Goal: Task Accomplishment & Management: Manage account settings

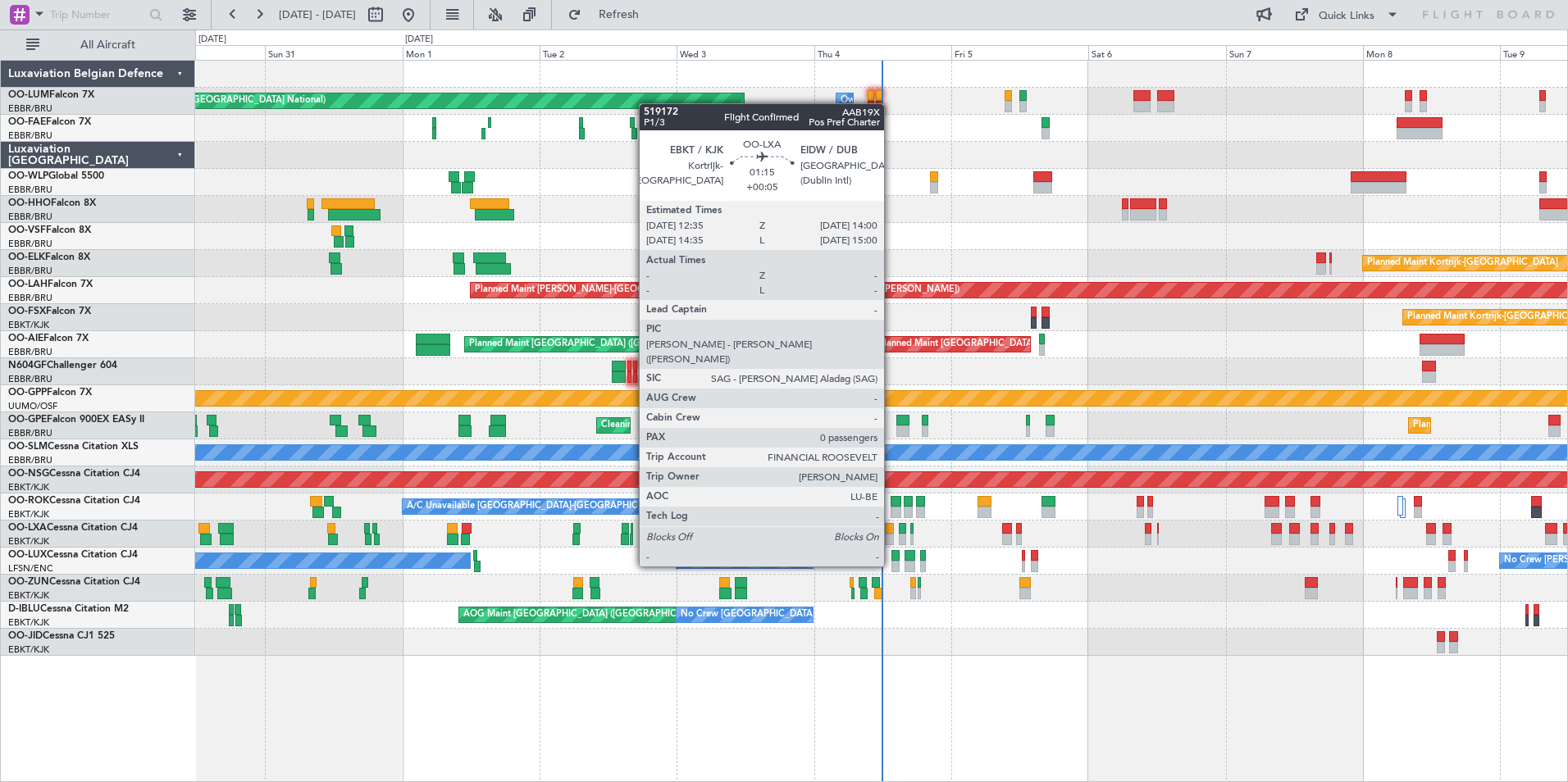
click at [891, 535] on div at bounding box center [889, 539] width 8 height 12
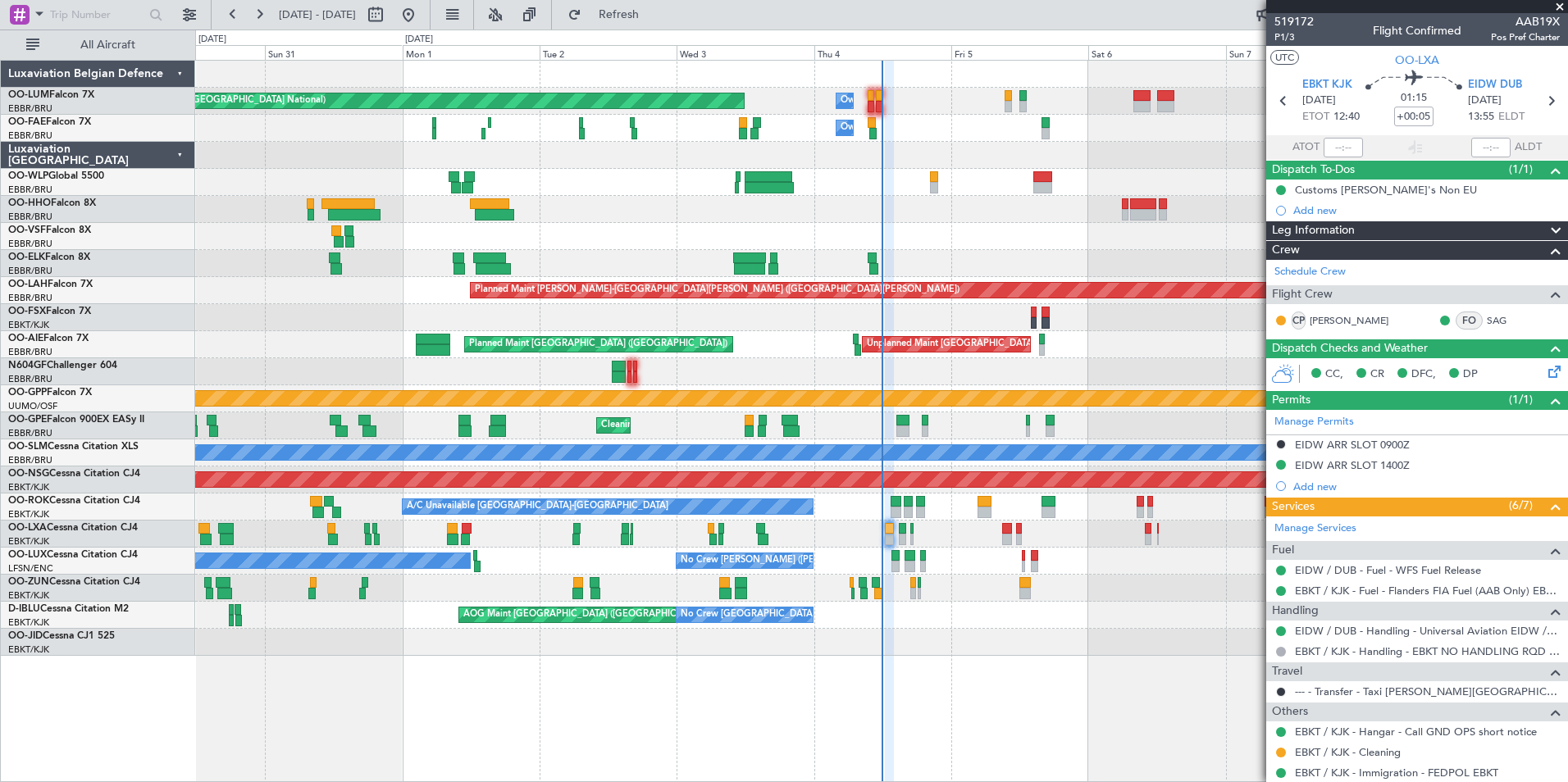
click at [868, 259] on div "Planned Maint [GEOGRAPHIC_DATA] ([GEOGRAPHIC_DATA] National) Owner [GEOGRAPHIC_…" at bounding box center [881, 358] width 1372 height 595
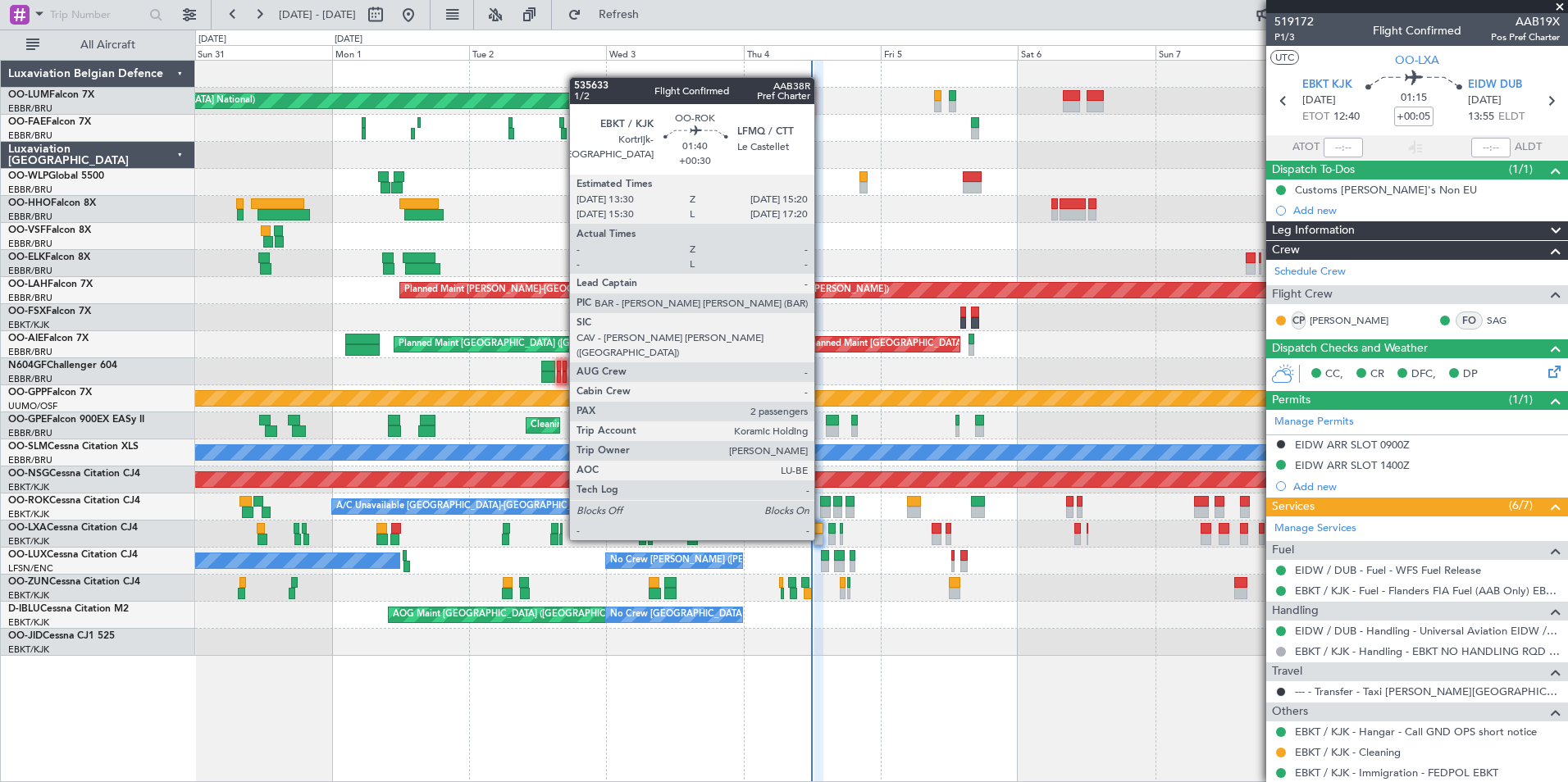
click at [822, 509] on div at bounding box center [825, 512] width 11 height 12
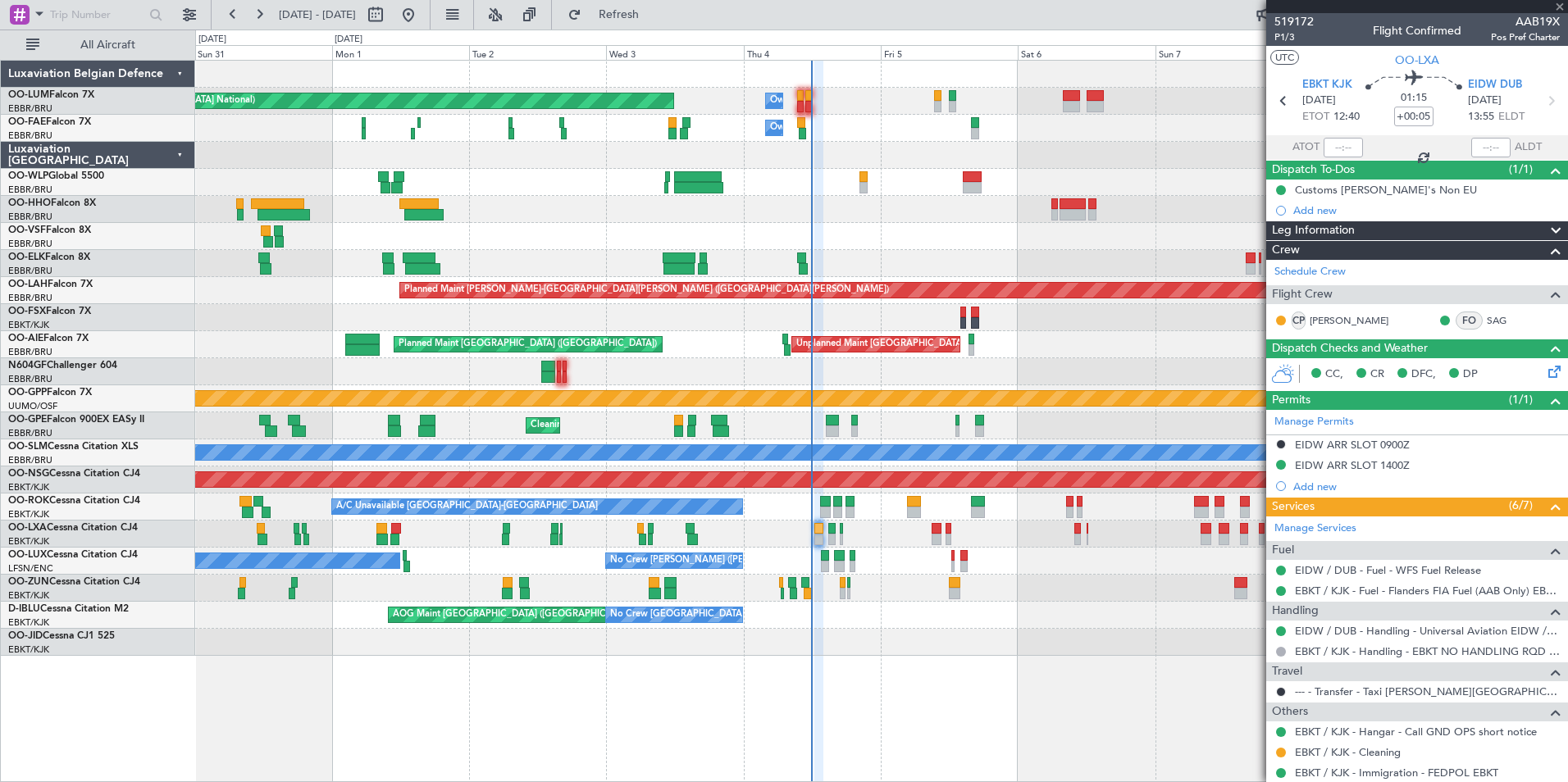
type input "+00:30"
type input "2"
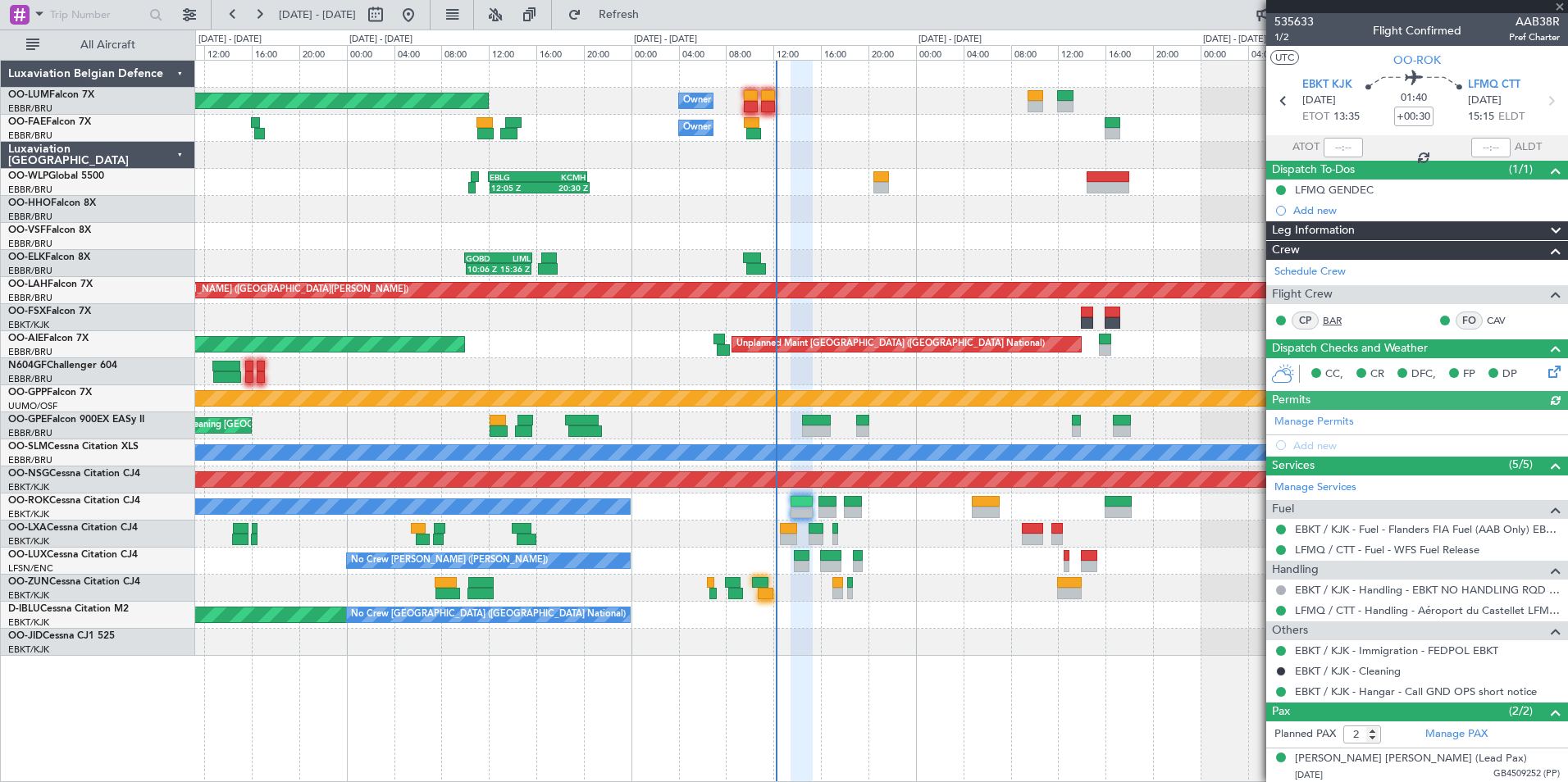
click at [1330, 315] on link "BAR" at bounding box center [1341, 320] width 37 height 15
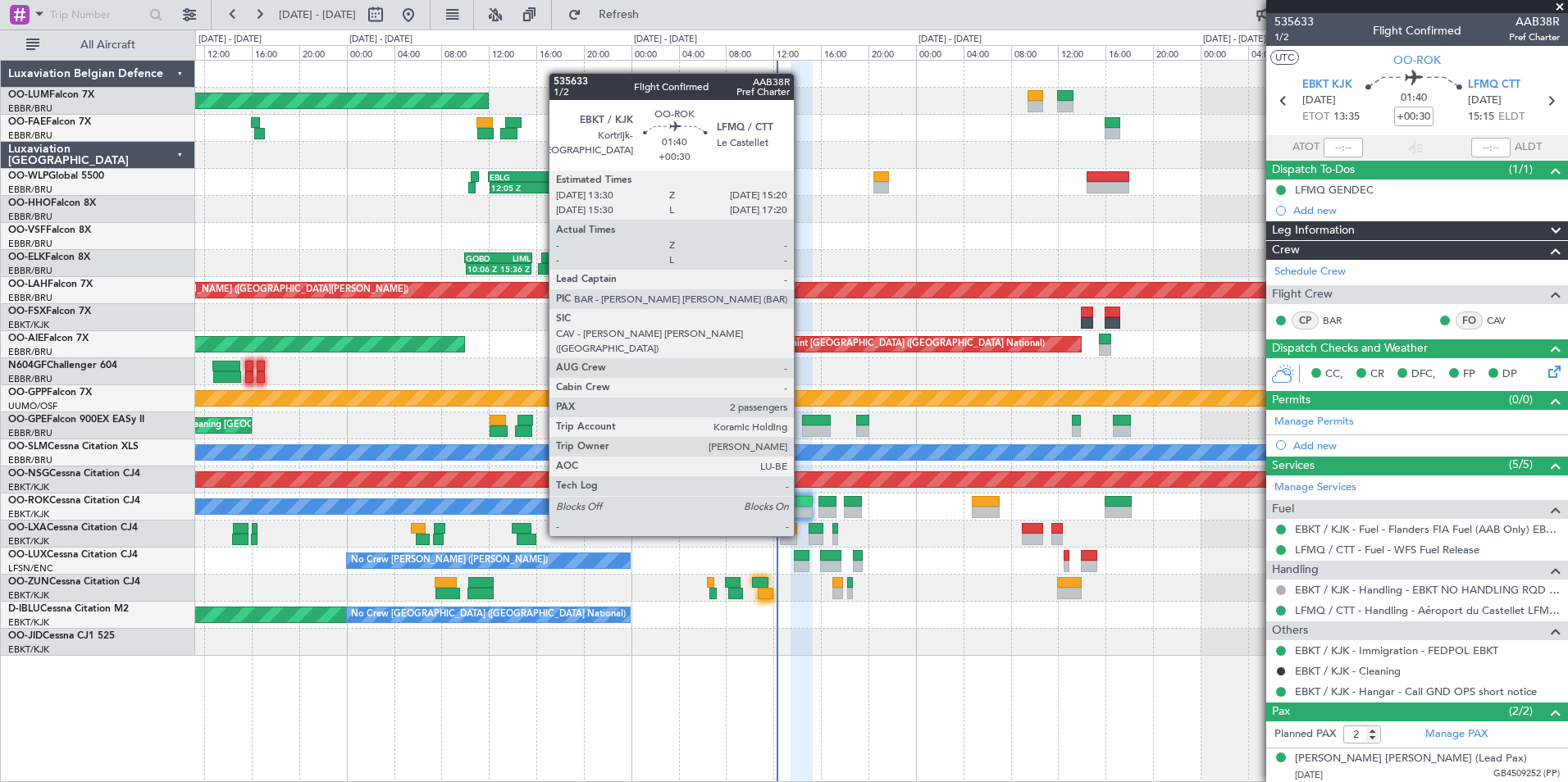
click at [801, 505] on div at bounding box center [801, 501] width 22 height 12
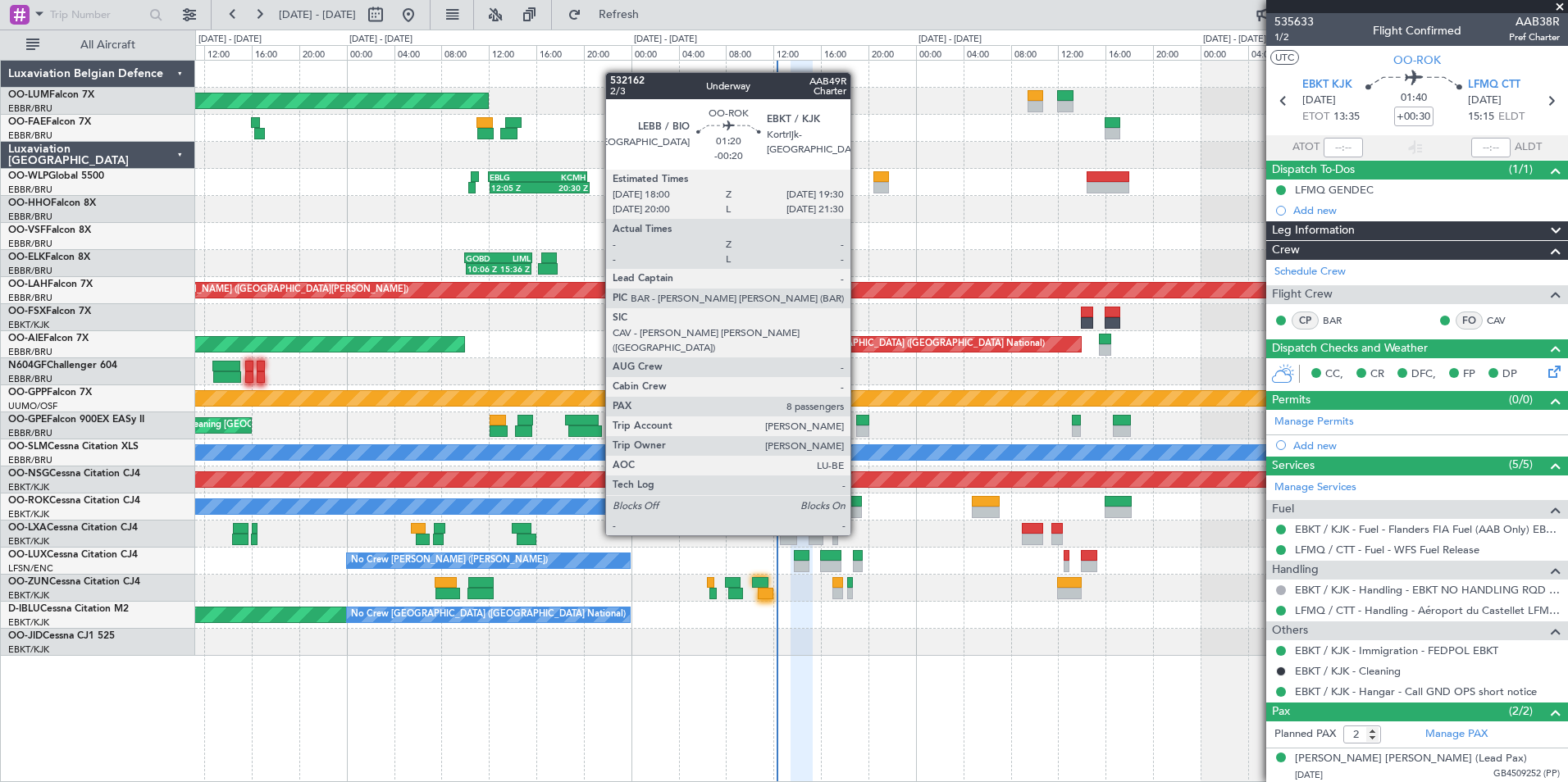
click at [858, 504] on div at bounding box center [853, 501] width 18 height 12
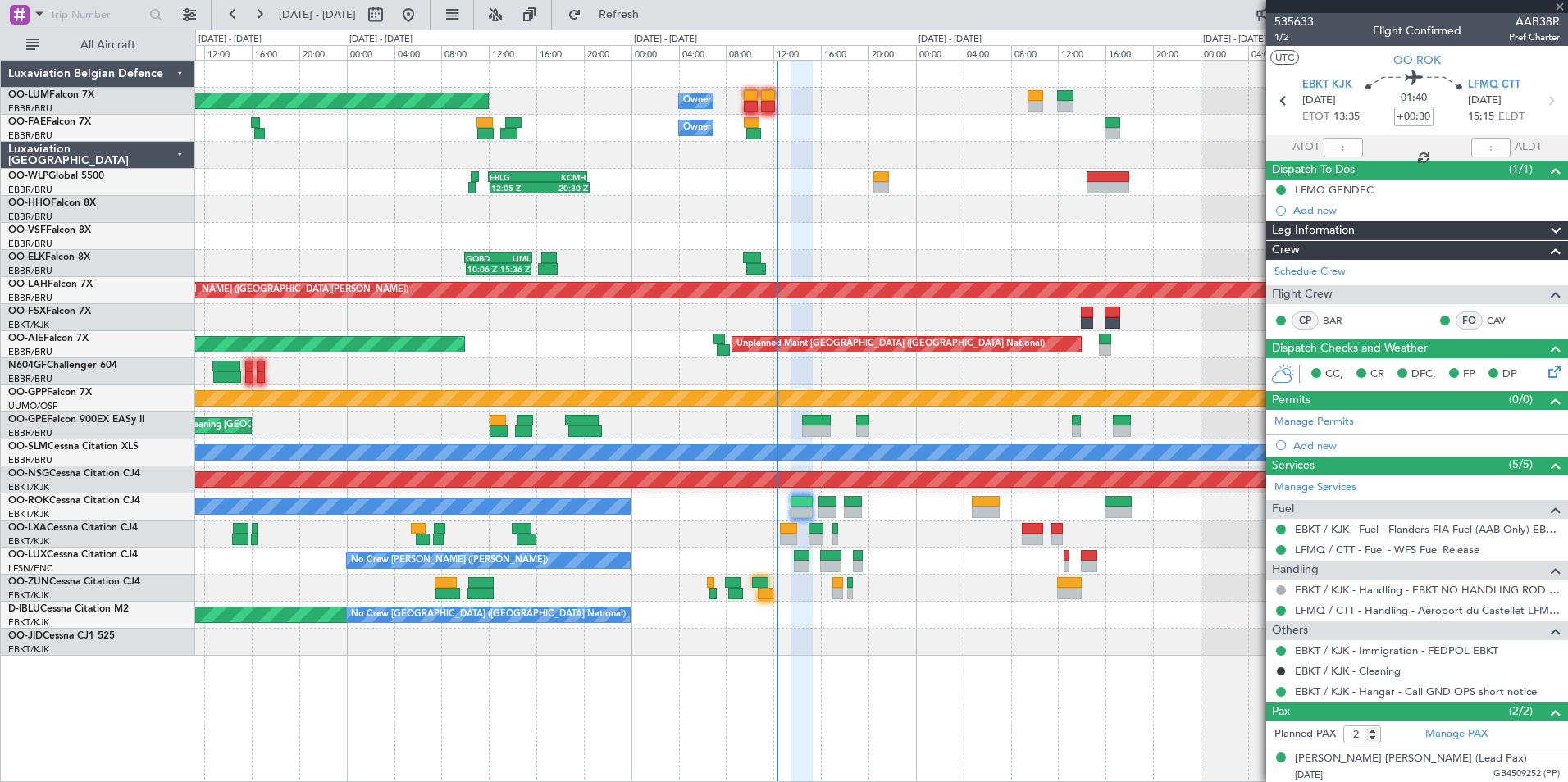
type input "-00:20"
type input "8"
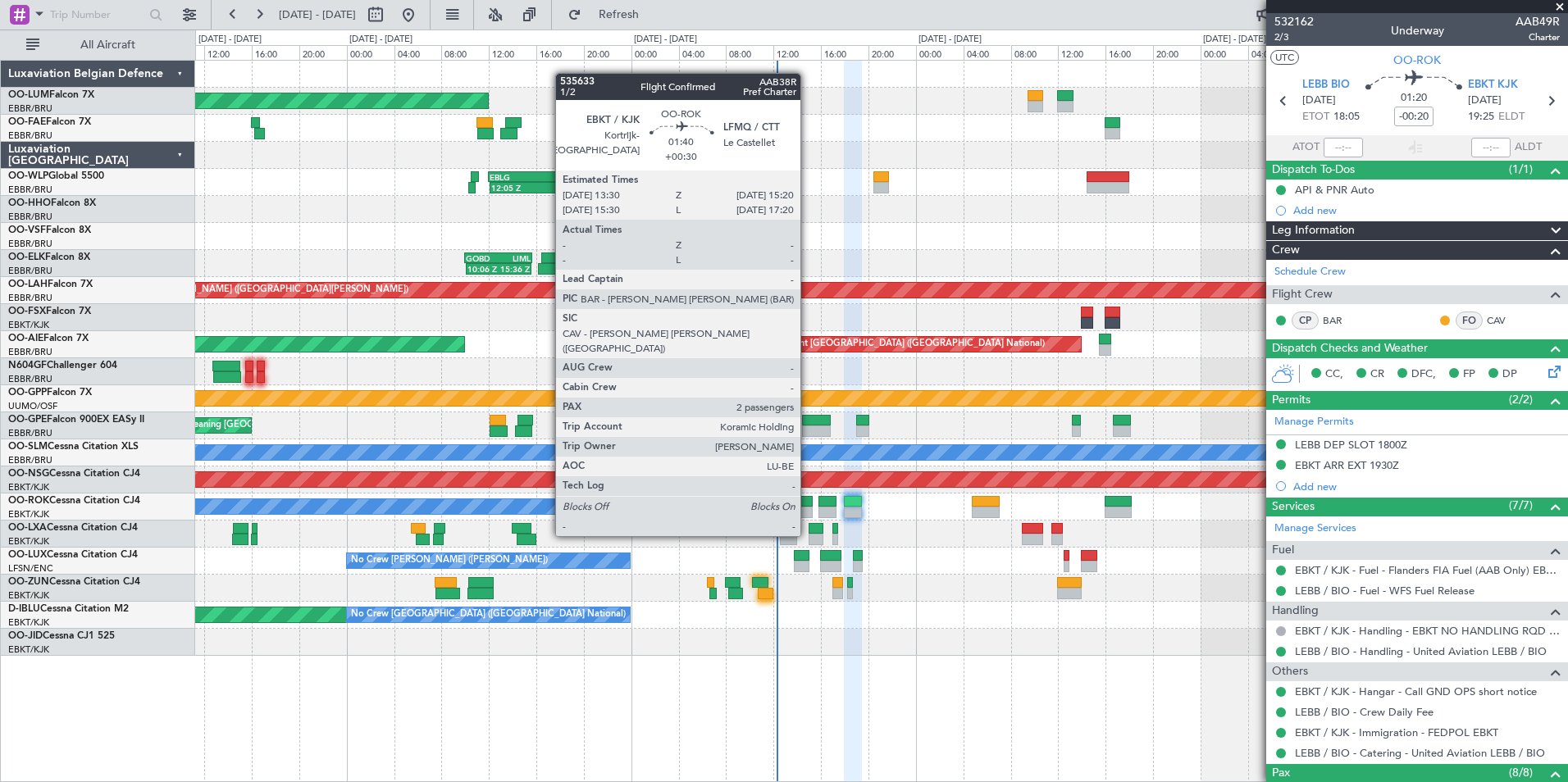
click at [808, 505] on div at bounding box center [801, 501] width 22 height 12
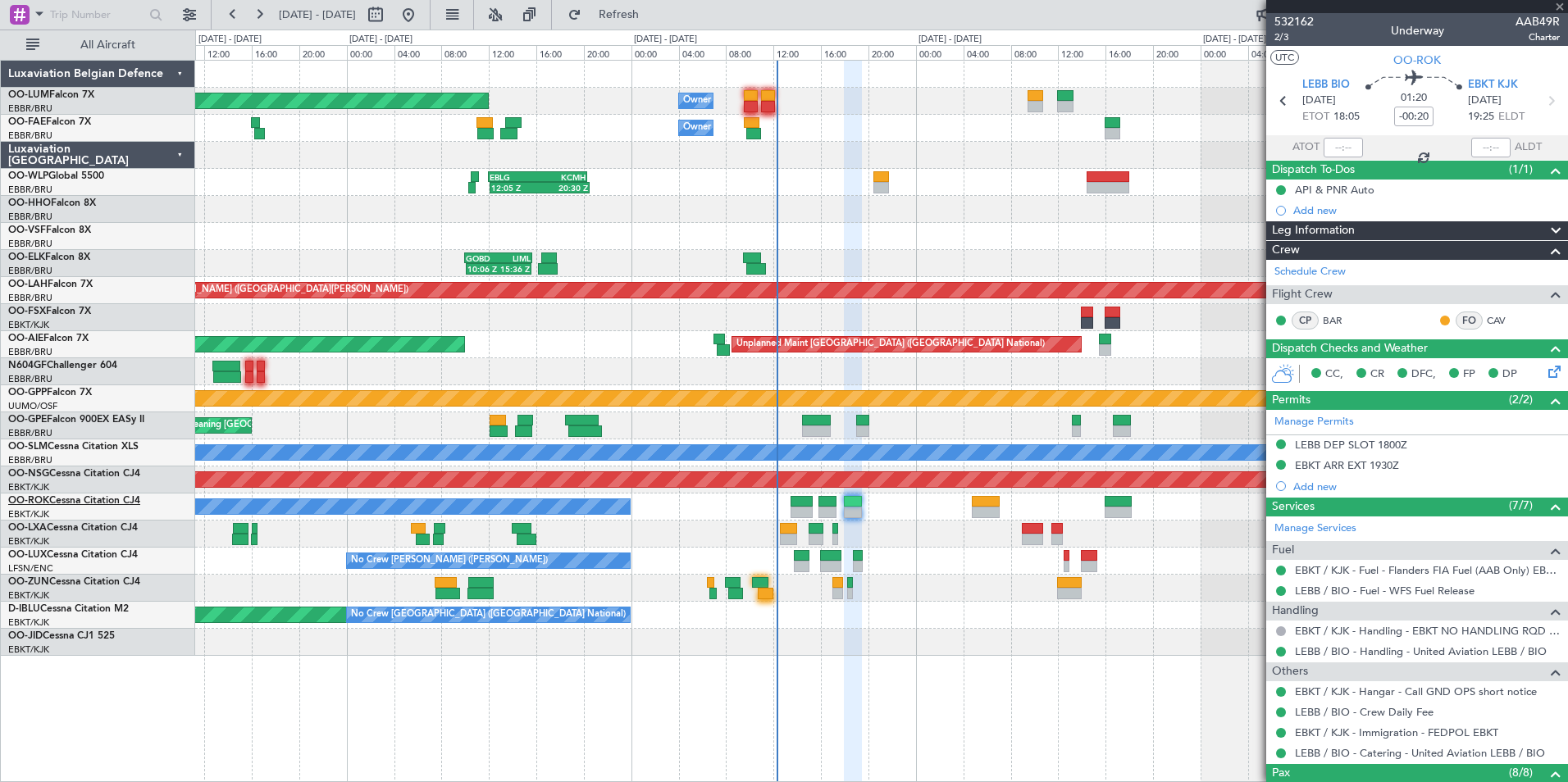
type input "+00:30"
type input "2"
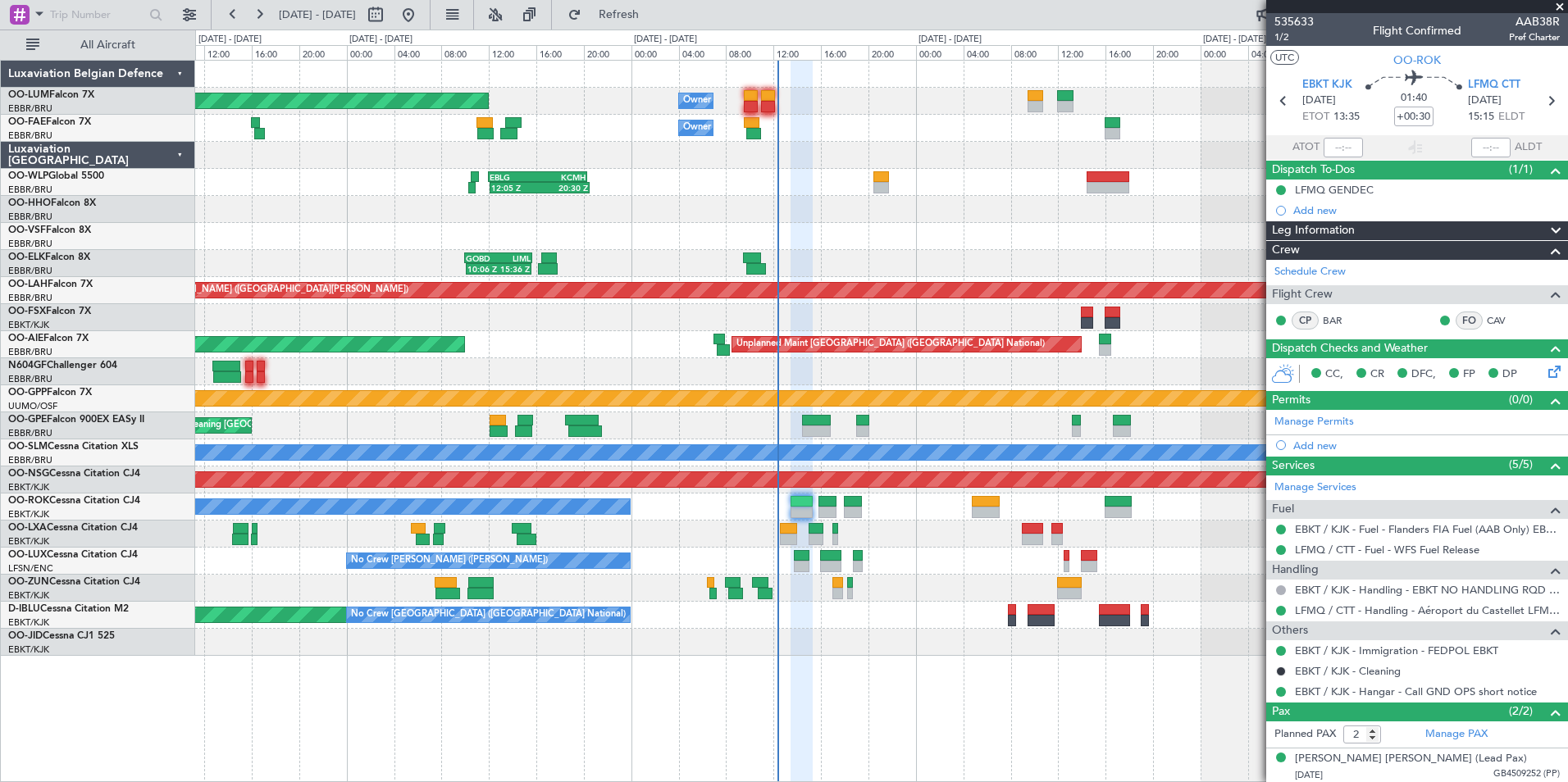
click at [833, 485] on div "Planned Maint [GEOGRAPHIC_DATA] ([GEOGRAPHIC_DATA])" at bounding box center [881, 480] width 4115 height 15
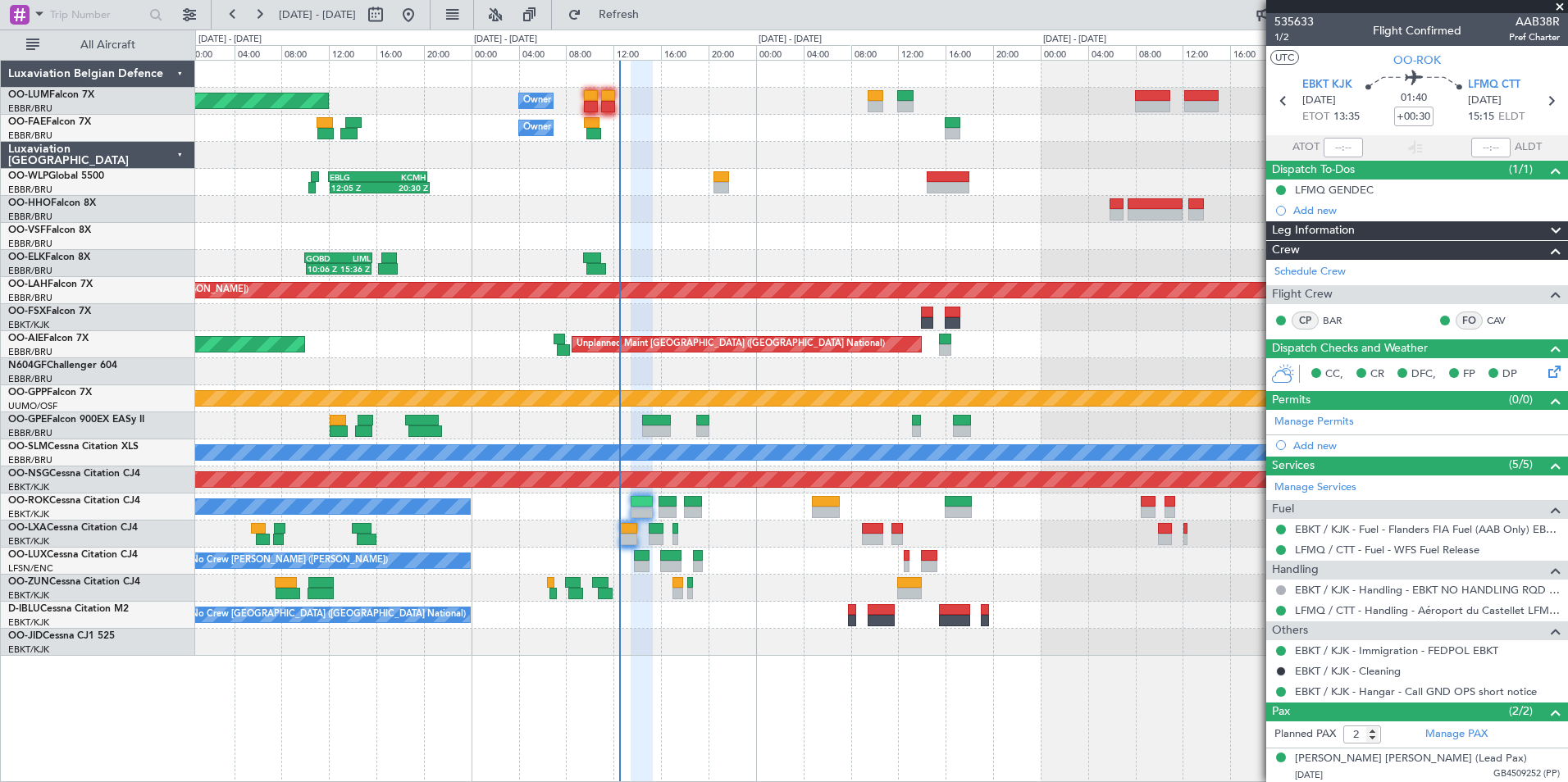
click at [654, 590] on div at bounding box center [881, 588] width 1372 height 27
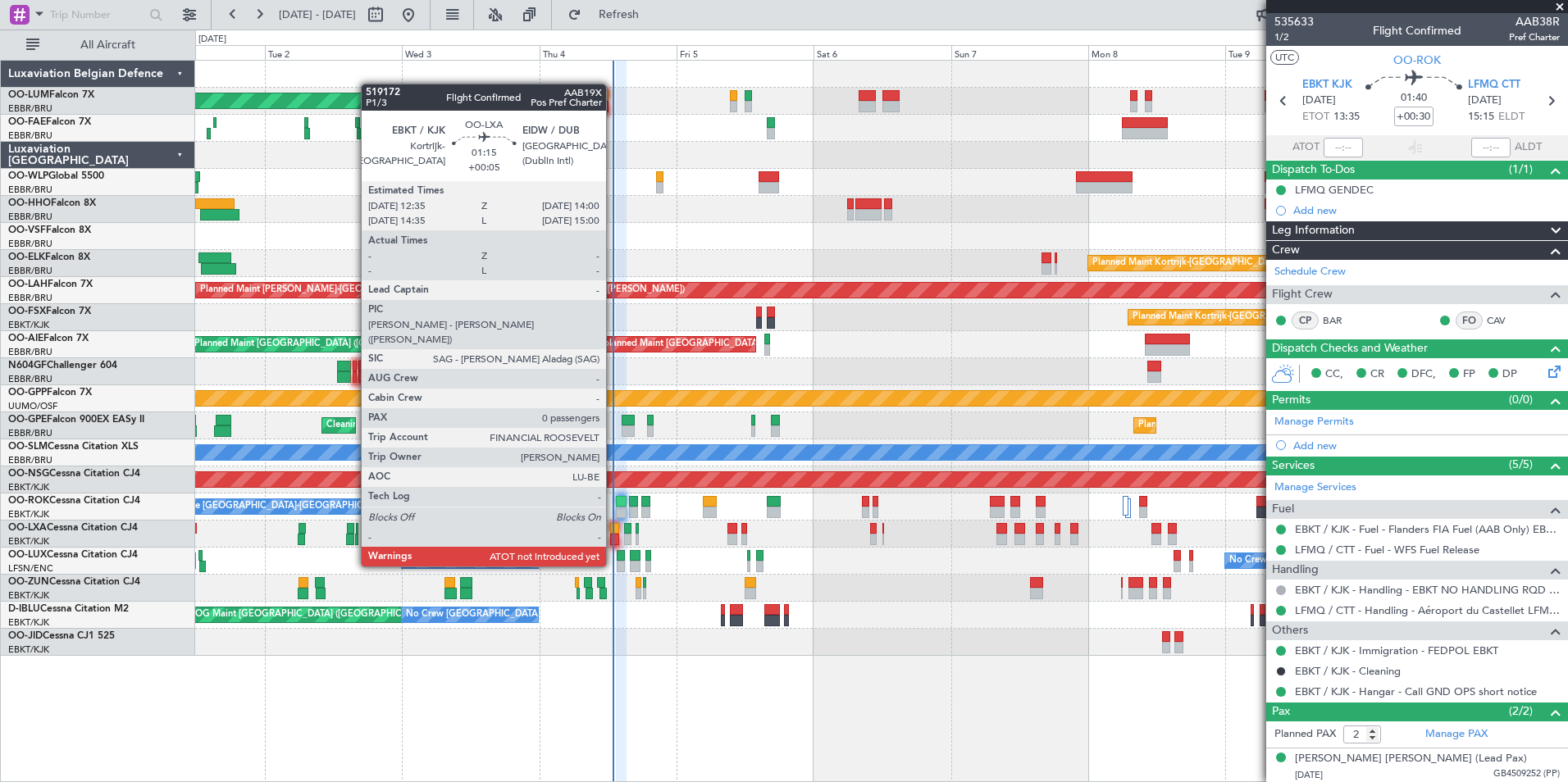
click at [614, 535] on div at bounding box center [614, 539] width 8 height 12
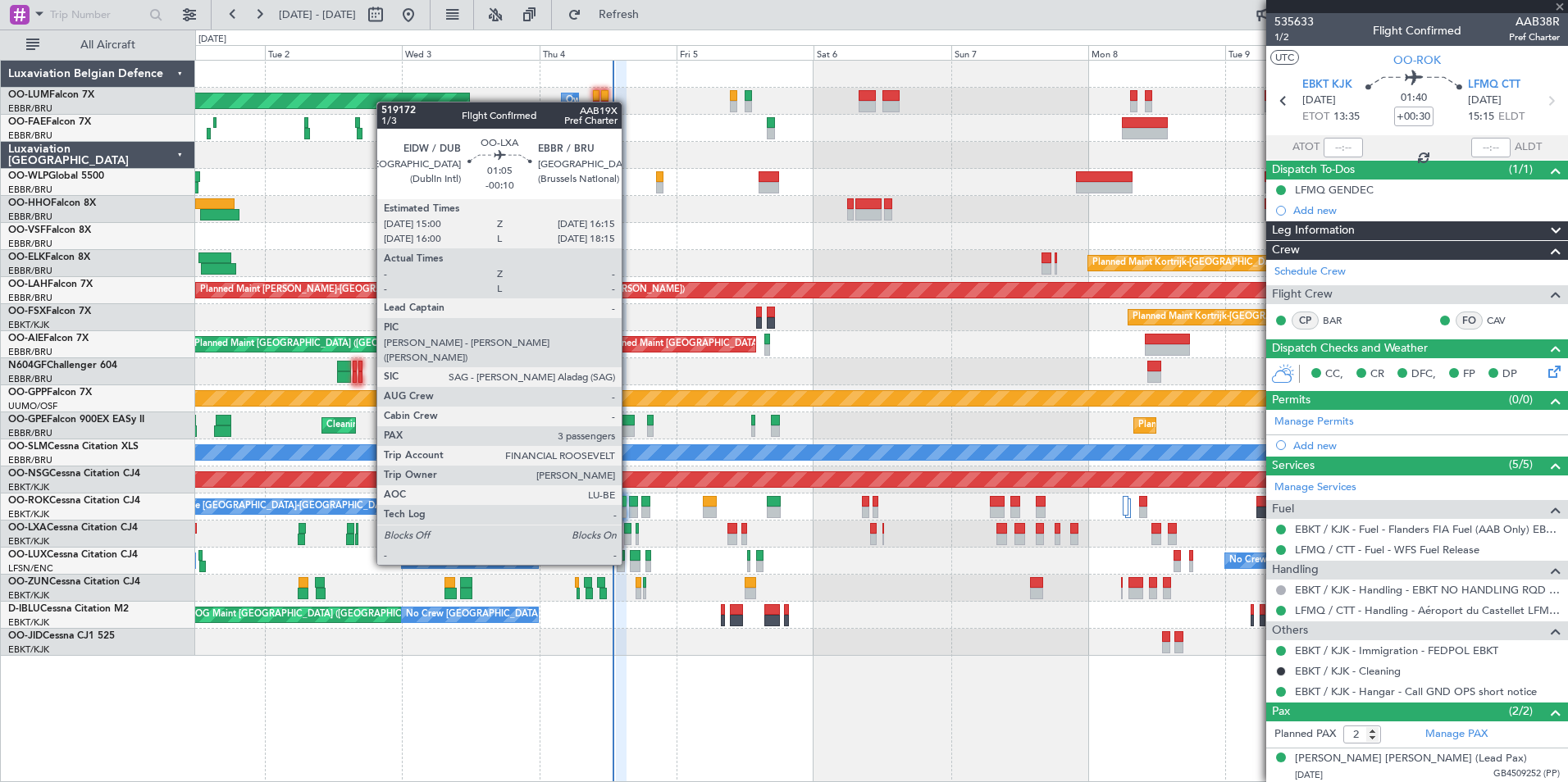
type input "+00:05"
type input "0"
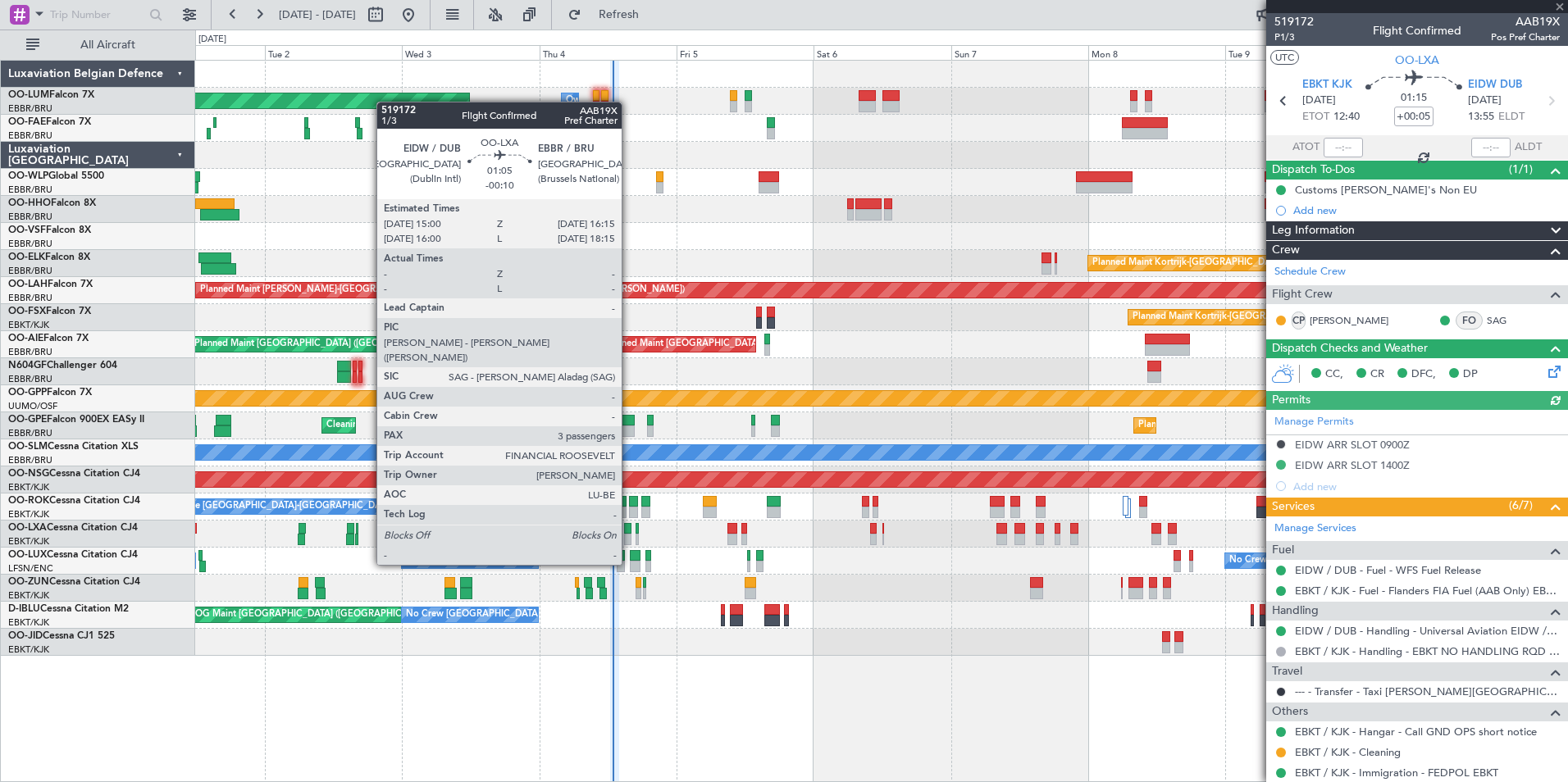
click at [629, 535] on div at bounding box center [628, 539] width 7 height 12
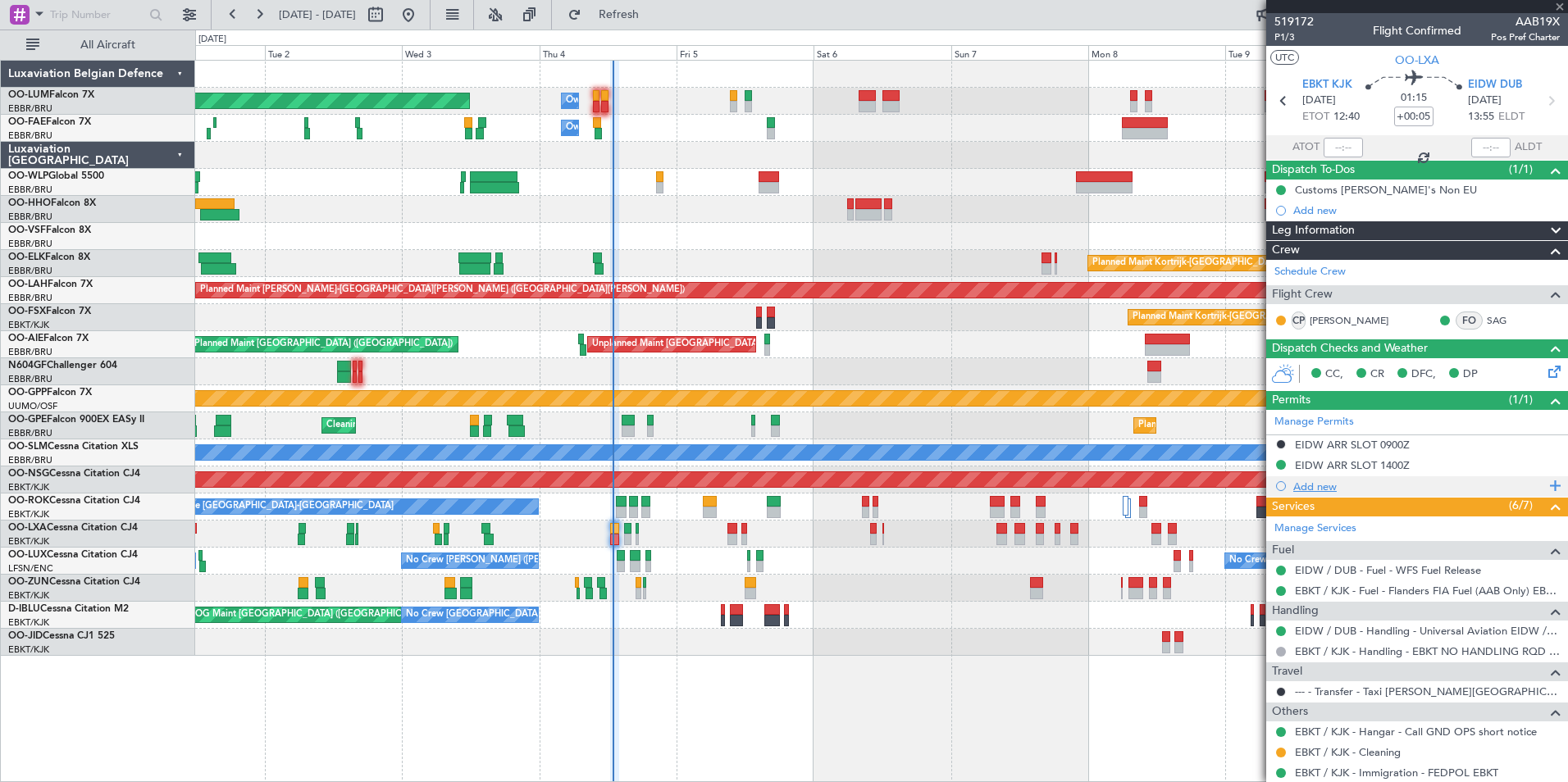
type input "-00:10"
type input "3"
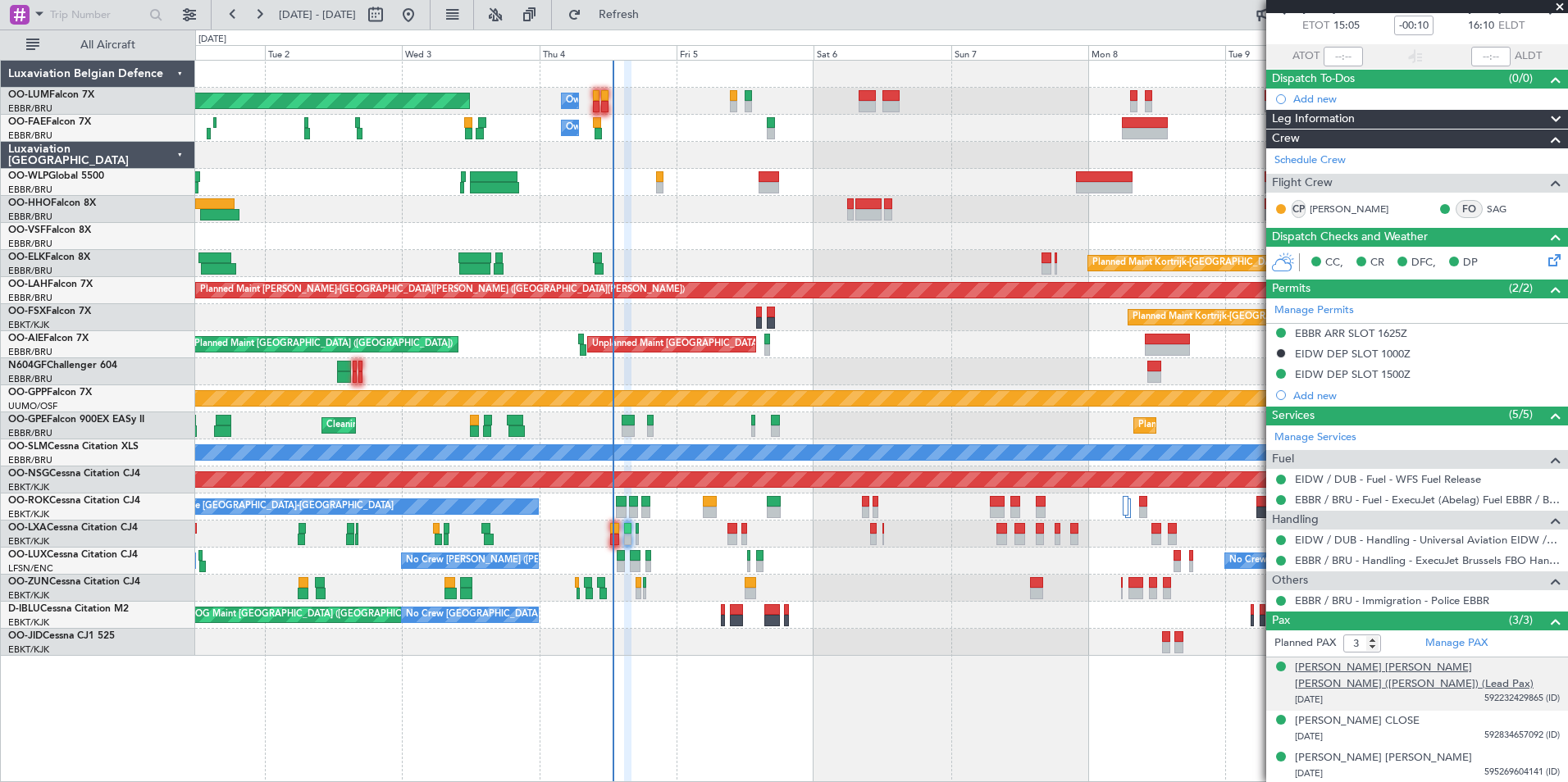
scroll to position [93, 0]
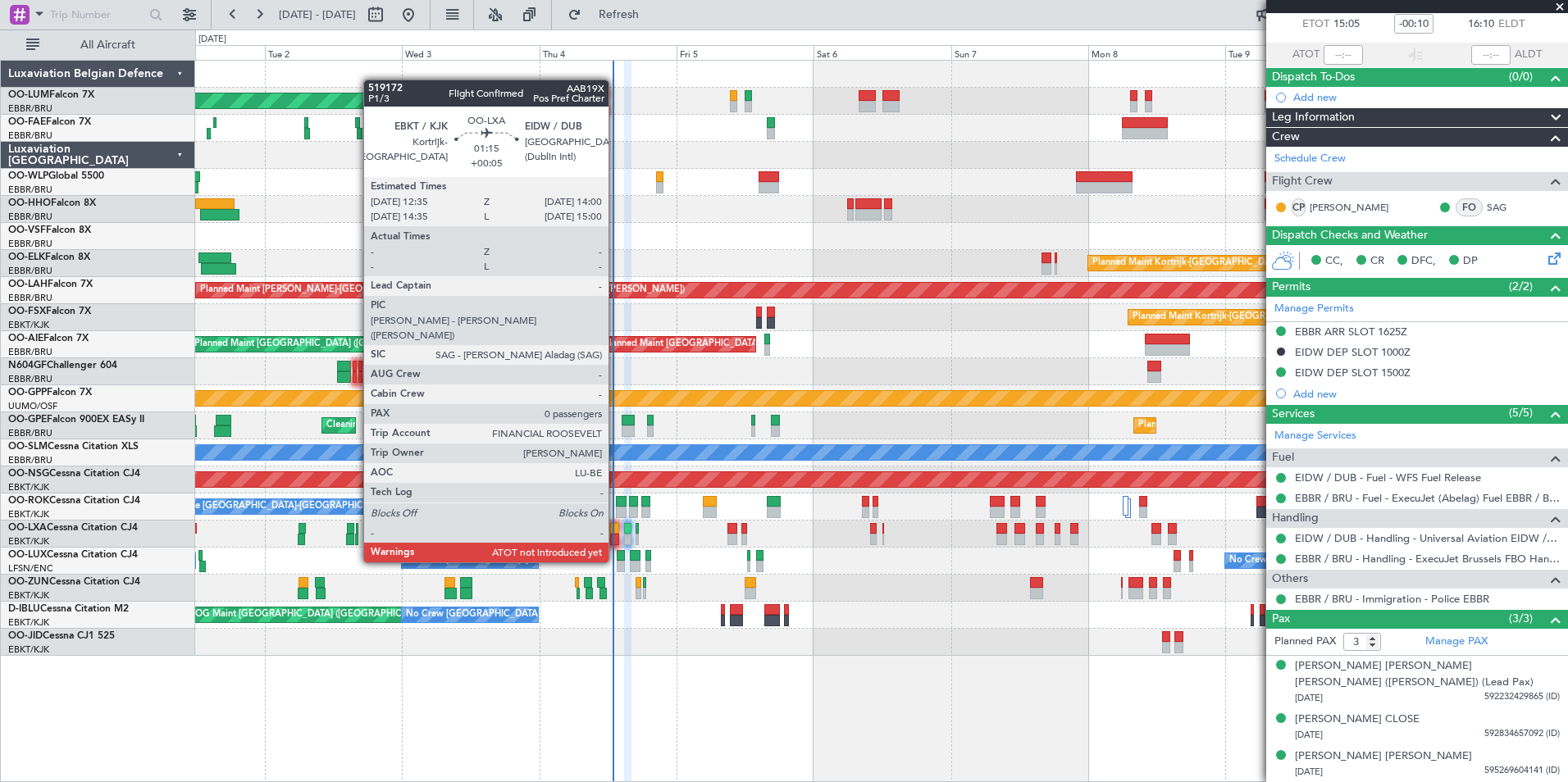
click at [616, 531] on div at bounding box center [614, 528] width 8 height 12
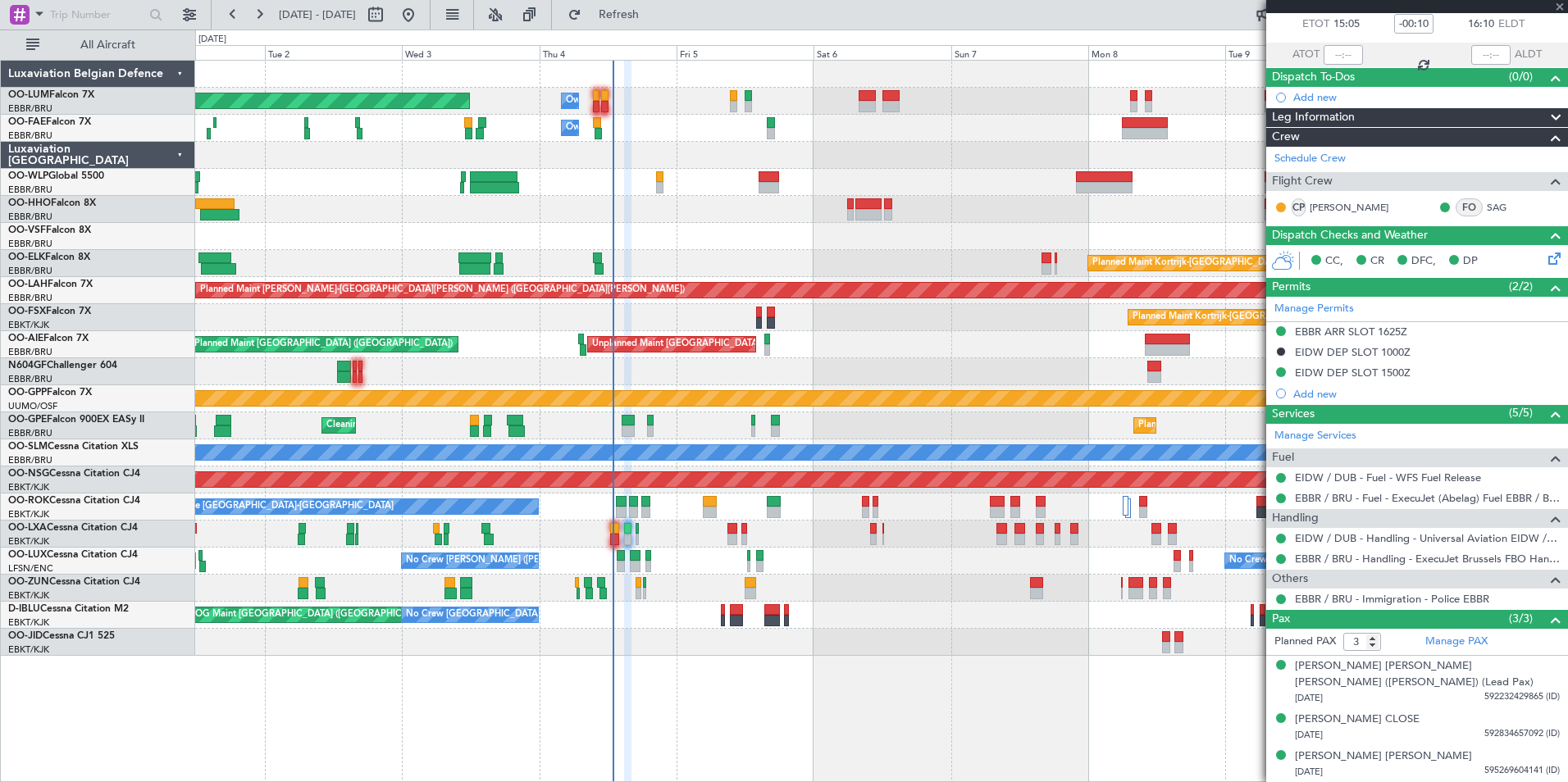
type input "+00:05"
type input "0"
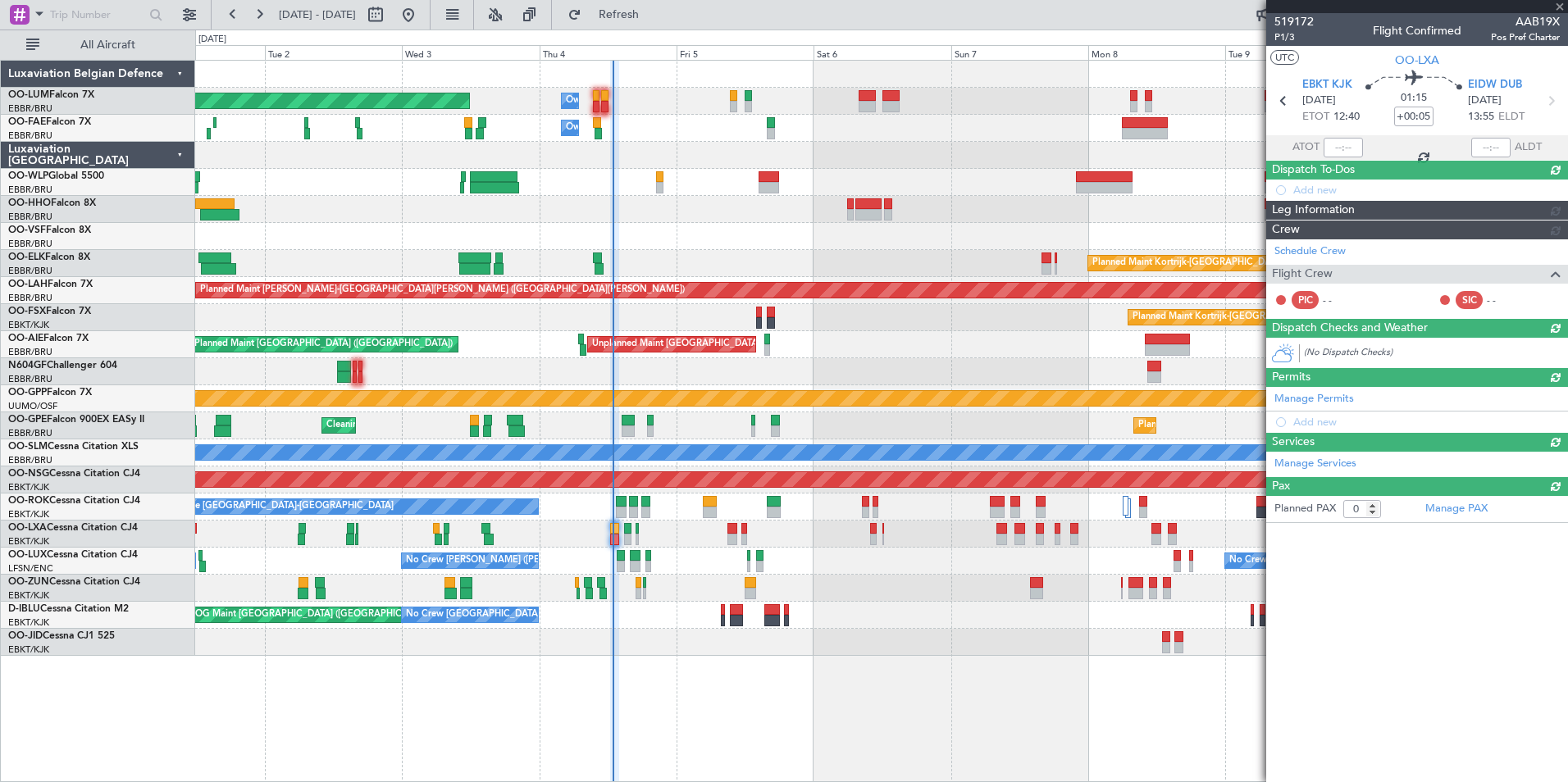
scroll to position [0, 0]
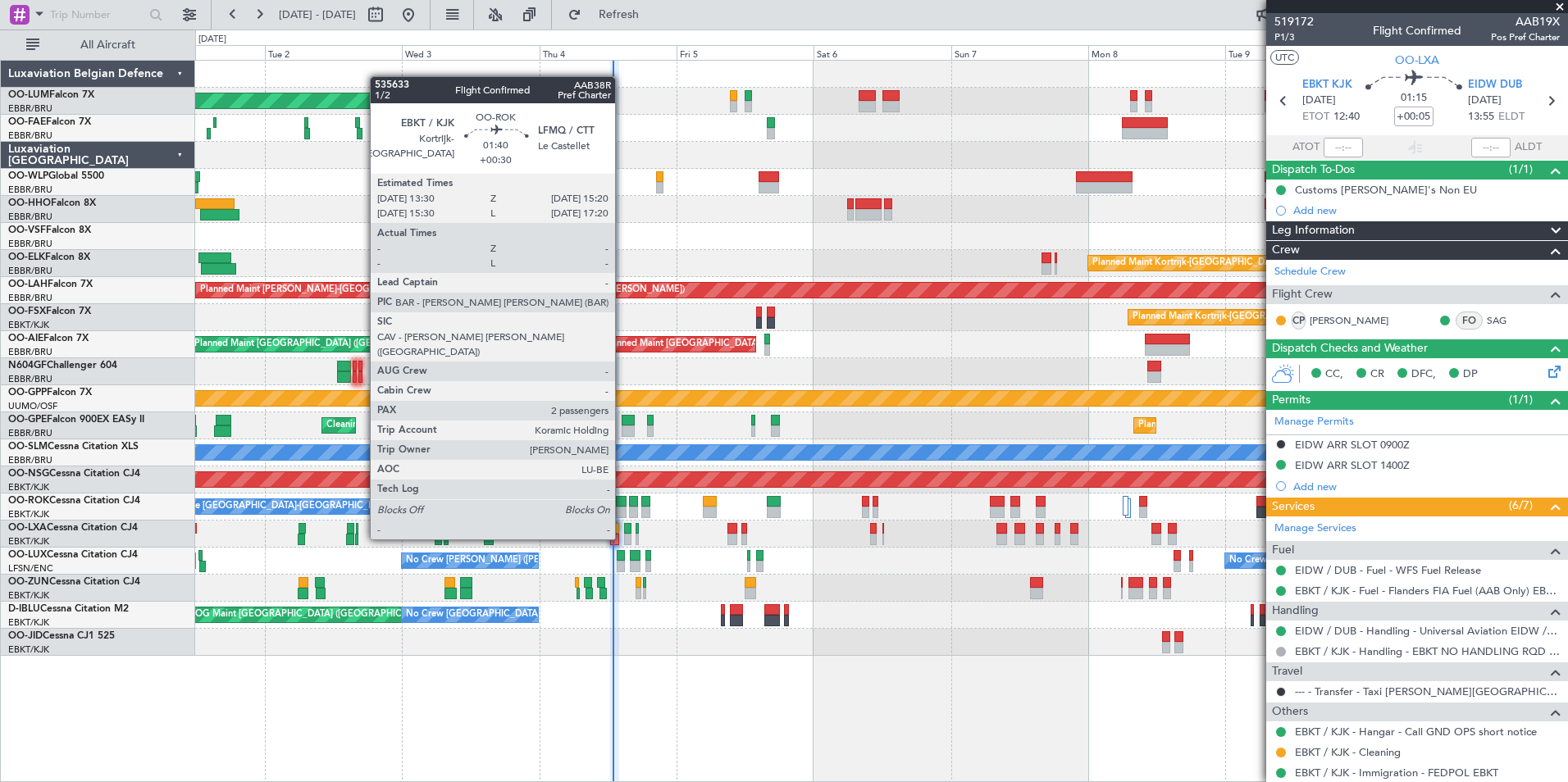
click at [623, 508] on div at bounding box center [621, 512] width 11 height 12
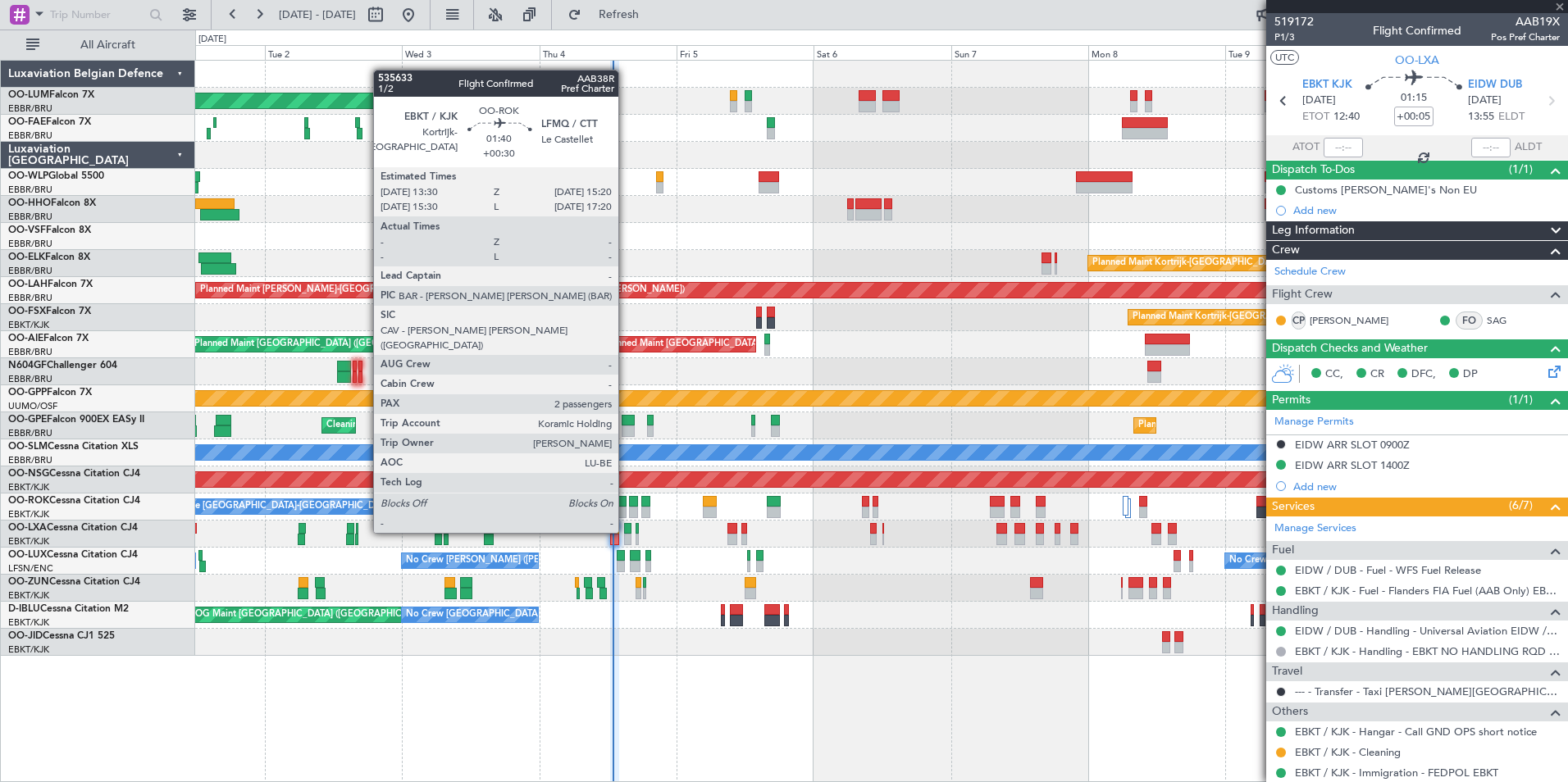
type input "+00:30"
type input "2"
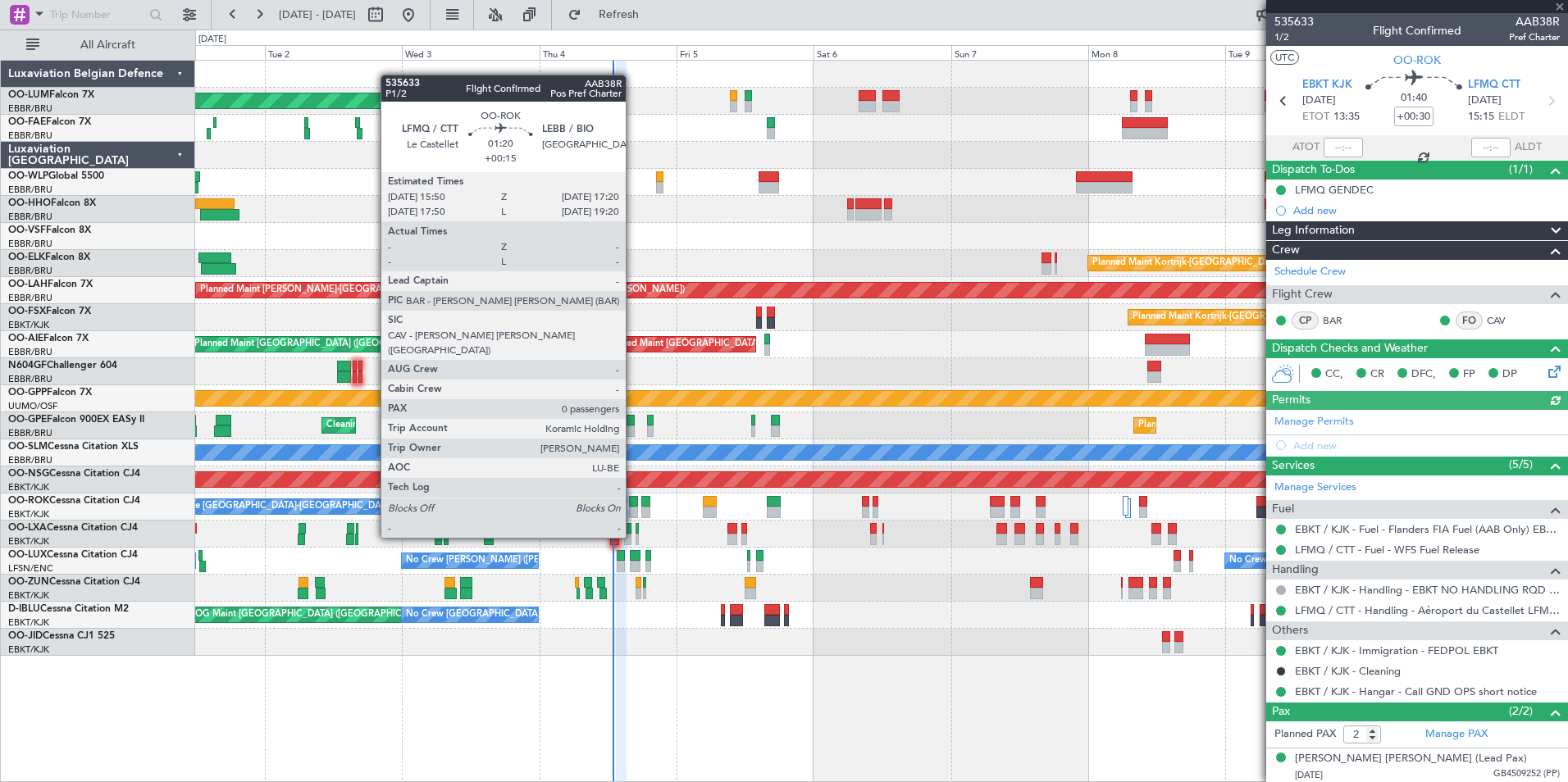
click at [633, 506] on div at bounding box center [633, 512] width 9 height 12
type input "+00:15"
type input "0"
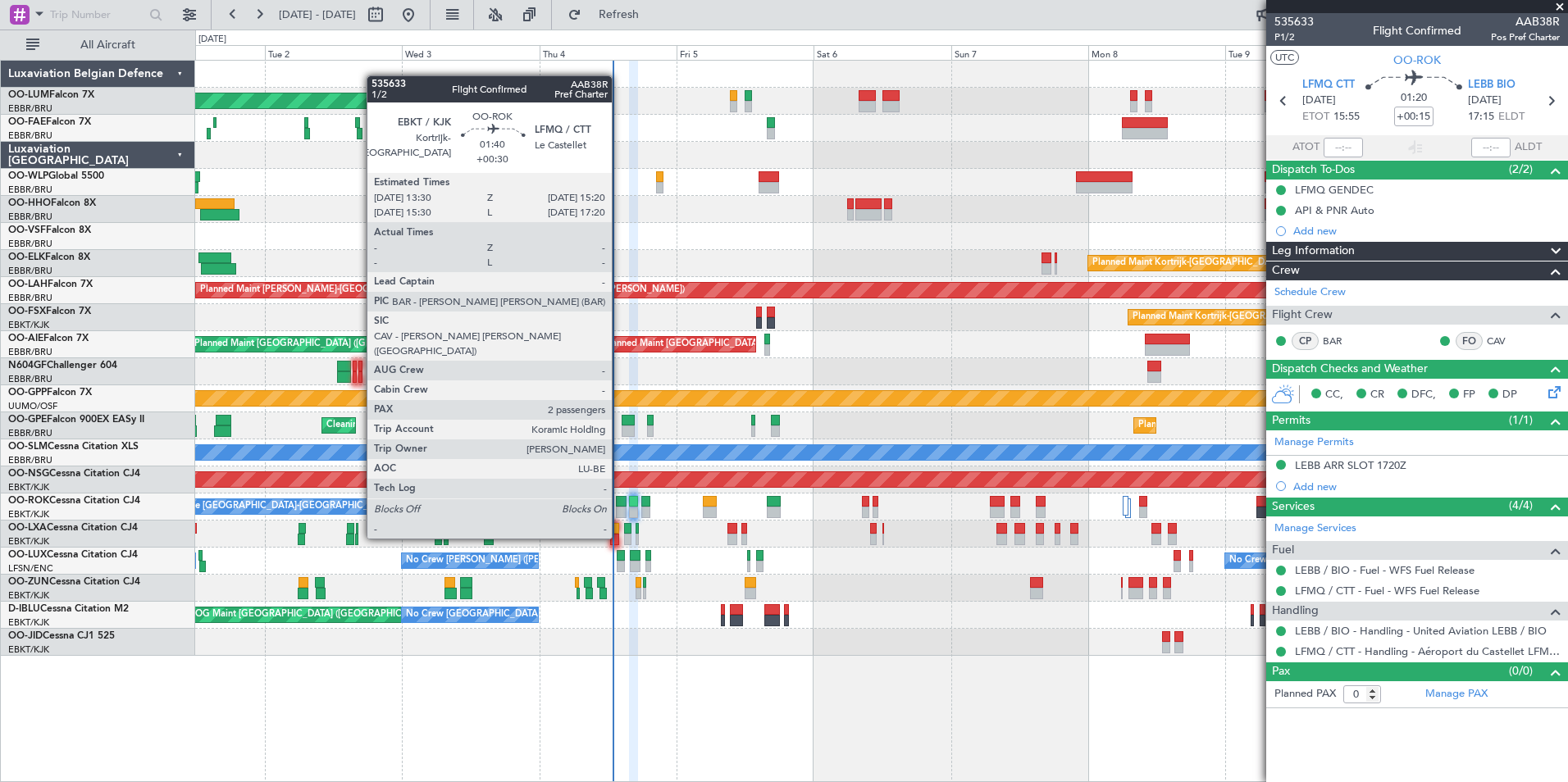
click at [619, 507] on div at bounding box center [621, 512] width 11 height 12
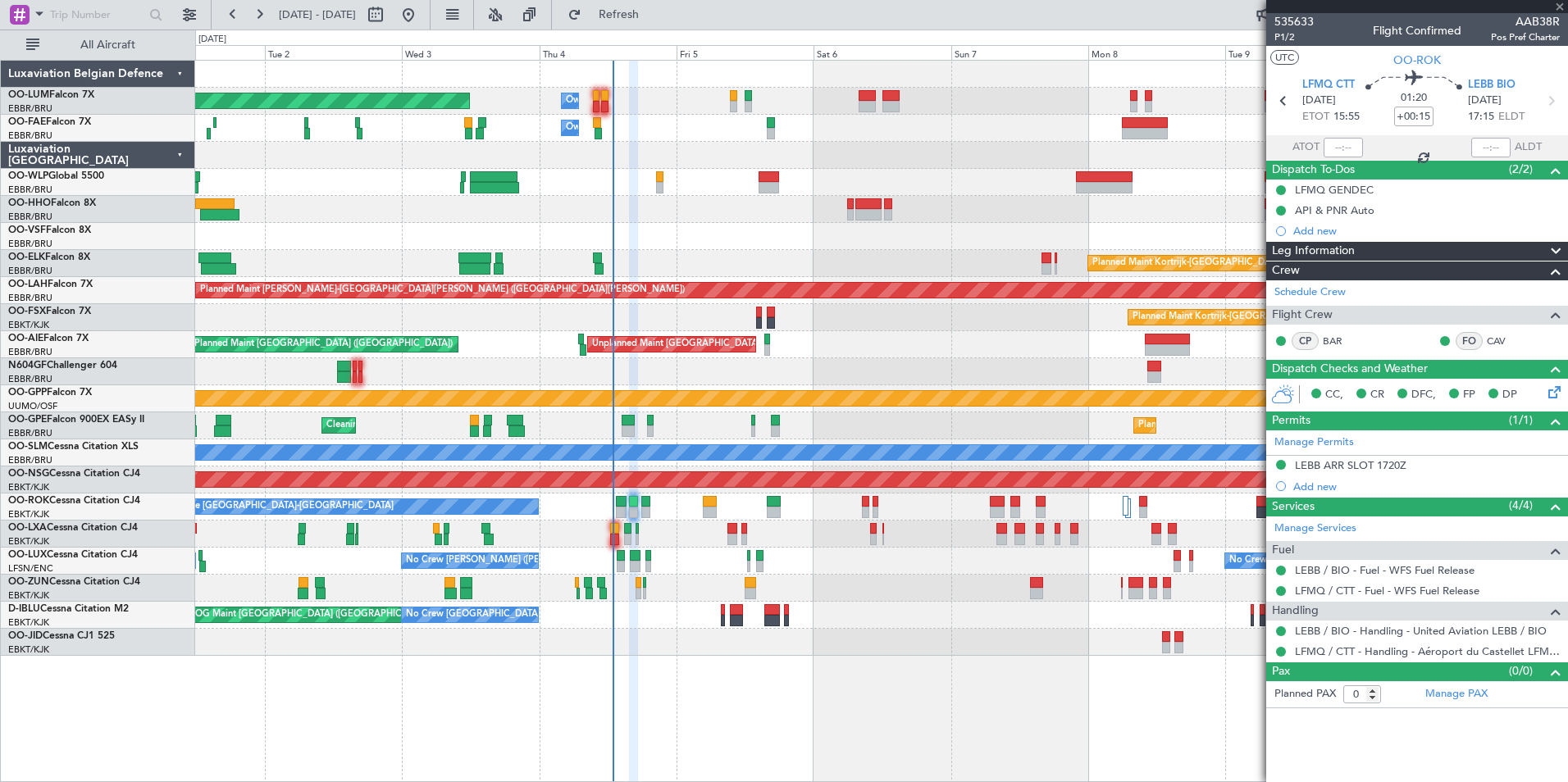
type input "+00:30"
type input "2"
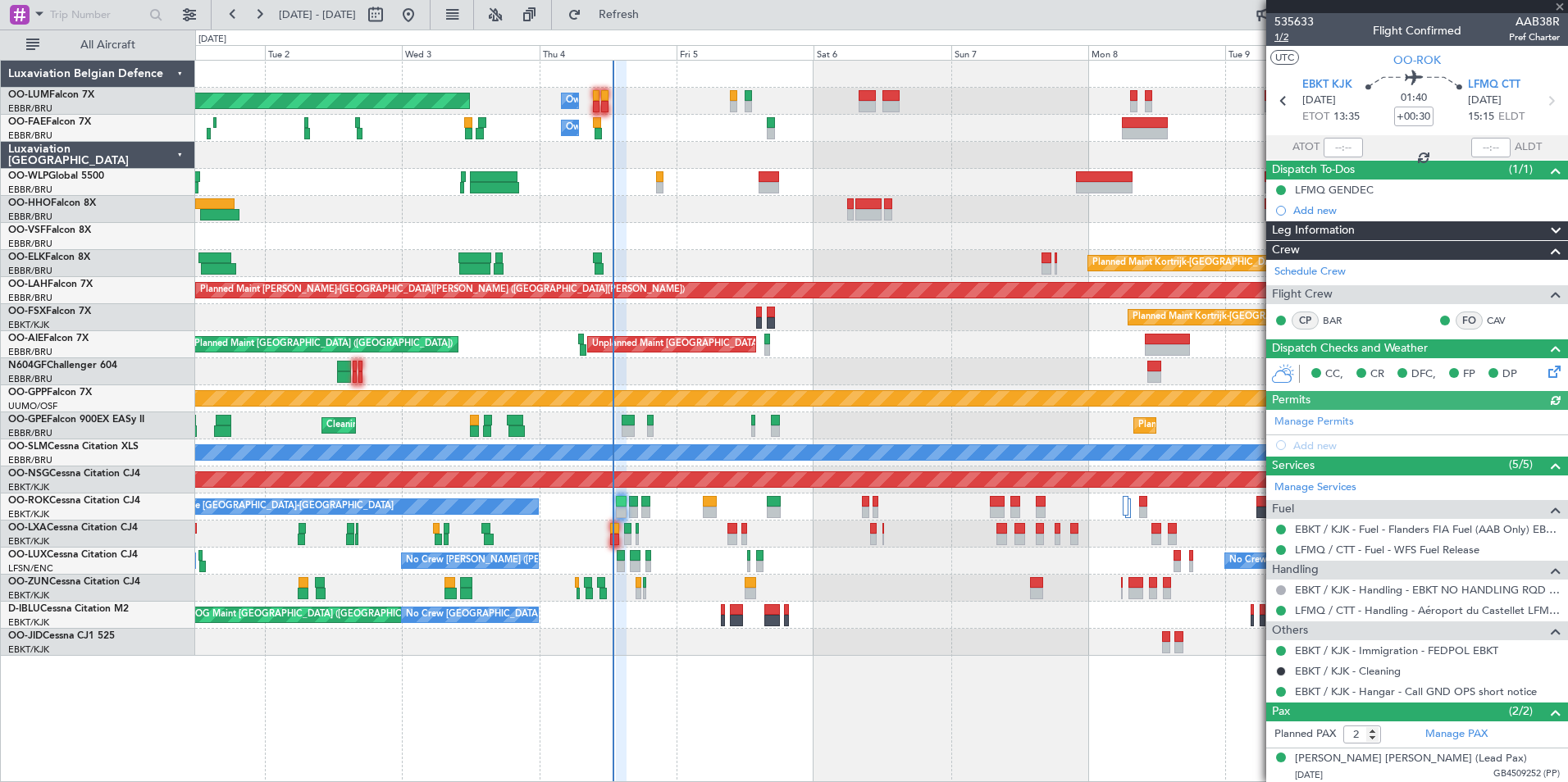
click at [1284, 39] on span "1/2" at bounding box center [1294, 37] width 40 height 14
click at [659, 4] on button "Refresh" at bounding box center [609, 15] width 98 height 26
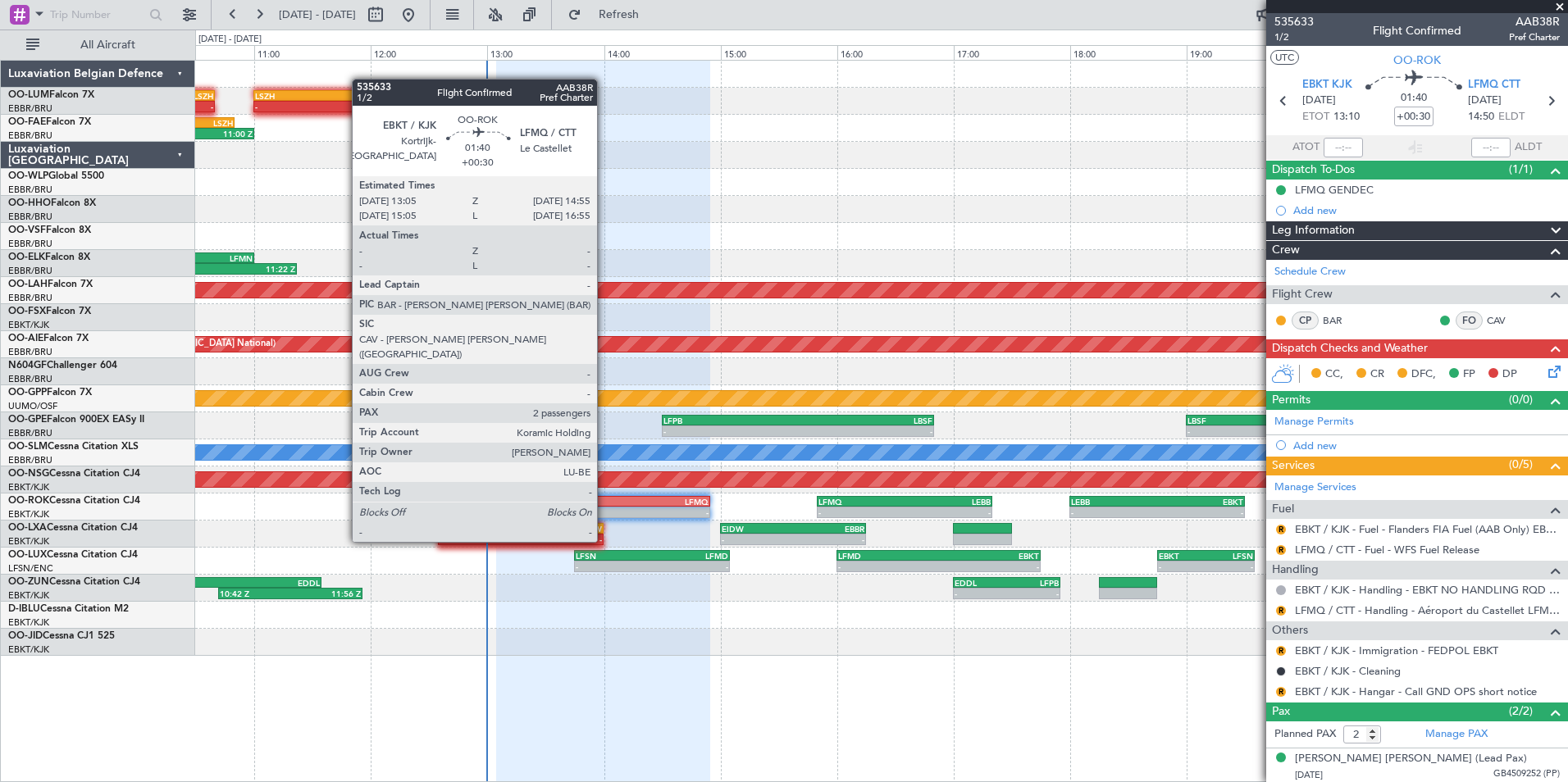
click at [604, 510] on div "-" at bounding box center [656, 512] width 105 height 10
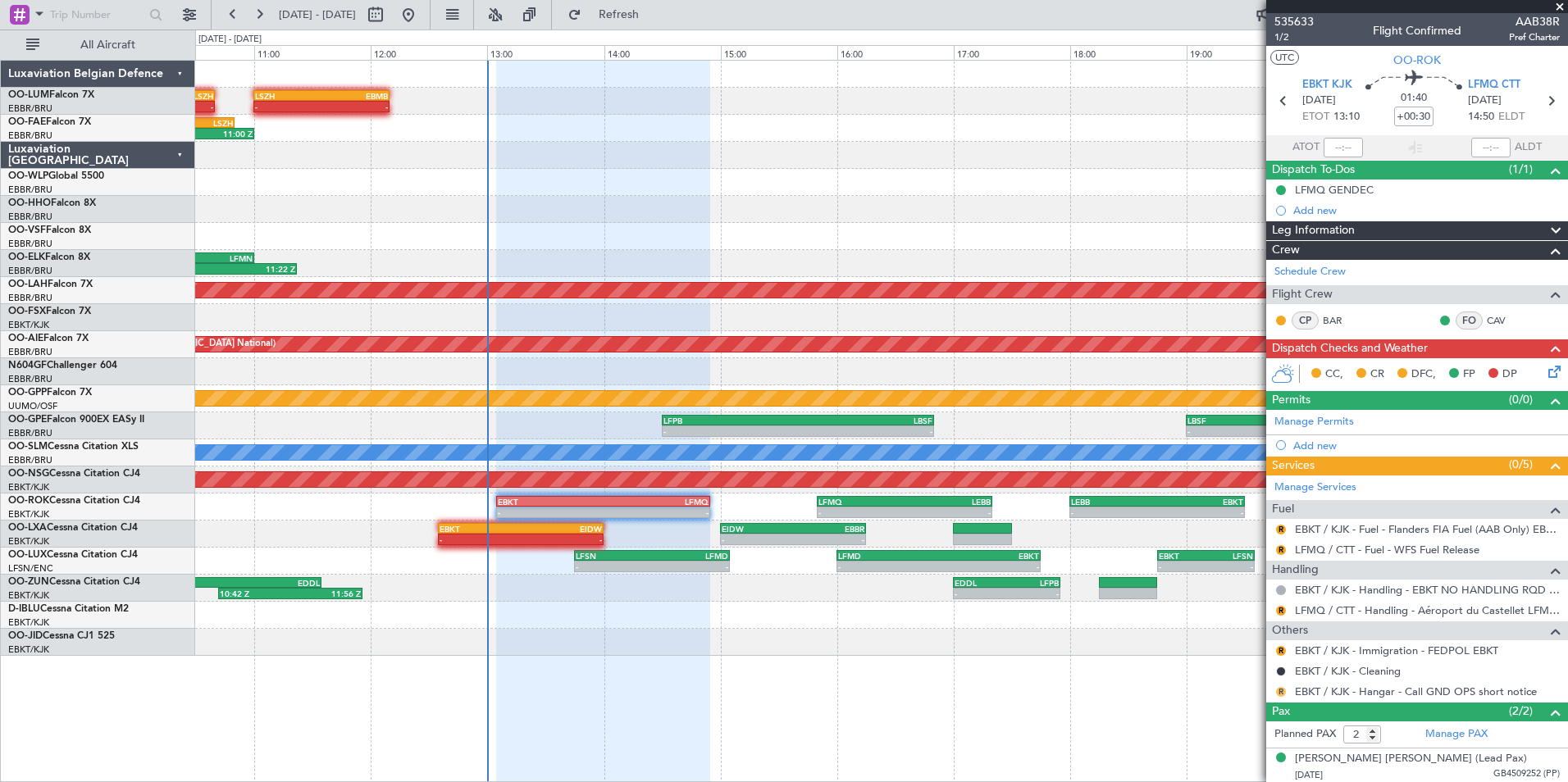
click at [1280, 692] on button "R" at bounding box center [1281, 691] width 10 height 10
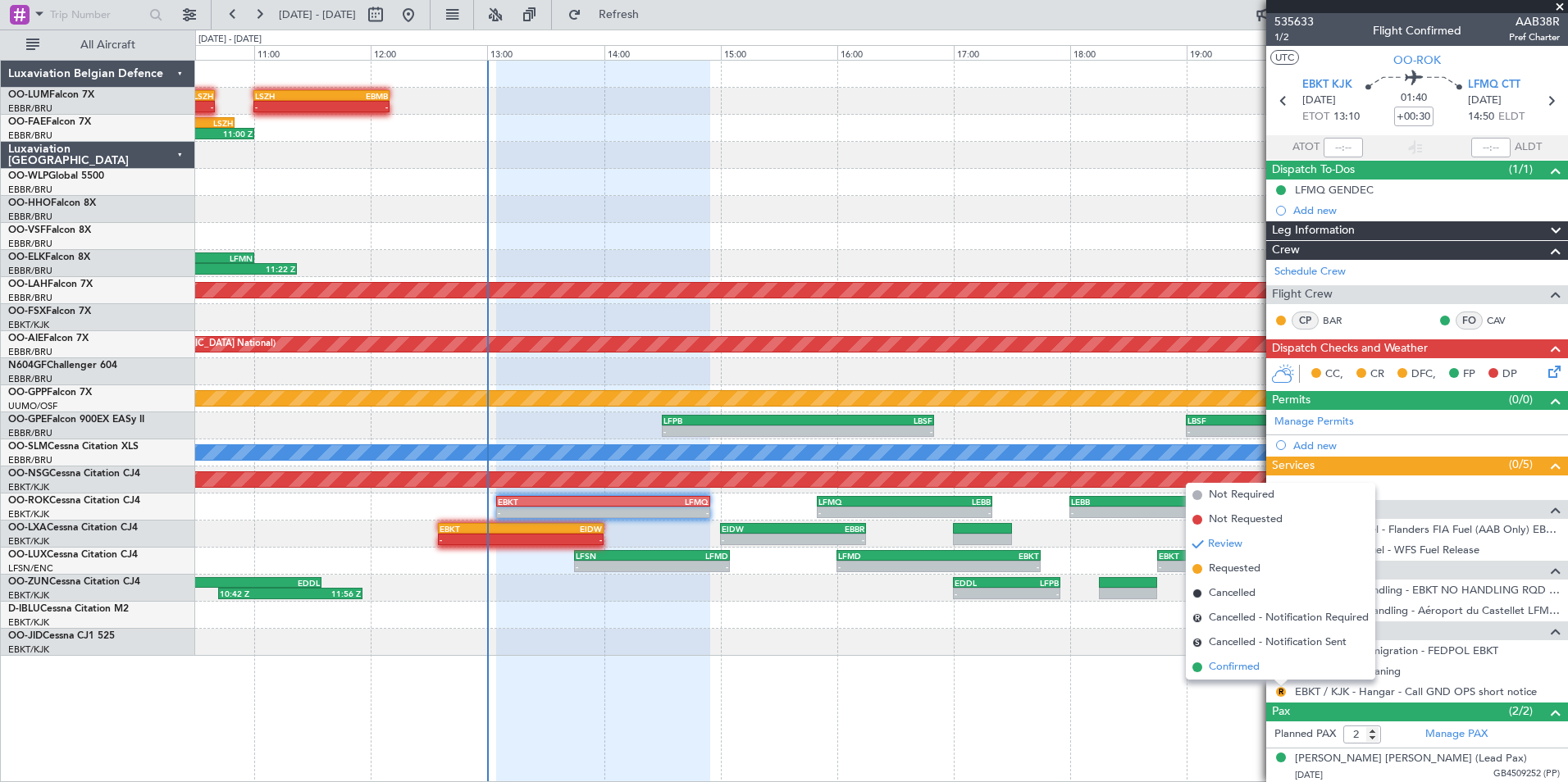
click at [1250, 668] on span "Confirmed" at bounding box center [1234, 668] width 51 height 16
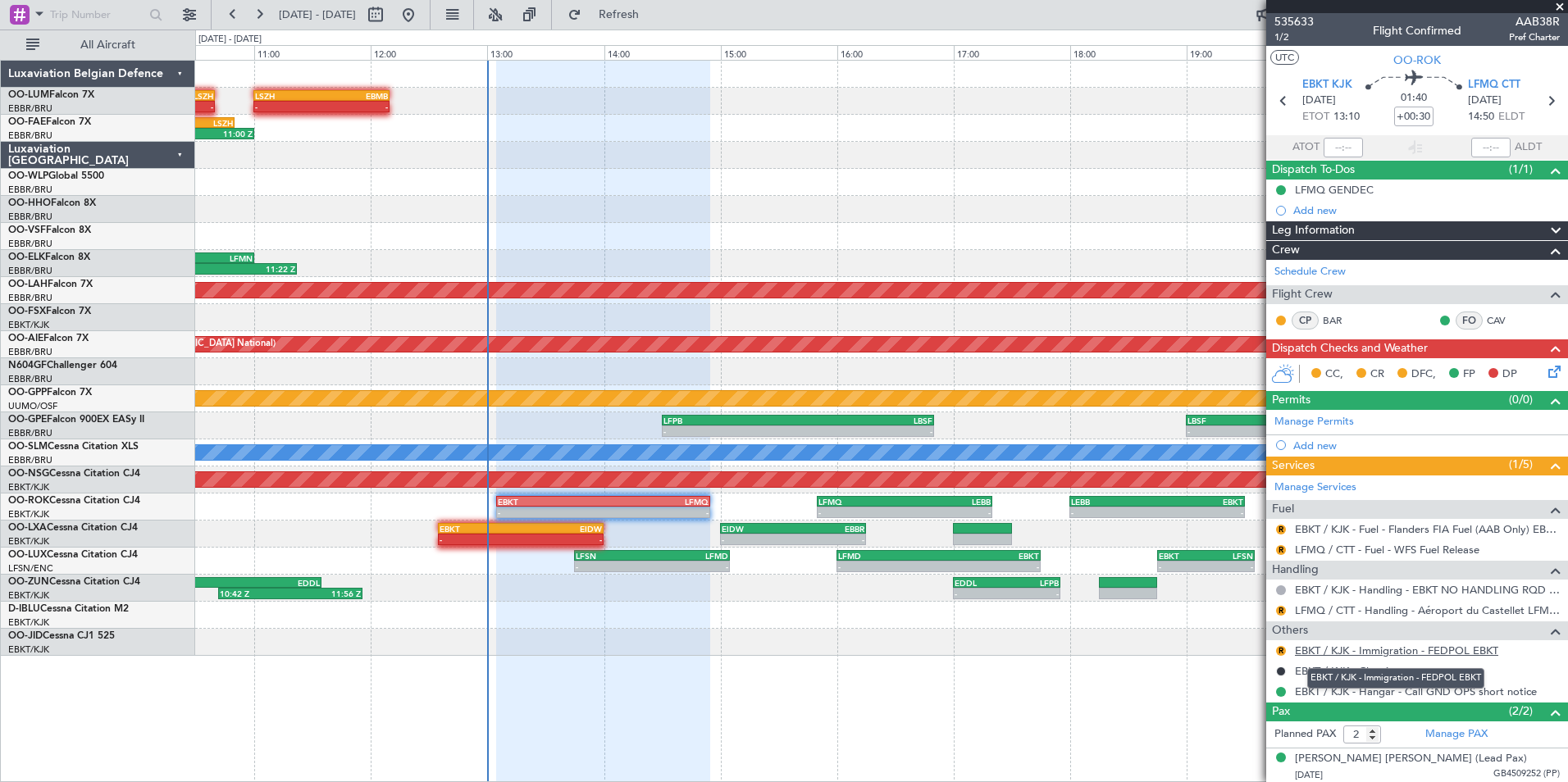
click at [1303, 653] on link "EBKT / KJK - Immigration - FEDPOL EBKT" at bounding box center [1396, 650] width 203 height 14
click at [1281, 648] on button "R" at bounding box center [1281, 651] width 10 height 10
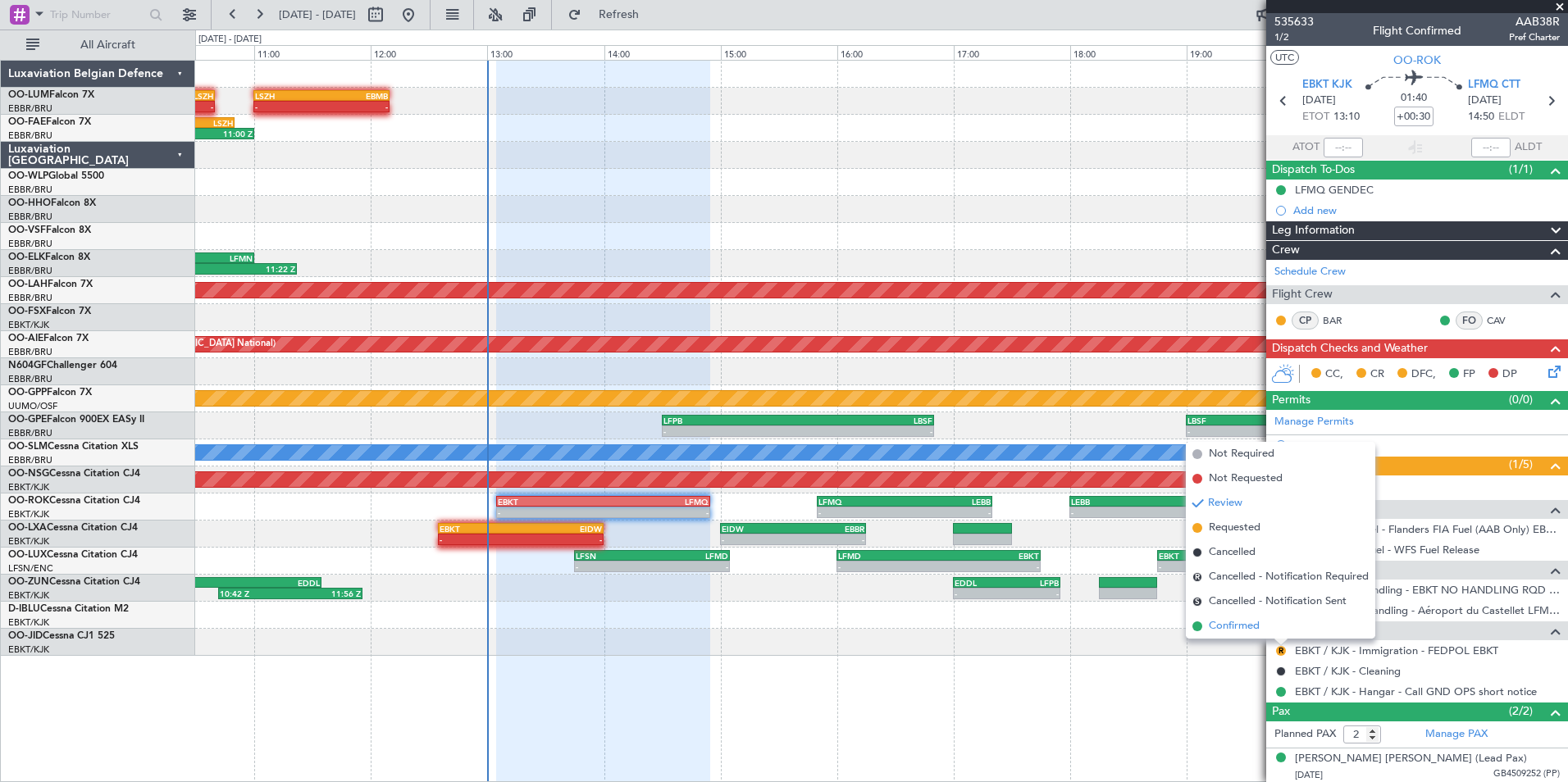
click at [1244, 629] on span "Confirmed" at bounding box center [1234, 626] width 51 height 16
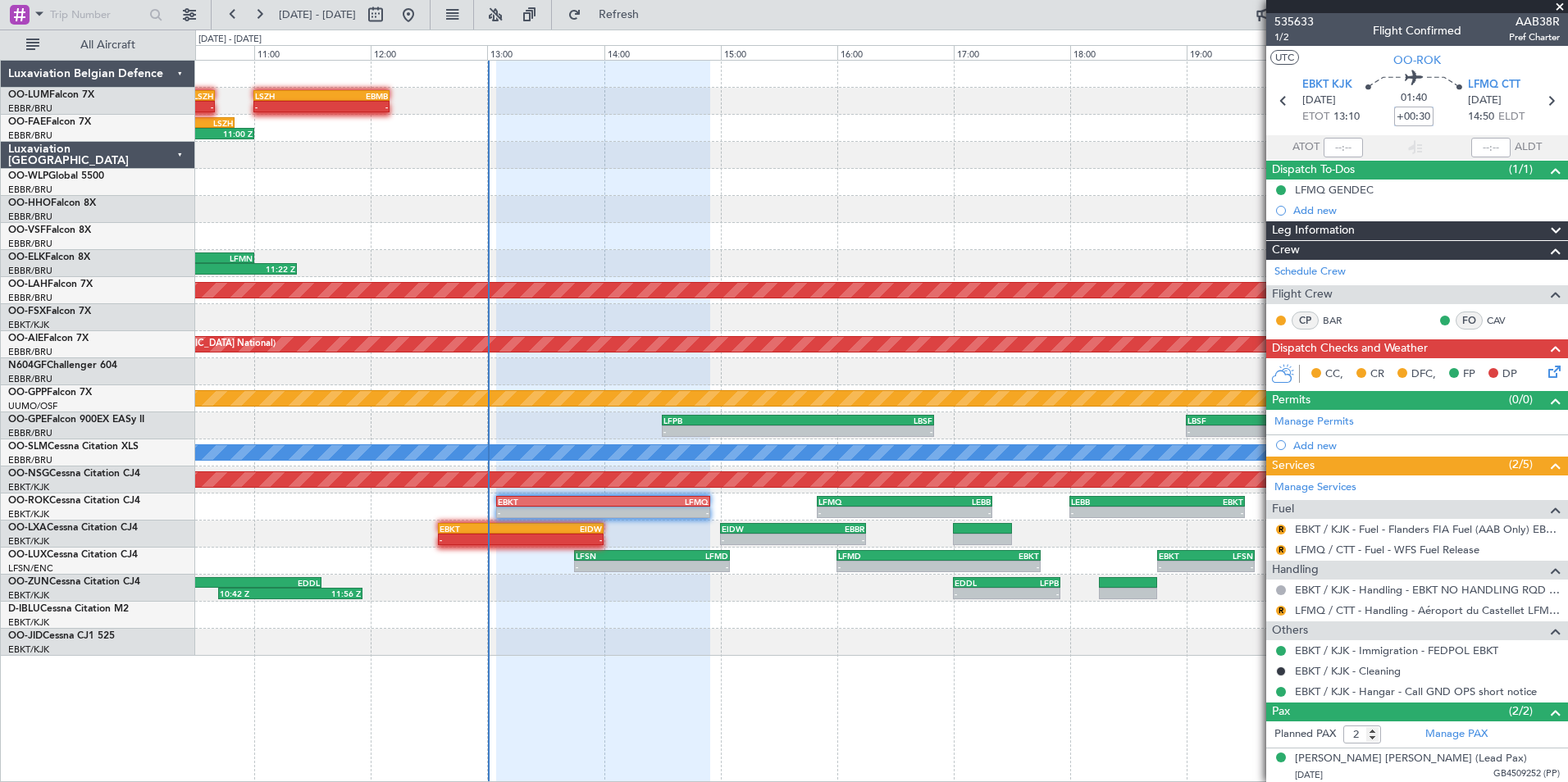
click at [1399, 108] on input "+00:30" at bounding box center [1414, 116] width 40 height 20
click at [1414, 109] on input "+00:30" at bounding box center [1414, 116] width 40 height 20
type input "+00:25"
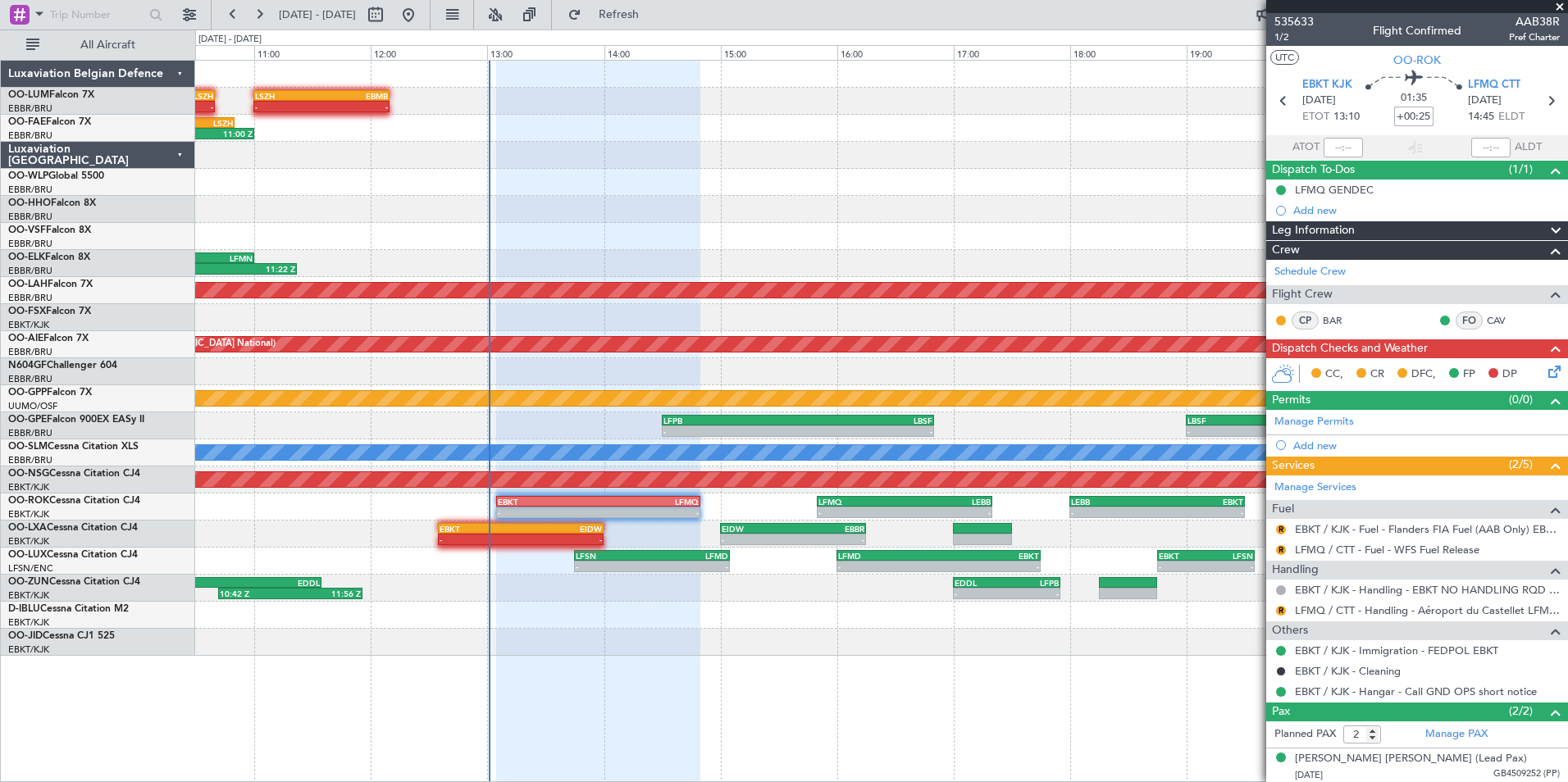
click at [841, 246] on div at bounding box center [881, 236] width 1372 height 27
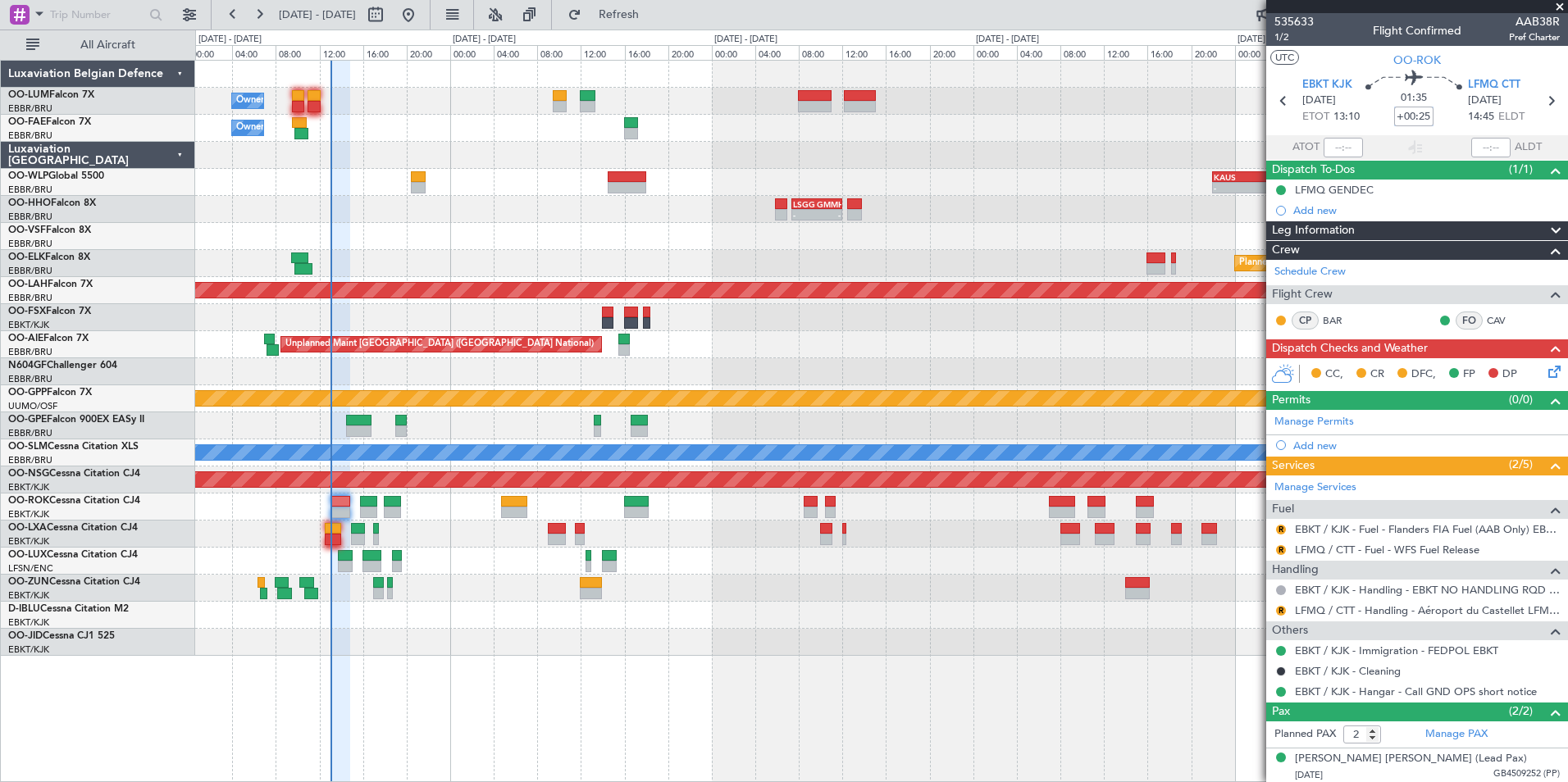
click at [568, 185] on div "Owner Melsbroek Air Base Planned Maint [GEOGRAPHIC_DATA] ([GEOGRAPHIC_DATA]) Ow…" at bounding box center [881, 358] width 1372 height 595
click at [669, 176] on div "Owner Melsbroek Air Base Planned Maint [GEOGRAPHIC_DATA] ([GEOGRAPHIC_DATA]) Ow…" at bounding box center [881, 358] width 1372 height 595
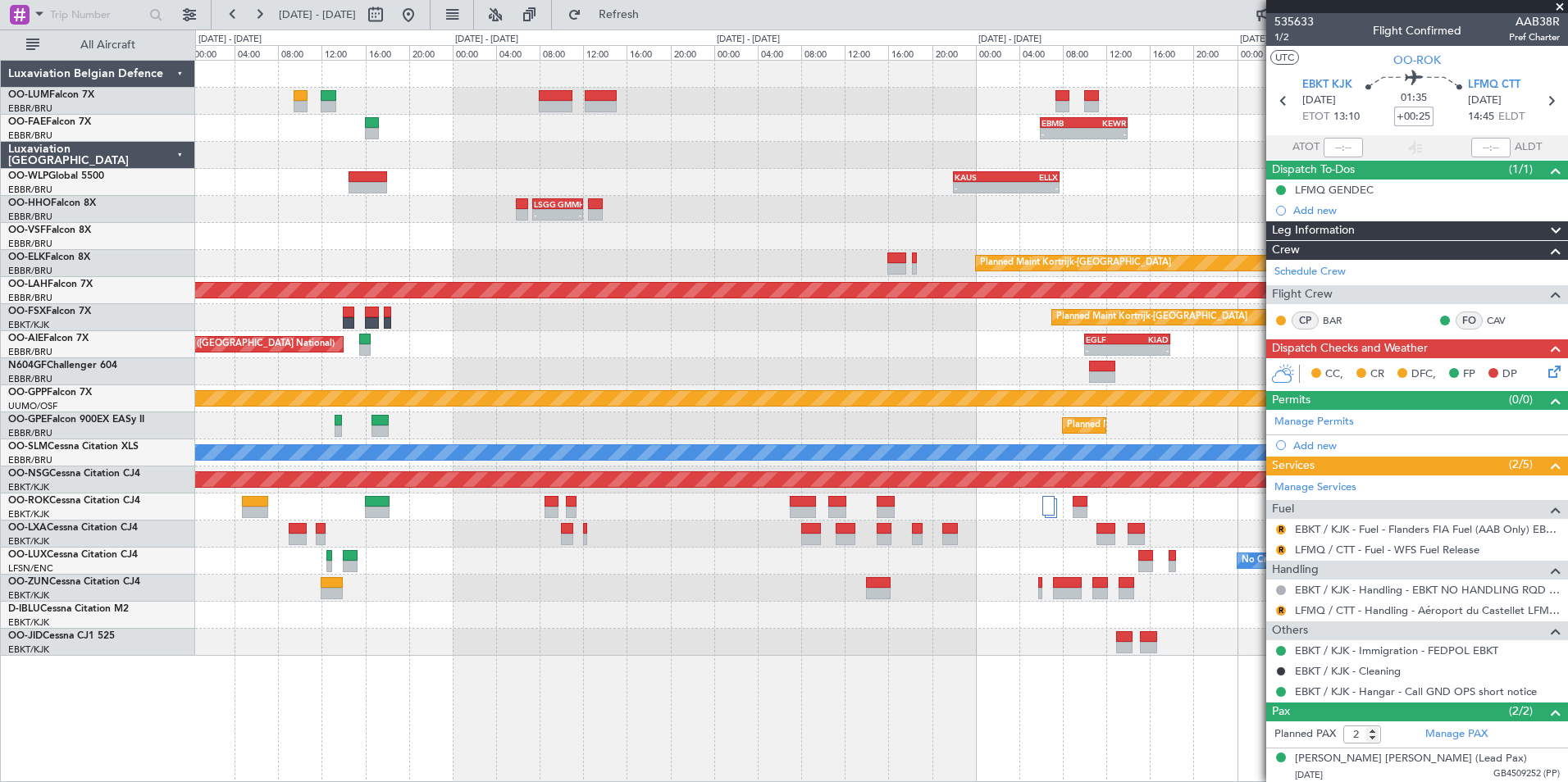
click at [520, 189] on div "Owner Melsbroek Air Base - - EBMB 06:00 Z KEWR 14:00 Z - - KEWR 14:00 Z KPMD 19…" at bounding box center [881, 358] width 1372 height 595
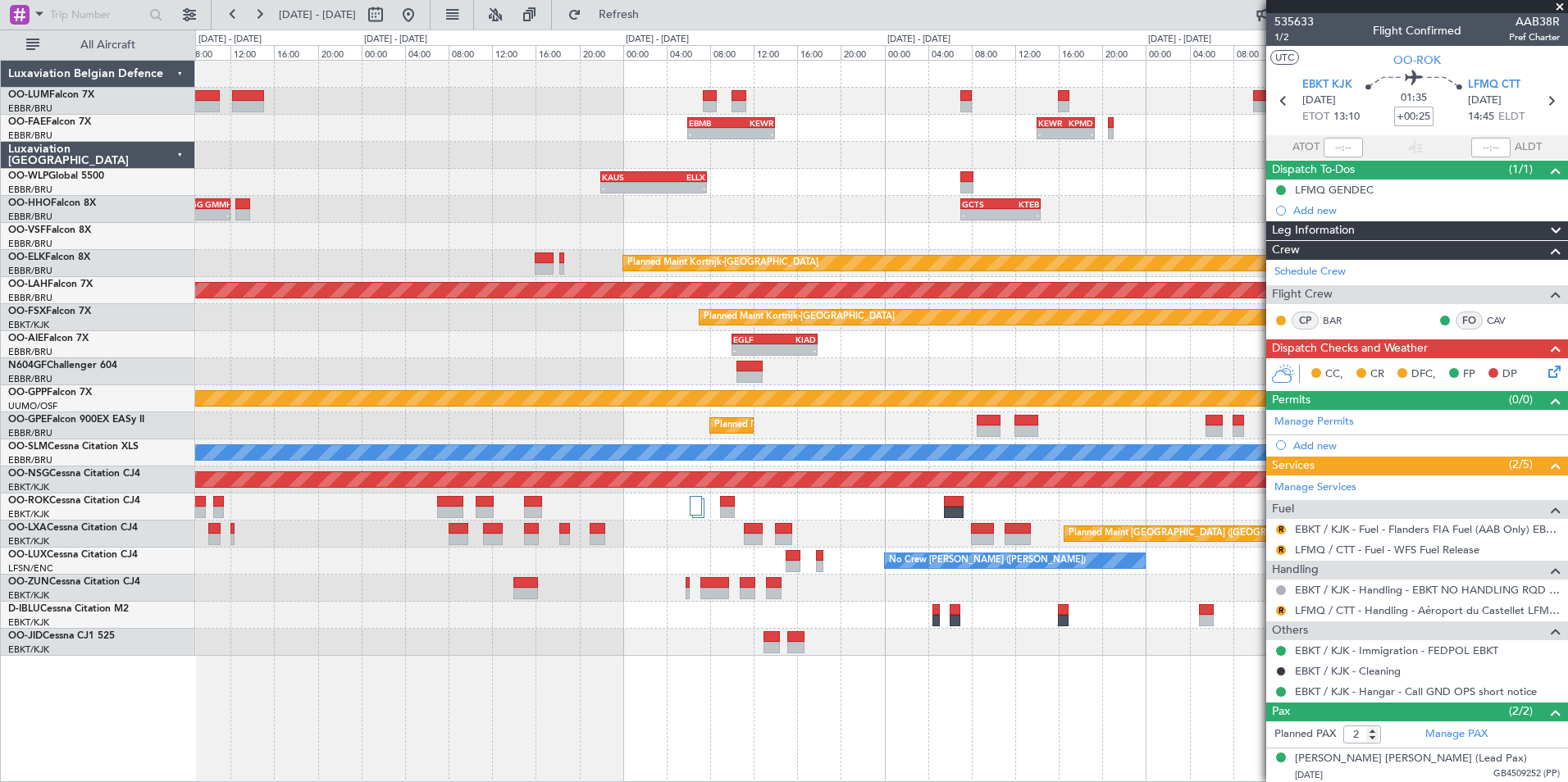
click at [478, 179] on div "- - [PERSON_NAME] 22:00 Z ELLX 07:45 Z - - LTCG 15:40 Z RJTT 01:00 Z" at bounding box center [881, 182] width 1372 height 27
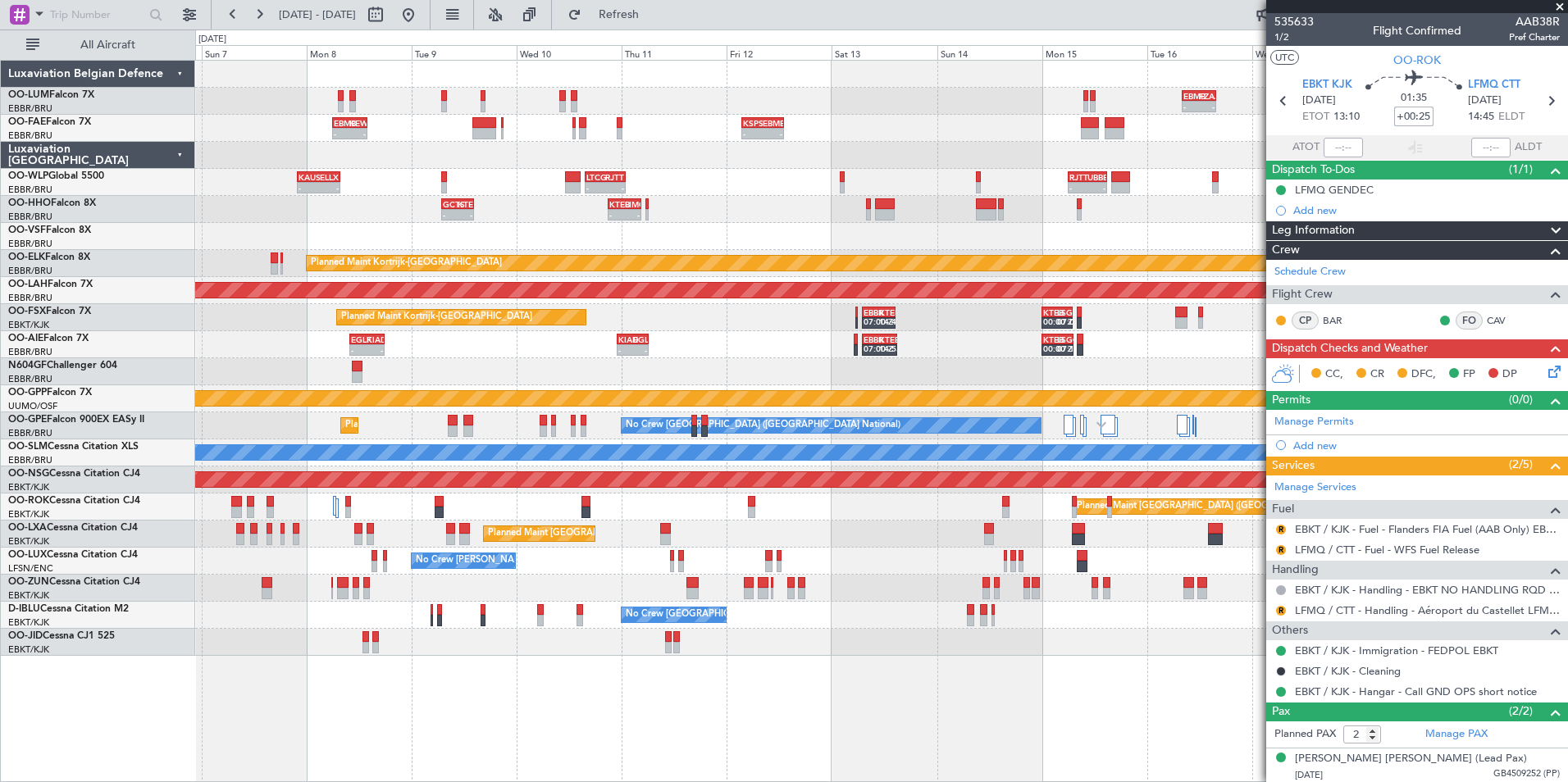
click at [670, 130] on div "- - EBMB 08:00 Z FZAA 15:45 Z - - FZAA 07:00 Z EBMB 14:55 Z Owner [GEOGRAPHIC_D…" at bounding box center [881, 358] width 1372 height 595
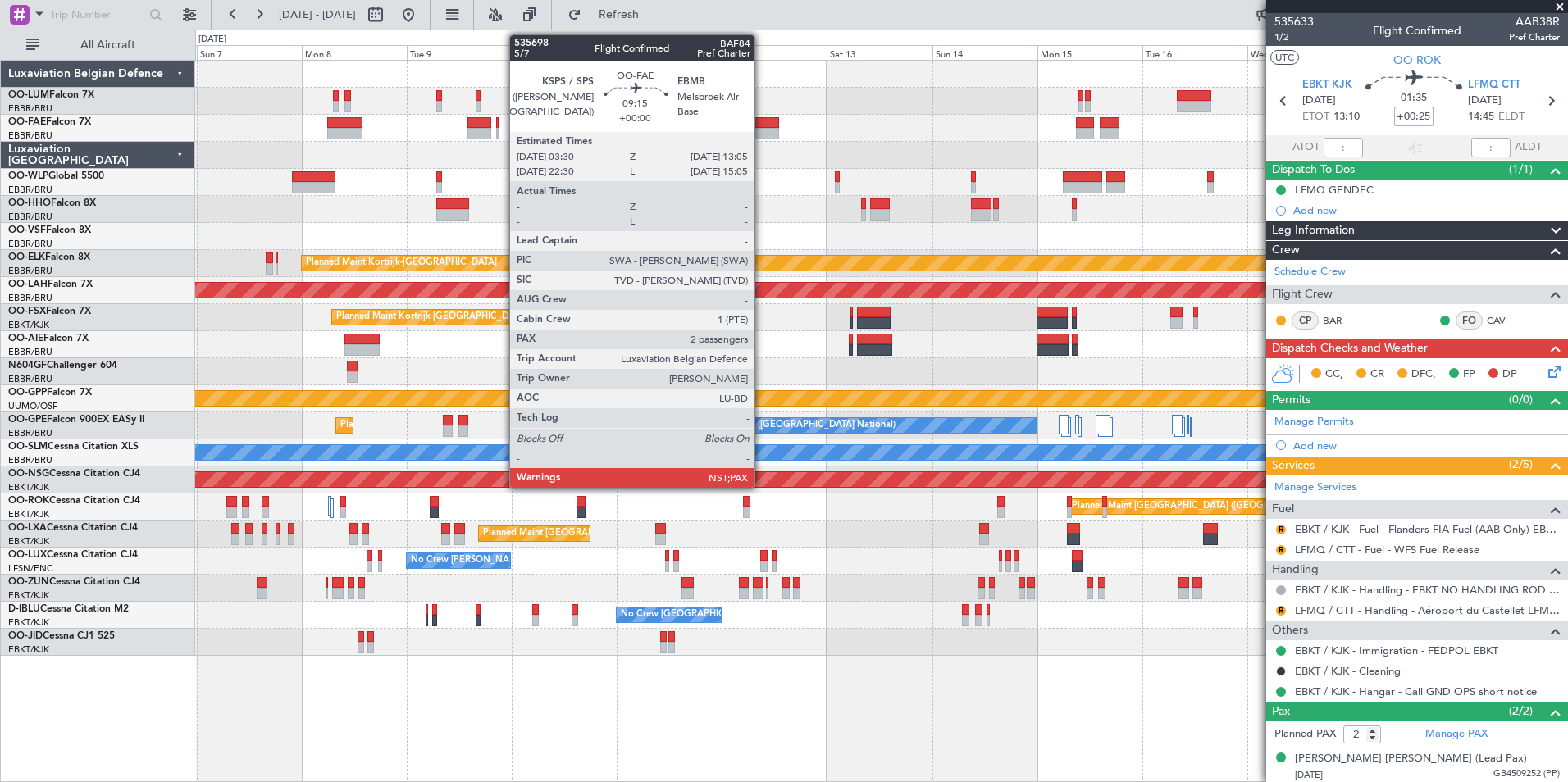
click at [762, 126] on div at bounding box center [758, 123] width 43 height 12
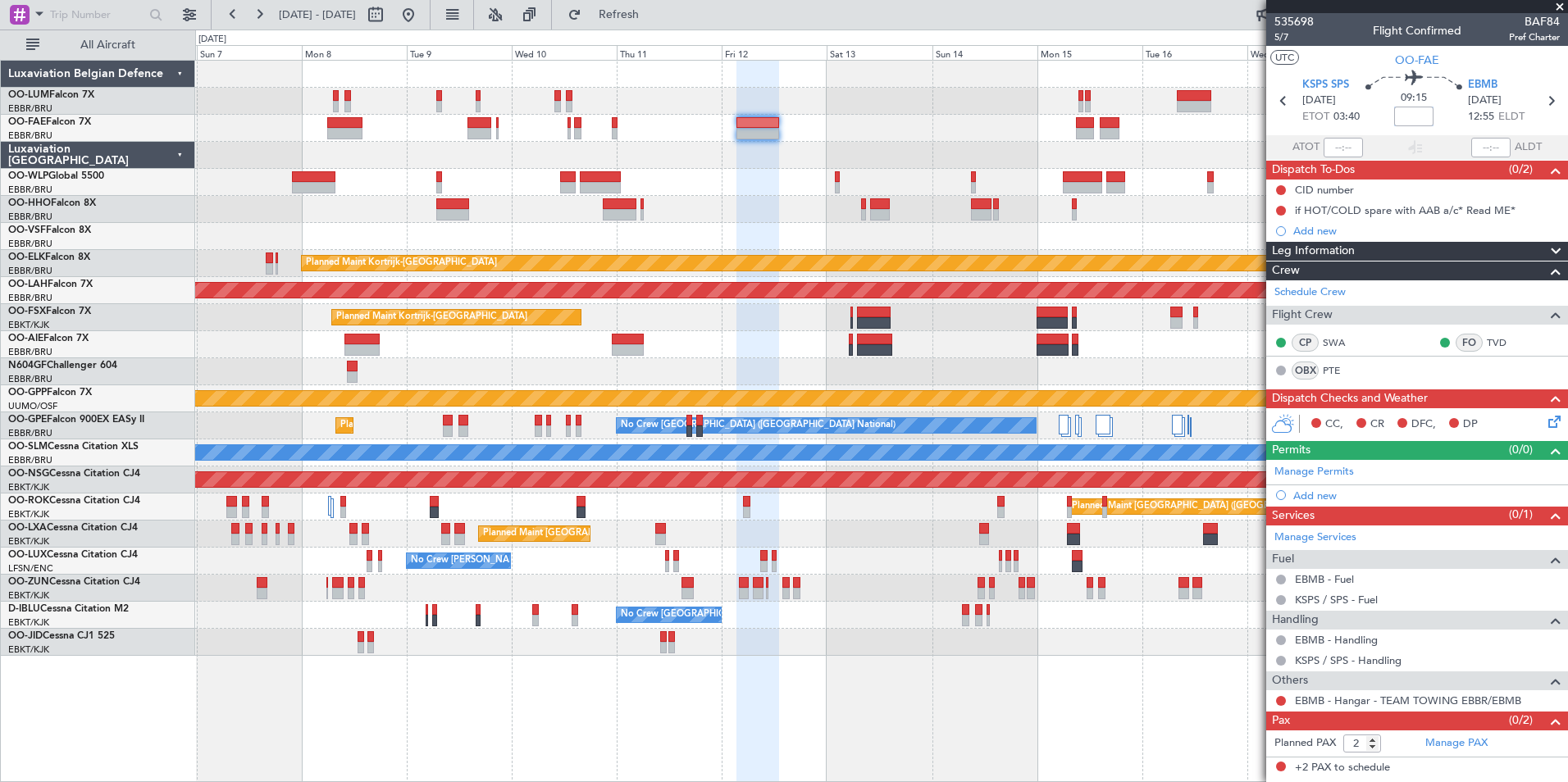
click at [1085, 392] on div "Owner Melsbroek Air Base Owner [GEOGRAPHIC_DATA] Planned Maint [GEOGRAPHIC_DATA…" at bounding box center [881, 358] width 1372 height 595
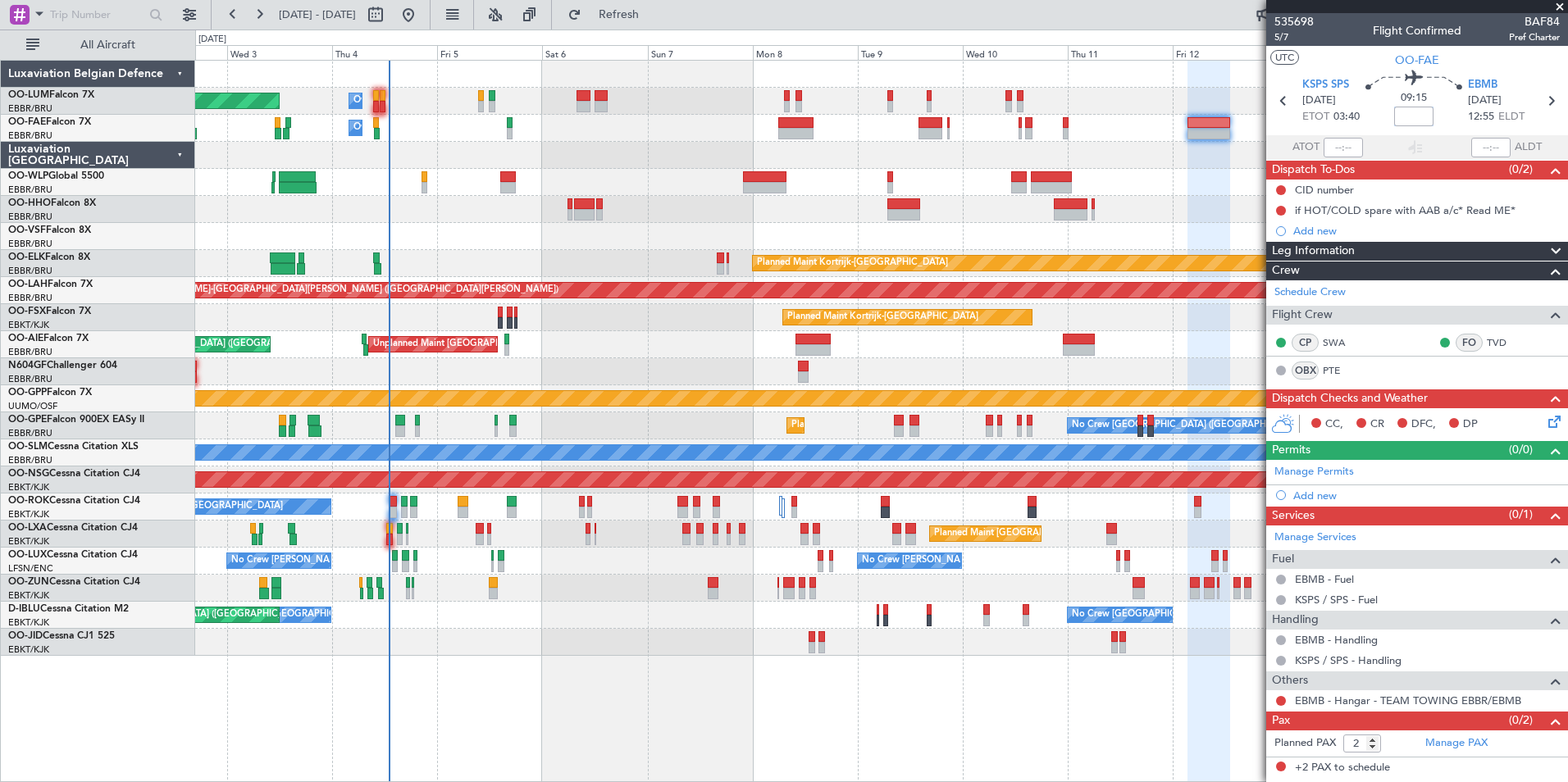
click at [859, 442] on div "Owner Melsbroek Air Base Planned Maint [GEOGRAPHIC_DATA] ([GEOGRAPHIC_DATA]) Ow…" at bounding box center [881, 358] width 1372 height 595
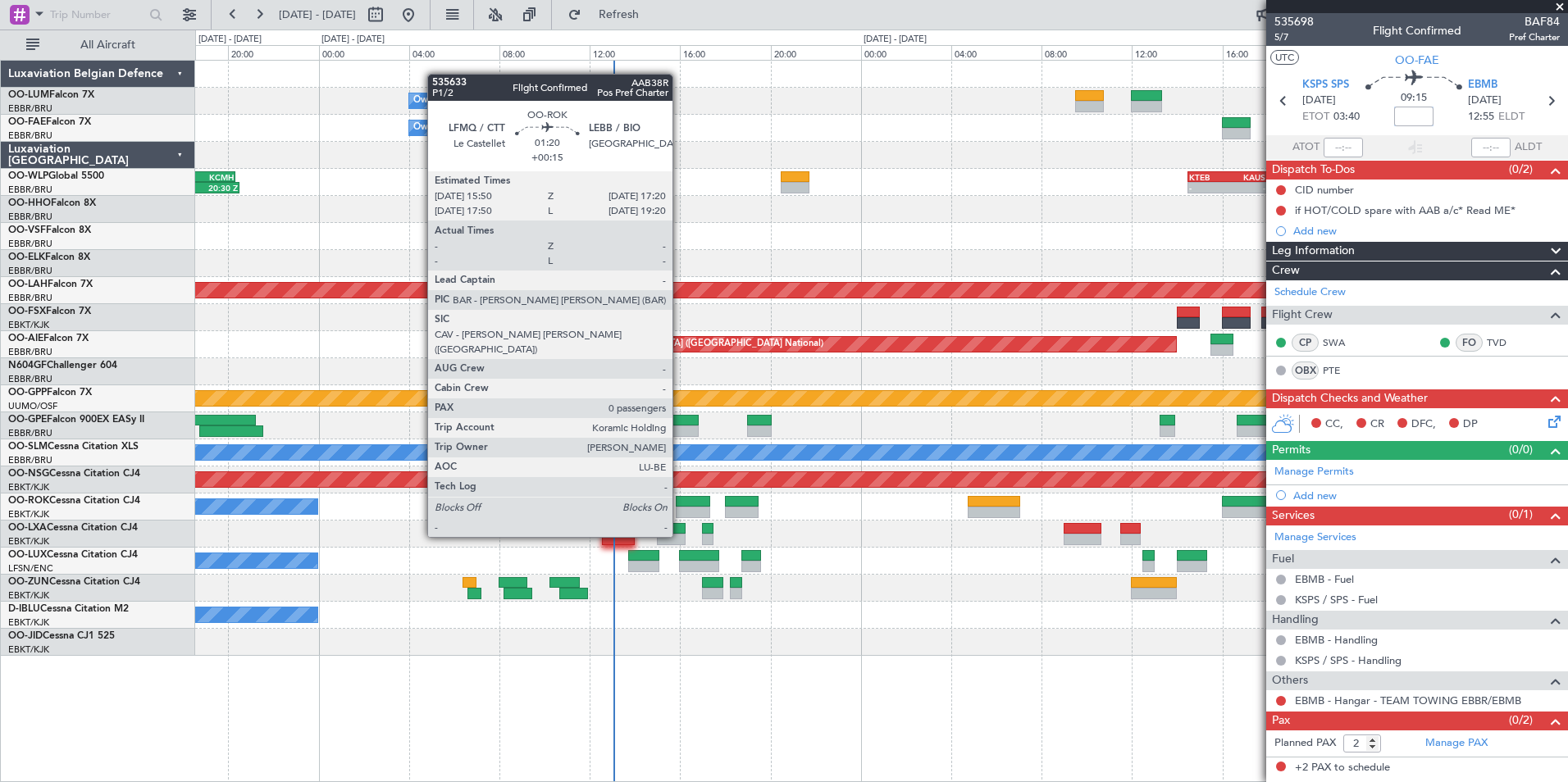
click at [679, 505] on div at bounding box center [693, 501] width 35 height 12
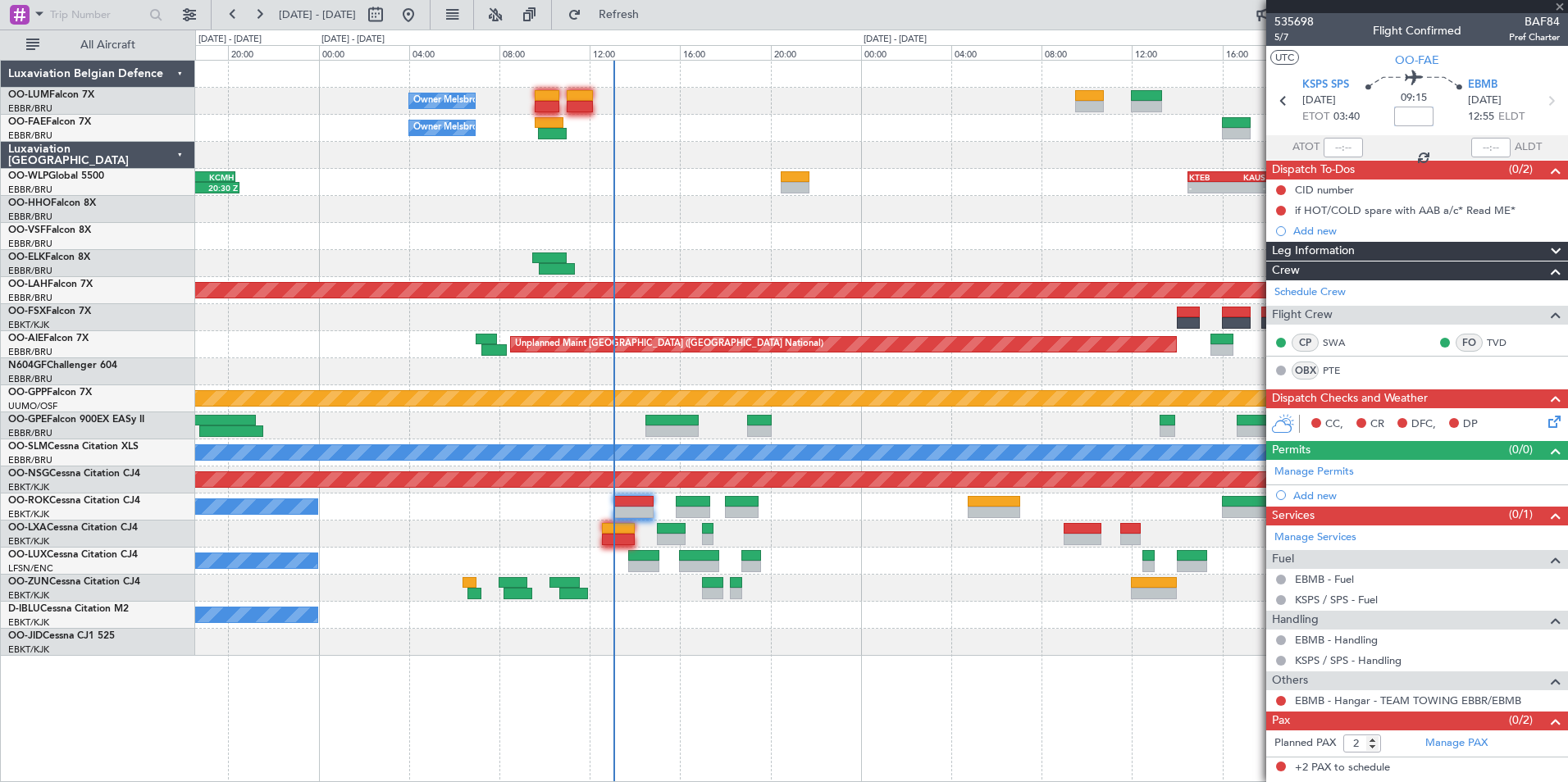
type input "+00:15"
type input "0"
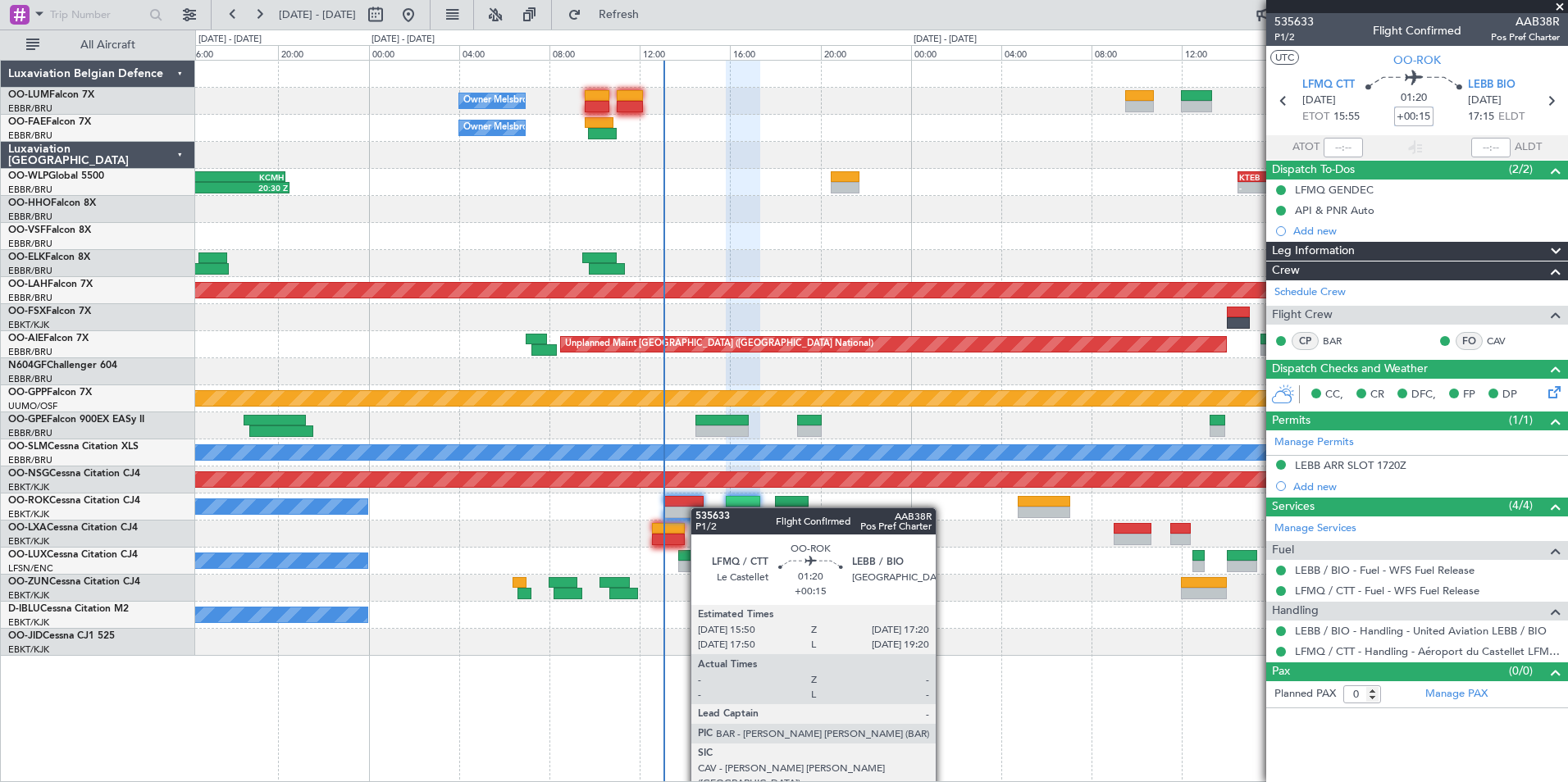
click at [726, 505] on div at bounding box center [743, 501] width 35 height 12
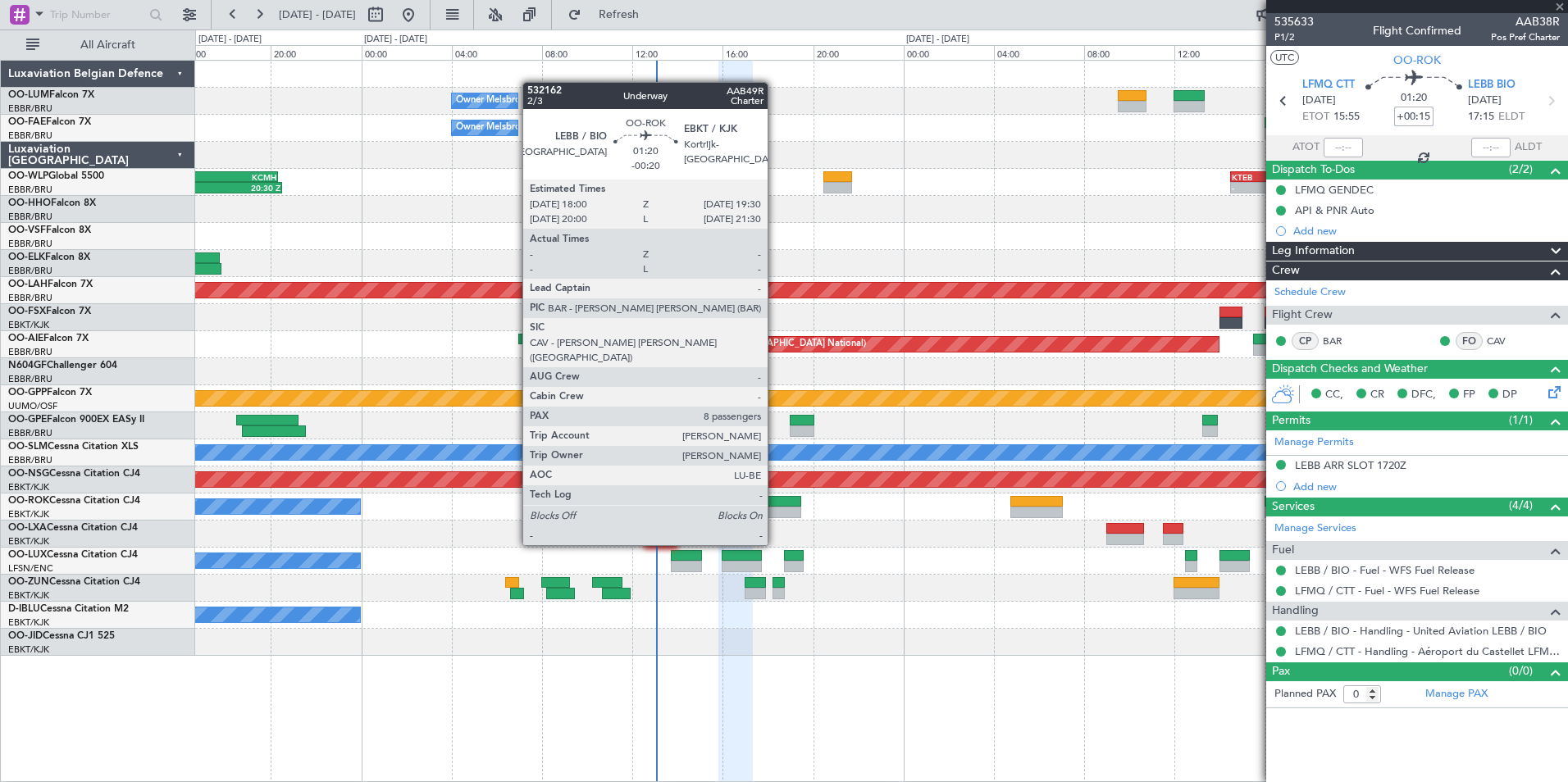
click at [775, 514] on div at bounding box center [785, 512] width 35 height 12
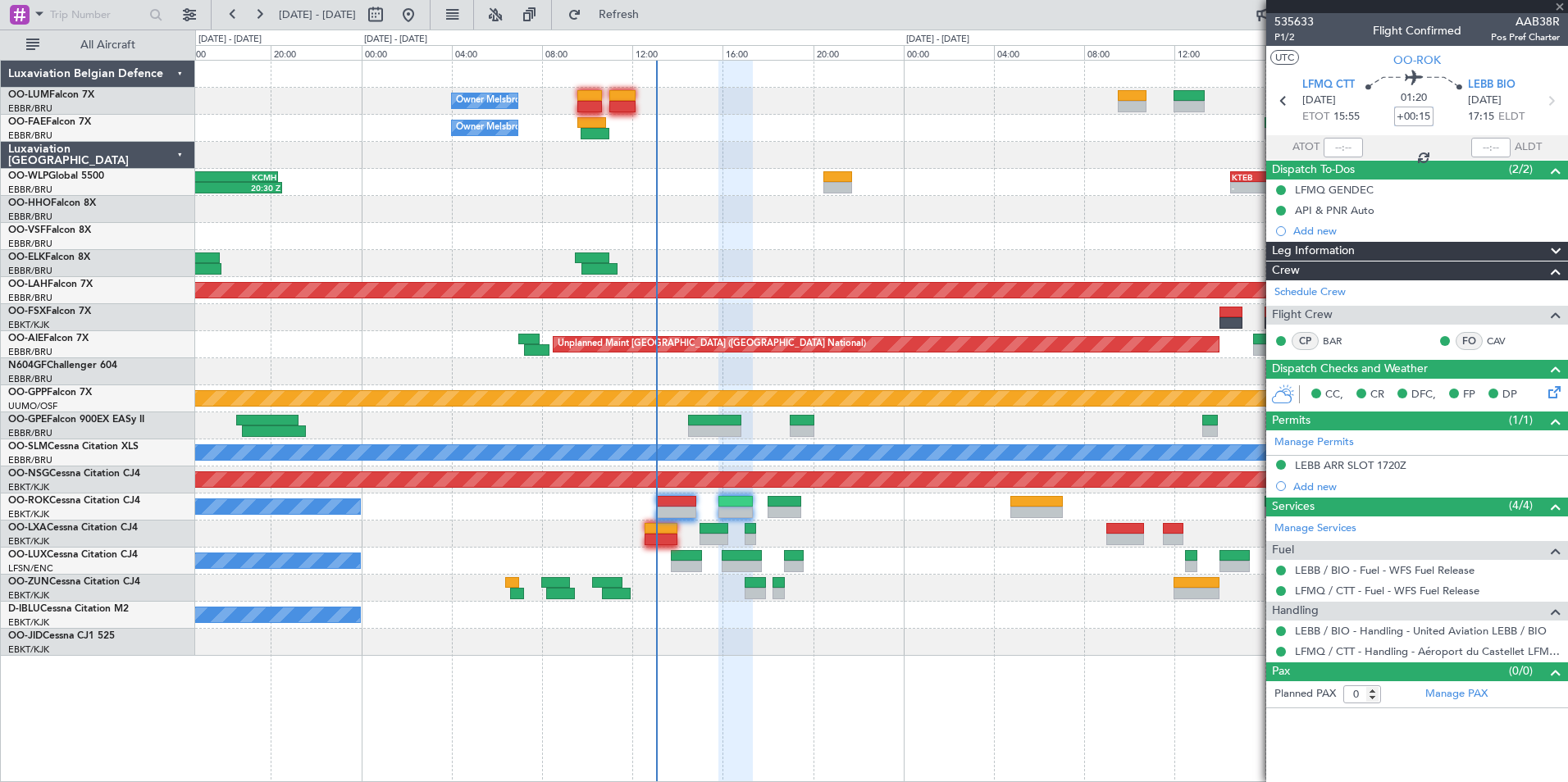
type input "-00:20"
type input "8"
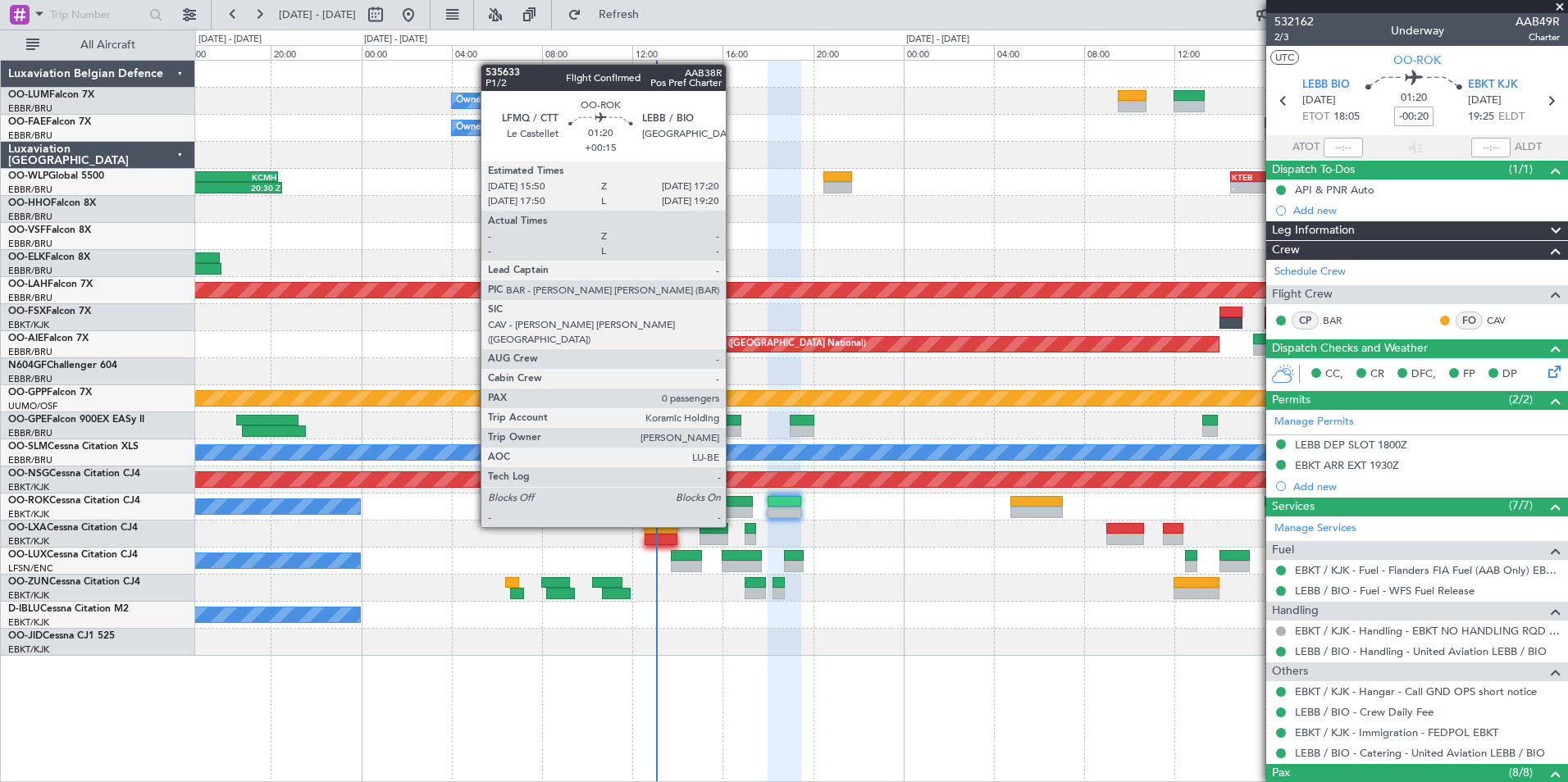
click at [733, 496] on div at bounding box center [735, 501] width 35 height 12
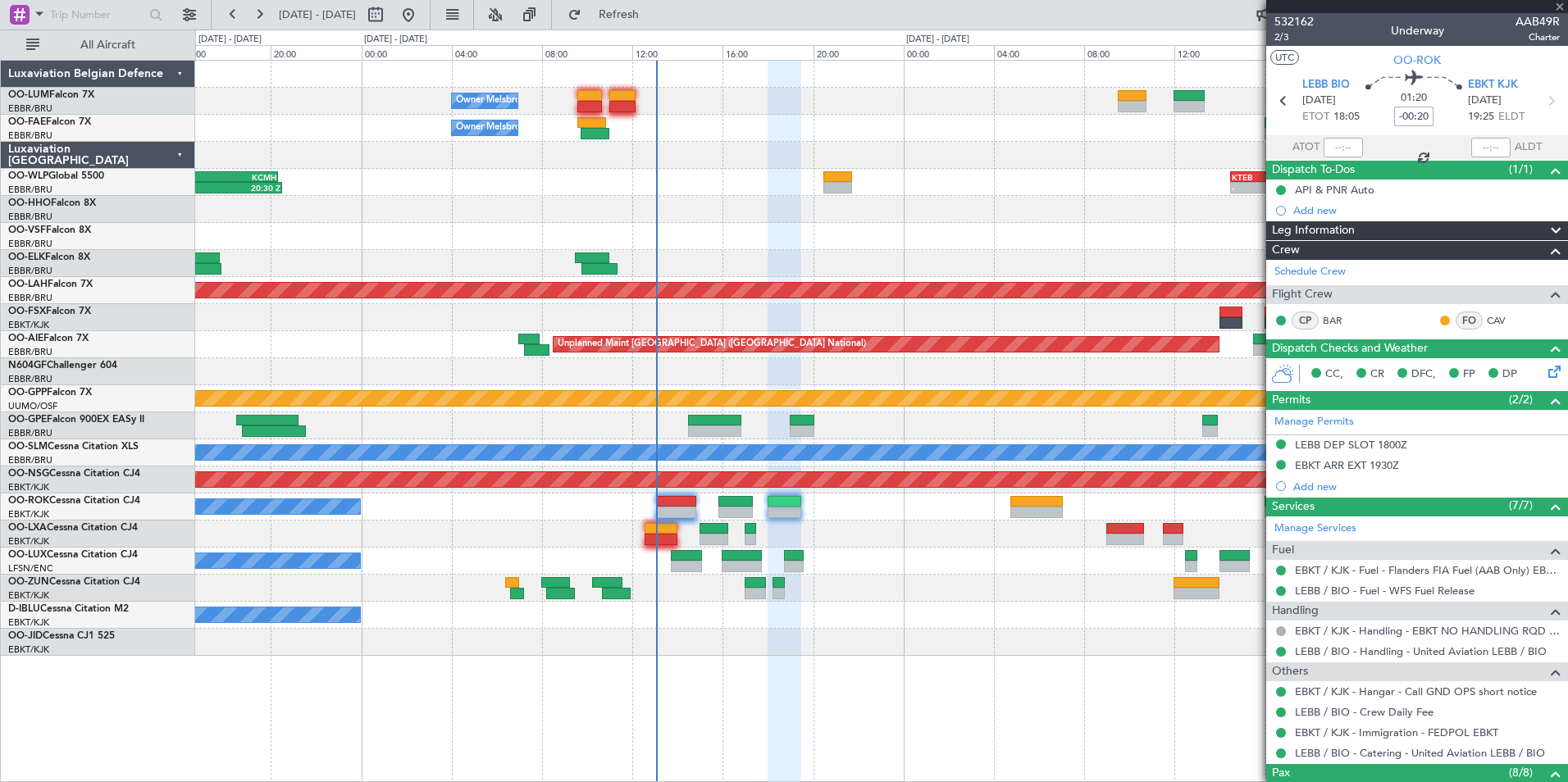
type input "+00:15"
type input "0"
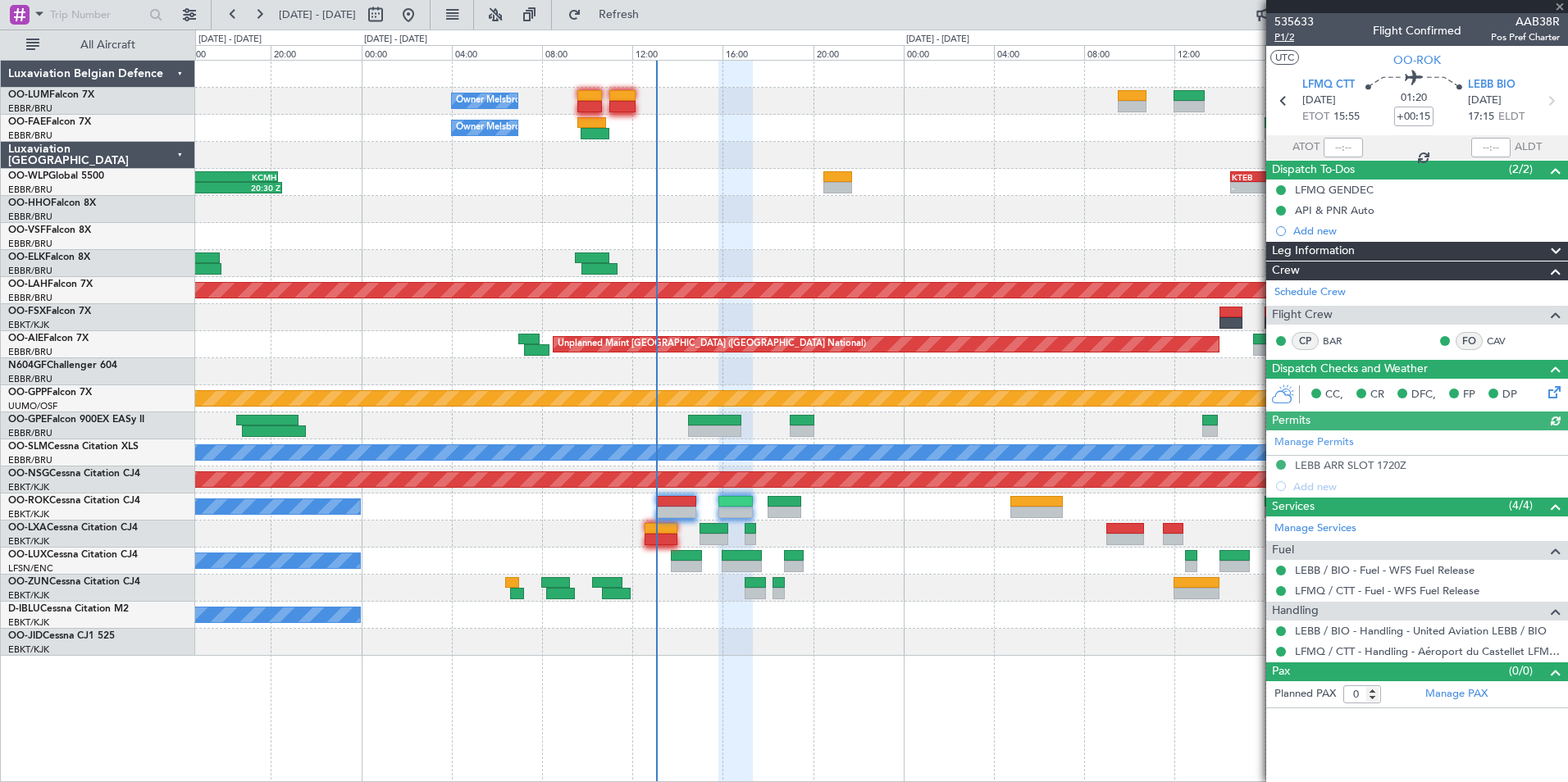
click at [1287, 38] on span "P1/2" at bounding box center [1294, 37] width 40 height 14
click at [1278, 40] on span "P1/2" at bounding box center [1294, 37] width 40 height 14
click at [651, 12] on span "Refresh" at bounding box center [619, 15] width 69 height 12
click at [703, 636] on div at bounding box center [881, 642] width 1372 height 27
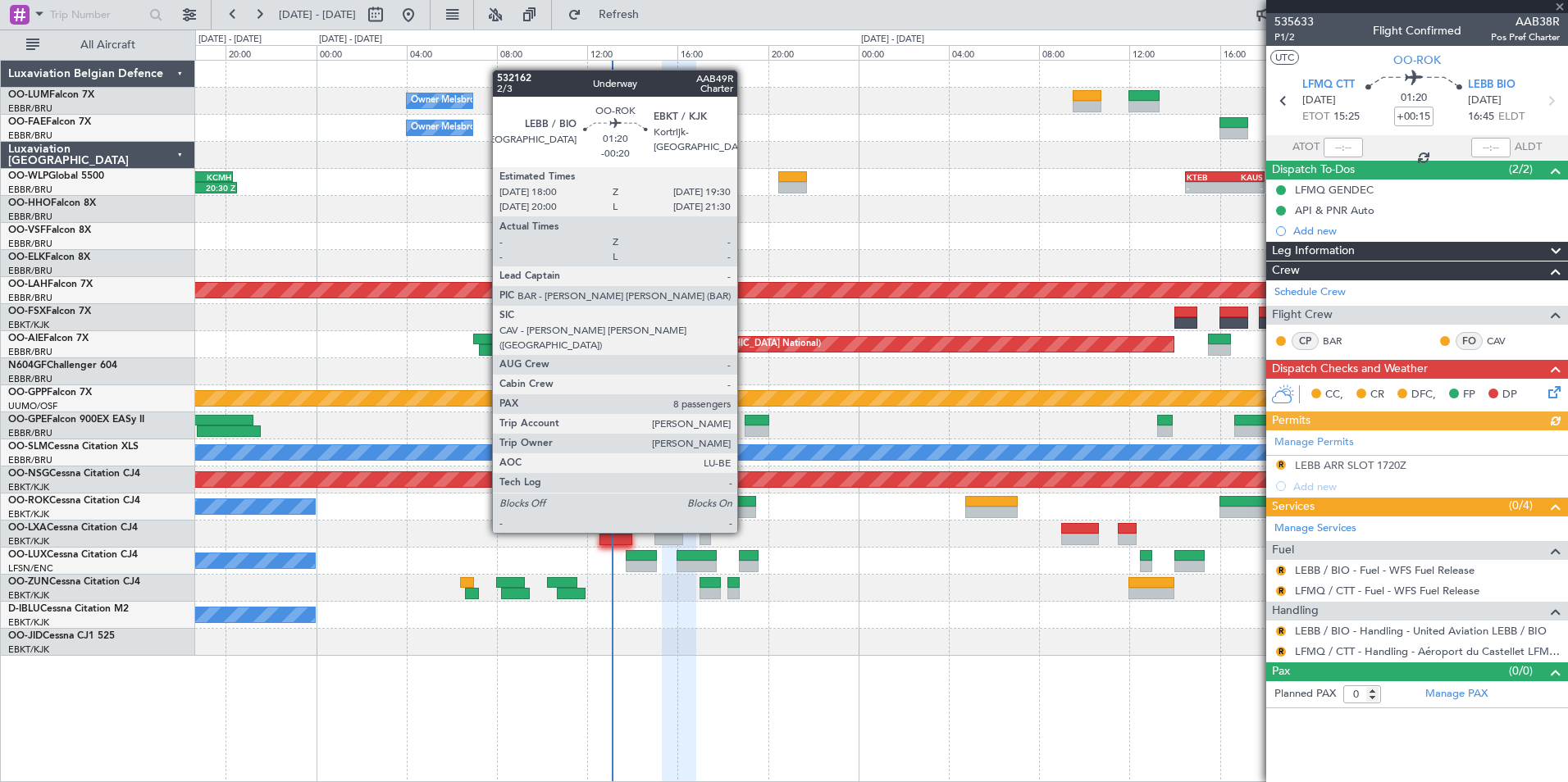
click at [744, 501] on div at bounding box center [740, 501] width 35 height 12
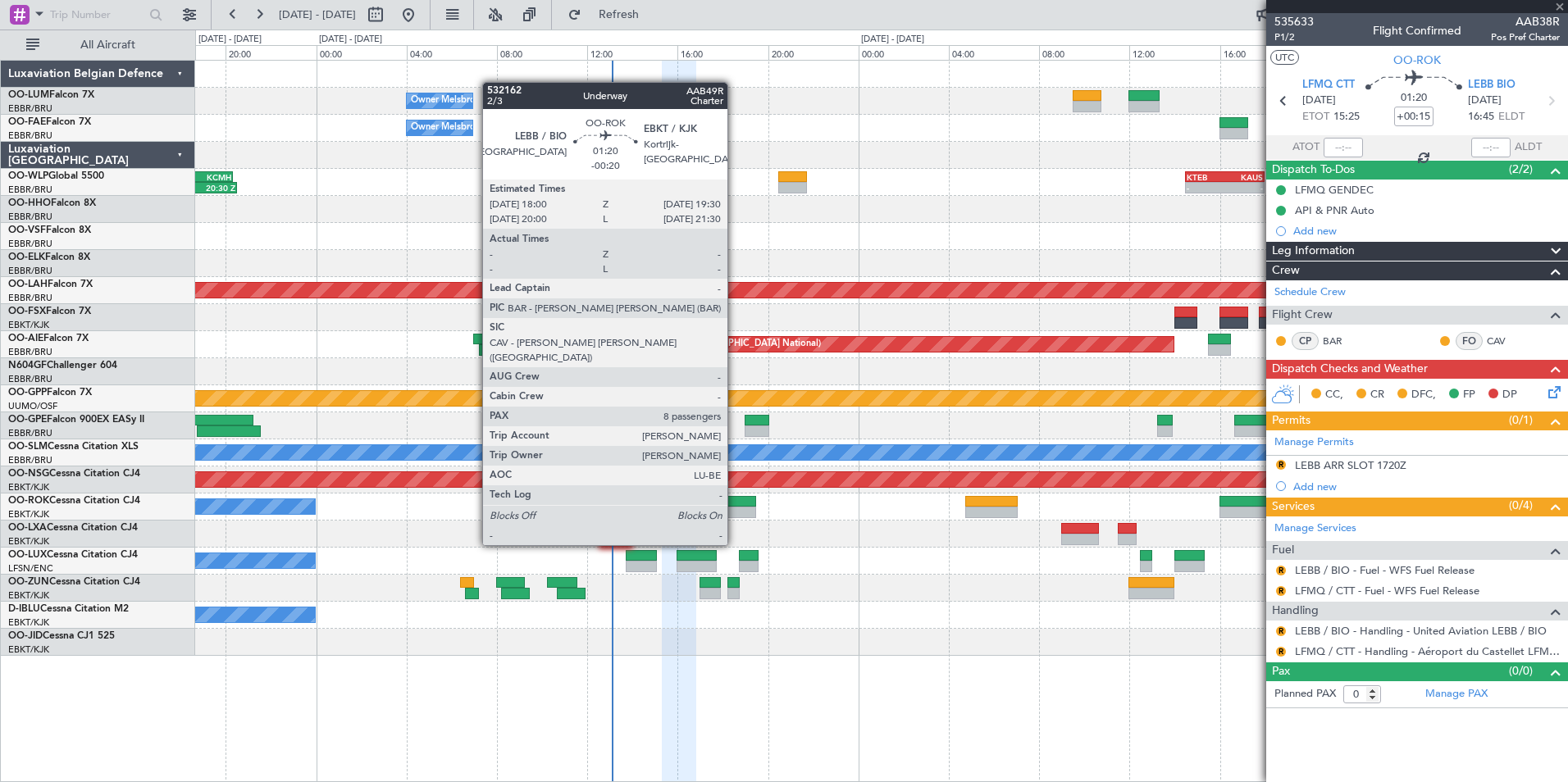
type input "-00:20"
type input "8"
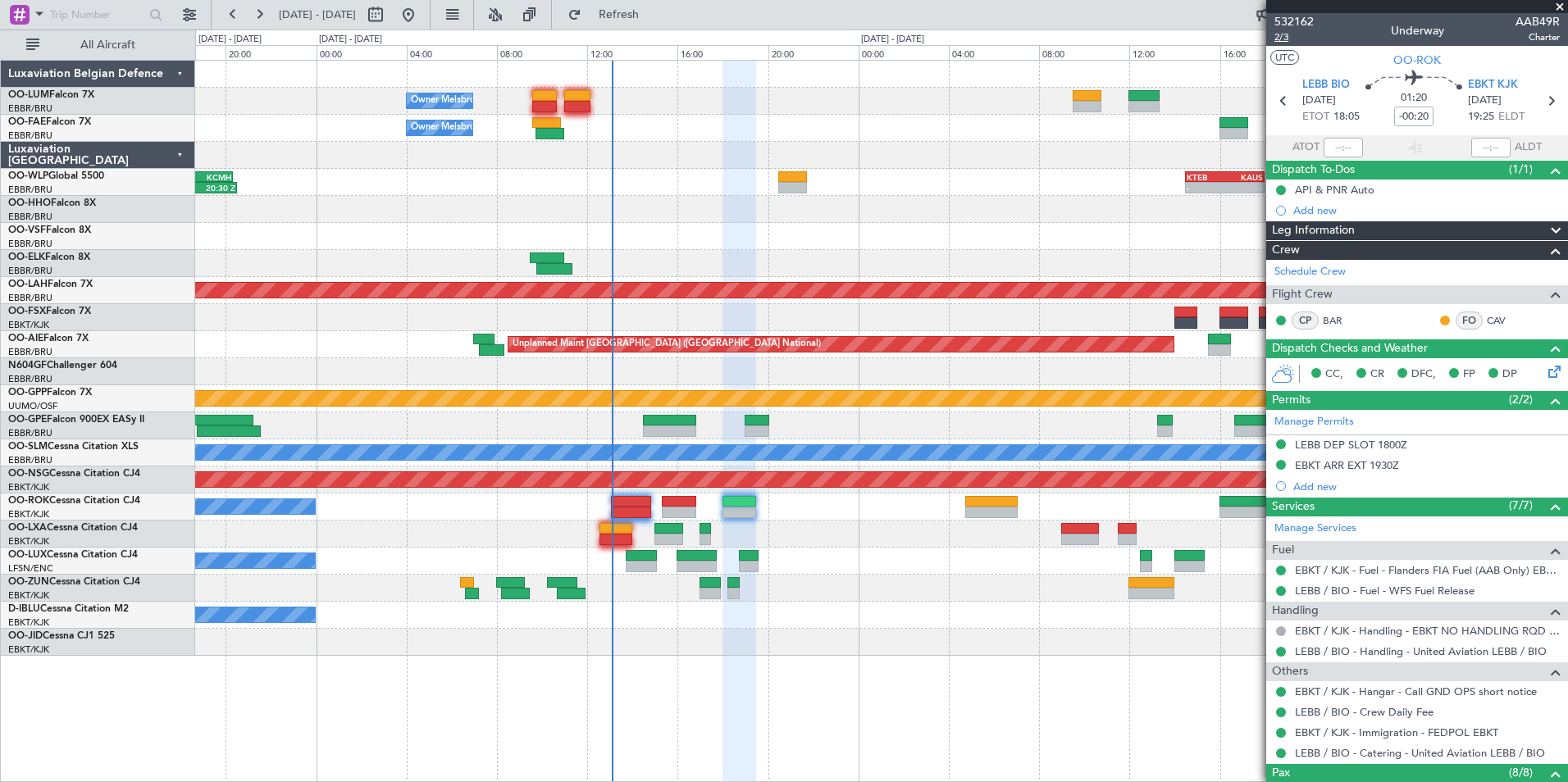
click at [1280, 41] on span "2/3" at bounding box center [1294, 37] width 40 height 14
click at [655, 33] on div "0 0 16:00 20:00 00:00 04:00 08:00 12:00 16:00 [DATE] - [DATE] 20:00 00:00 04:00…" at bounding box center [881, 45] width 1371 height 30
click at [654, 14] on span "Refresh" at bounding box center [619, 15] width 69 height 12
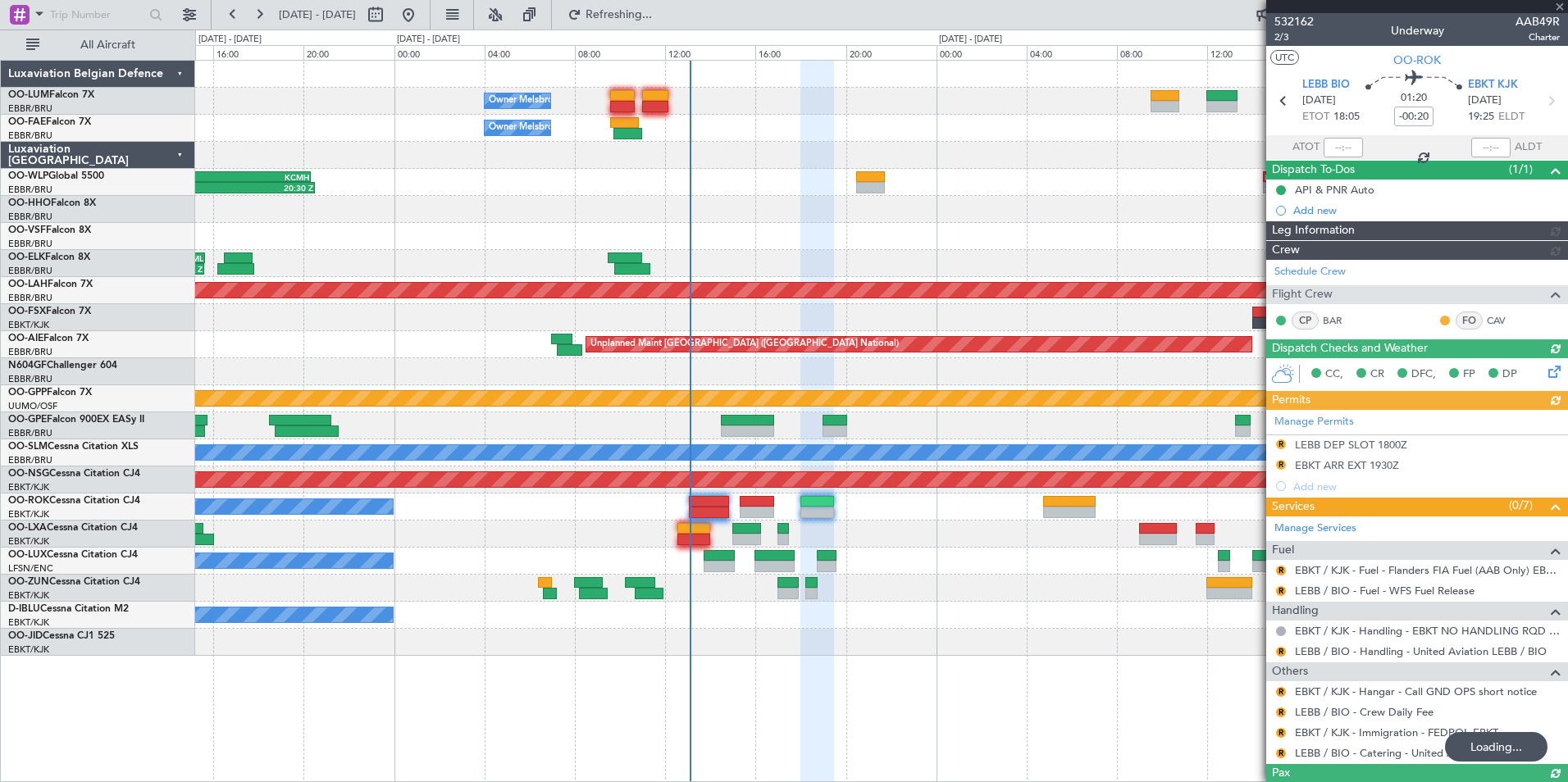
click at [777, 497] on div "A/C Unavailable [GEOGRAPHIC_DATA]-[GEOGRAPHIC_DATA]" at bounding box center [881, 506] width 1372 height 27
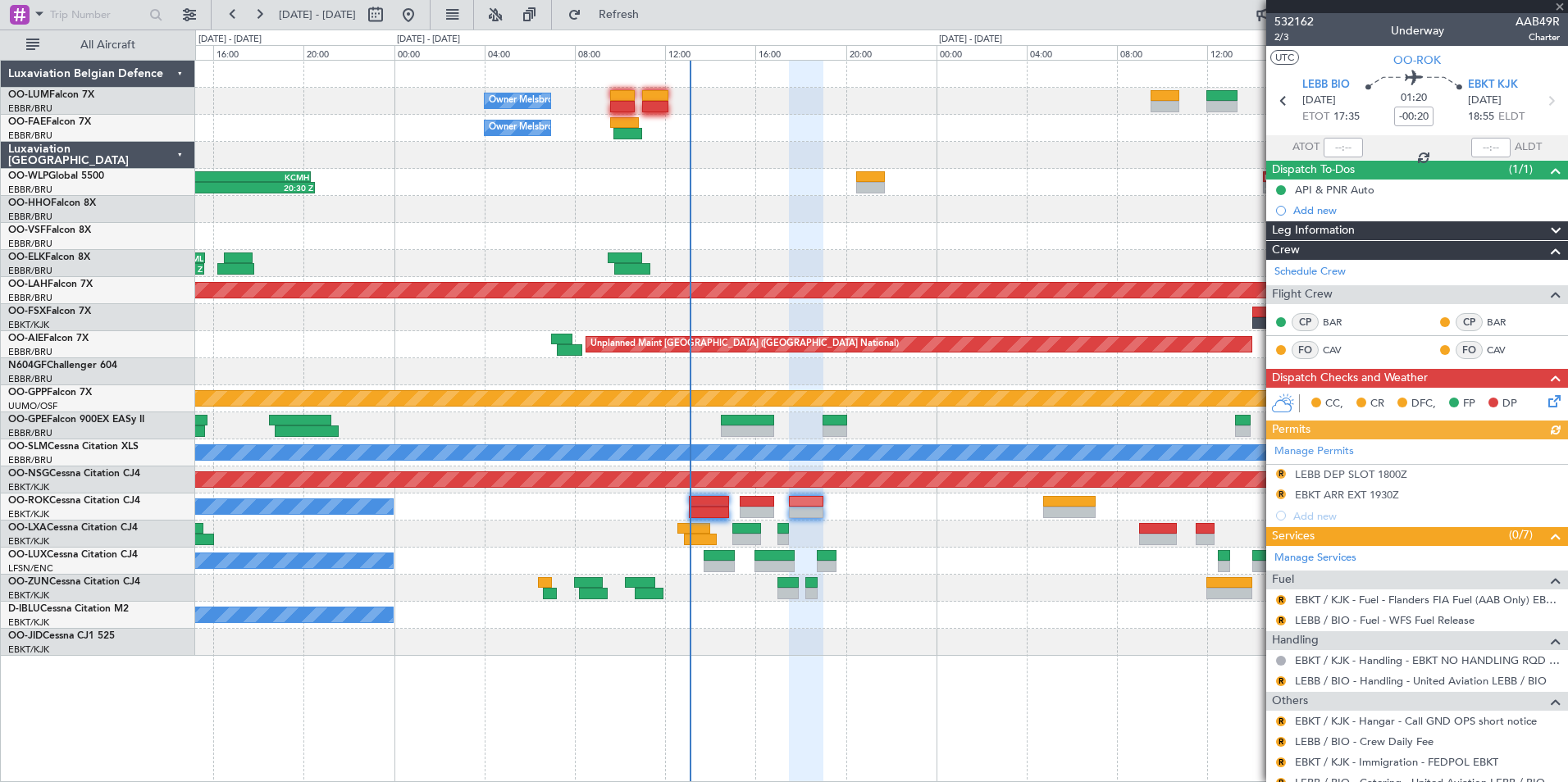
click at [894, 522] on div at bounding box center [881, 533] width 1372 height 27
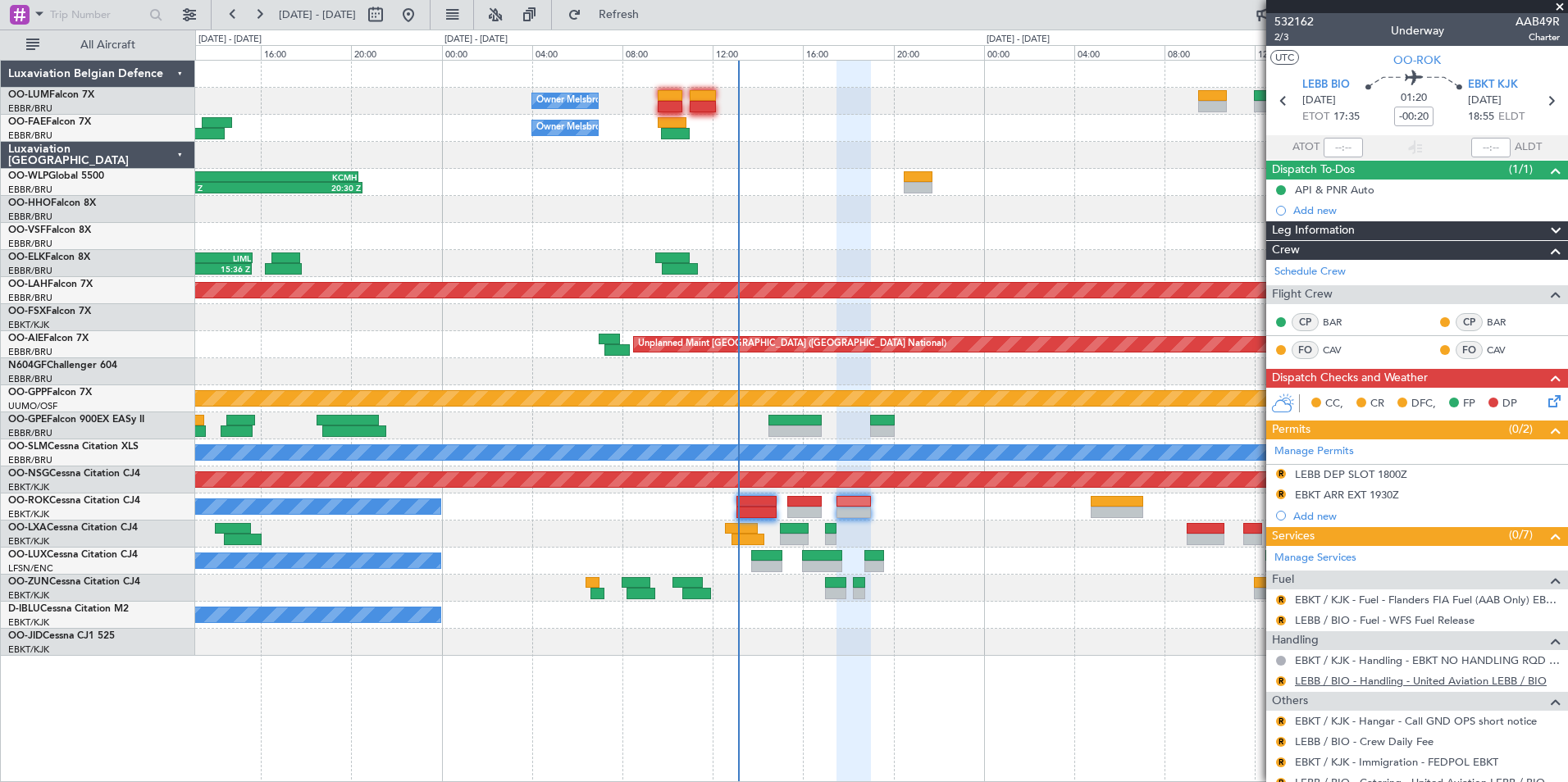
click at [1337, 686] on link "LEBB / BIO - Handling - United Aviation LEBB / BIO" at bounding box center [1421, 680] width 252 height 14
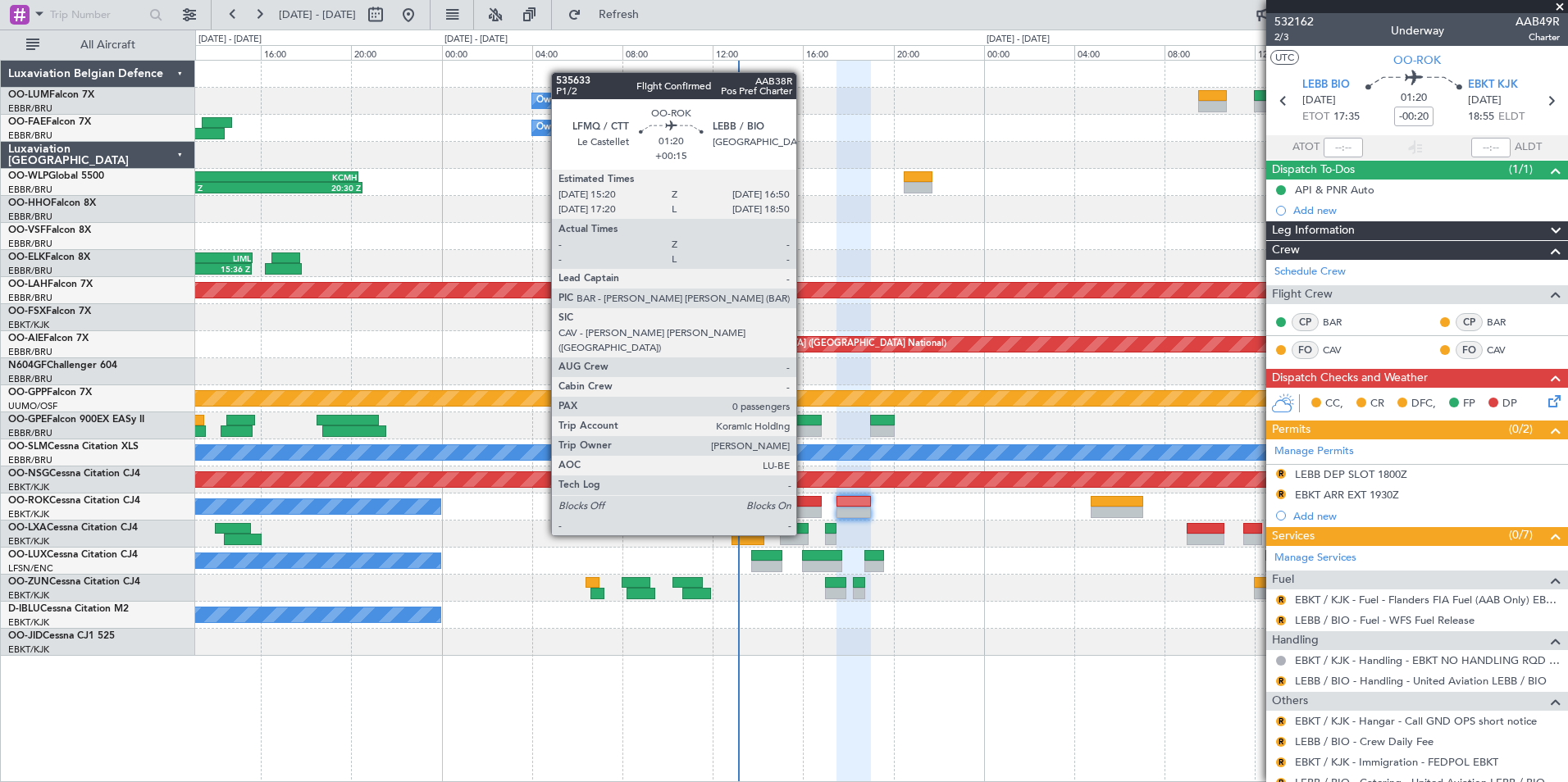
click at [804, 504] on div at bounding box center [805, 501] width 35 height 12
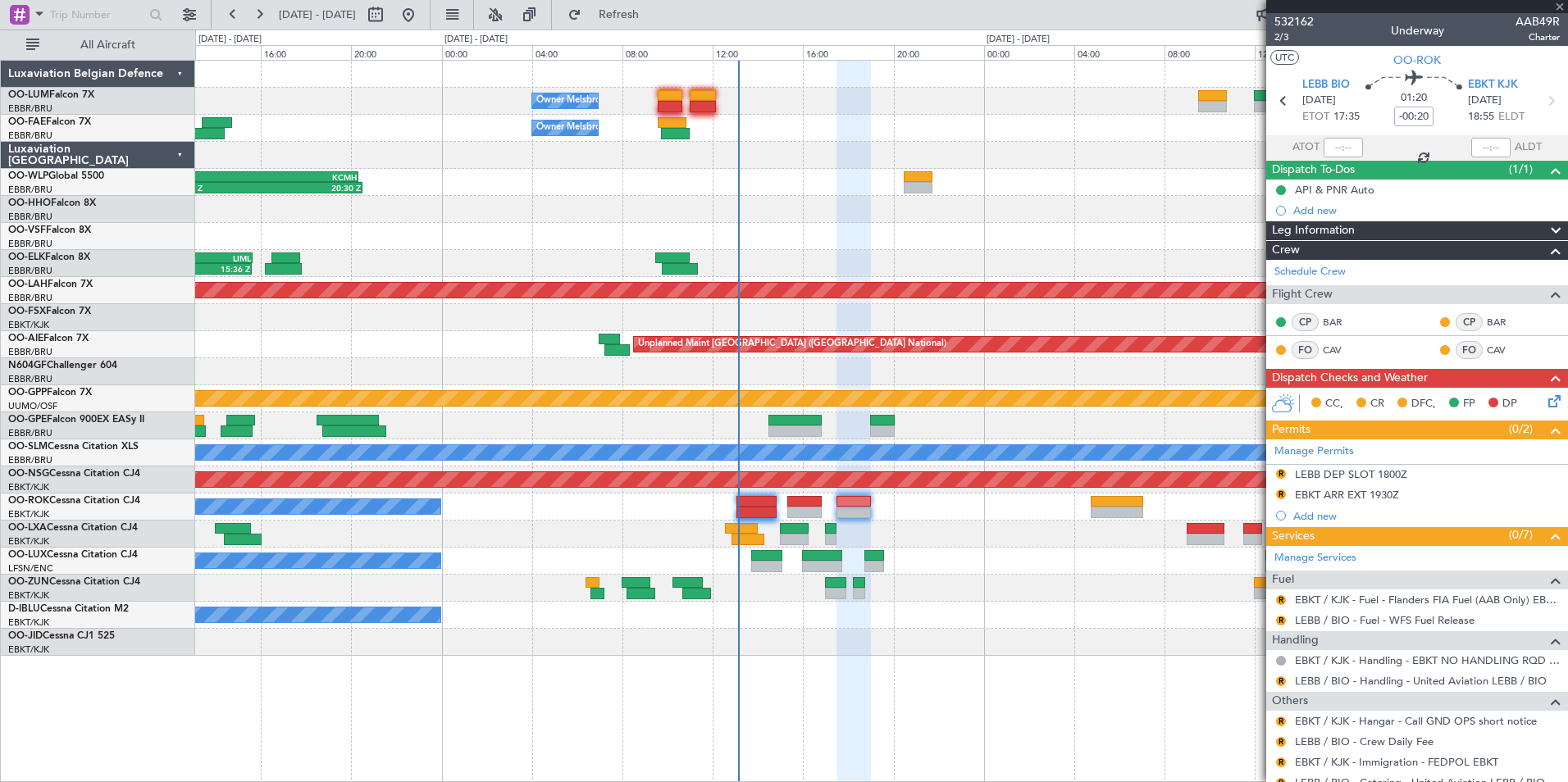
type input "+00:15"
type input "0"
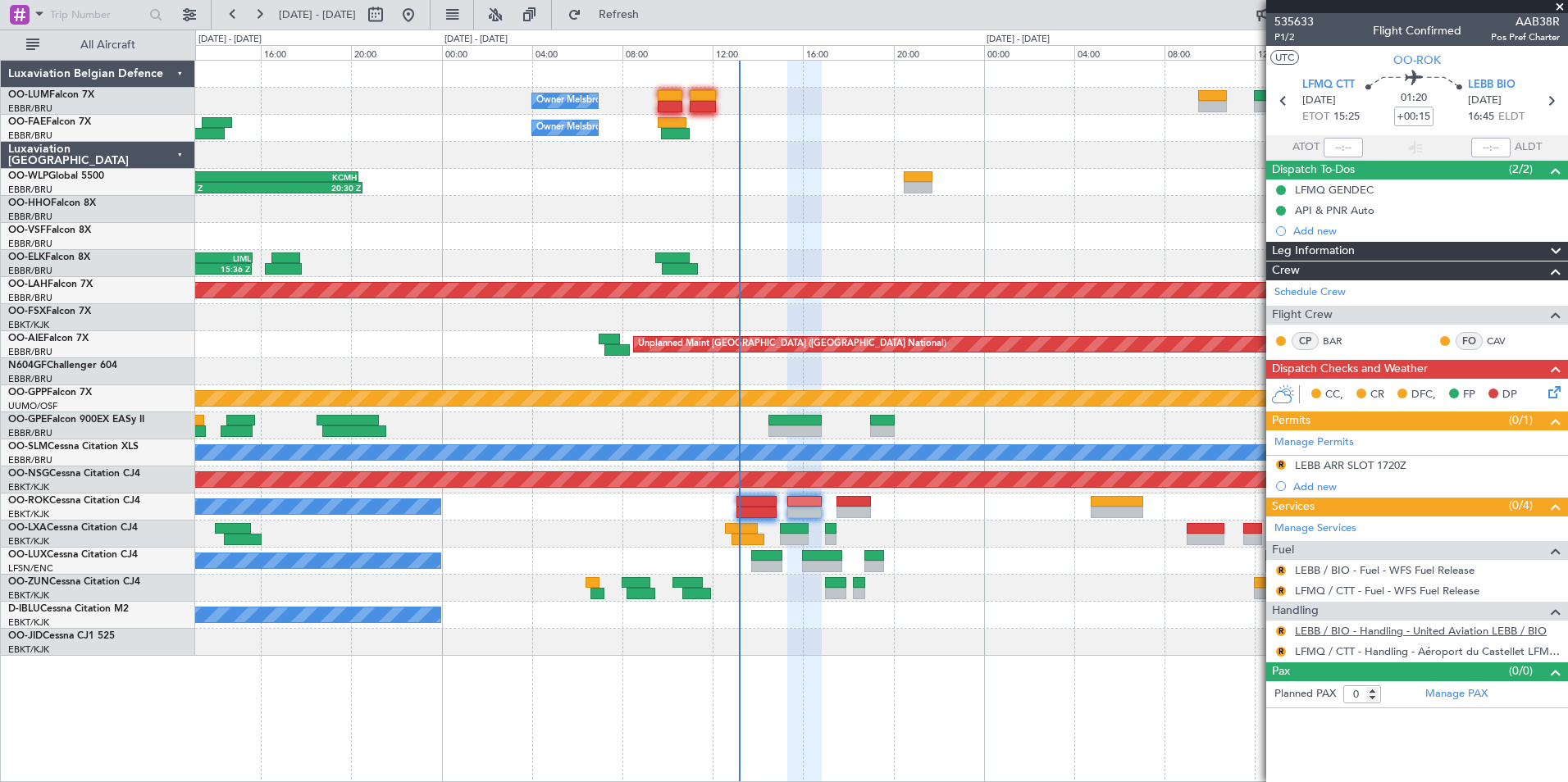
click at [1379, 632] on link "LEBB / BIO - Handling - United Aviation LEBB / BIO" at bounding box center [1421, 631] width 252 height 14
click at [1376, 627] on link "LEBB / BIO - Handling - United Aviation LEBB / BIO" at bounding box center [1421, 631] width 252 height 14
click at [1331, 458] on div "LEBB ARR SLOT 1720Z" at bounding box center [1350, 465] width 111 height 14
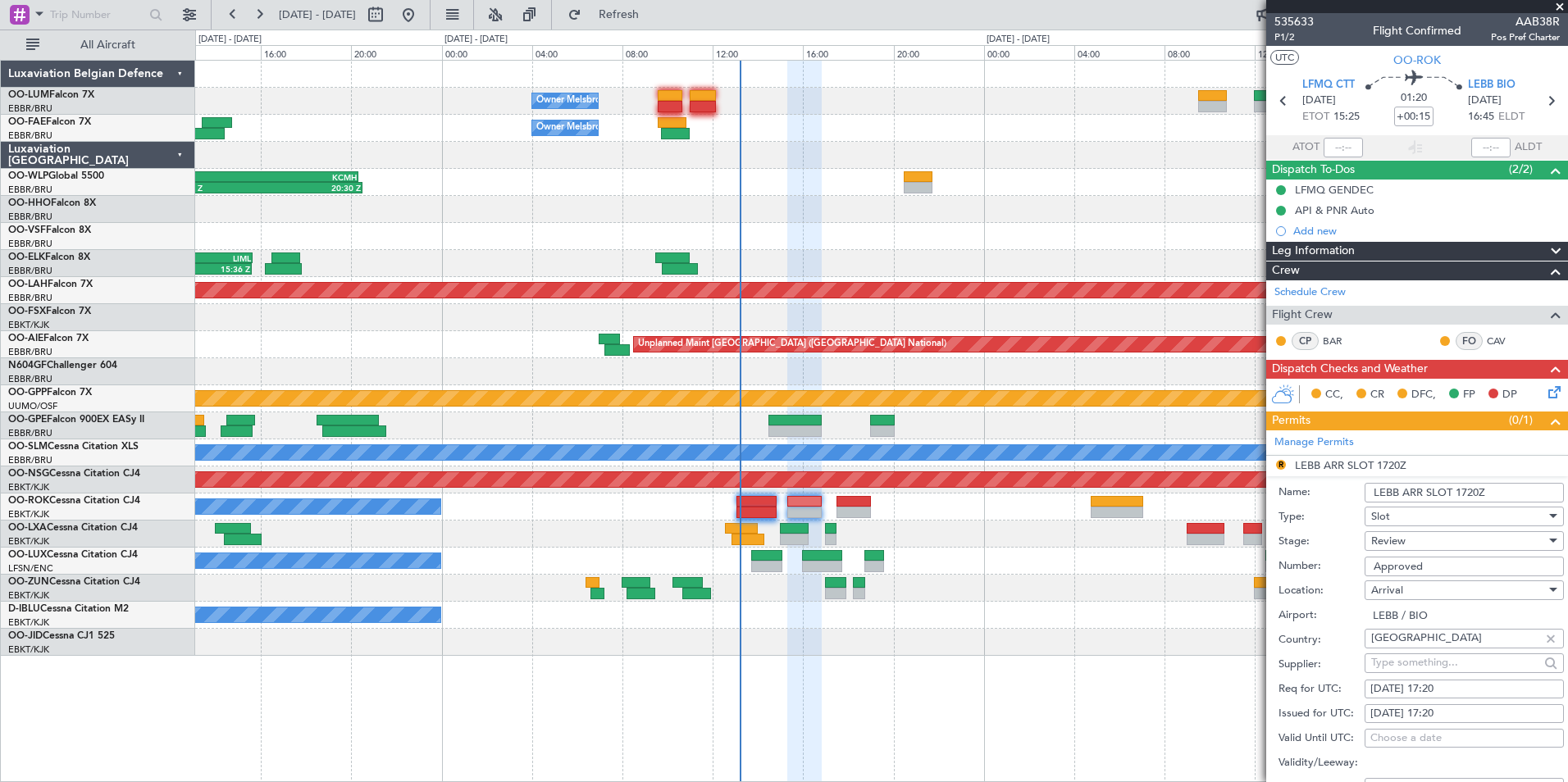
click at [1435, 687] on div "[DATE] 17:20" at bounding box center [1464, 689] width 188 height 16
select select "9"
select select "2025"
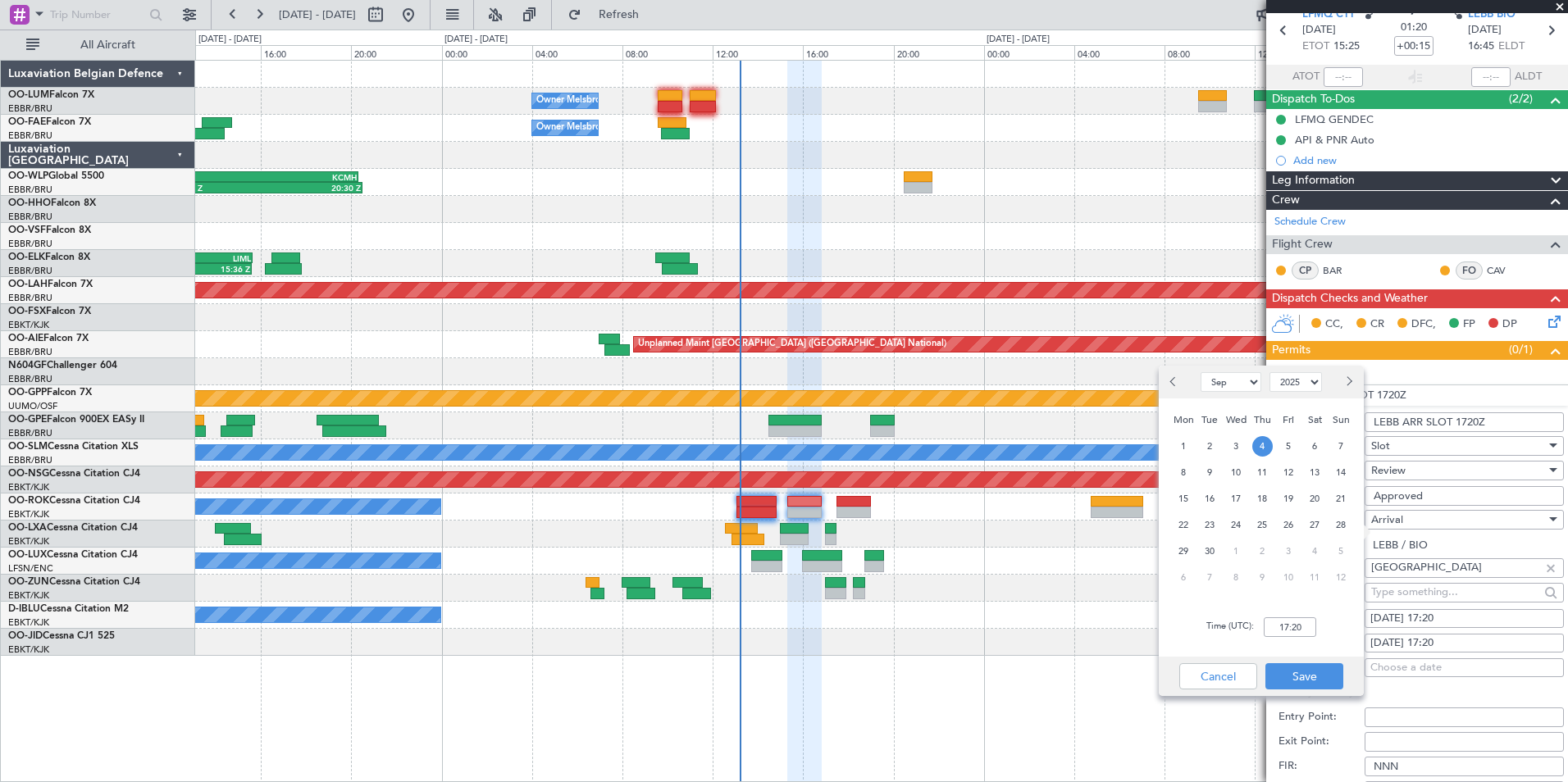
scroll to position [164, 0]
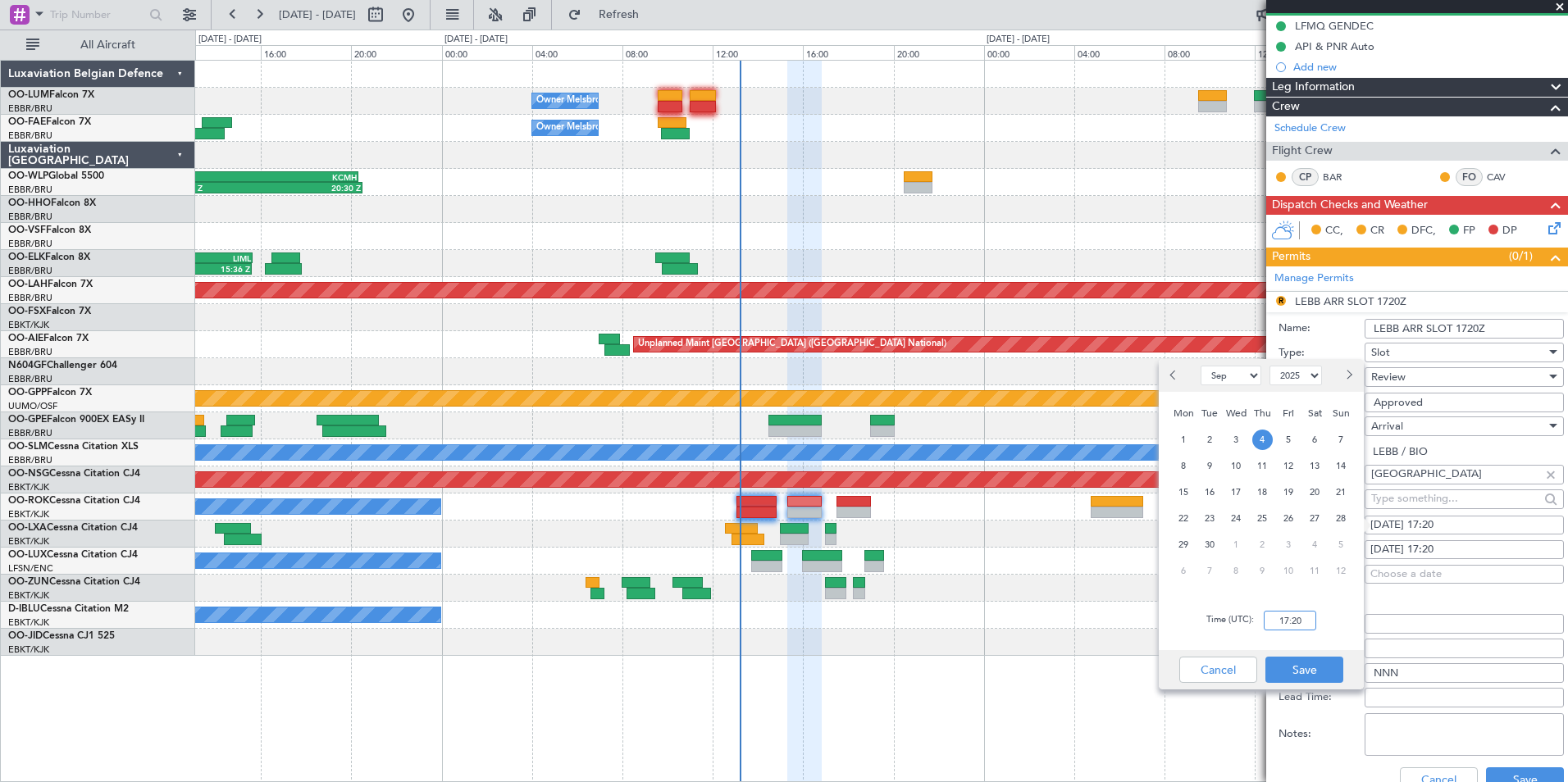
click at [1288, 624] on input "17:20" at bounding box center [1290, 621] width 53 height 20
type input "16:50"
click at [1317, 667] on button "Save" at bounding box center [1304, 670] width 78 height 26
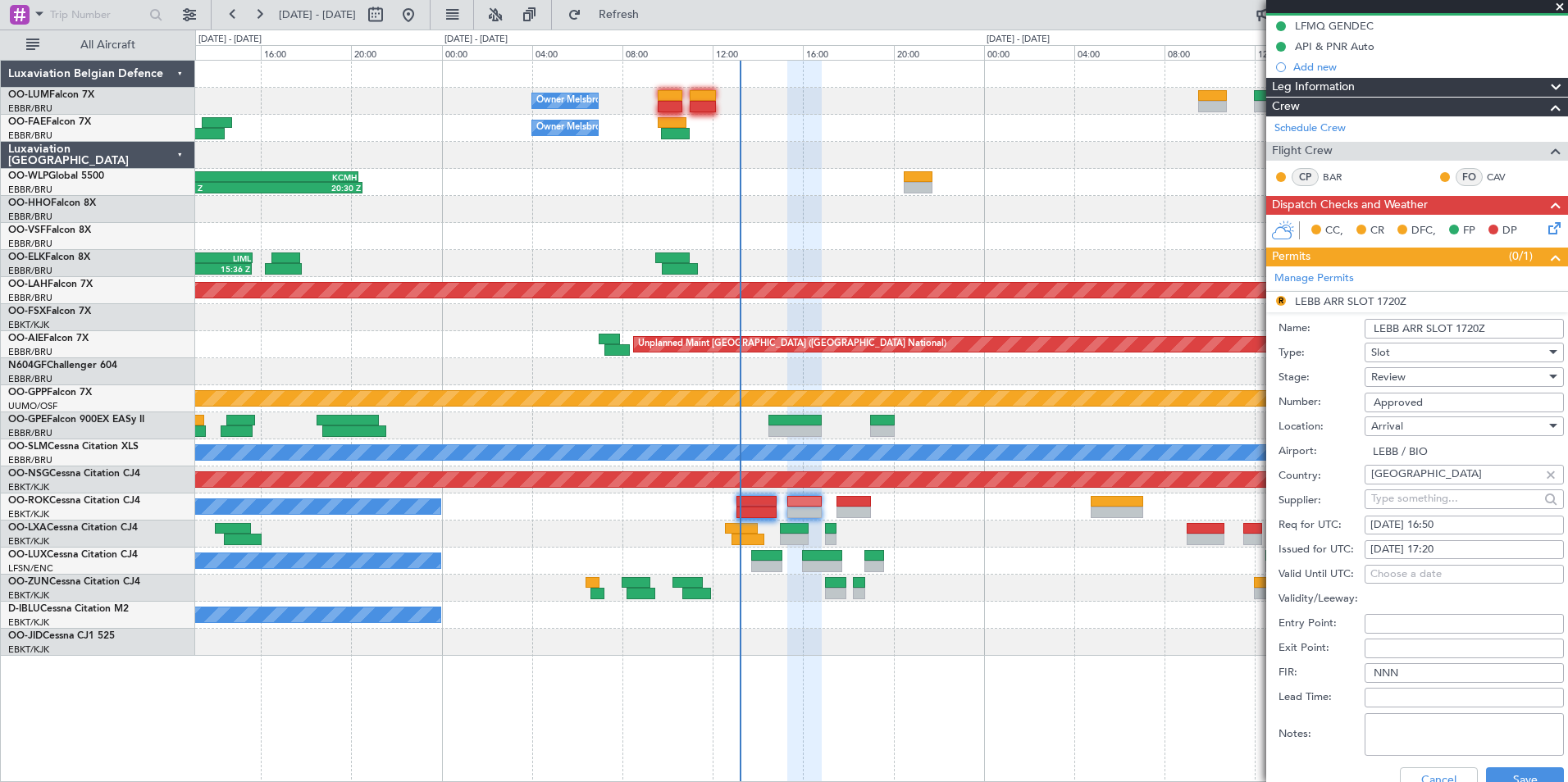
click at [1421, 377] on div "Review" at bounding box center [1458, 377] width 175 height 25
click at [1407, 481] on span "Requested" at bounding box center [1458, 484] width 172 height 25
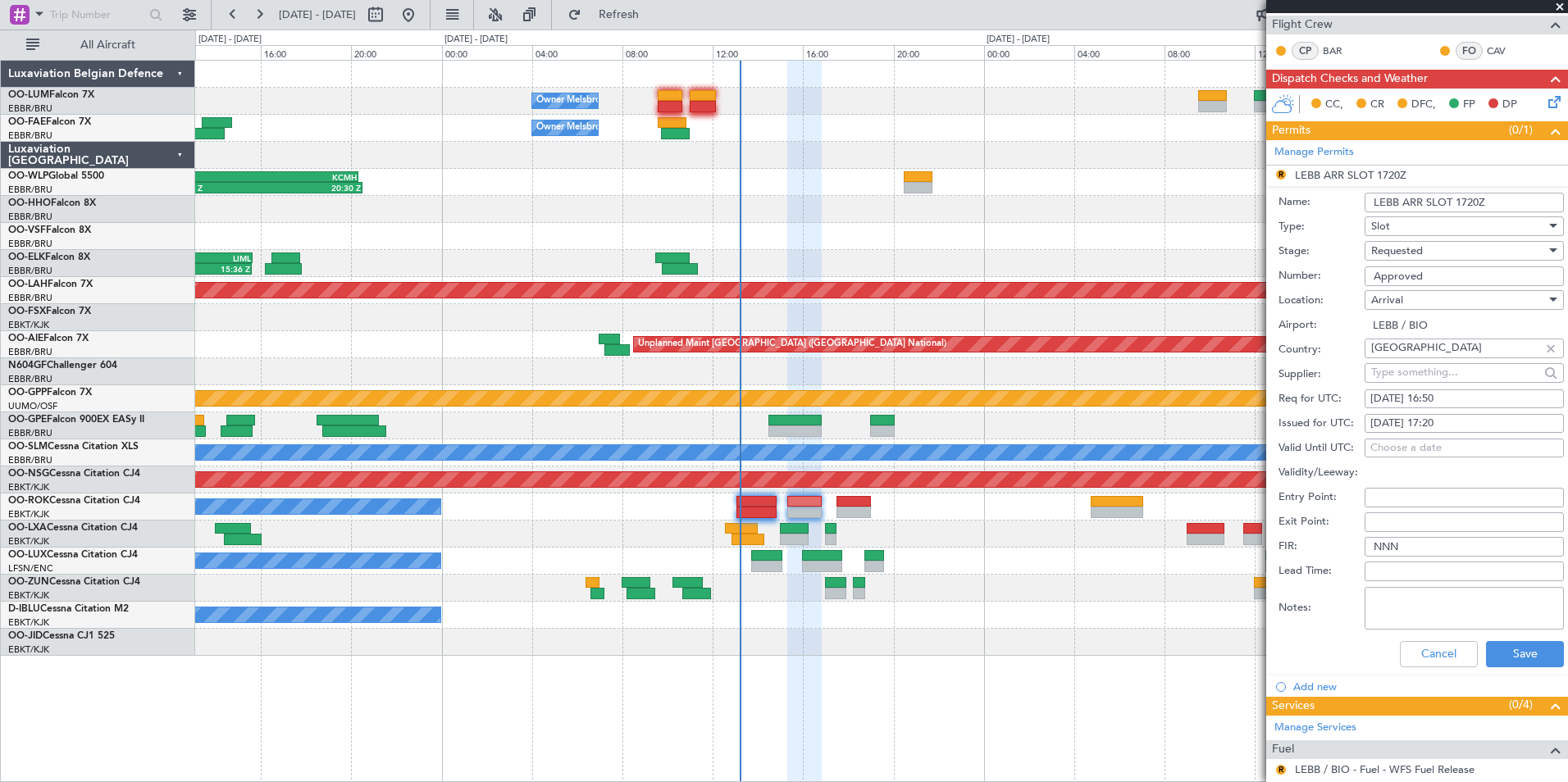
scroll to position [410, 0]
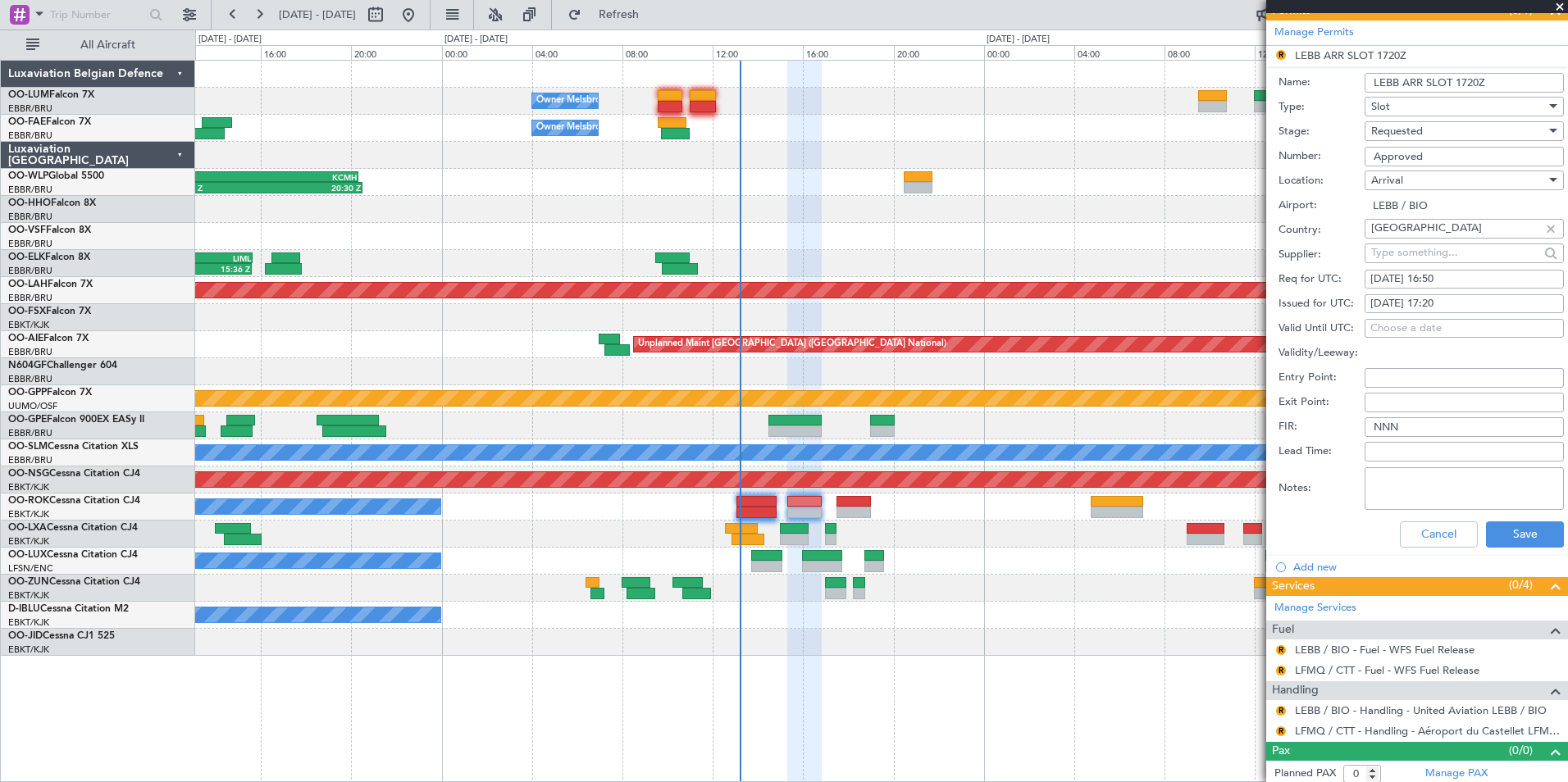
click at [1499, 519] on div "Cancel Save" at bounding box center [1421, 534] width 286 height 43
click at [1507, 526] on button "Save" at bounding box center [1524, 534] width 78 height 26
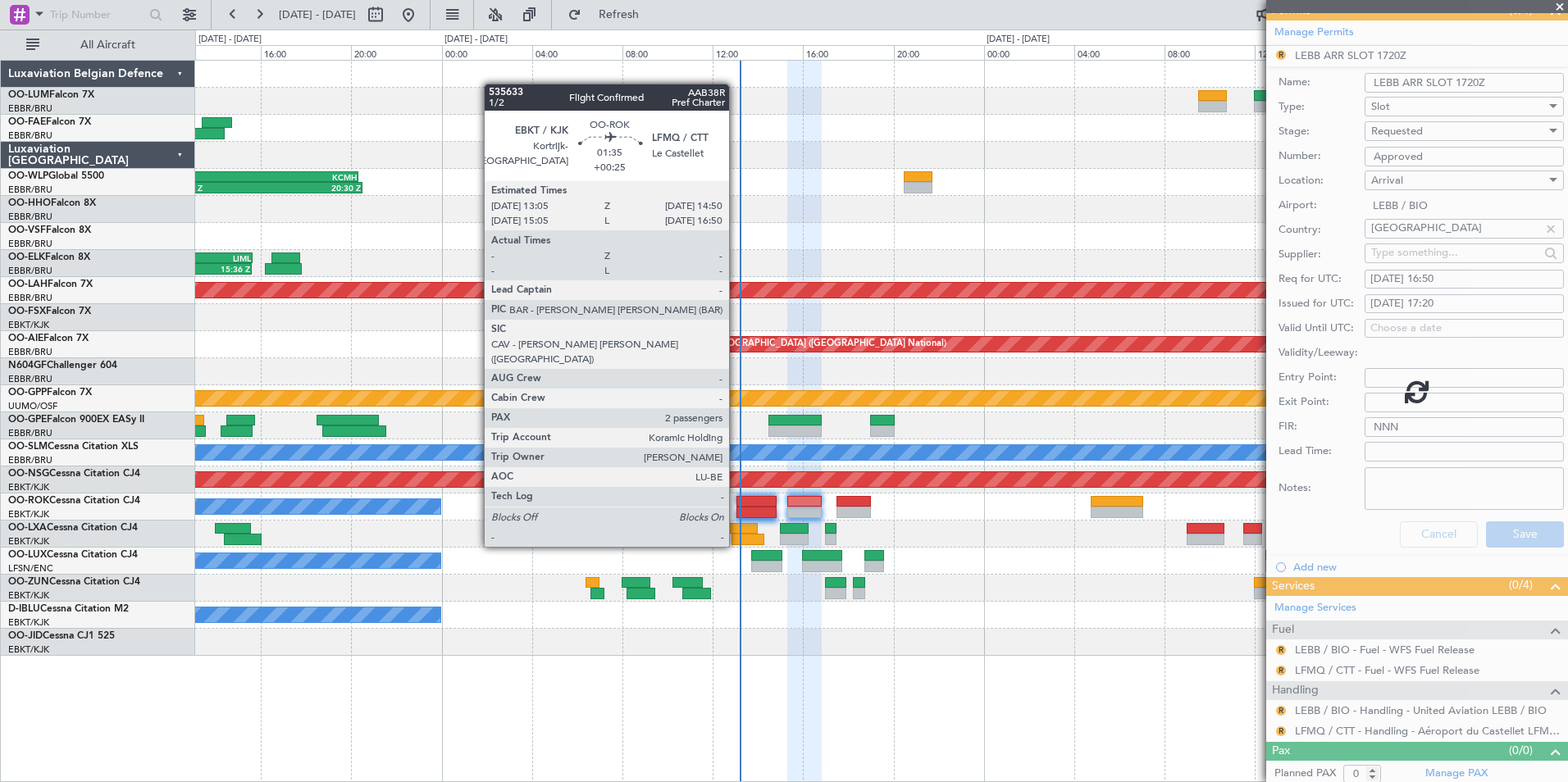
scroll to position [0, 0]
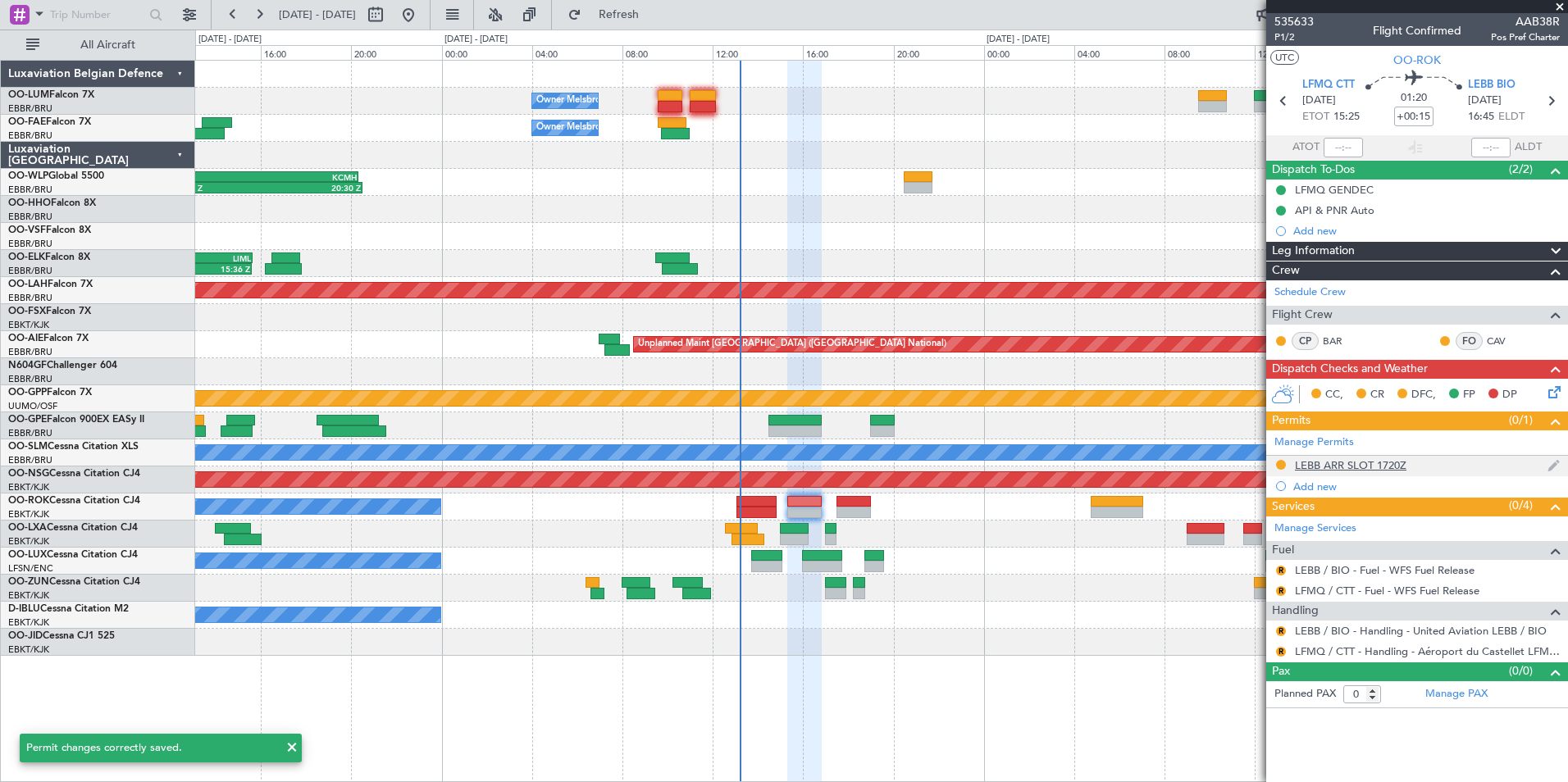
click at [1365, 465] on div "LEBB ARR SLOT 1720Z" at bounding box center [1350, 465] width 111 height 14
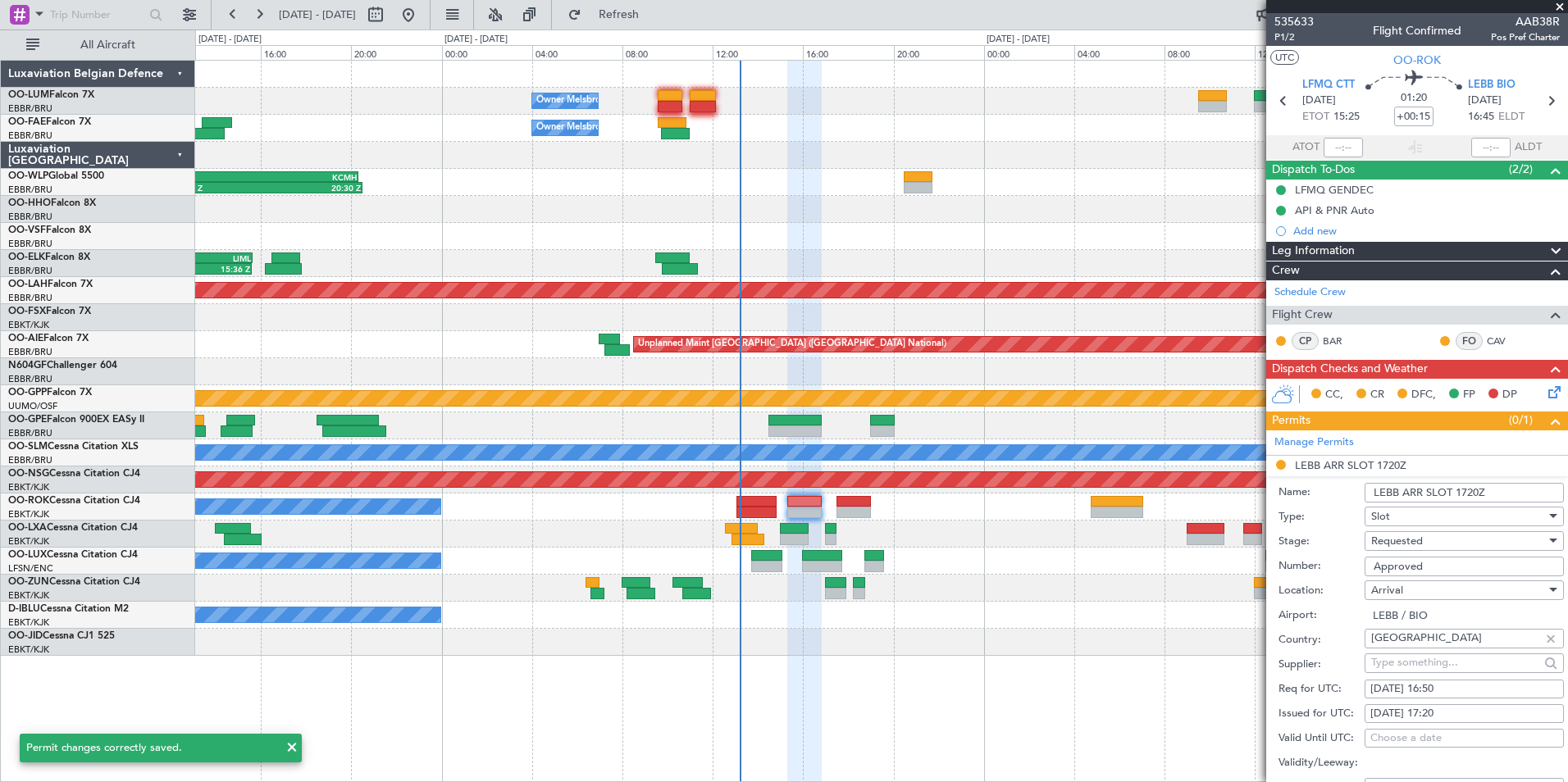
click at [1437, 715] on div "[DATE] 17:20" at bounding box center [1464, 714] width 188 height 16
select select "9"
select select "2025"
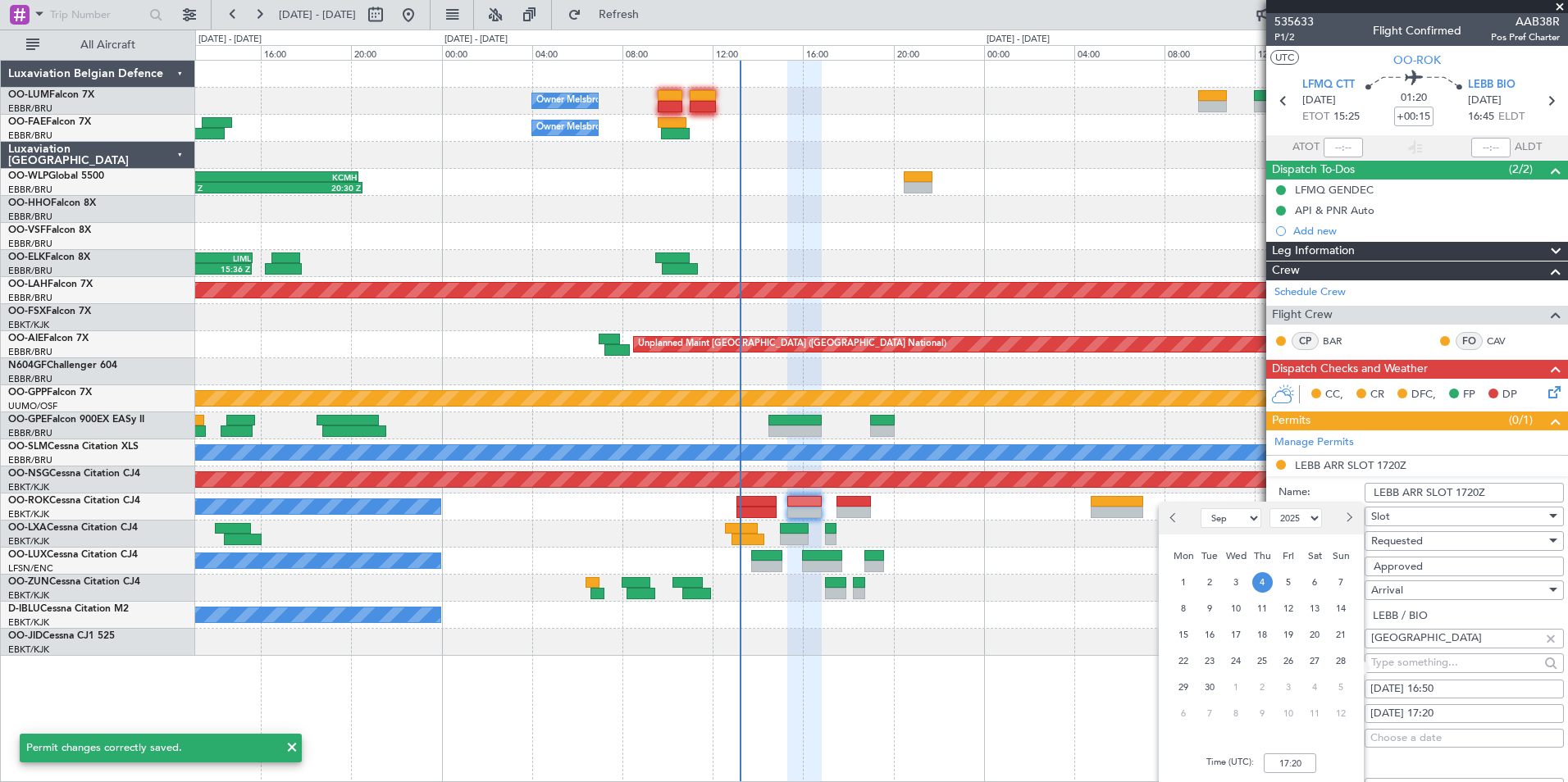
scroll to position [82, 0]
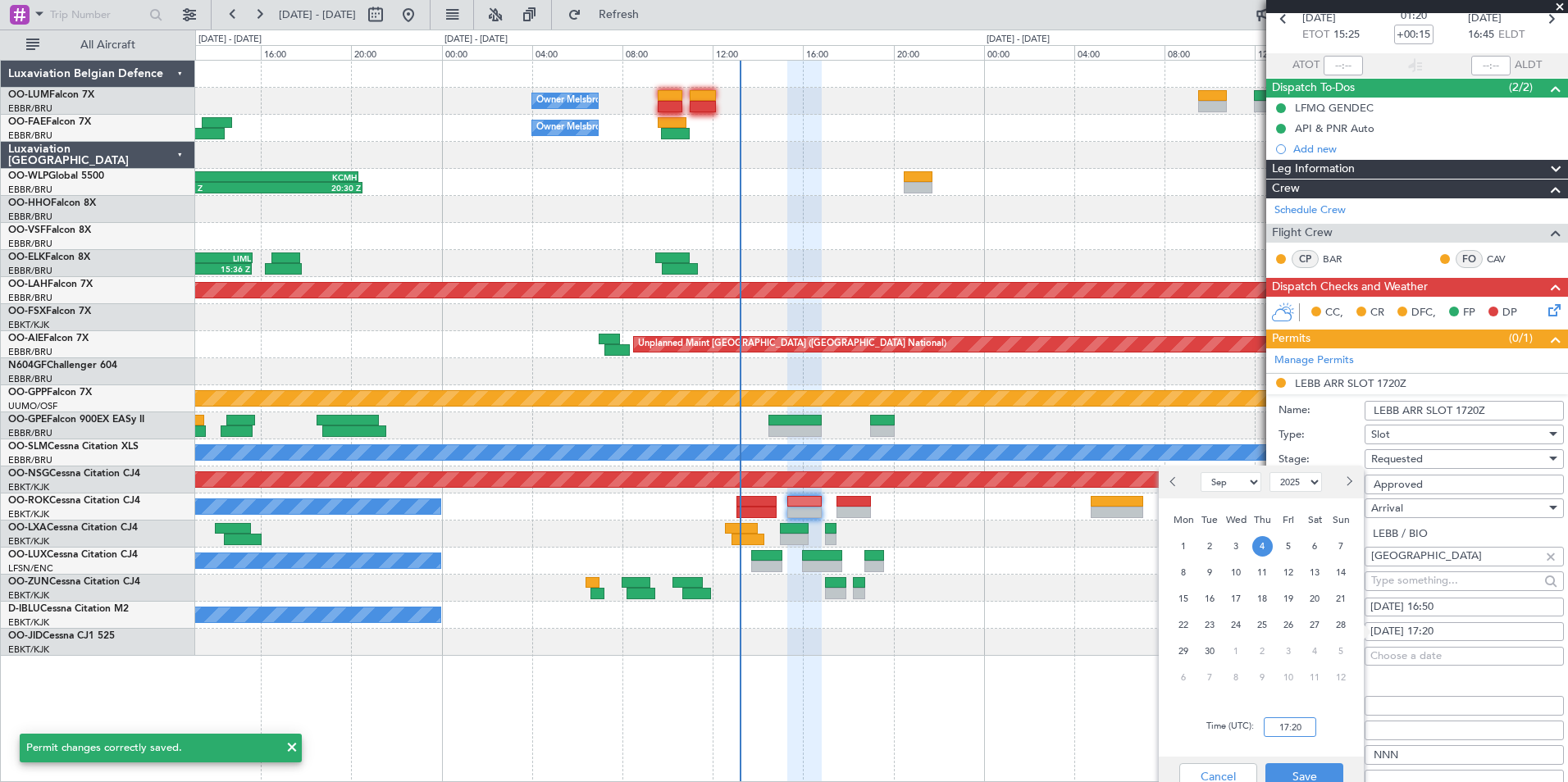
click at [1299, 724] on input "17:20" at bounding box center [1290, 727] width 53 height 20
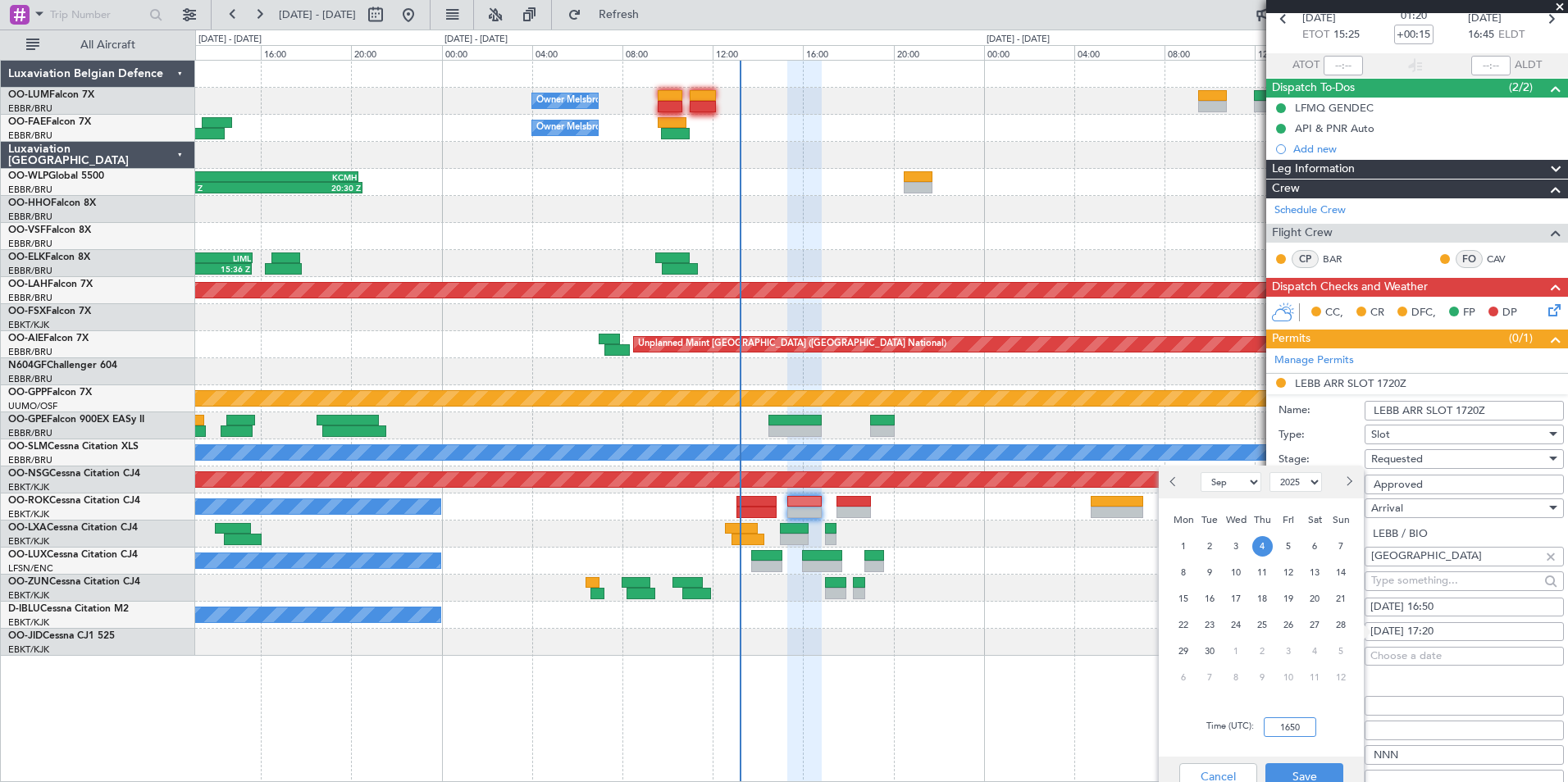
scroll to position [246, 0]
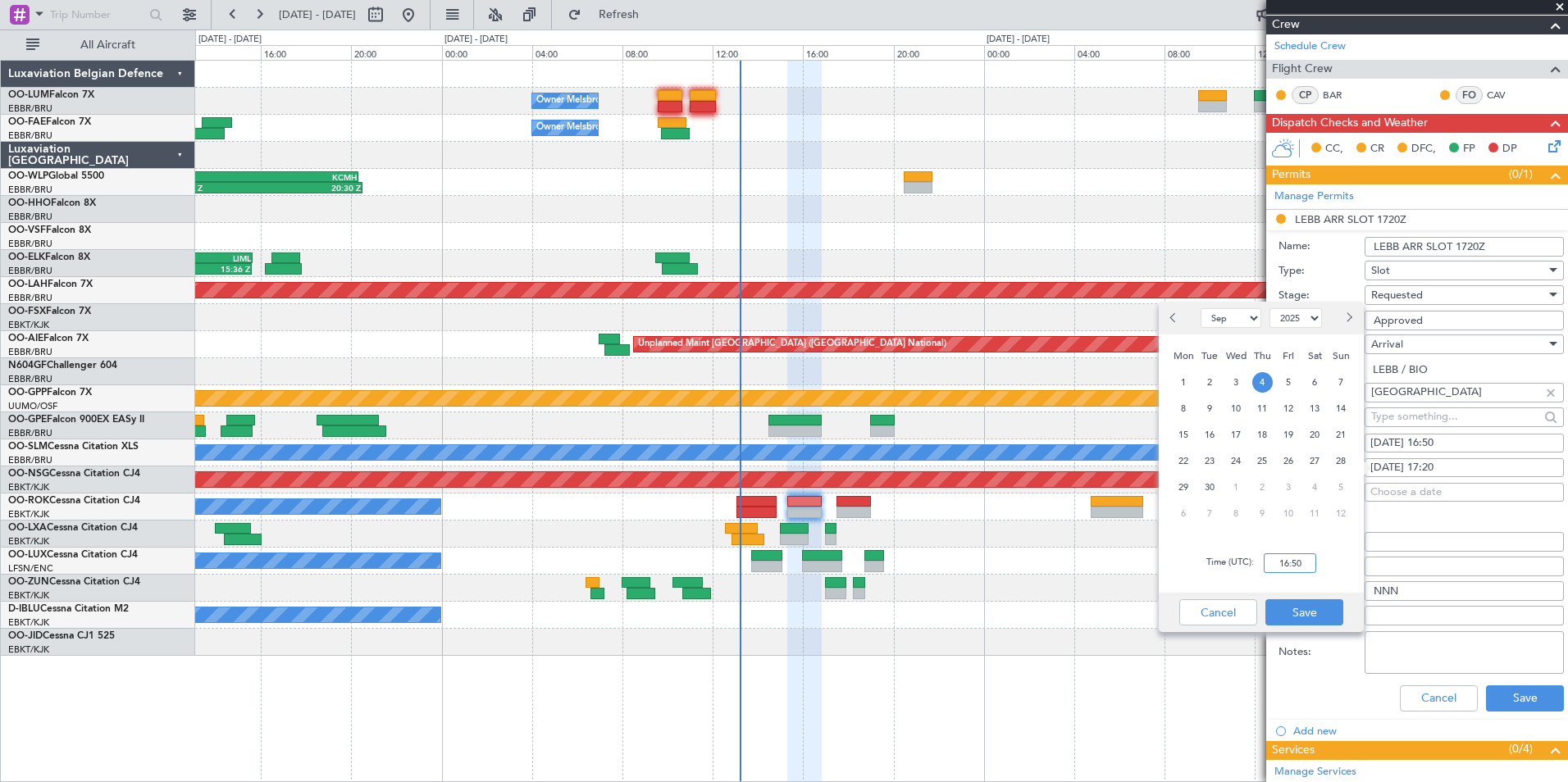
type input "16:50"
click at [1323, 589] on div "Time (UTC): 16:50" at bounding box center [1261, 563] width 205 height 59
click at [1298, 612] on button "Save" at bounding box center [1304, 612] width 78 height 26
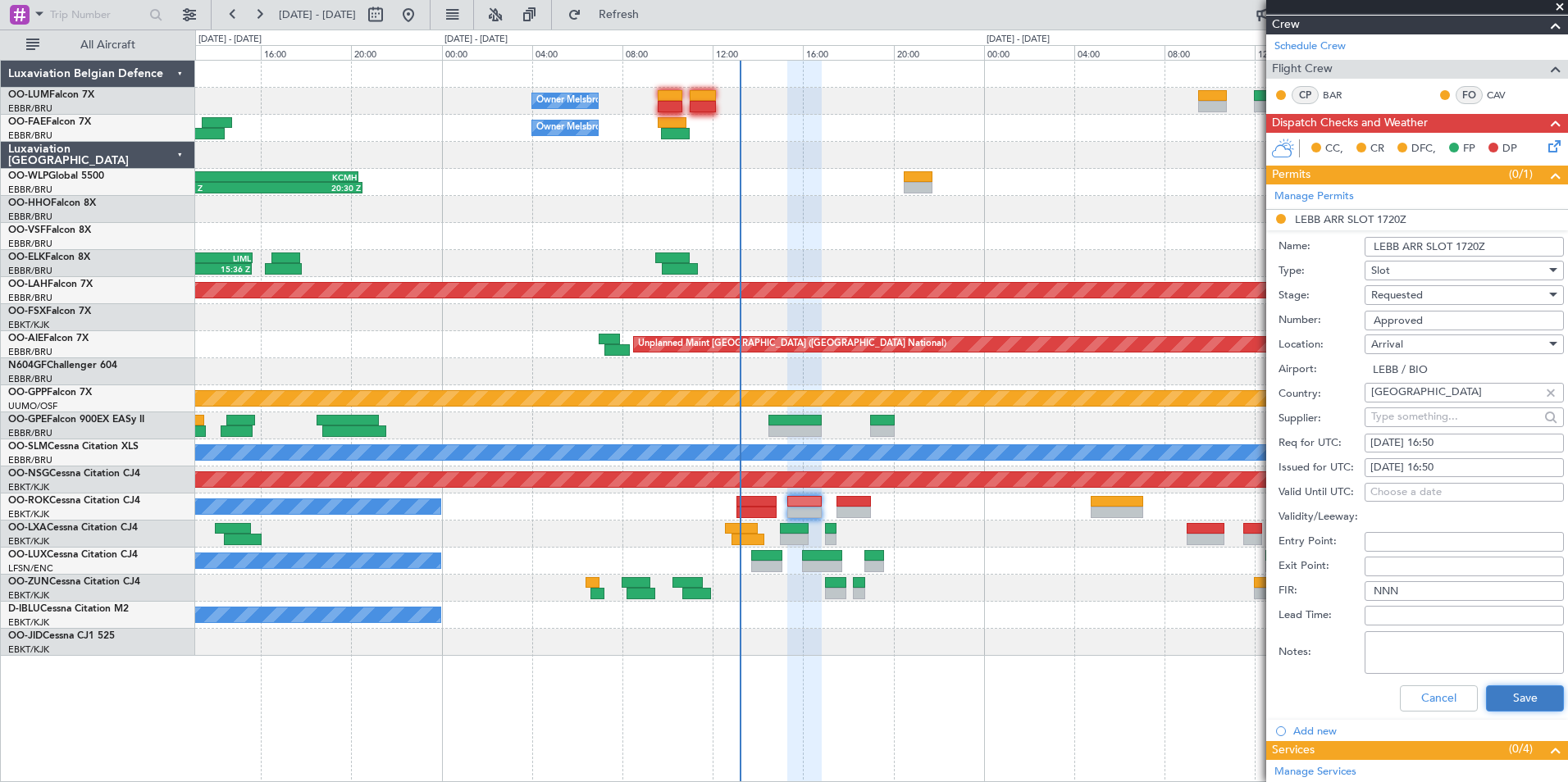
click at [1525, 701] on button "Save" at bounding box center [1524, 698] width 78 height 26
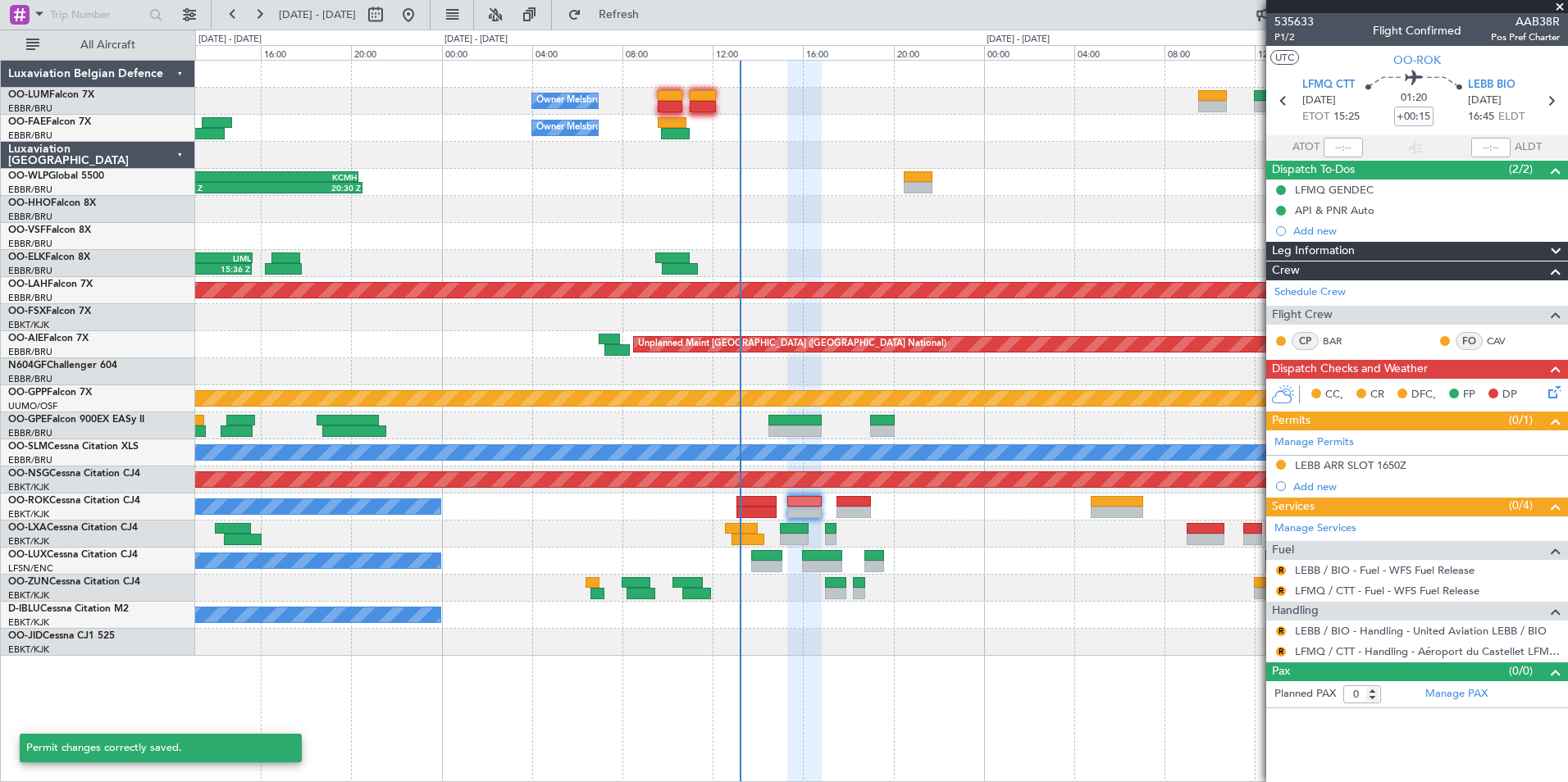
scroll to position [0, 0]
click at [1279, 628] on button "R" at bounding box center [1281, 631] width 10 height 10
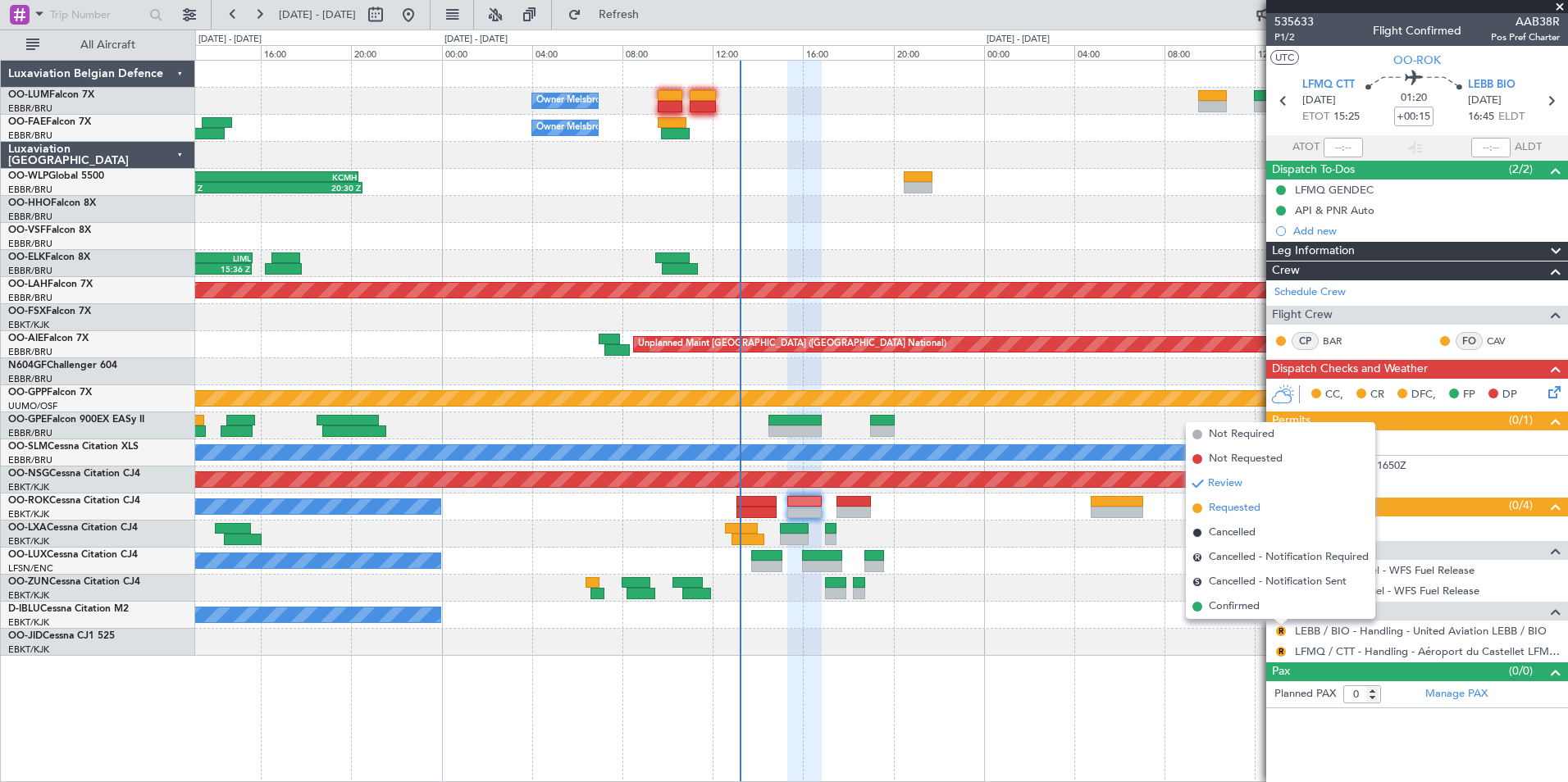
click at [1244, 512] on span "Requested" at bounding box center [1234, 508] width 52 height 16
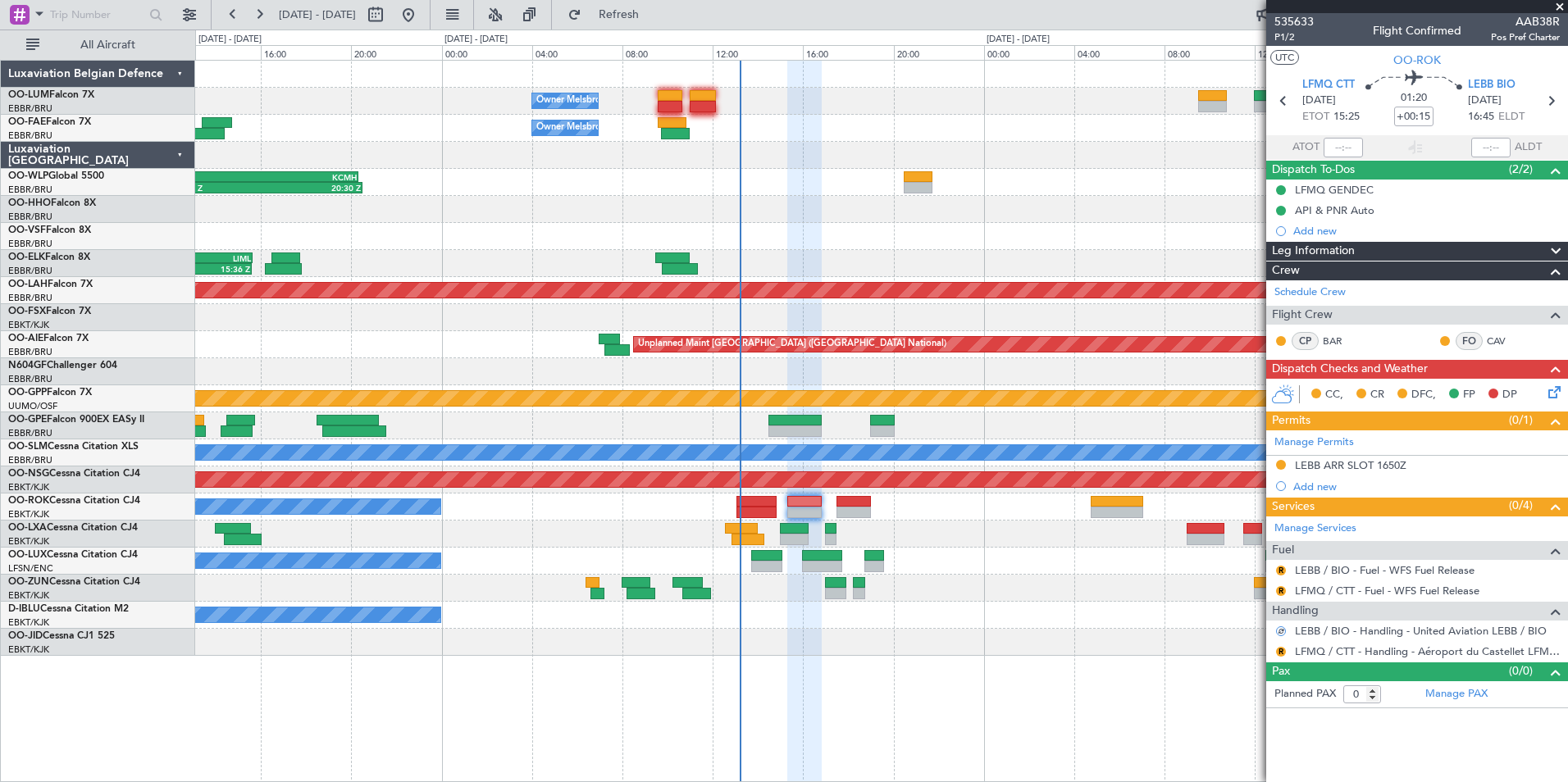
click at [1279, 656] on mat-tooltip-component "Review" at bounding box center [1281, 677] width 59 height 44
click at [1279, 648] on button "R" at bounding box center [1281, 652] width 10 height 10
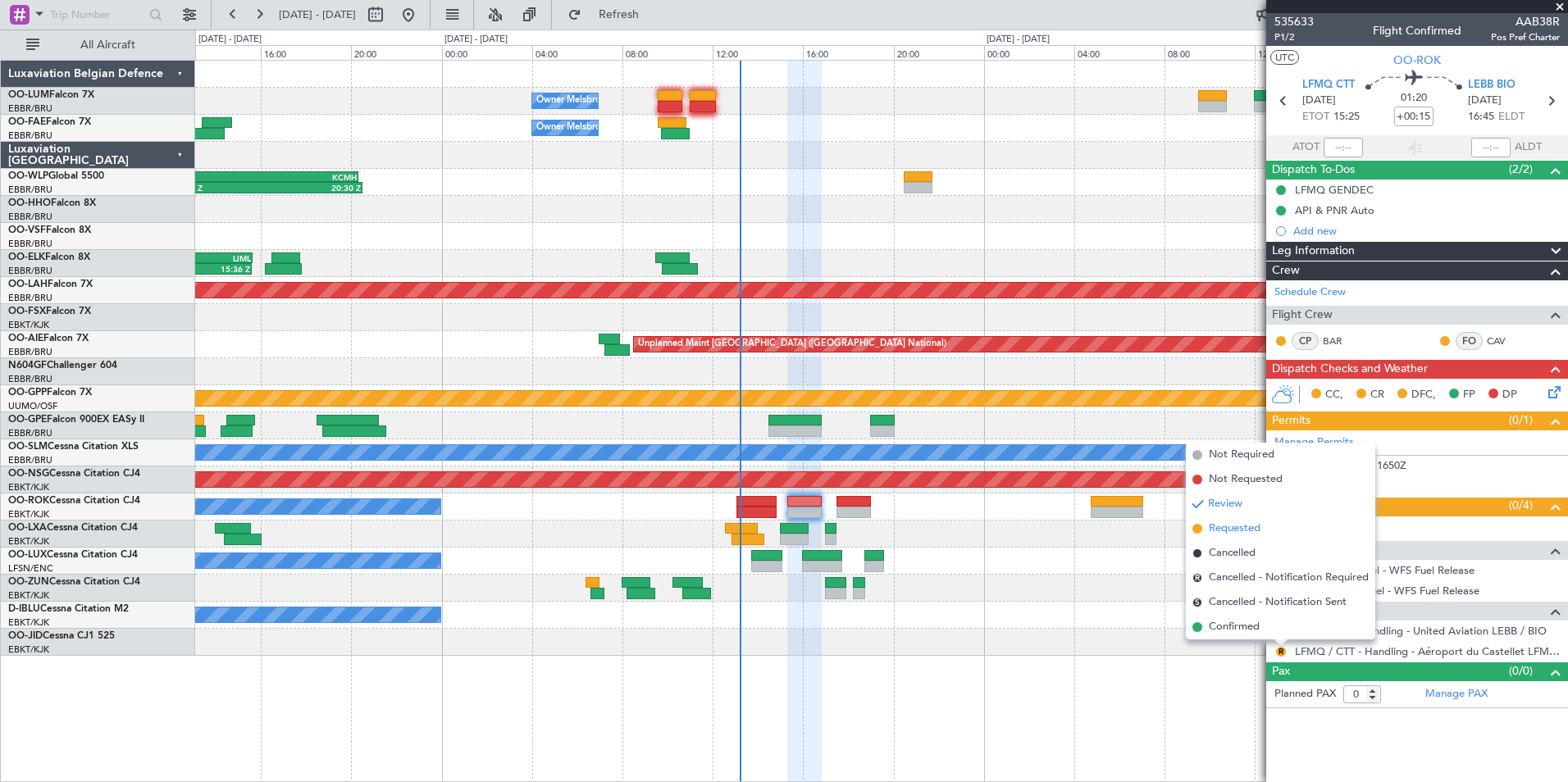
click at [1243, 531] on span "Requested" at bounding box center [1234, 528] width 52 height 16
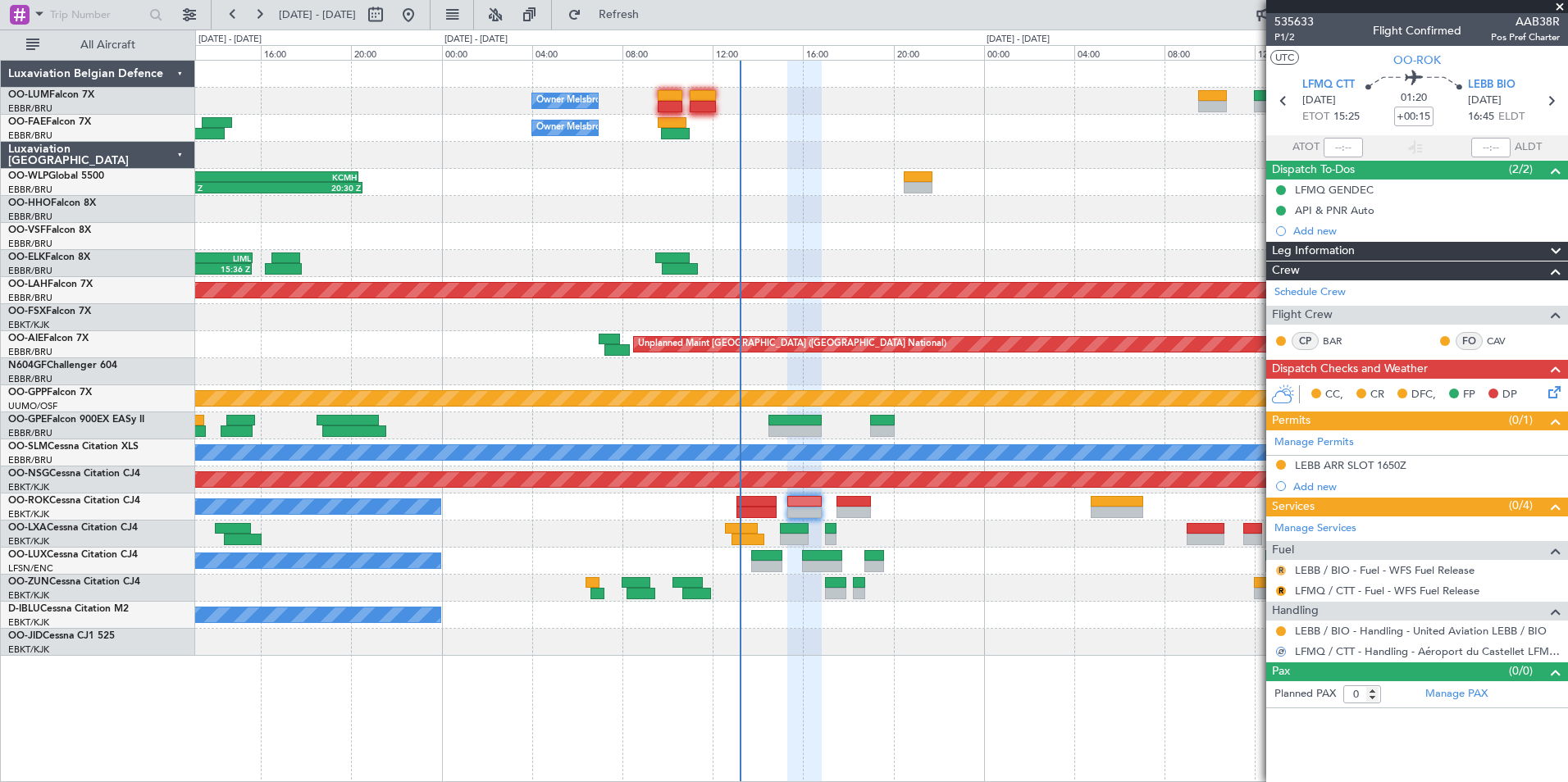
click at [1284, 569] on button "R" at bounding box center [1281, 570] width 10 height 10
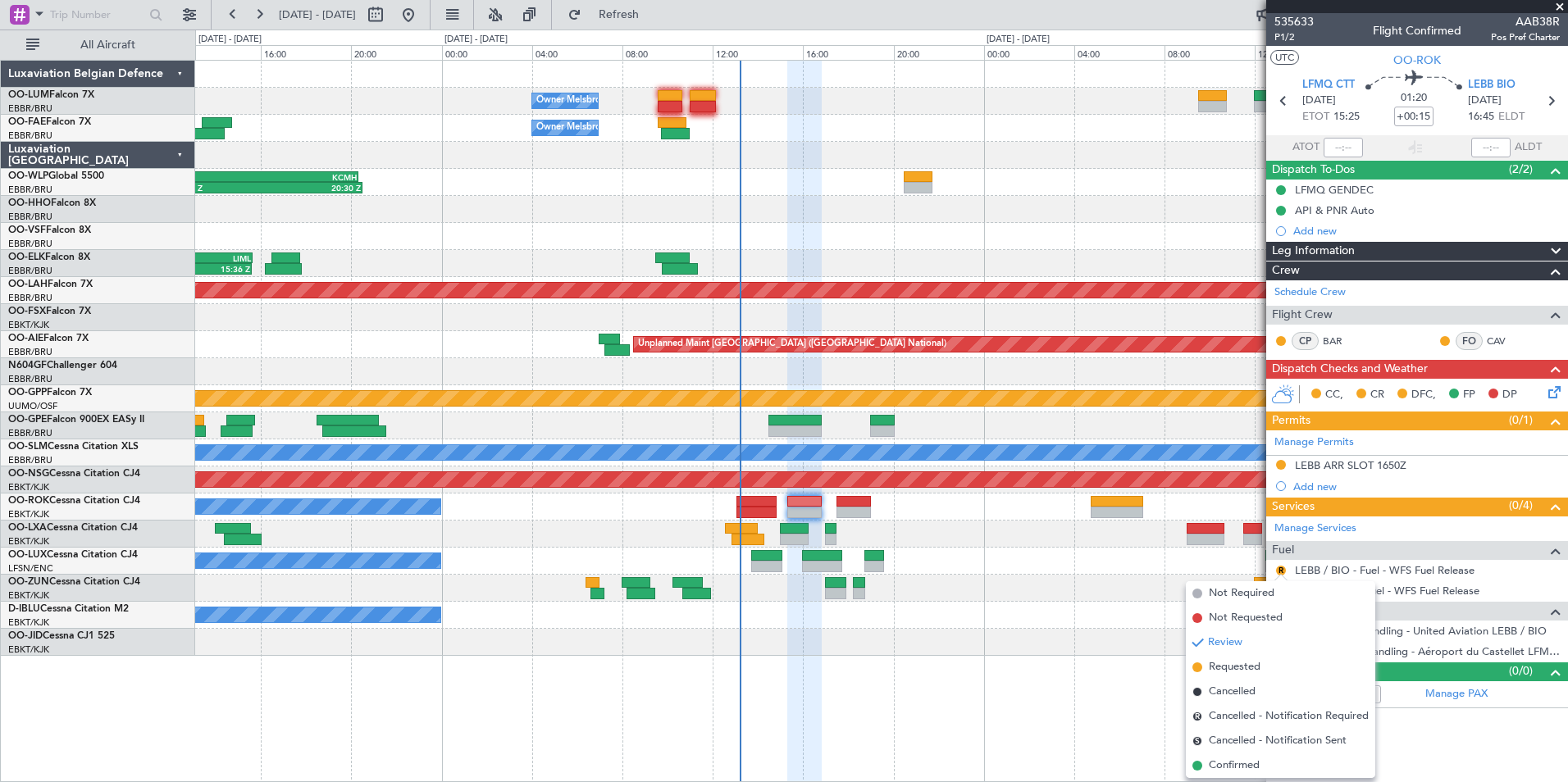
click at [1214, 756] on li "Confirmed" at bounding box center [1281, 766] width 189 height 25
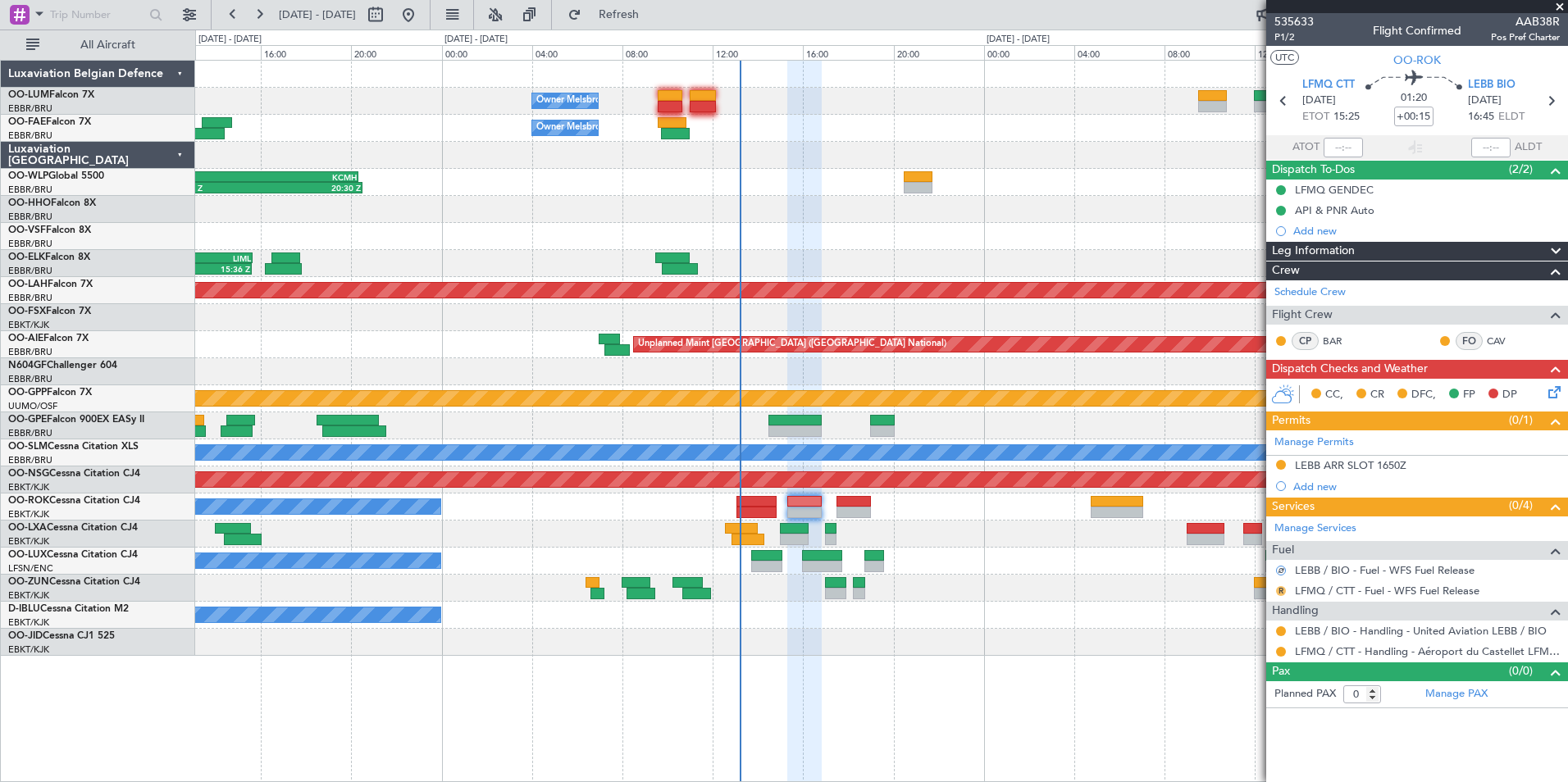
click at [1282, 588] on button "R" at bounding box center [1281, 591] width 10 height 10
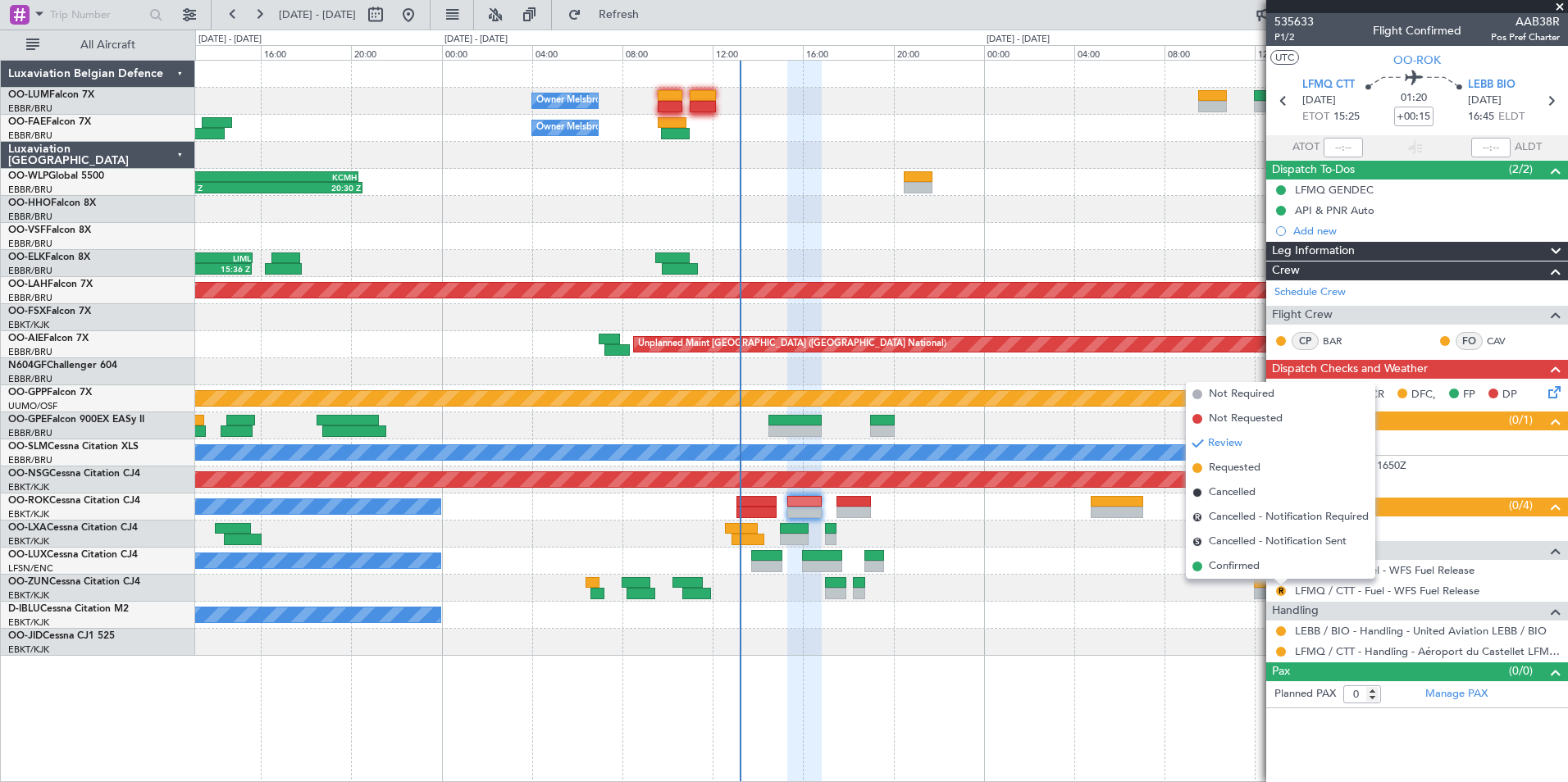
drag, startPoint x: 1236, startPoint y: 570, endPoint x: 1225, endPoint y: 580, distance: 14.9
click at [1237, 570] on span "Confirmed" at bounding box center [1234, 566] width 51 height 16
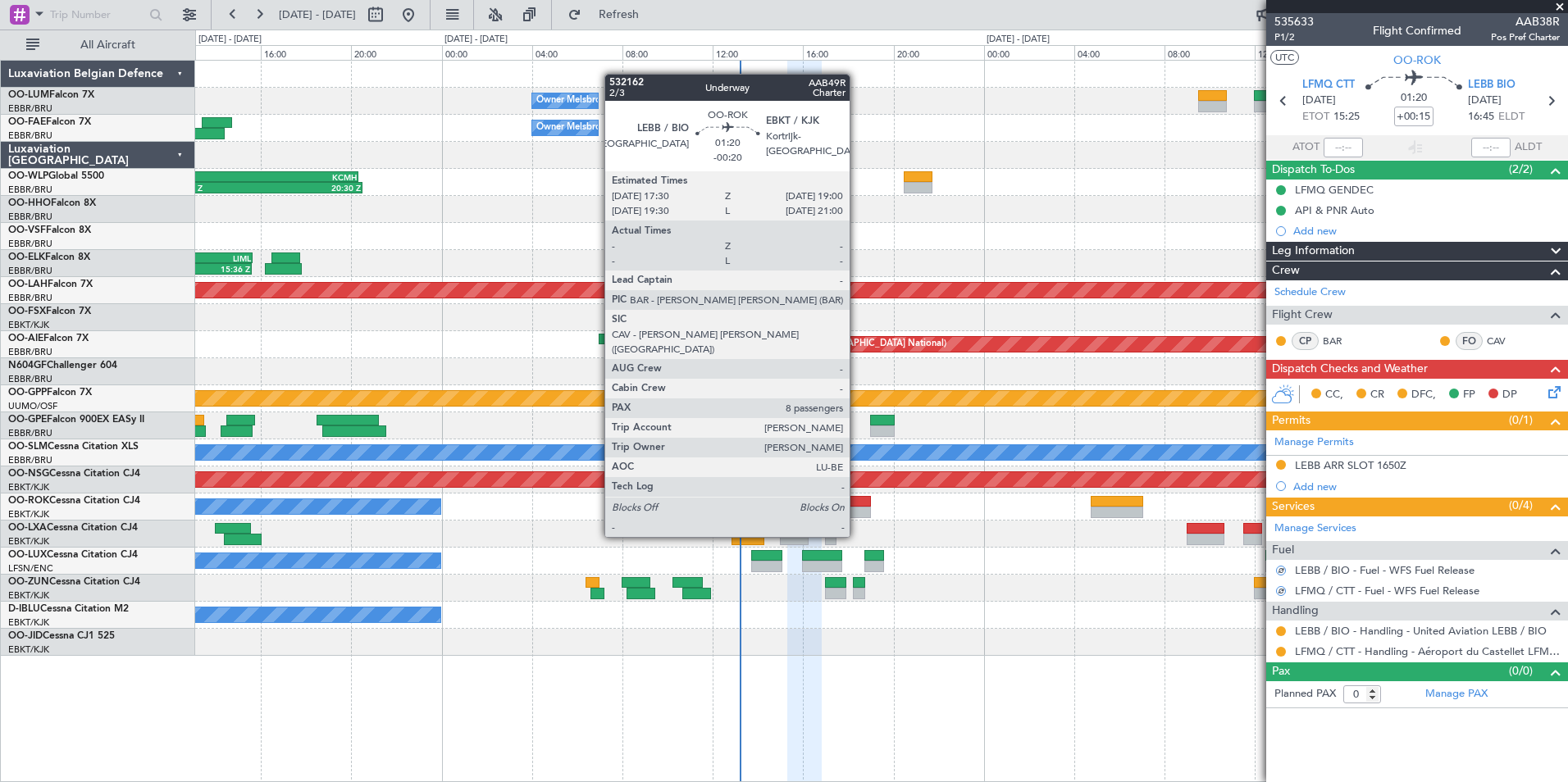
click at [856, 505] on div at bounding box center [854, 501] width 35 height 12
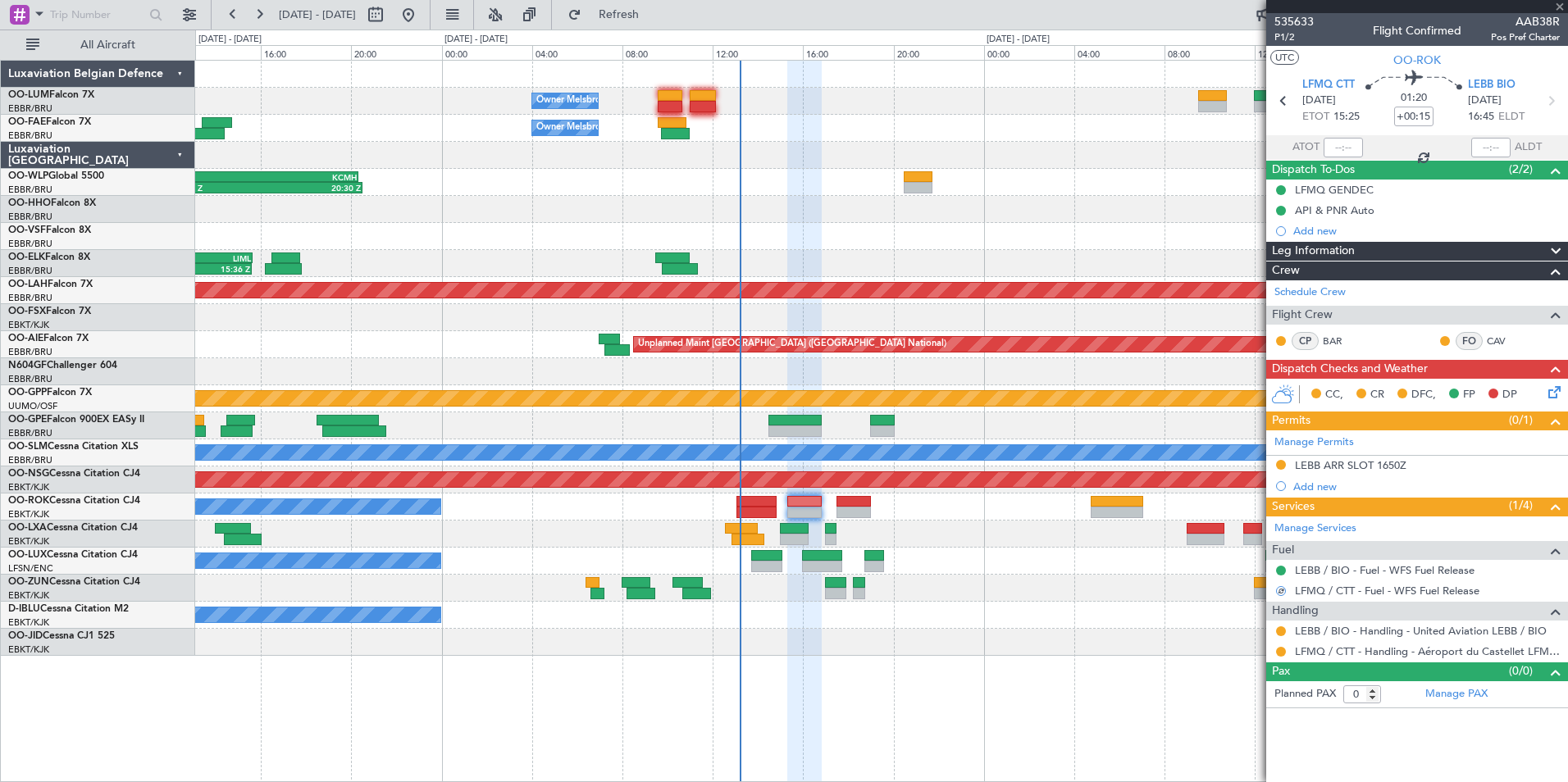
type input "-00:20"
type input "8"
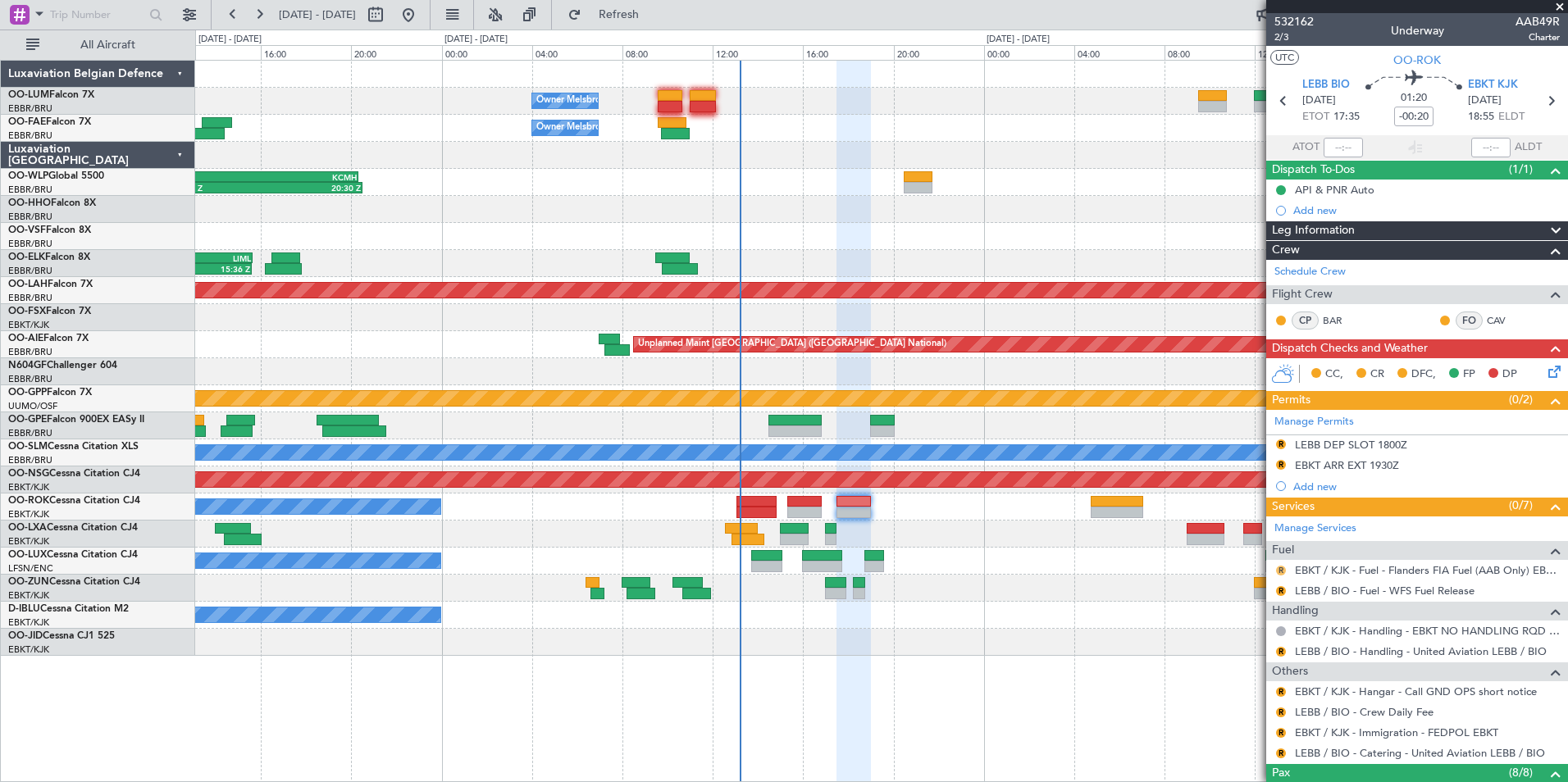
click at [1280, 566] on button "R" at bounding box center [1281, 570] width 10 height 10
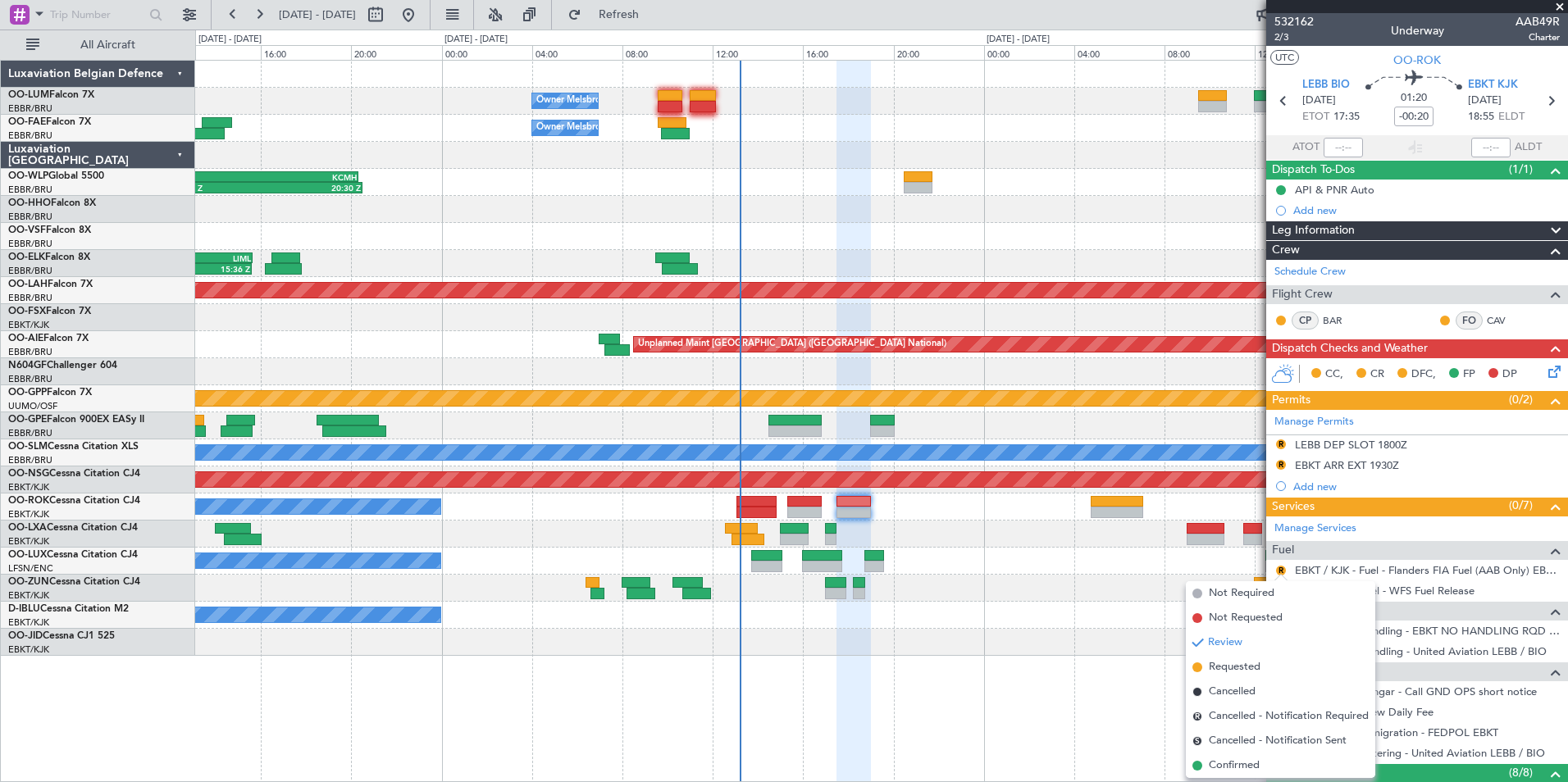
click at [1089, 681] on div "Owner Melsbroek Air Base - - EBMB 08:00 Z BIKF 11:00 Z - - BIKF 12:10 Z EBMB 15…" at bounding box center [881, 421] width 1373 height 722
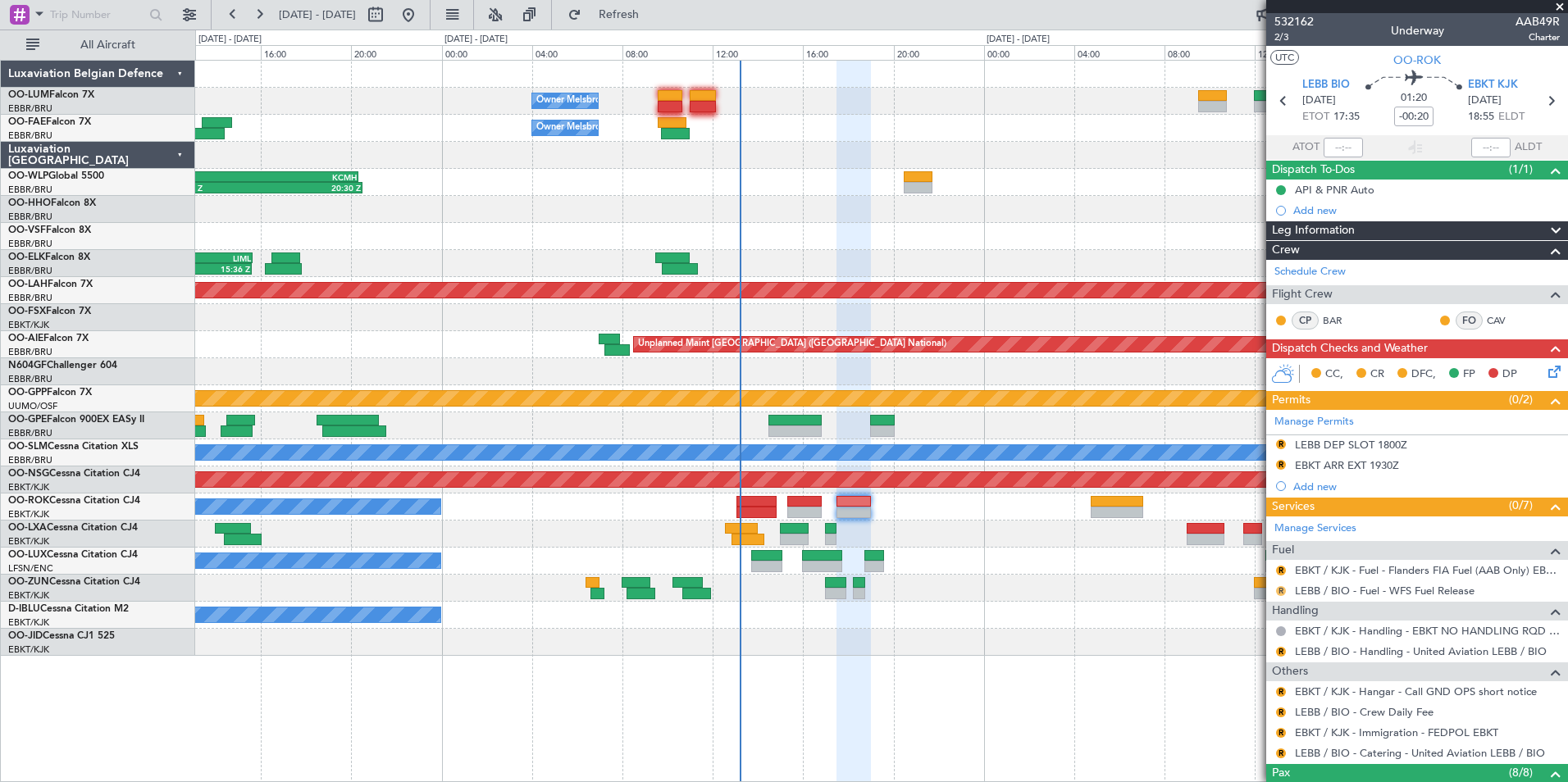
click at [1279, 593] on button "R" at bounding box center [1281, 591] width 10 height 10
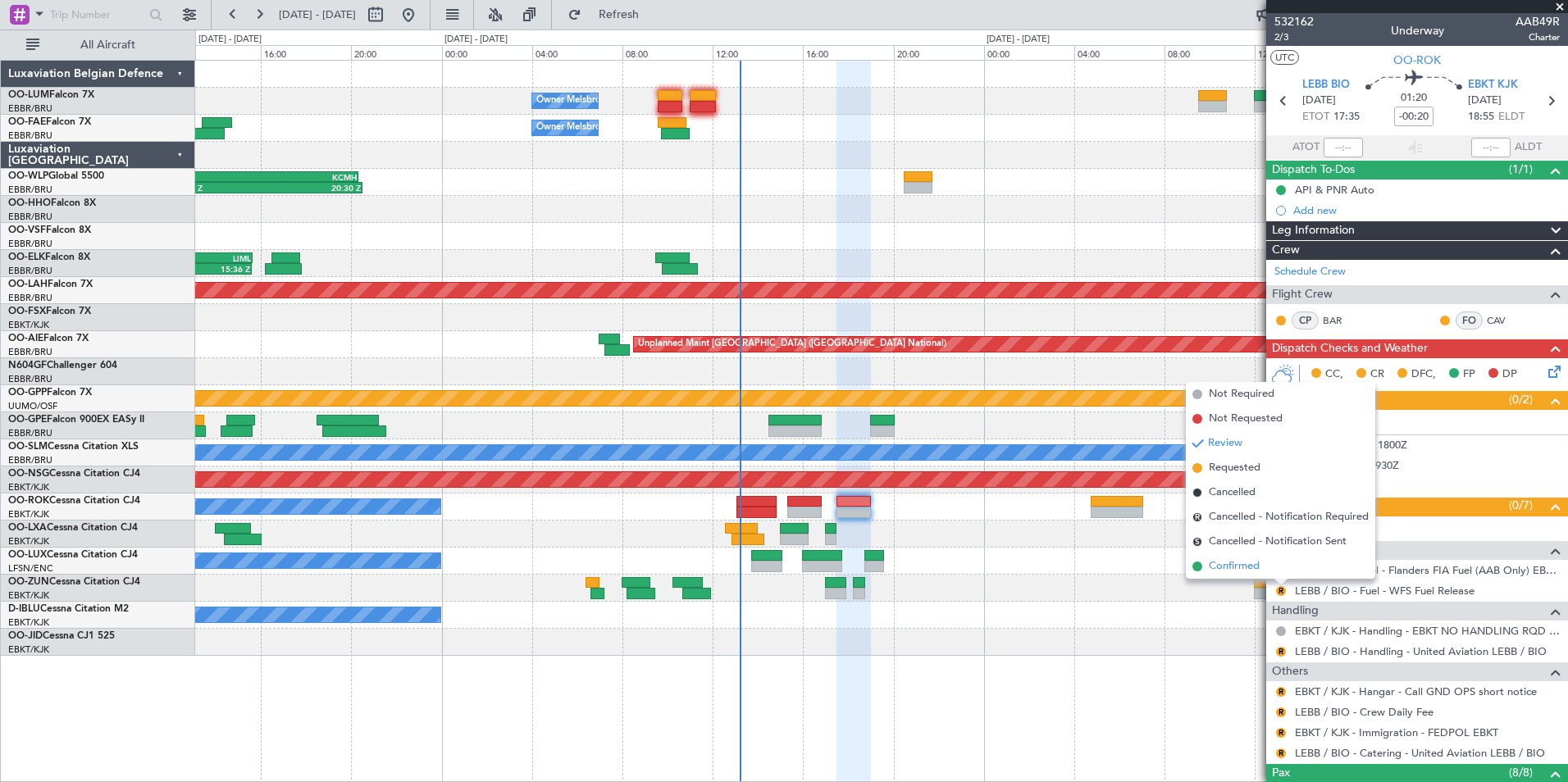
click at [1237, 564] on span "Confirmed" at bounding box center [1234, 566] width 51 height 16
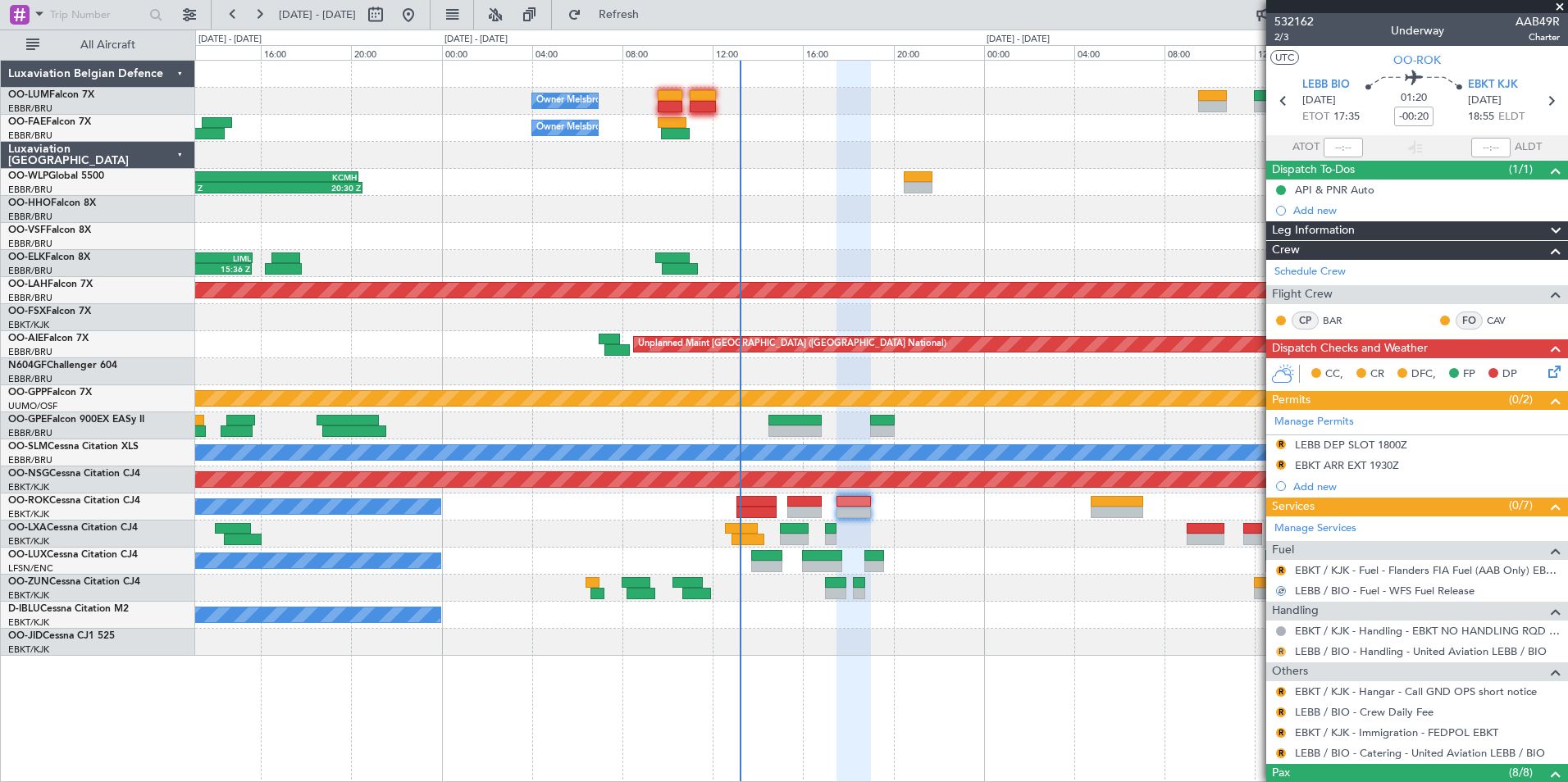
click at [1278, 654] on button "R" at bounding box center [1281, 652] width 10 height 10
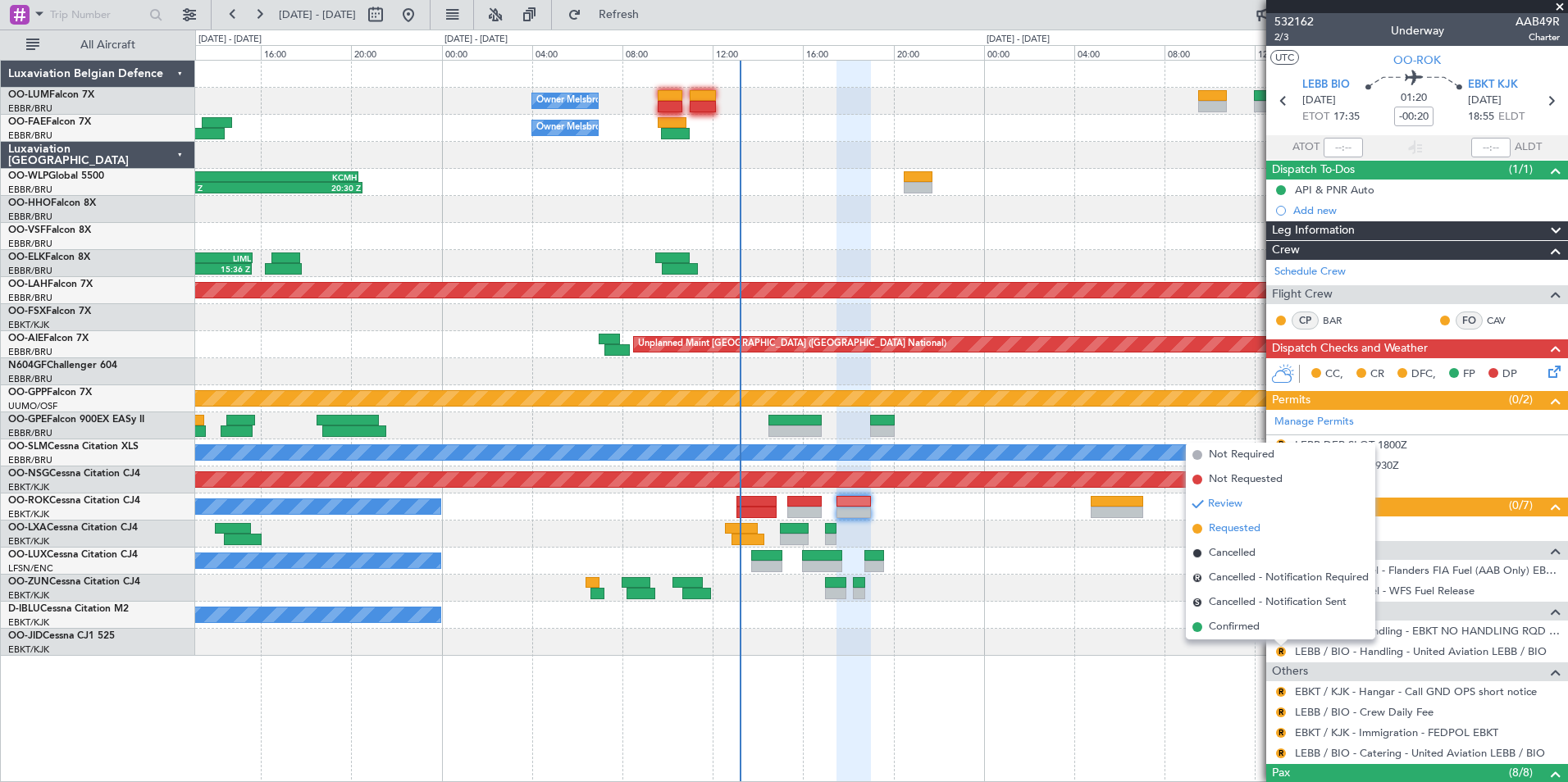
click at [1247, 532] on span "Requested" at bounding box center [1234, 528] width 52 height 16
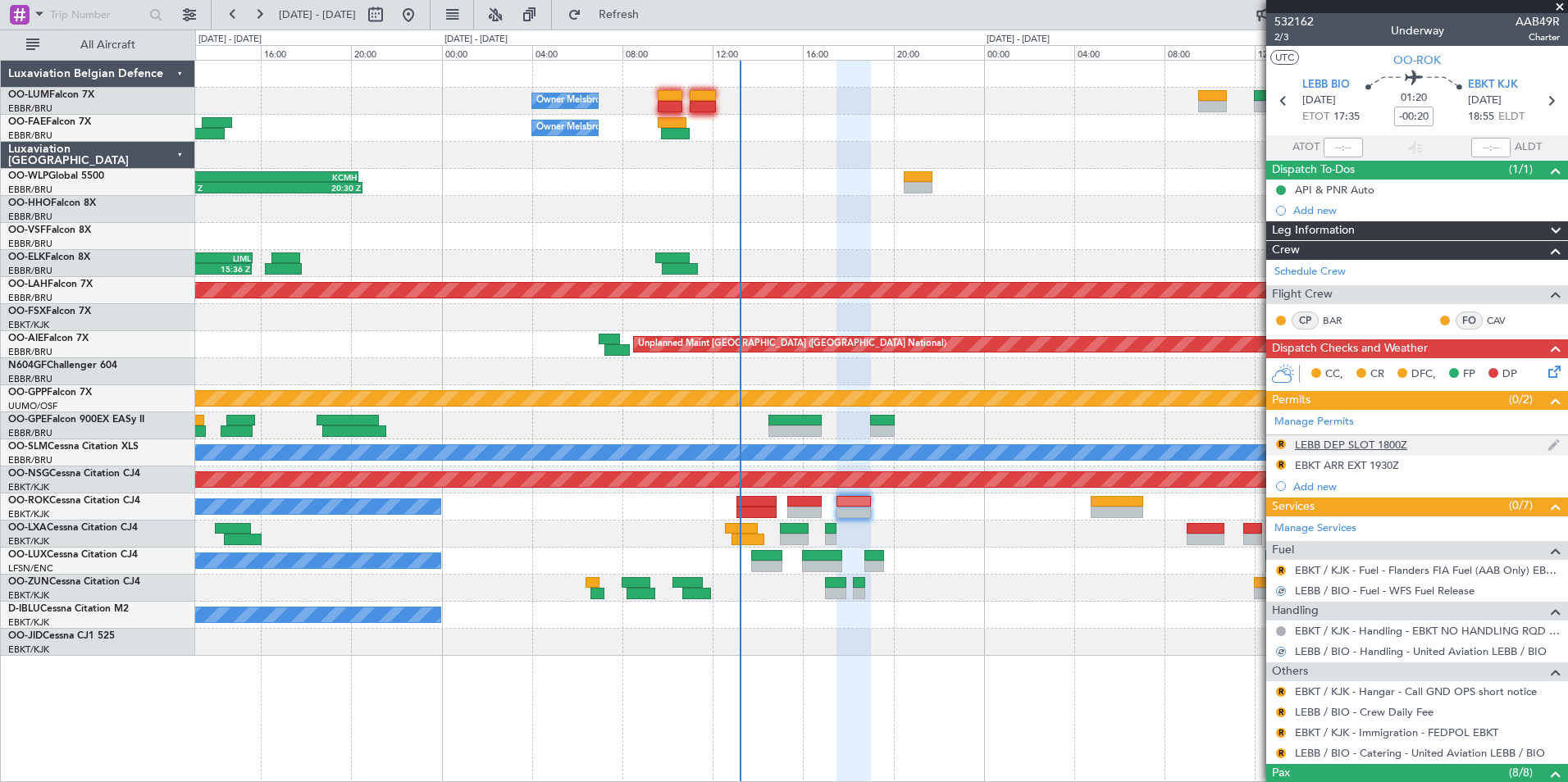
click at [1328, 447] on div "LEBB DEP SLOT 1800Z" at bounding box center [1351, 445] width 112 height 14
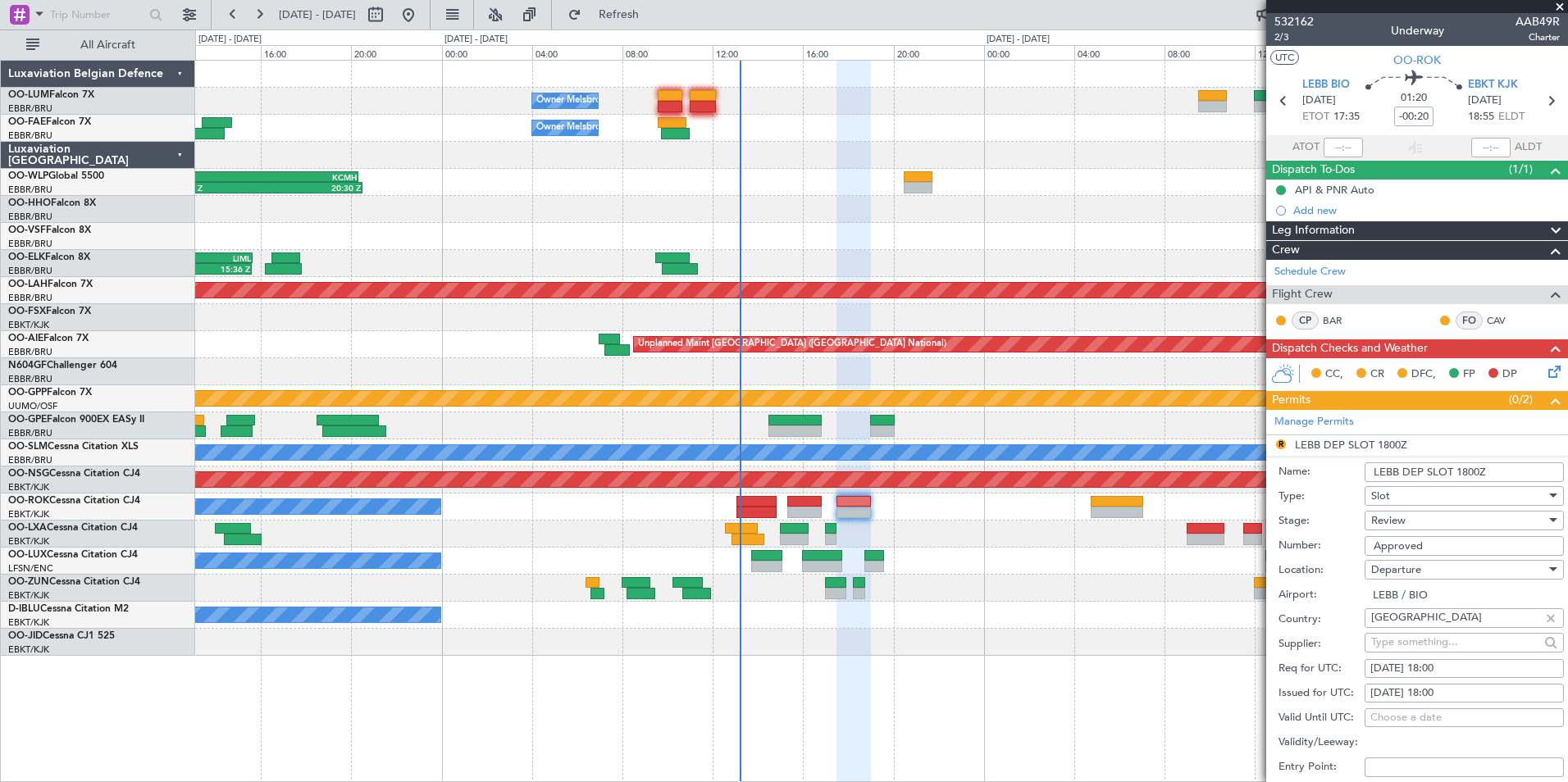
click at [1430, 673] on div "04/09/2025 18:00" at bounding box center [1464, 669] width 188 height 16
select select "9"
select select "2025"
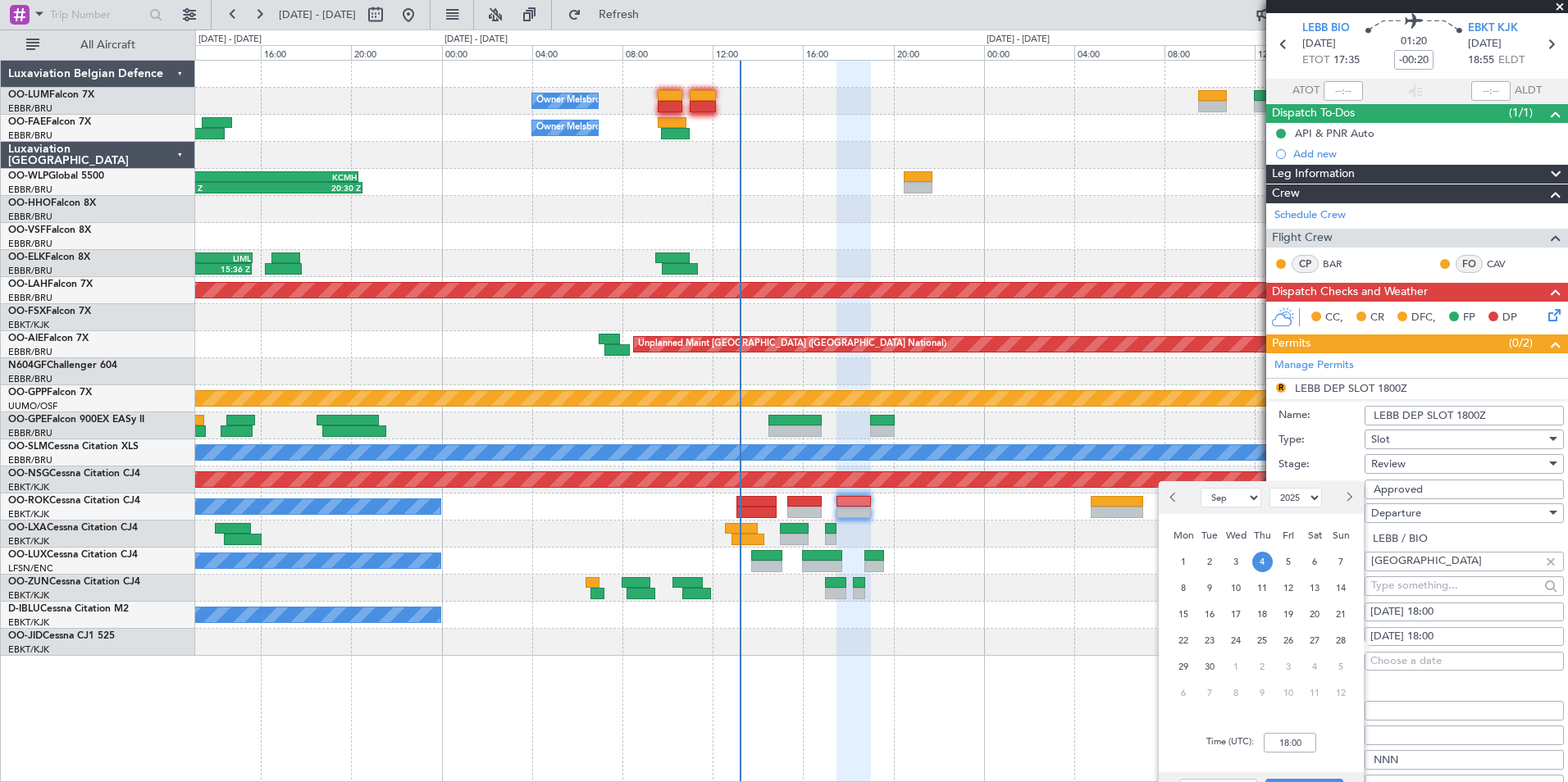
scroll to position [82, 0]
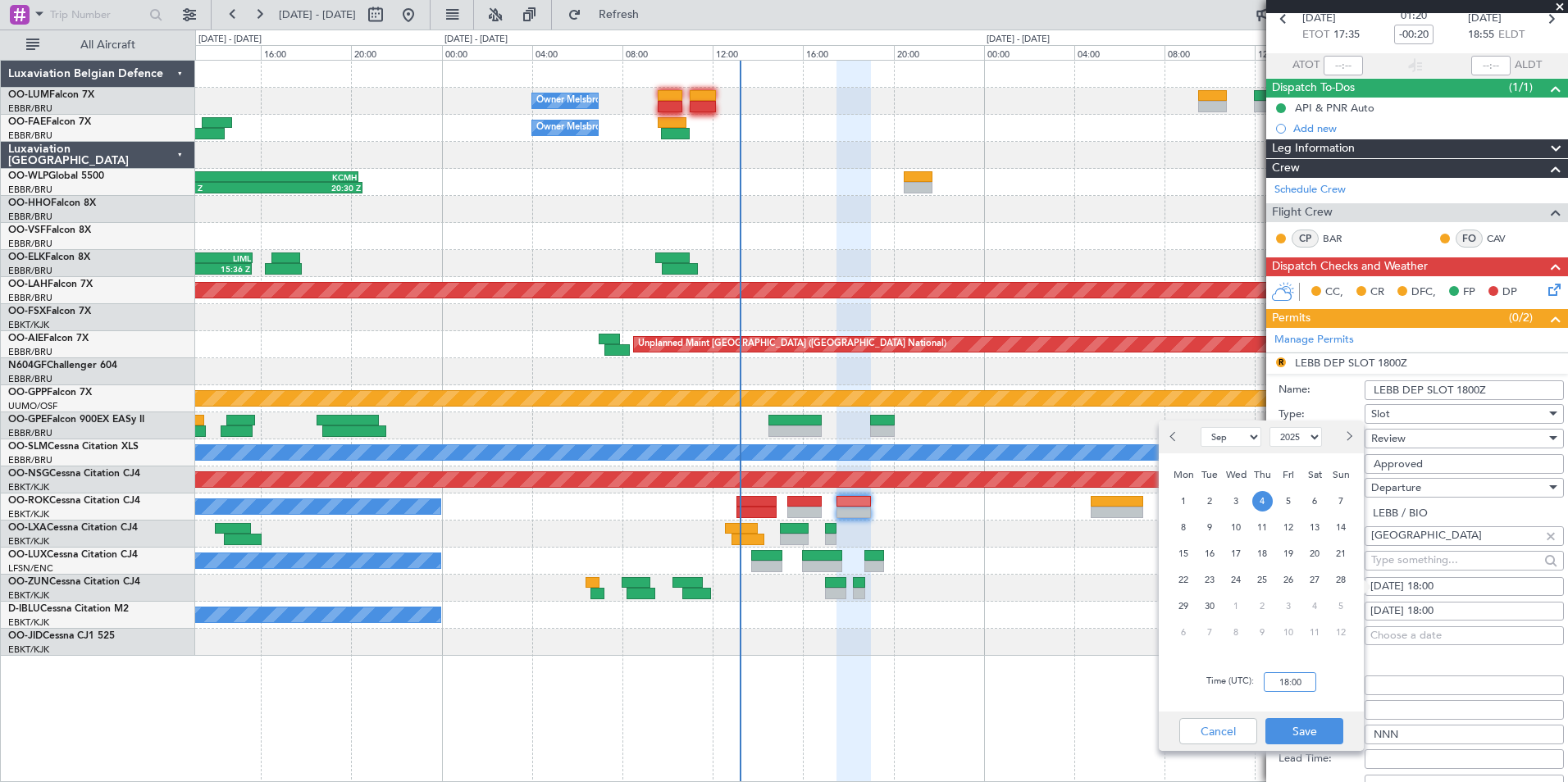
click at [1295, 690] on input "18:00" at bounding box center [1290, 682] width 53 height 20
type input "17:30"
click at [1319, 737] on button "Save" at bounding box center [1304, 731] width 78 height 26
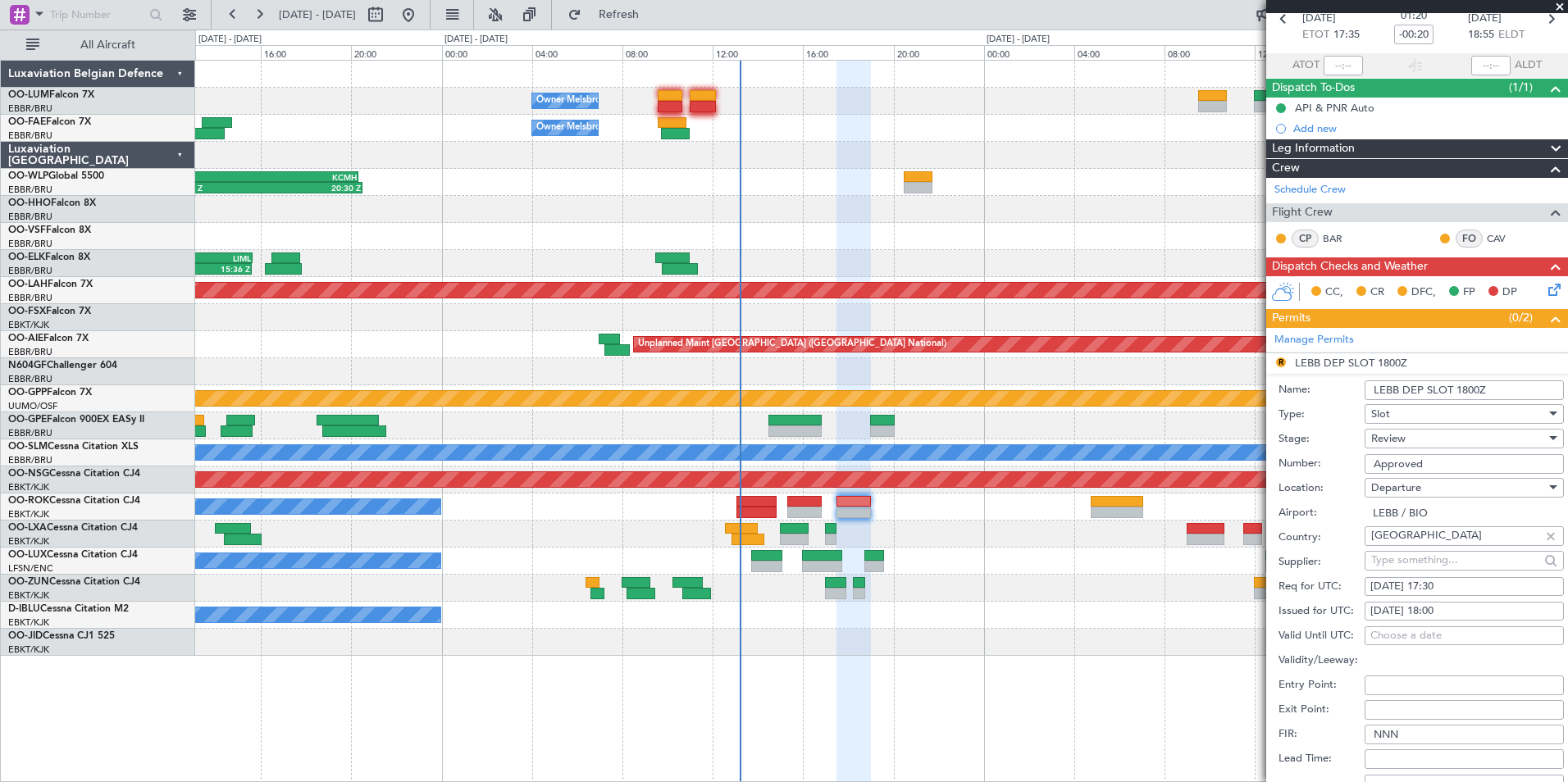
click at [1461, 612] on div "04/09/2025 18:00" at bounding box center [1464, 612] width 188 height 16
select select "9"
select select "2025"
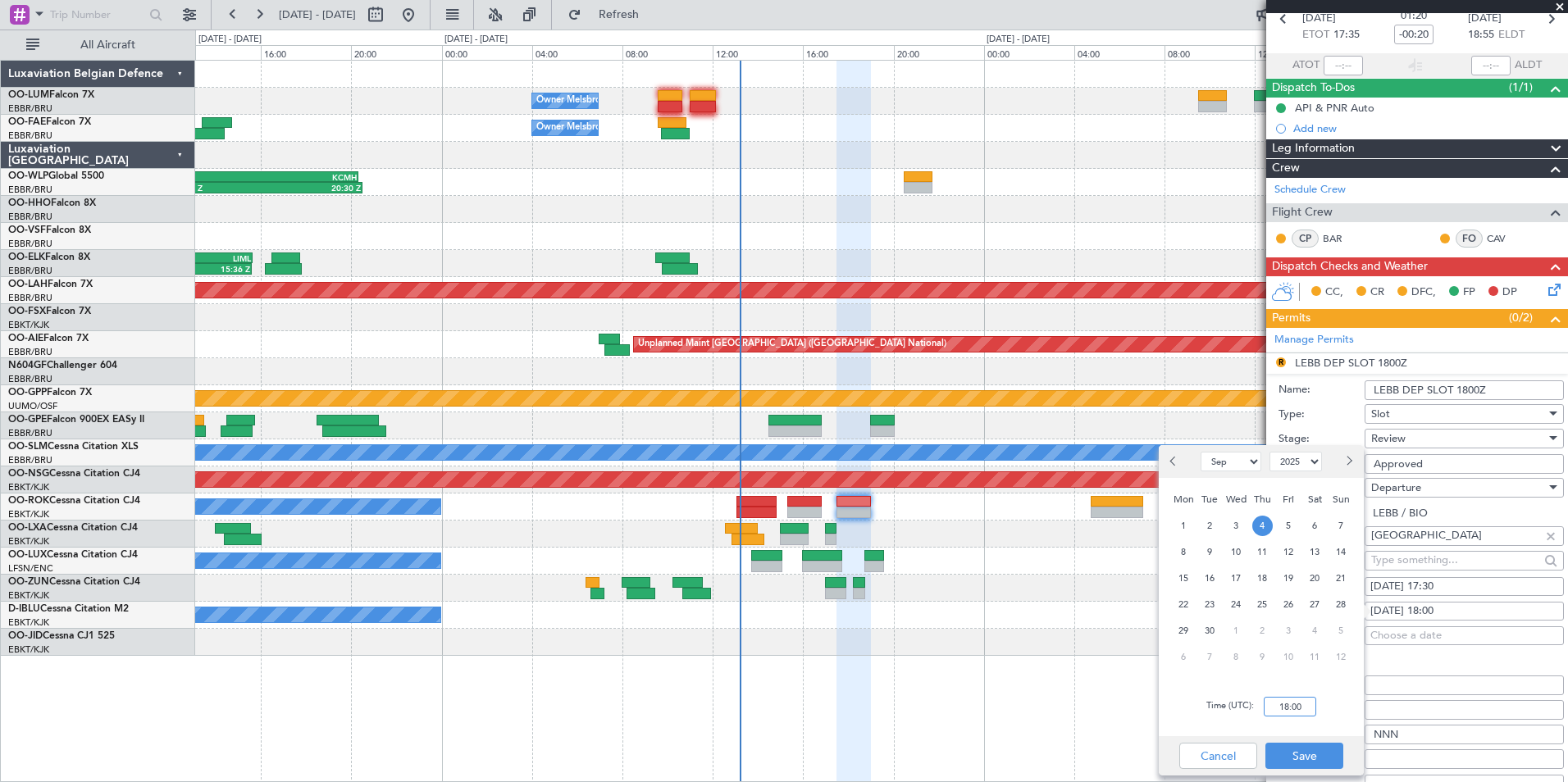
click at [1284, 706] on input "18:00" at bounding box center [1290, 706] width 53 height 20
type input "2"
type input "17:30"
click at [1316, 752] on button "Save" at bounding box center [1304, 756] width 78 height 26
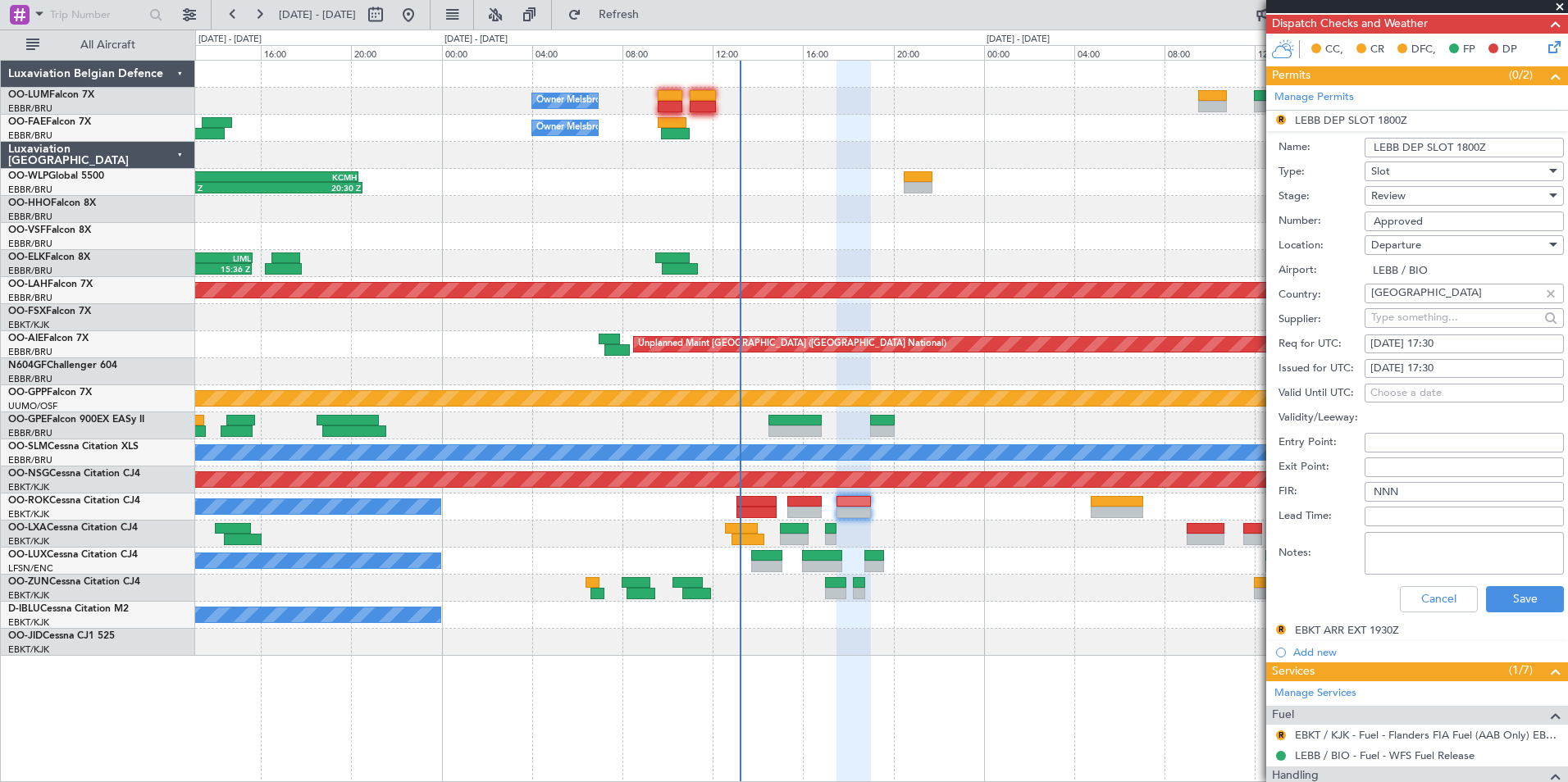
scroll to position [328, 0]
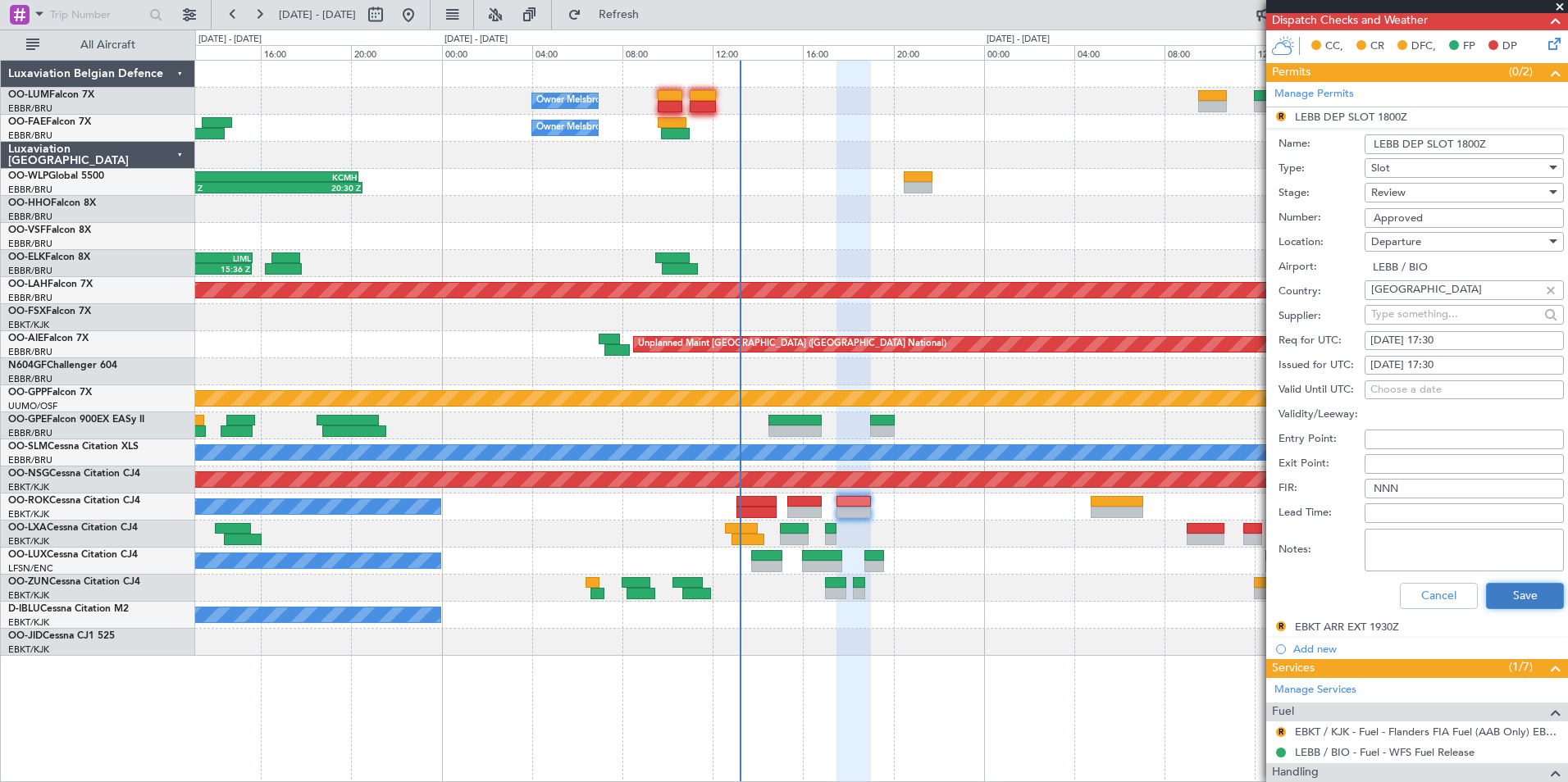
click at [1513, 603] on button "Save" at bounding box center [1524, 596] width 78 height 26
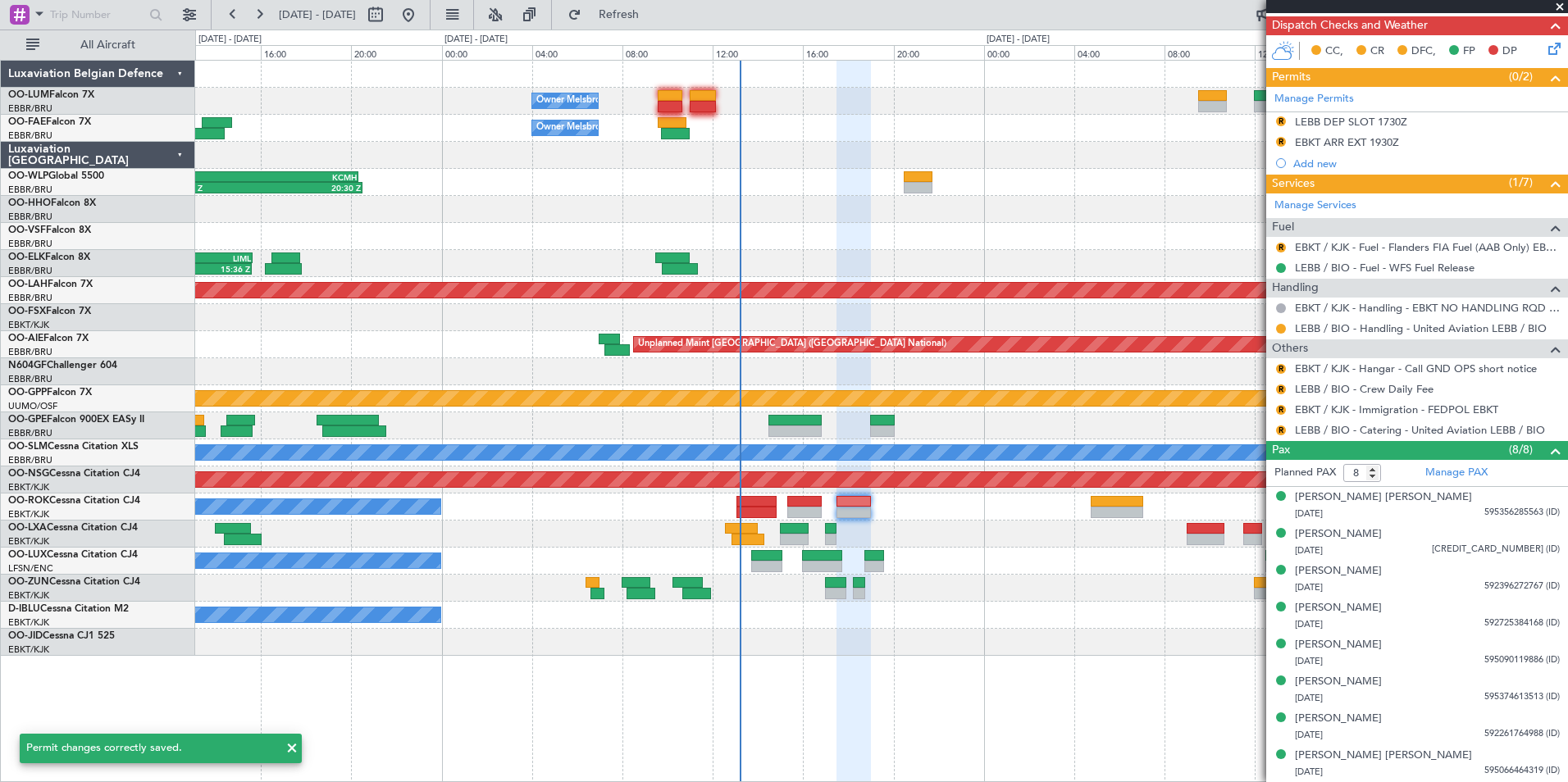
scroll to position [322, 0]
click at [1281, 137] on div "Review" at bounding box center [1281, 137] width 0 height 0
click at [1280, 145] on button "R" at bounding box center [1281, 142] width 10 height 10
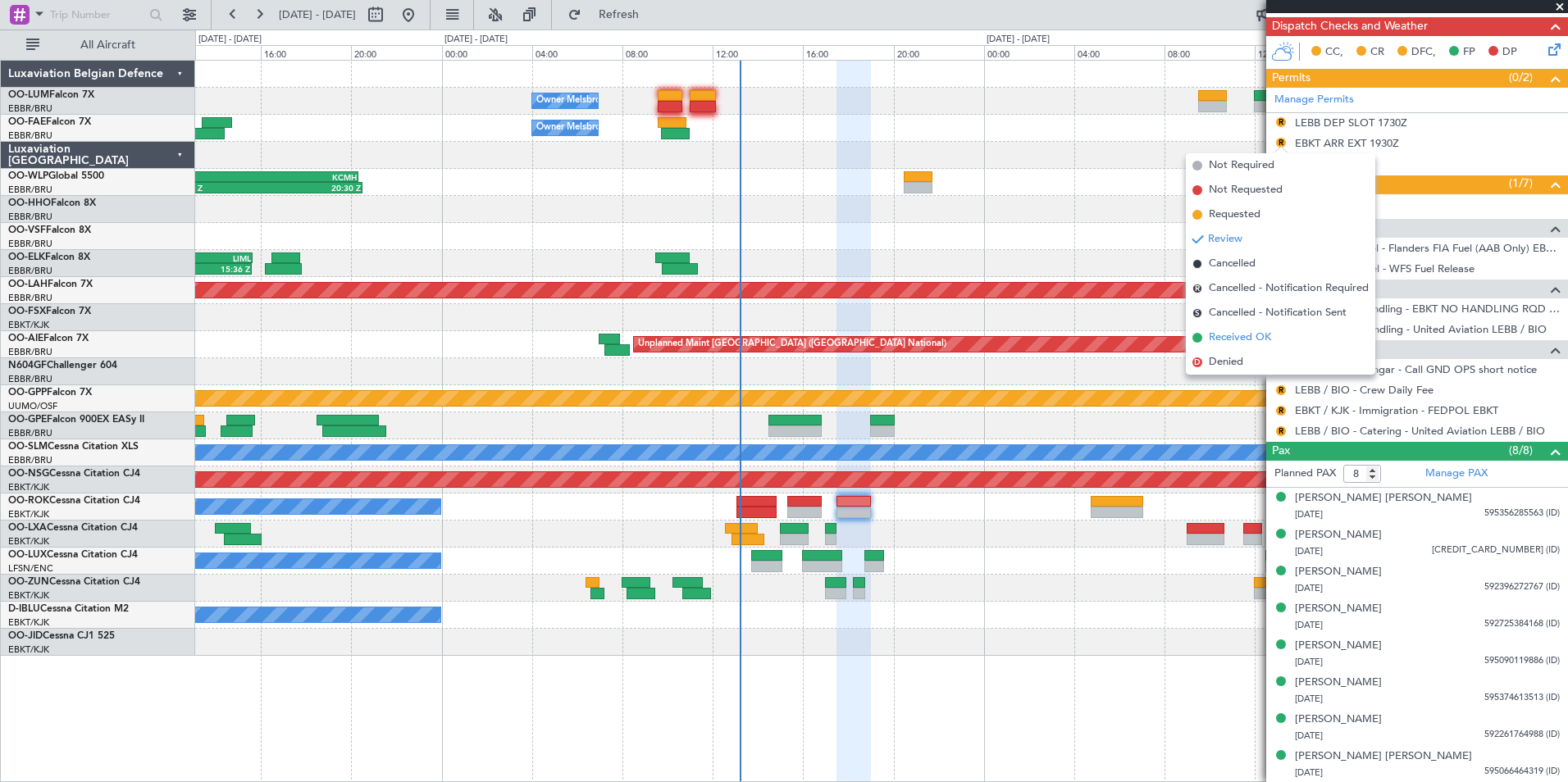
click at [1244, 341] on span "Received OK" at bounding box center [1240, 337] width 63 height 16
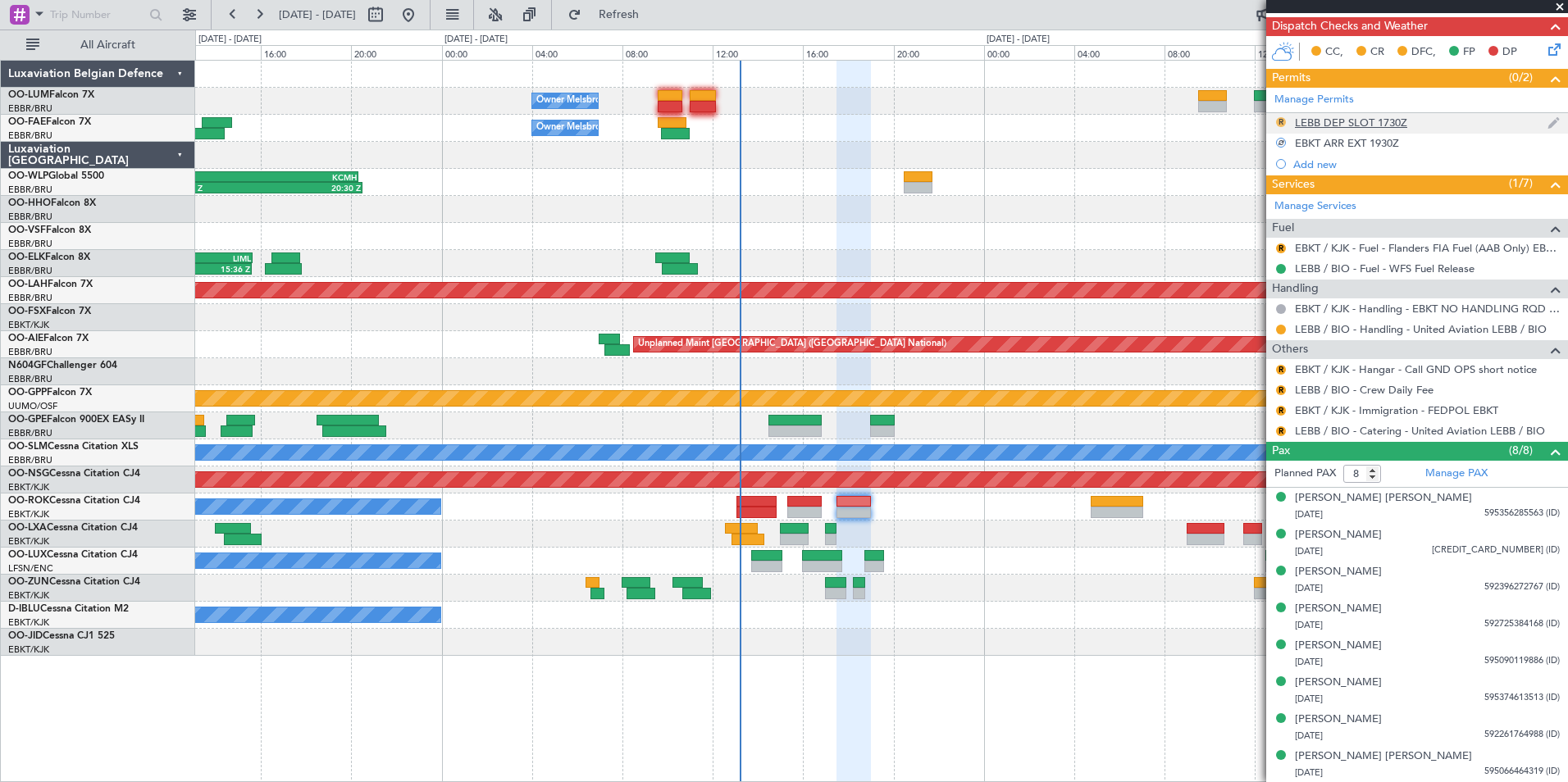
click at [1281, 123] on button "R" at bounding box center [1281, 122] width 10 height 10
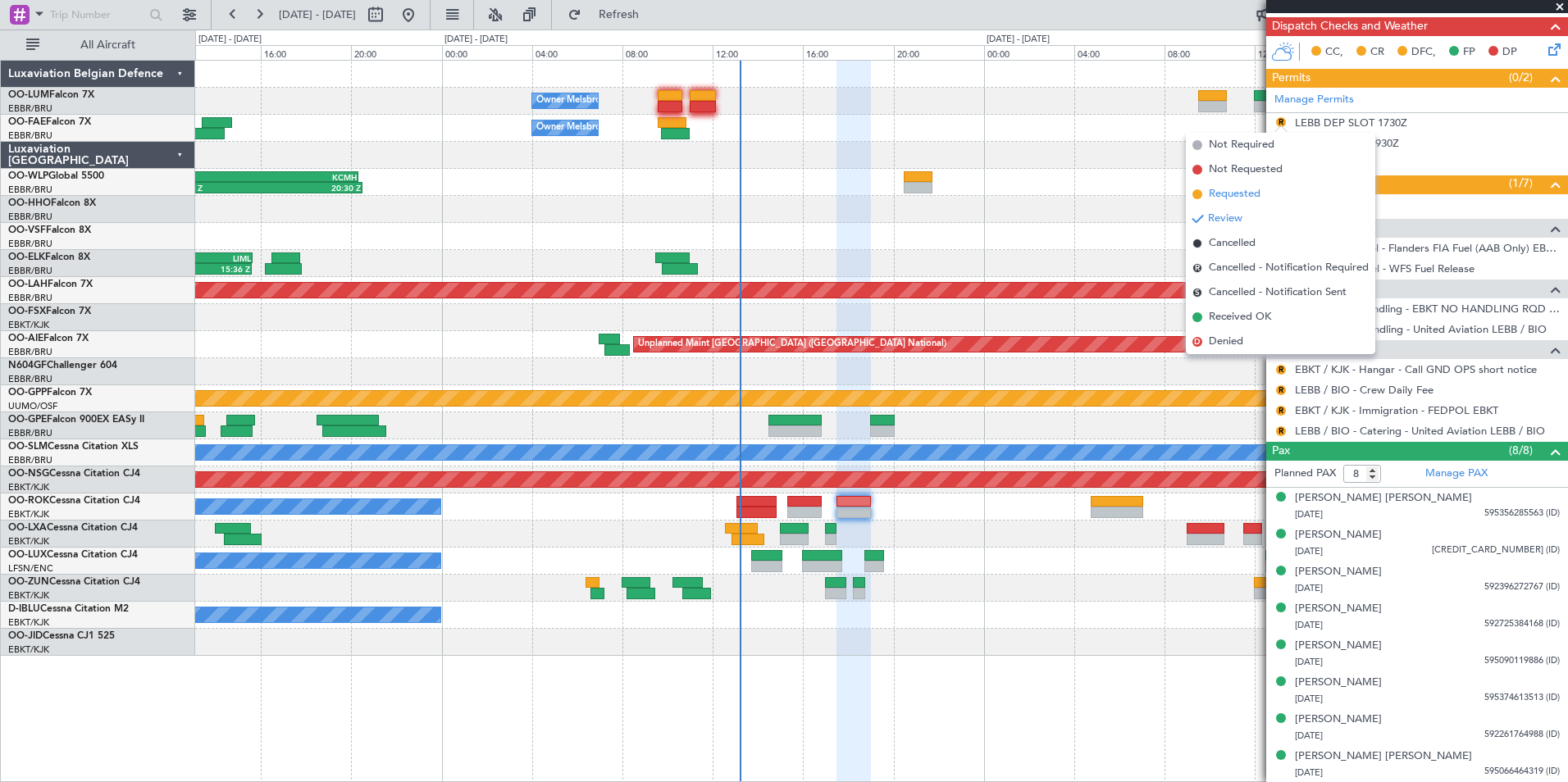
click at [1235, 204] on li "Requested" at bounding box center [1281, 194] width 189 height 25
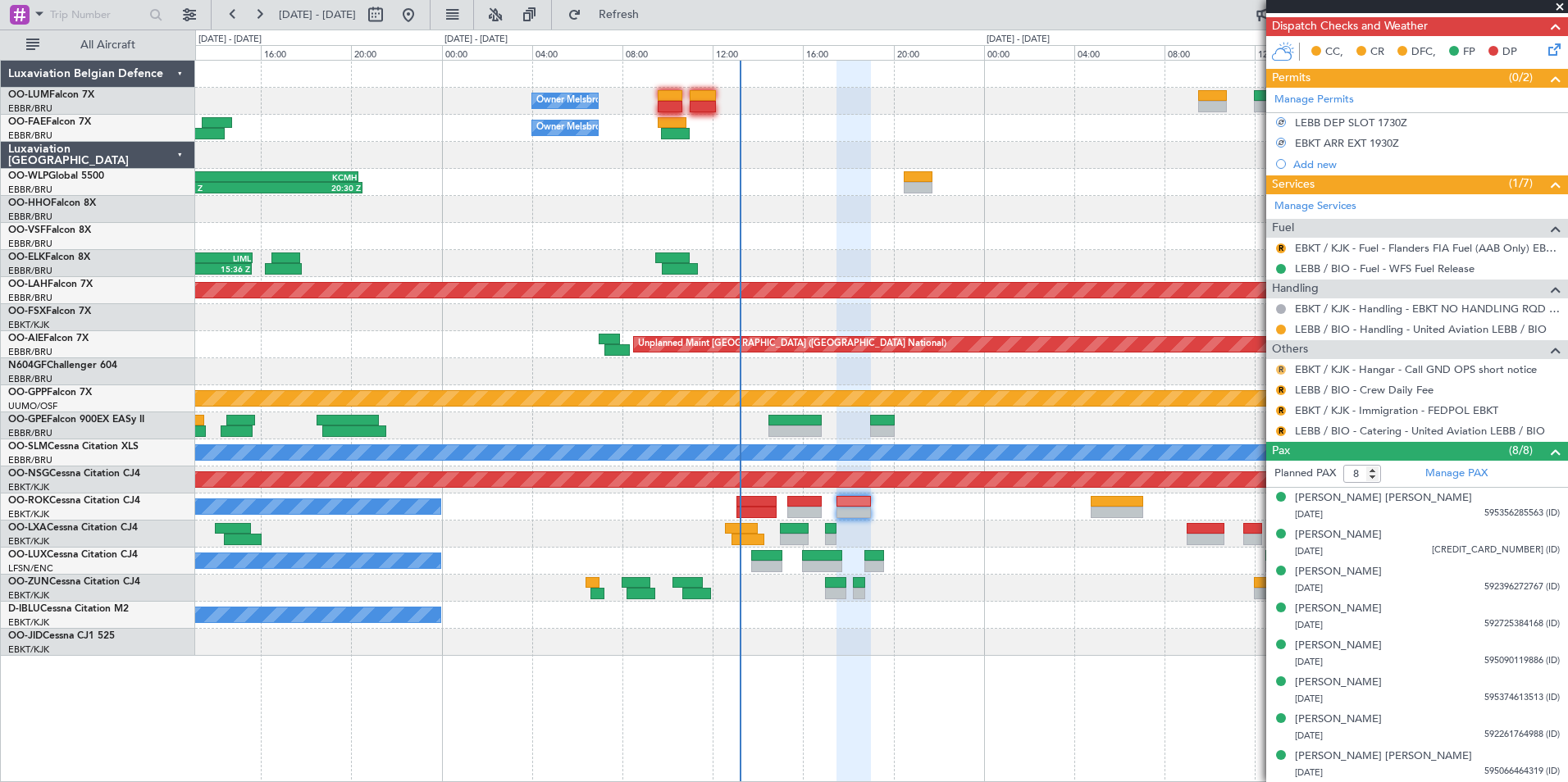
click at [1278, 365] on button "R" at bounding box center [1281, 370] width 10 height 10
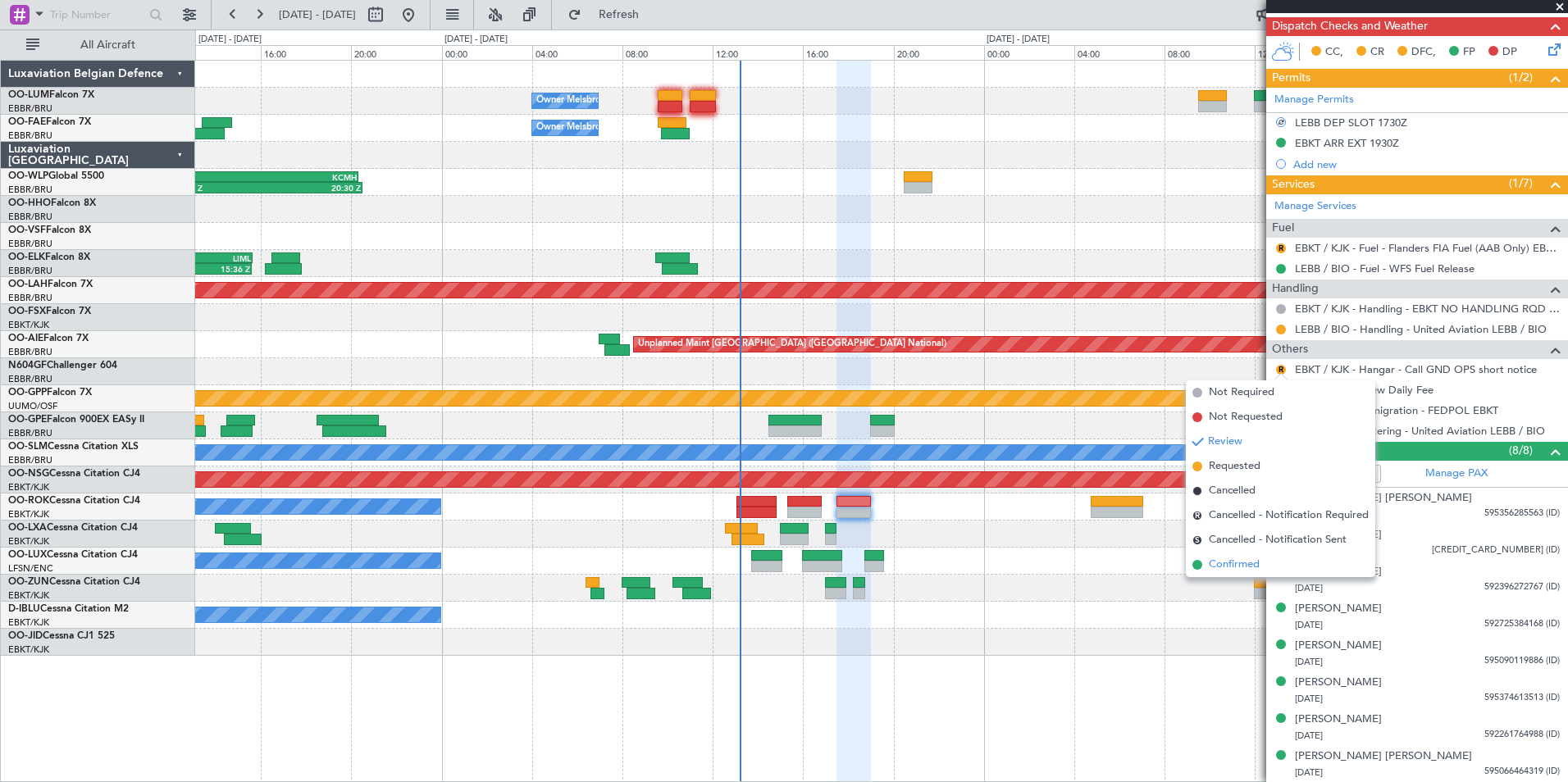
click at [1244, 561] on span "Confirmed" at bounding box center [1234, 565] width 51 height 16
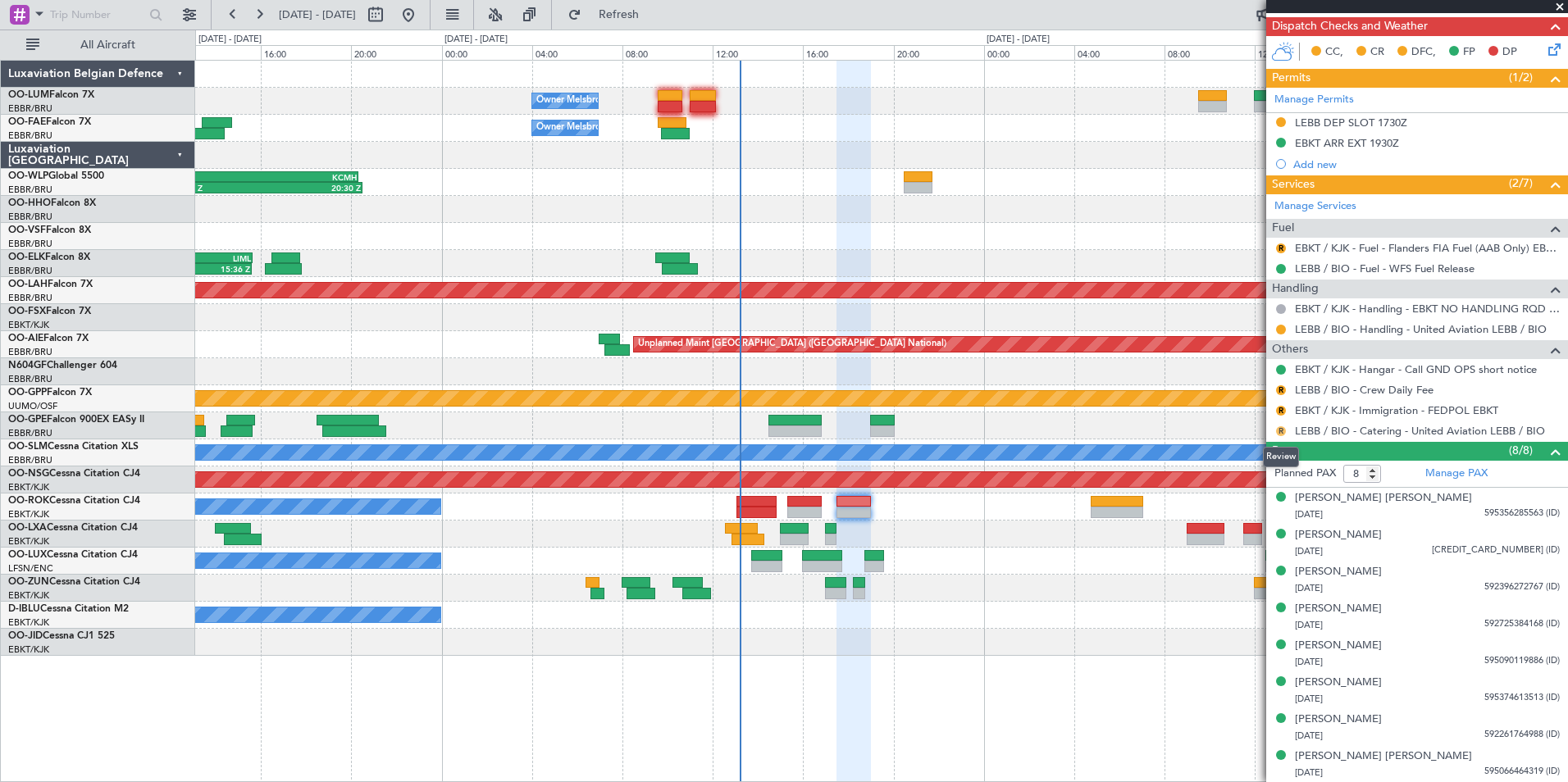
click at [1279, 428] on button "R" at bounding box center [1281, 431] width 10 height 10
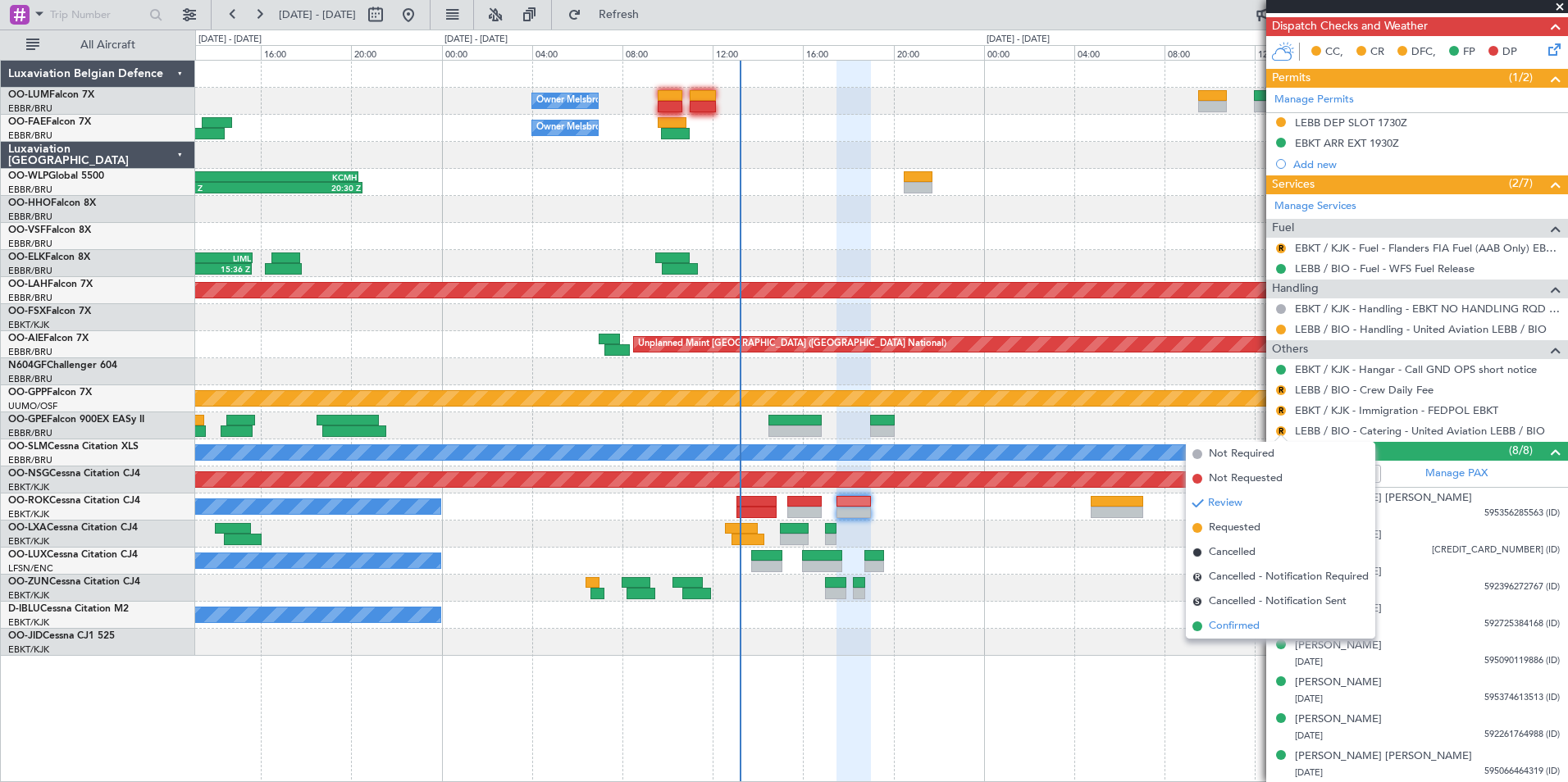
click at [1249, 623] on span "Confirmed" at bounding box center [1234, 626] width 51 height 16
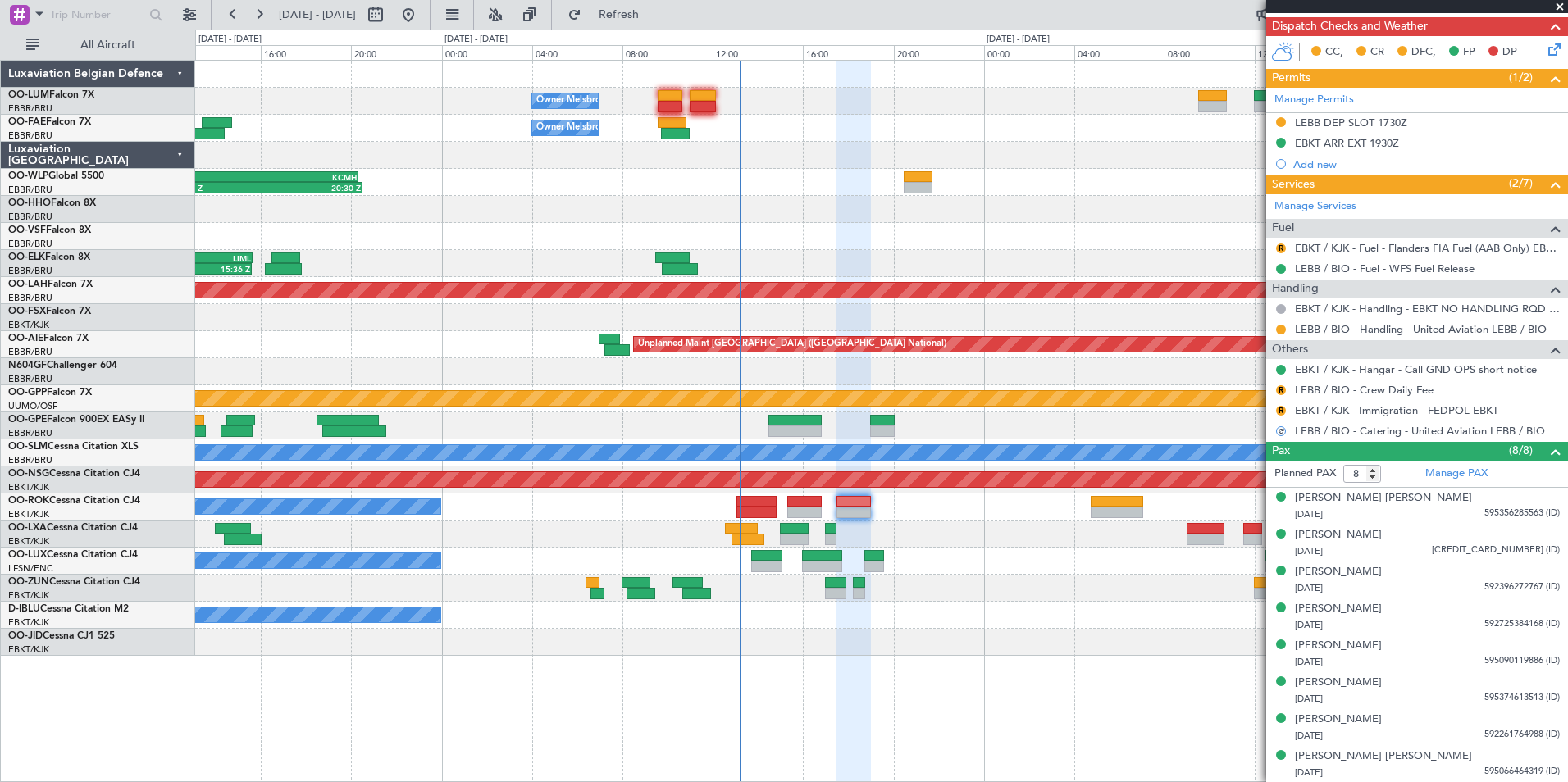
click at [1279, 404] on nimbus-traffic-light "R" at bounding box center [1281, 411] width 13 height 13
click at [1281, 415] on mat-tooltip-component "Review" at bounding box center [1281, 436] width 59 height 44
click at [1281, 412] on button "R" at bounding box center [1281, 411] width 10 height 10
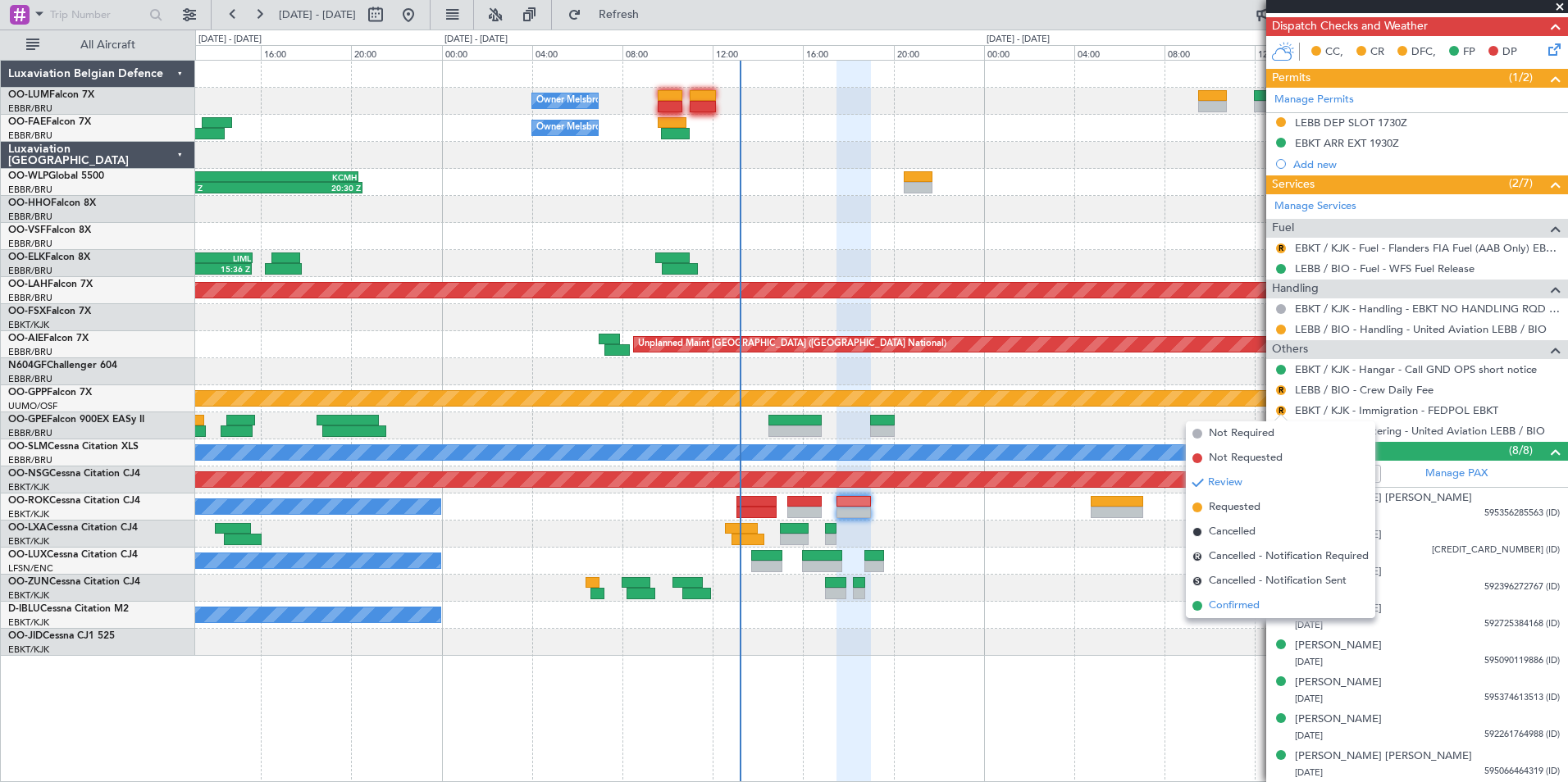
click at [1234, 594] on li "Confirmed" at bounding box center [1281, 606] width 189 height 25
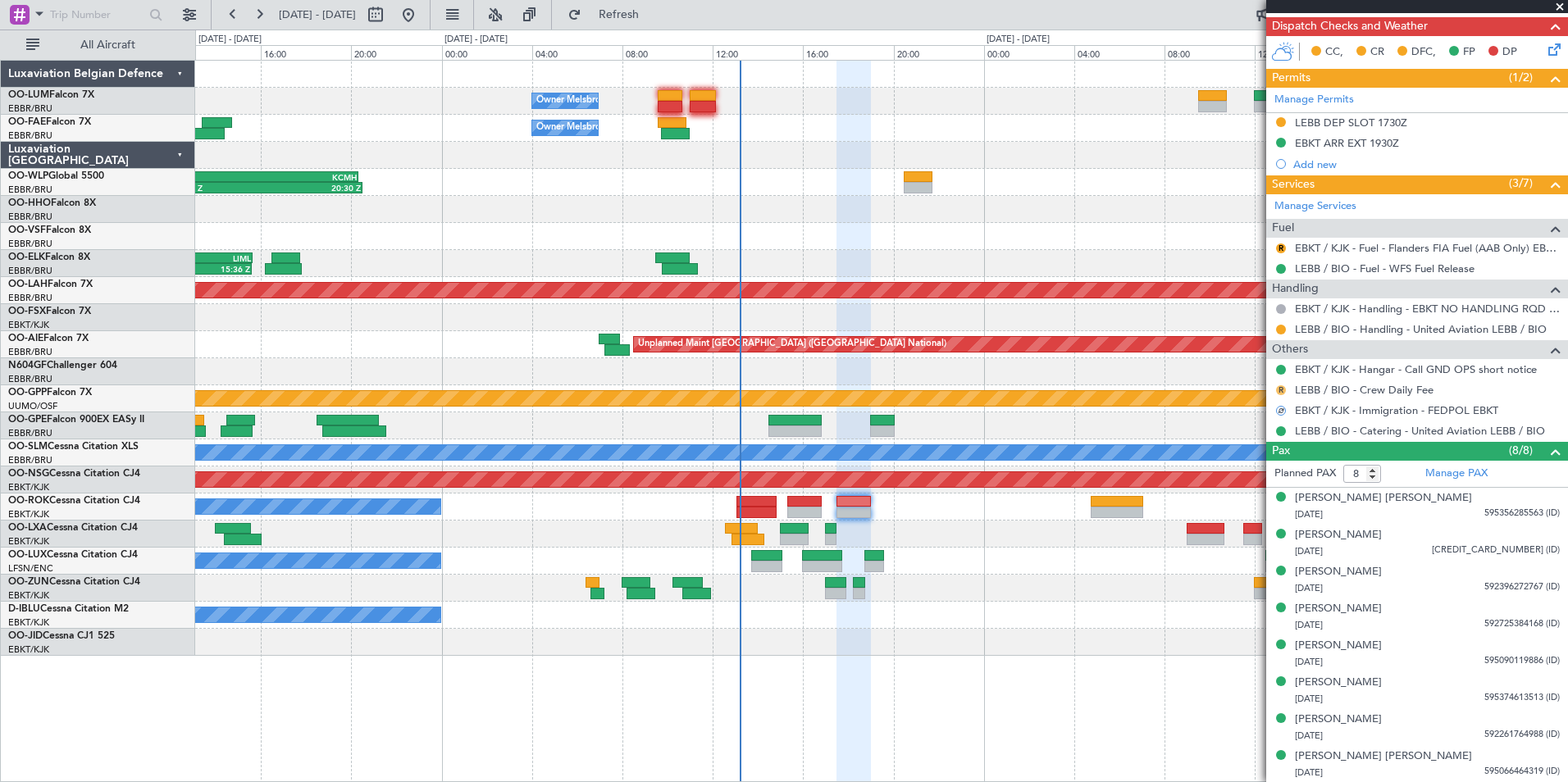
click at [1281, 386] on button "R" at bounding box center [1281, 390] width 10 height 10
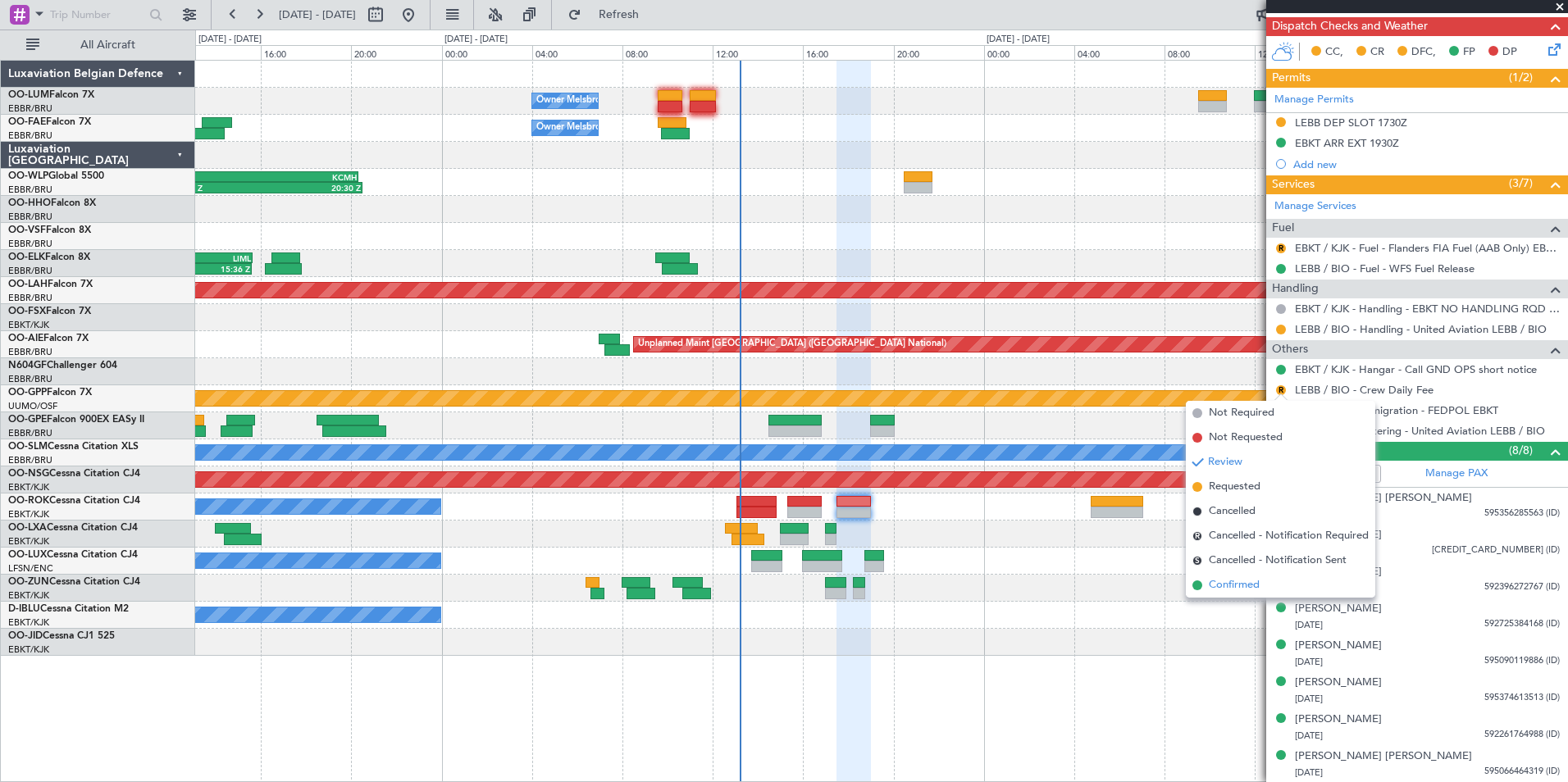
click at [1244, 585] on span "Confirmed" at bounding box center [1234, 585] width 51 height 16
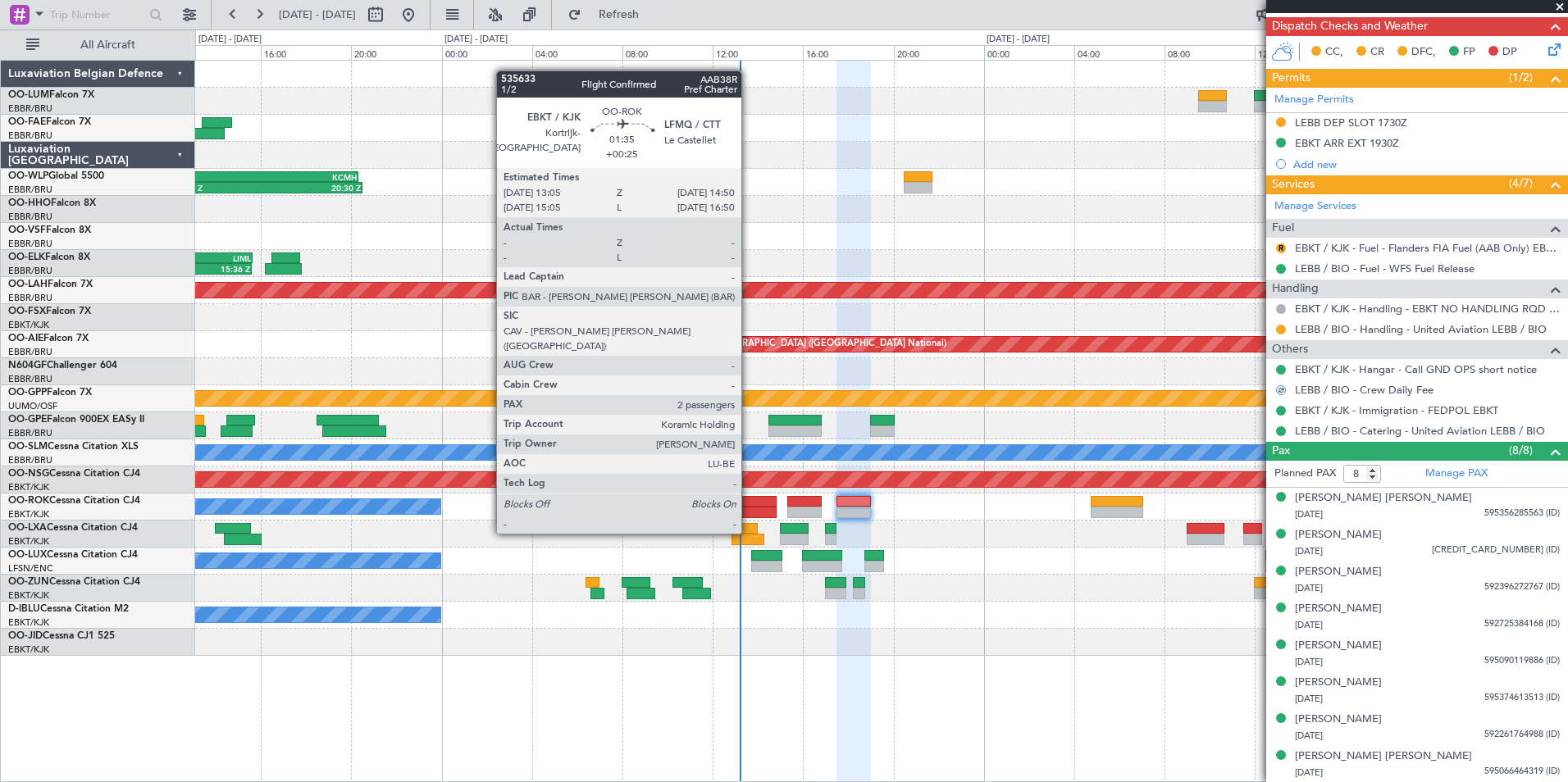
click at [749, 502] on div at bounding box center [756, 501] width 40 height 12
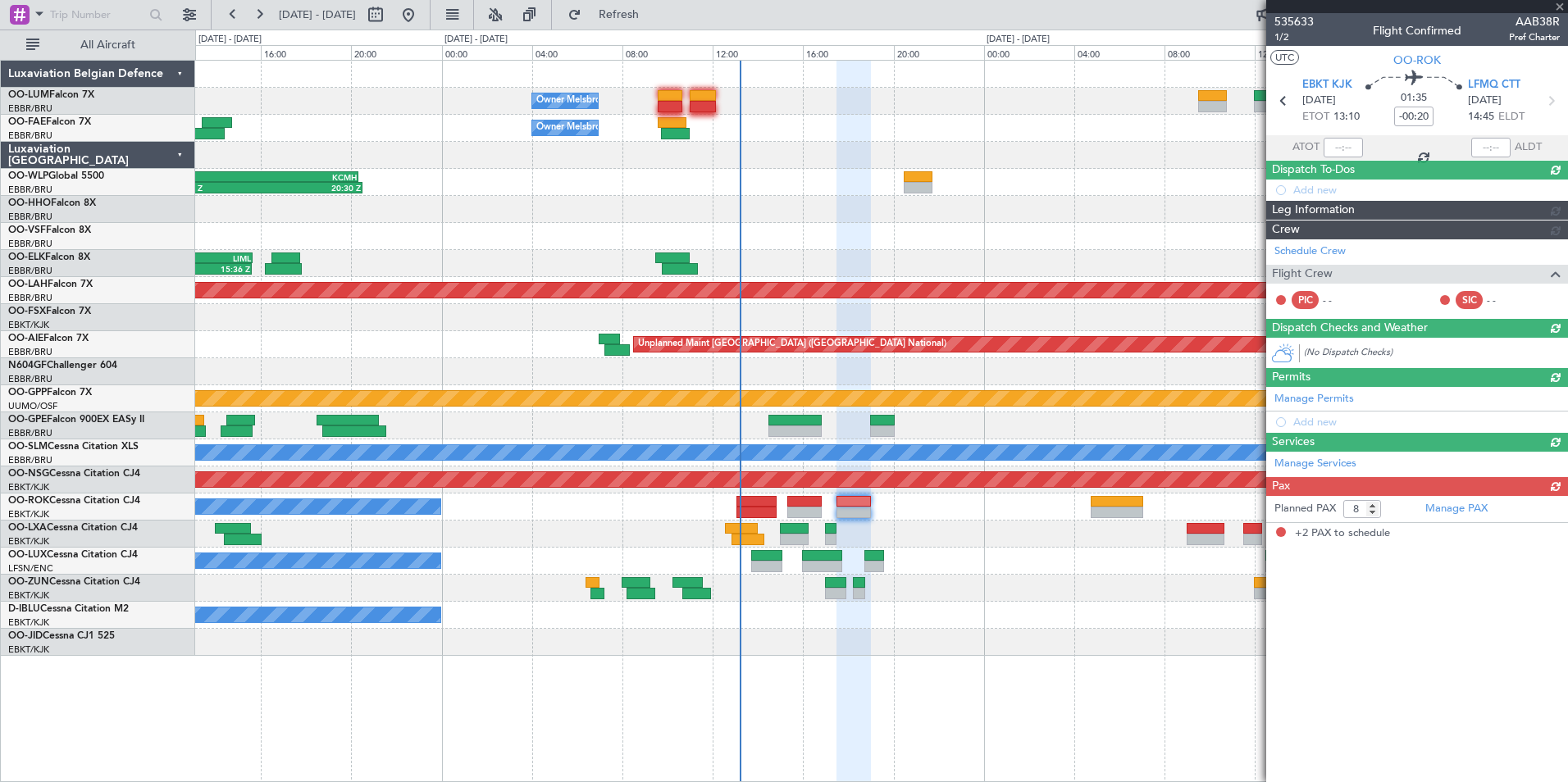
type input "+00:25"
type input "2"
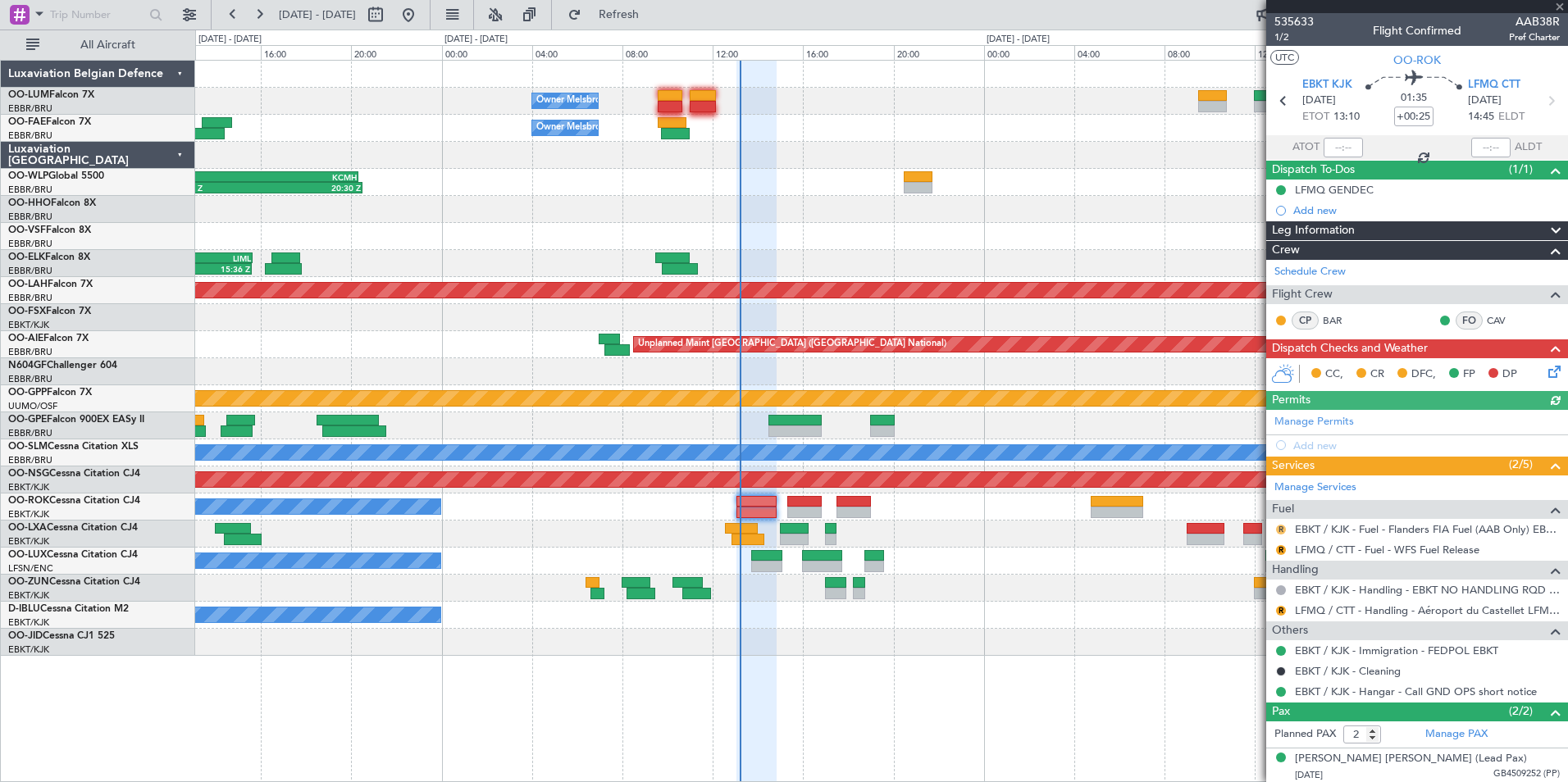
click at [1284, 528] on button "R" at bounding box center [1281, 529] width 10 height 10
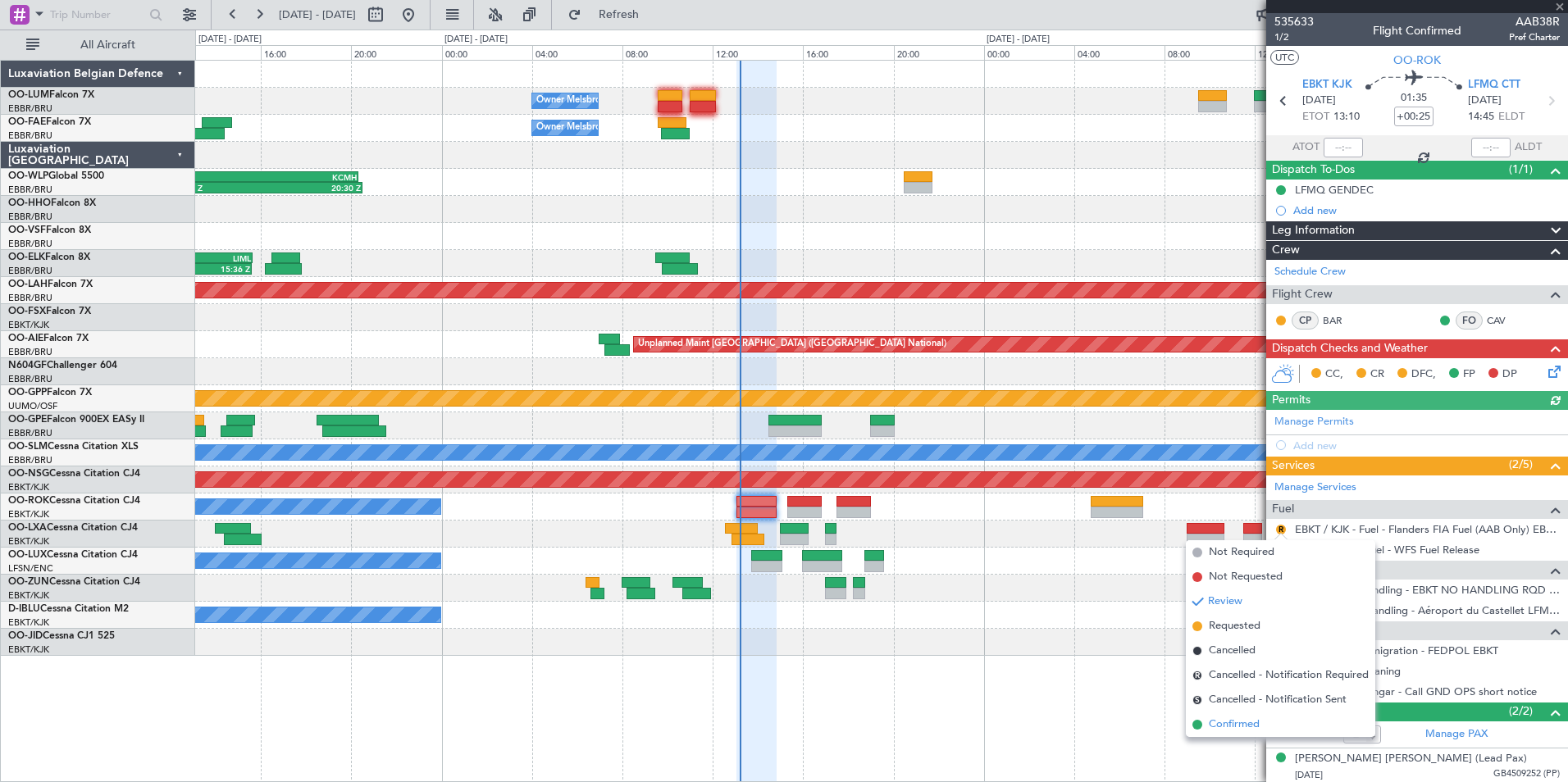
click at [1232, 728] on span "Confirmed" at bounding box center [1234, 724] width 51 height 16
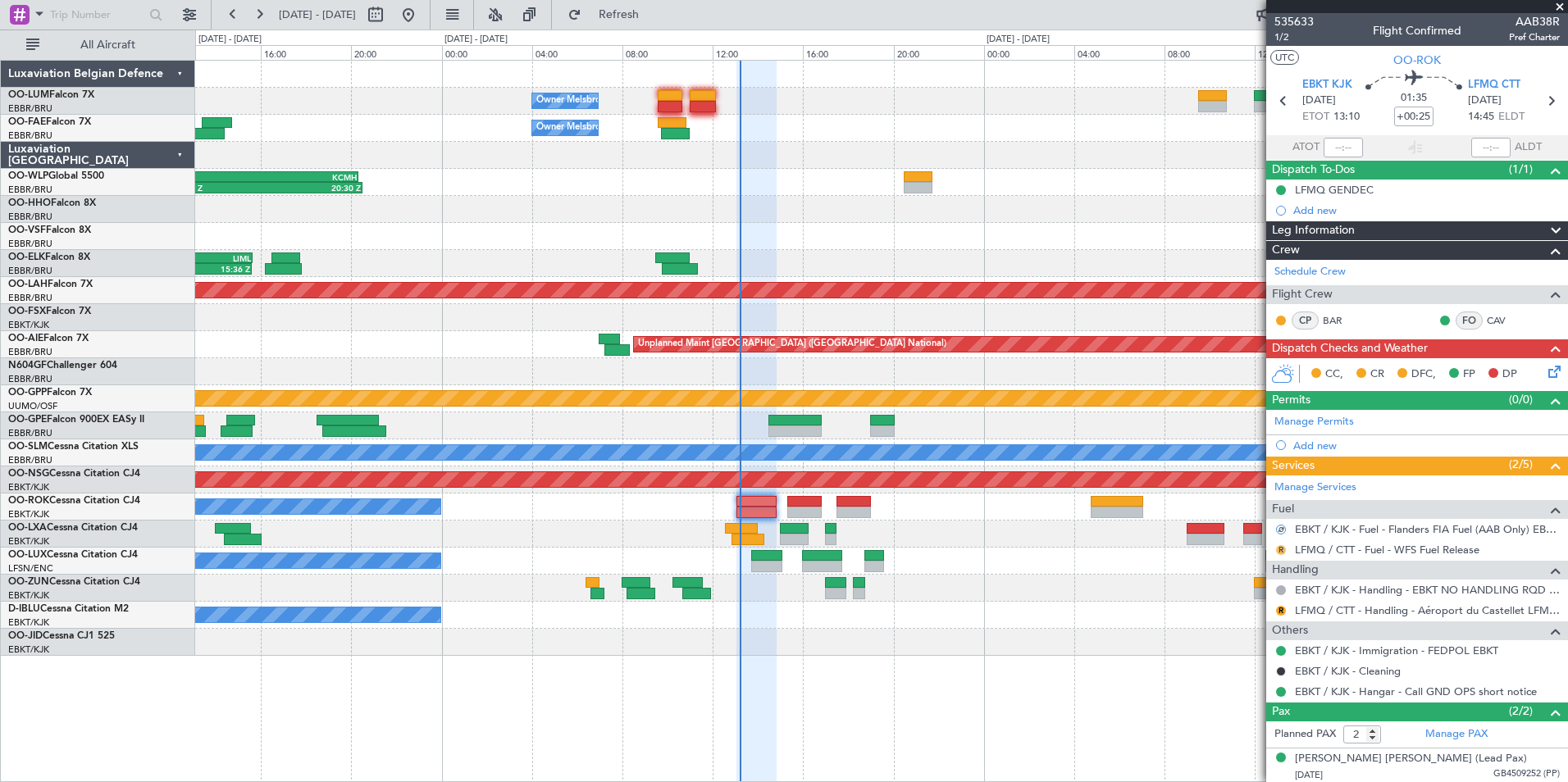
click at [1281, 552] on button "R" at bounding box center [1281, 550] width 10 height 10
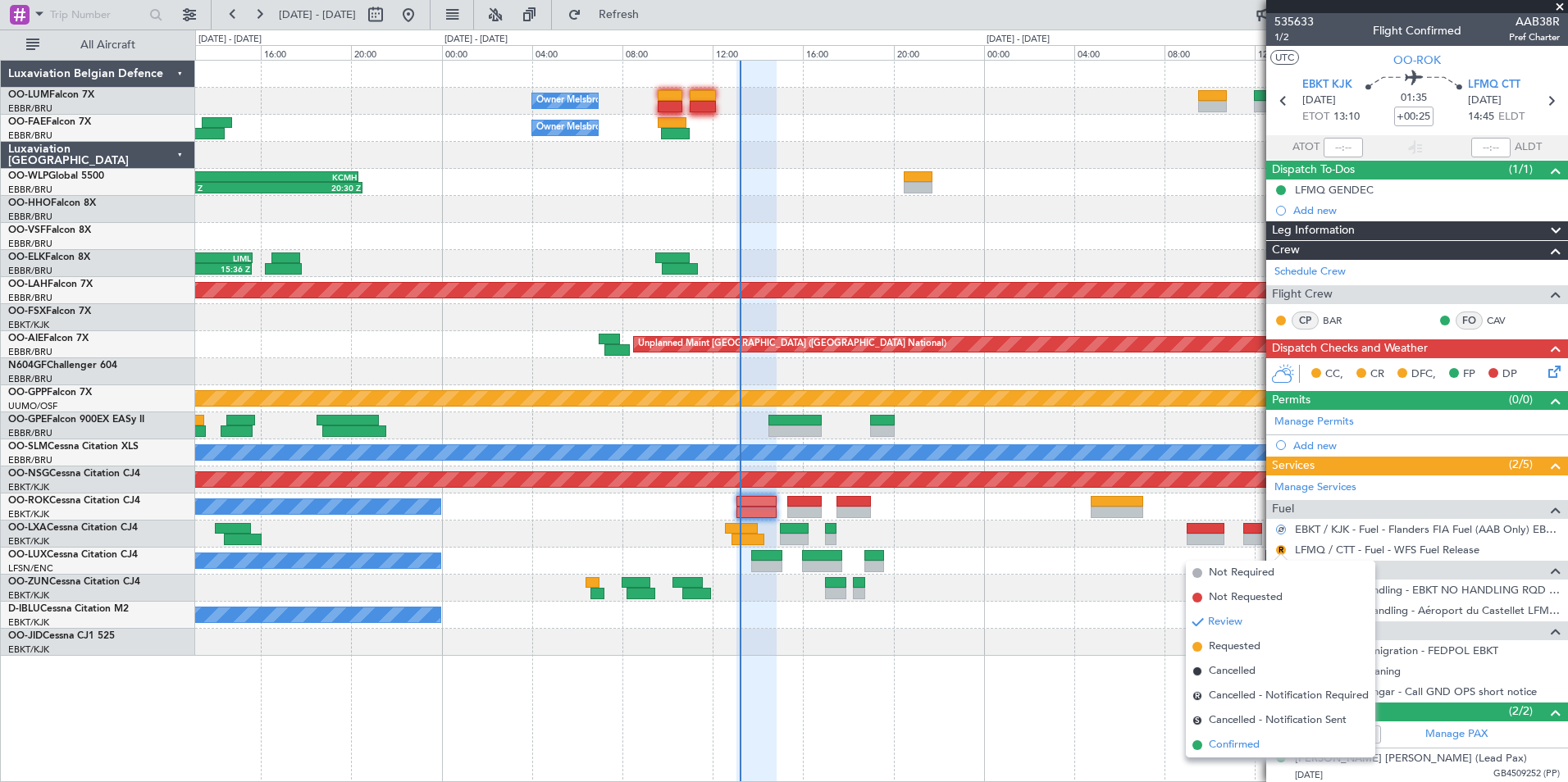
click at [1222, 756] on li "Confirmed" at bounding box center [1281, 745] width 189 height 25
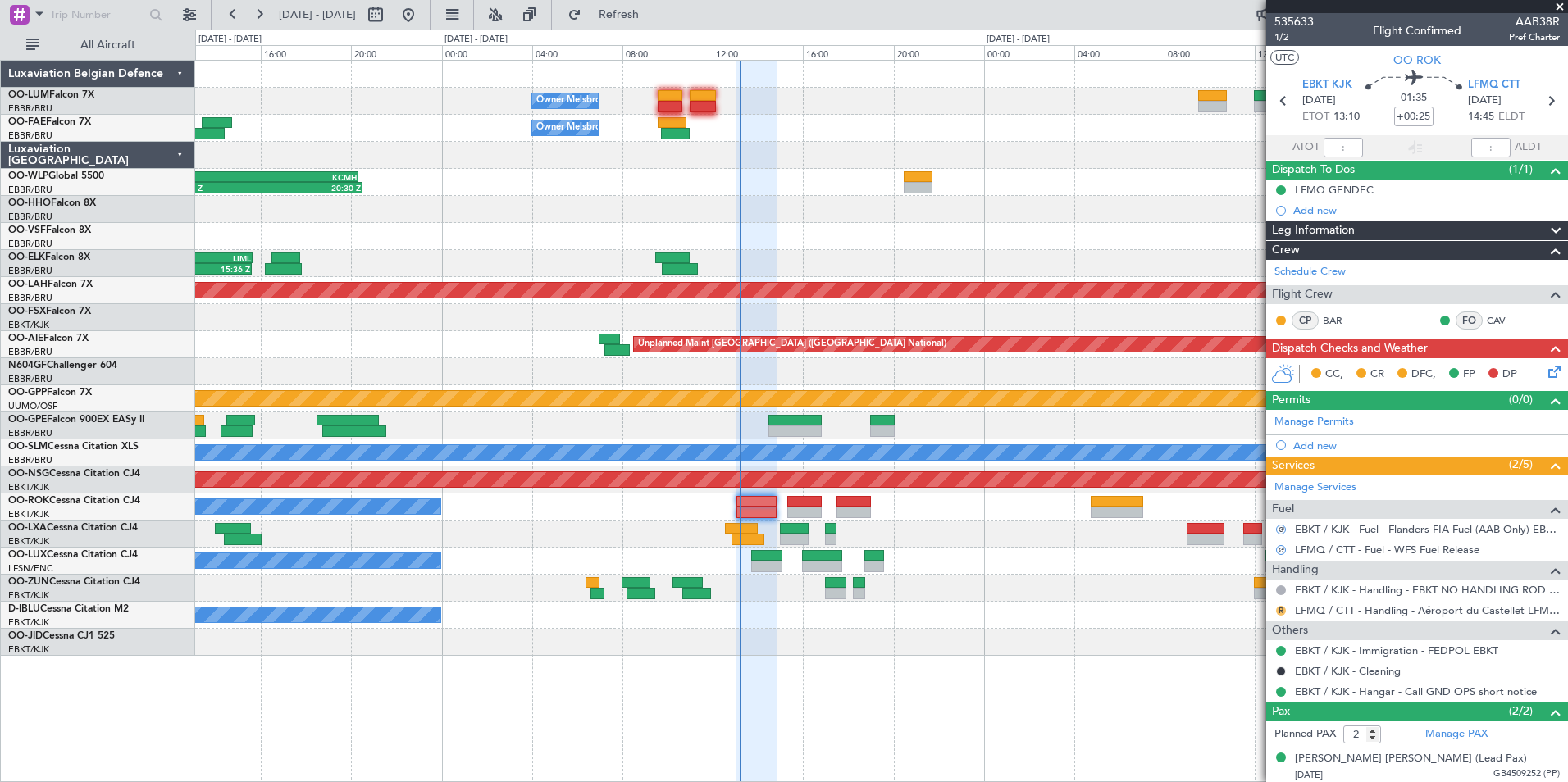
click at [1284, 609] on button "R" at bounding box center [1281, 611] width 10 height 10
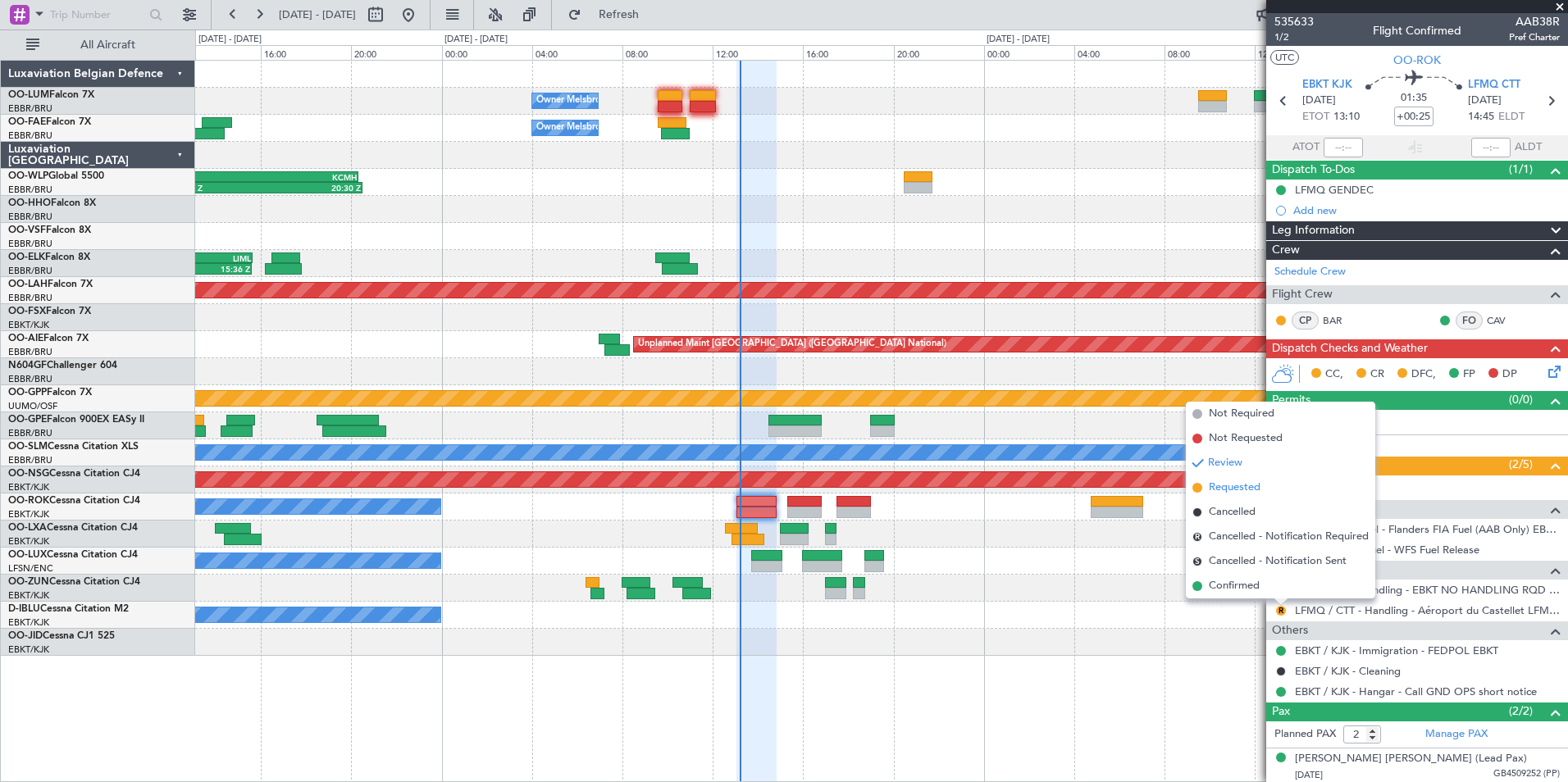
click at [1264, 486] on li "Requested" at bounding box center [1281, 488] width 189 height 25
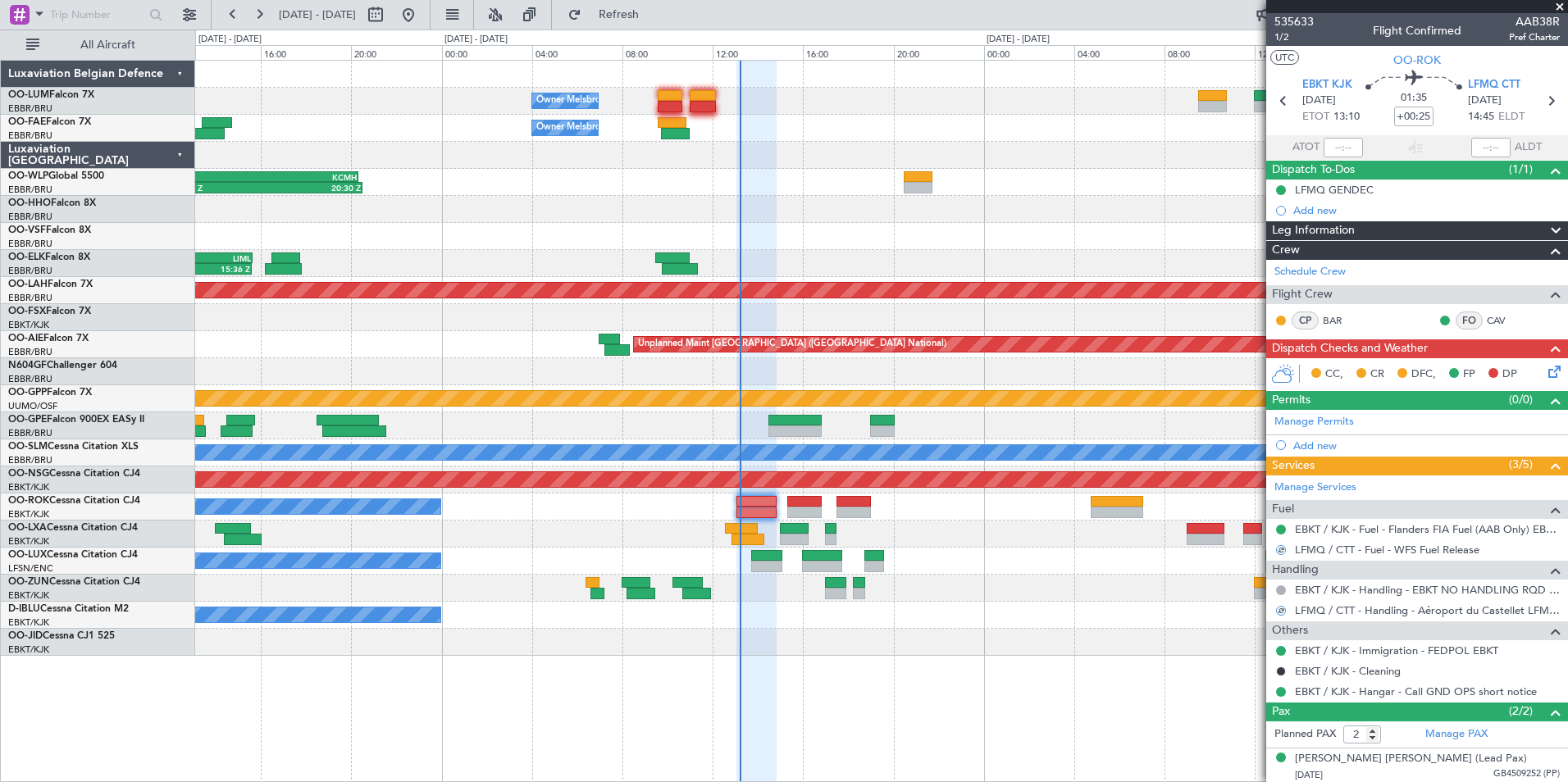
click at [1545, 375] on icon at bounding box center [1552, 369] width 13 height 13
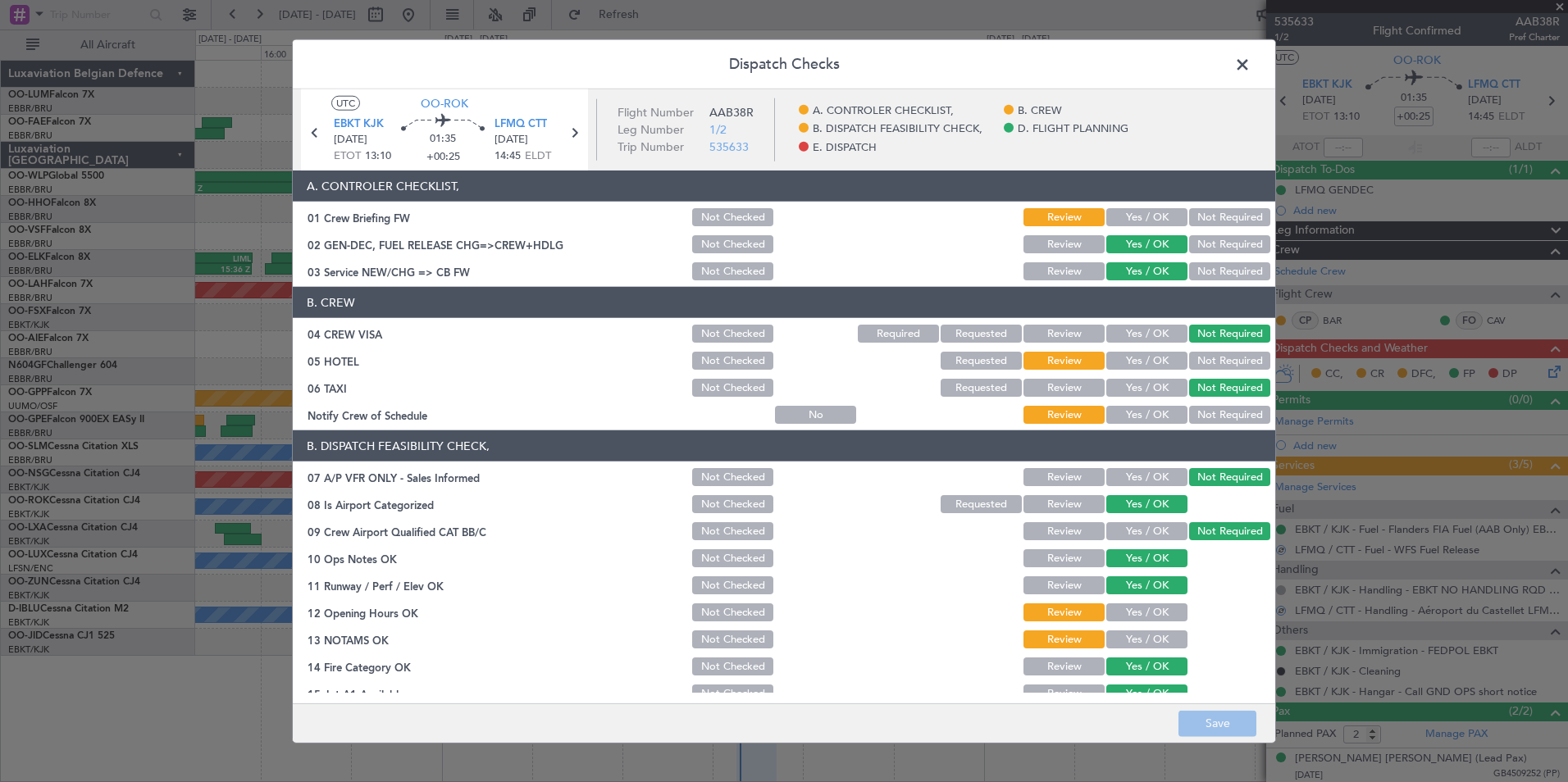
click at [1124, 210] on button "Yes / OK" at bounding box center [1146, 217] width 82 height 18
click at [1211, 359] on button "Not Required" at bounding box center [1230, 361] width 82 height 18
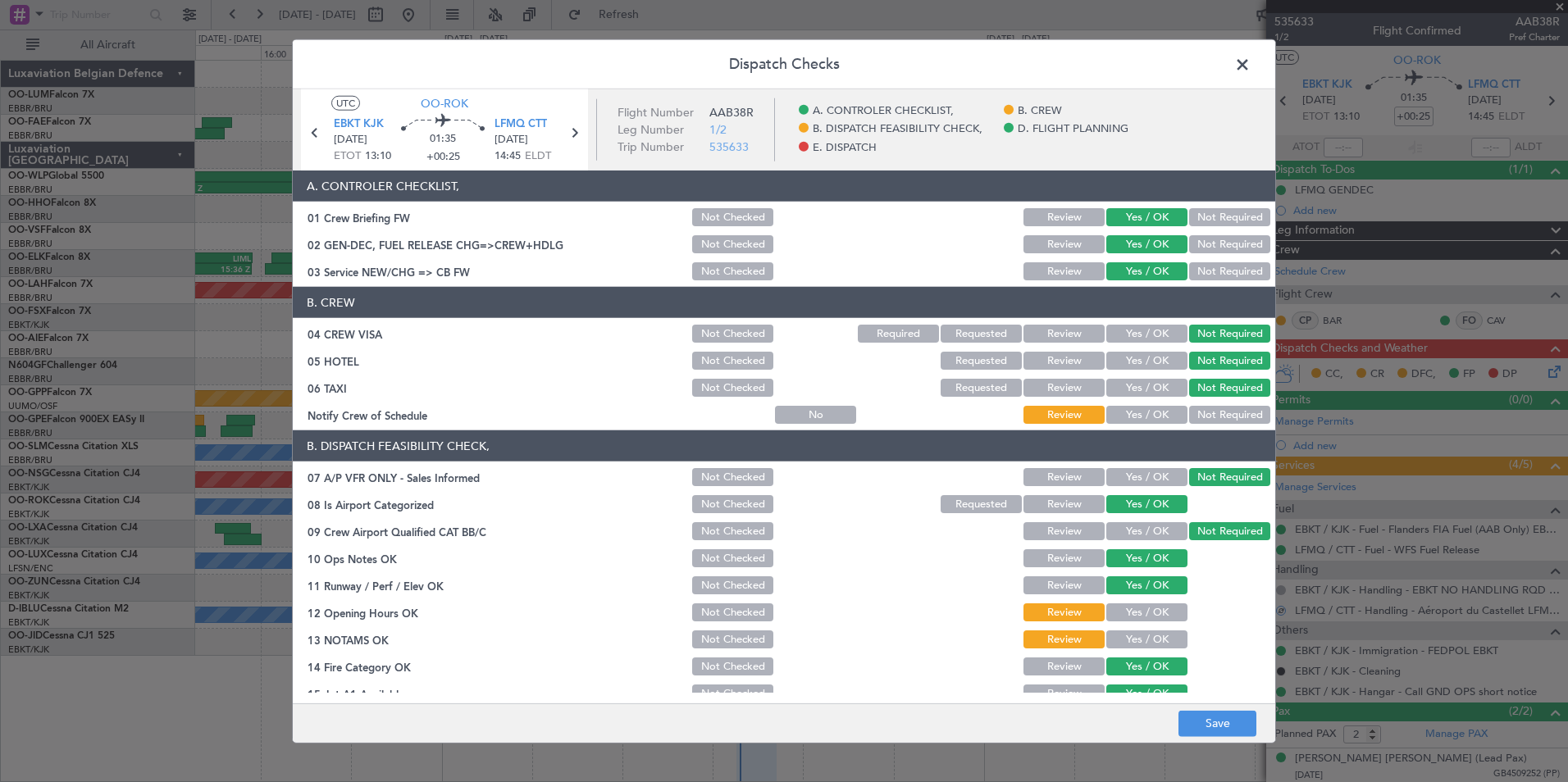
click at [1150, 413] on button "Yes / OK" at bounding box center [1146, 415] width 82 height 18
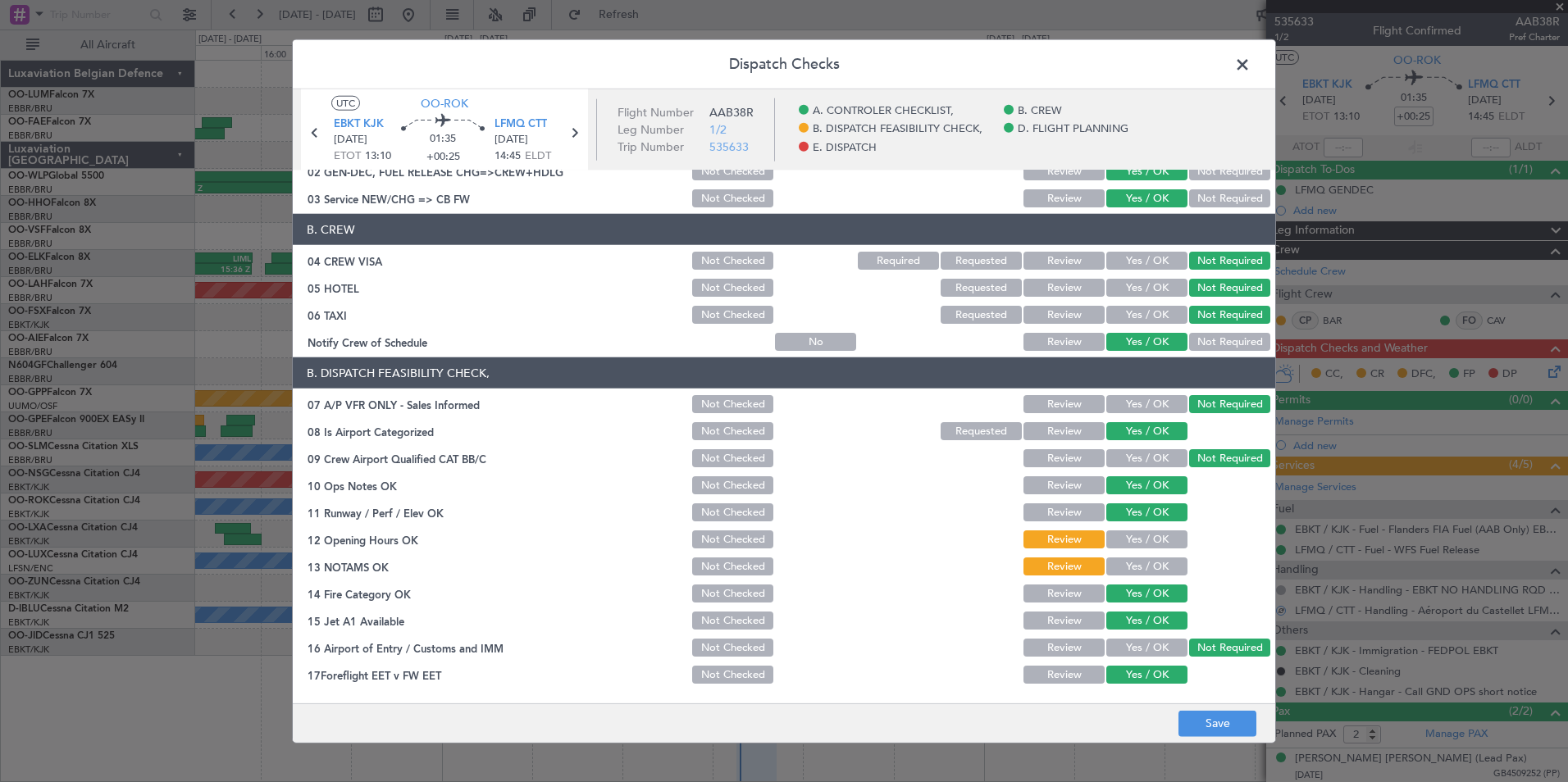
scroll to position [246, 0]
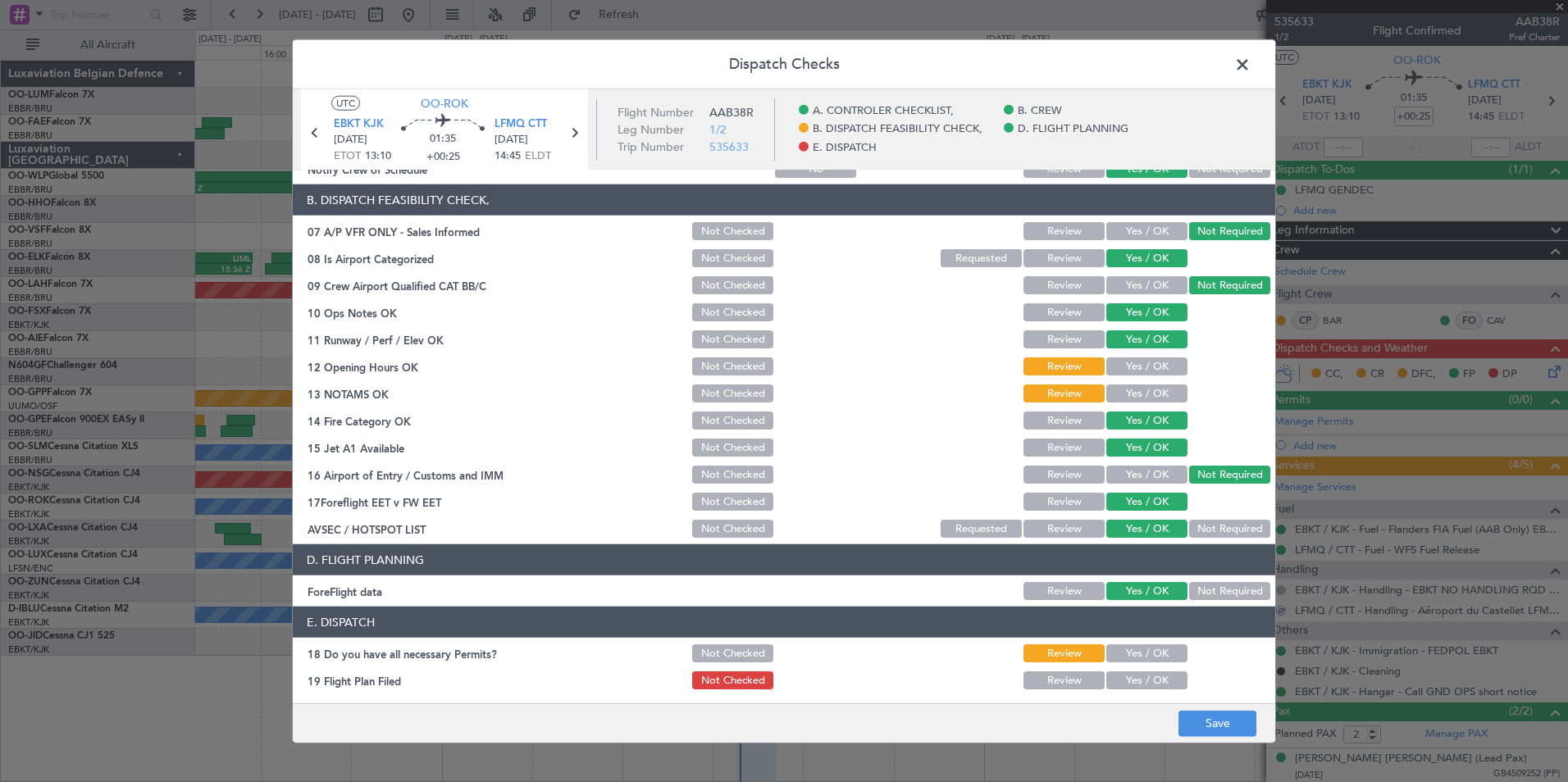
click at [1144, 357] on button "Yes / OK" at bounding box center [1146, 366] width 82 height 18
click at [1139, 394] on button "Yes / OK" at bounding box center [1146, 393] width 82 height 18
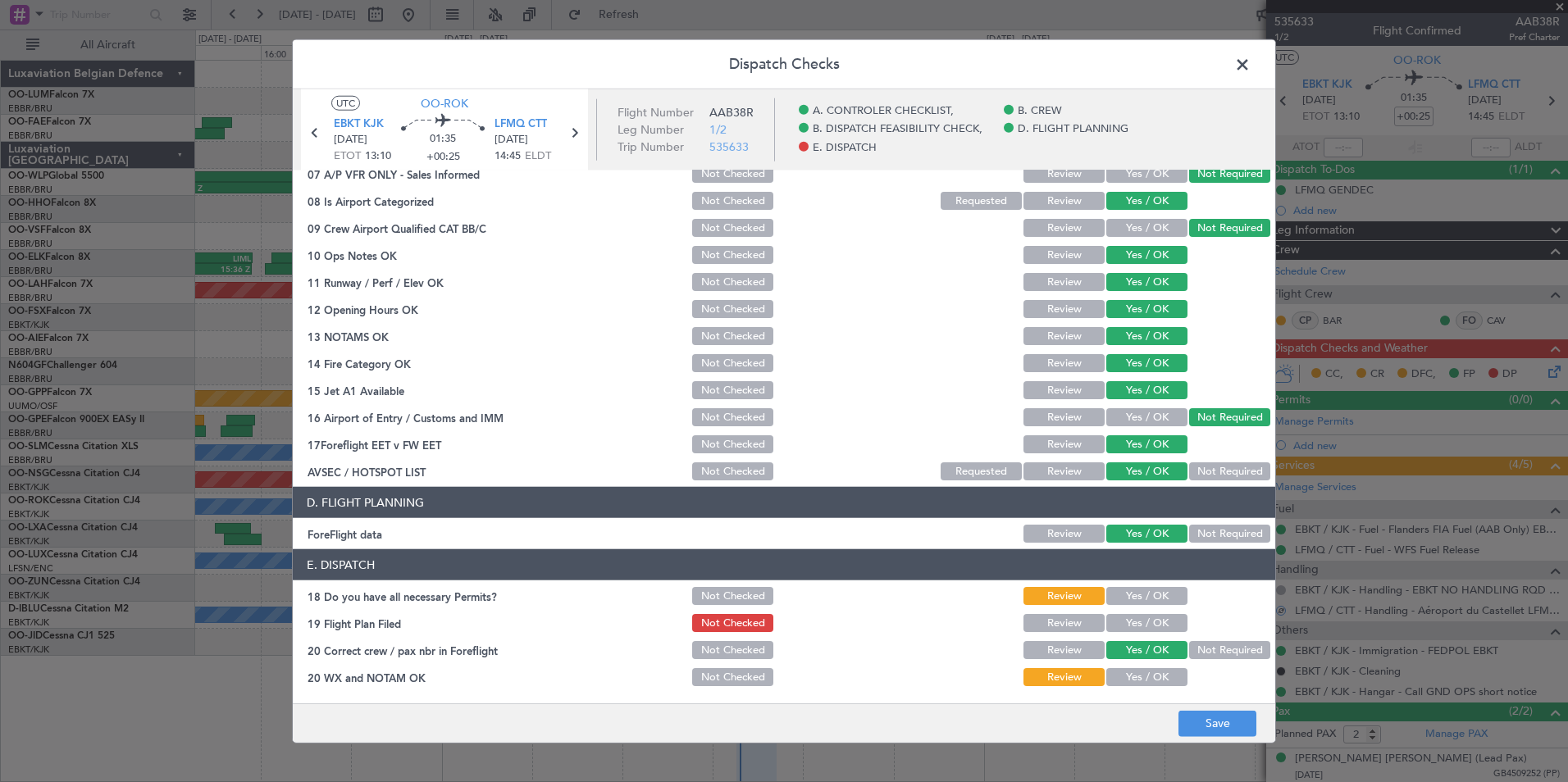
click at [1145, 607] on div "Yes / OK" at bounding box center [1145, 596] width 83 height 23
click at [1145, 629] on button "Yes / OK" at bounding box center [1146, 623] width 82 height 18
click at [1148, 594] on button "Yes / OK" at bounding box center [1146, 596] width 82 height 18
click at [1136, 680] on button "Yes / OK" at bounding box center [1146, 677] width 82 height 18
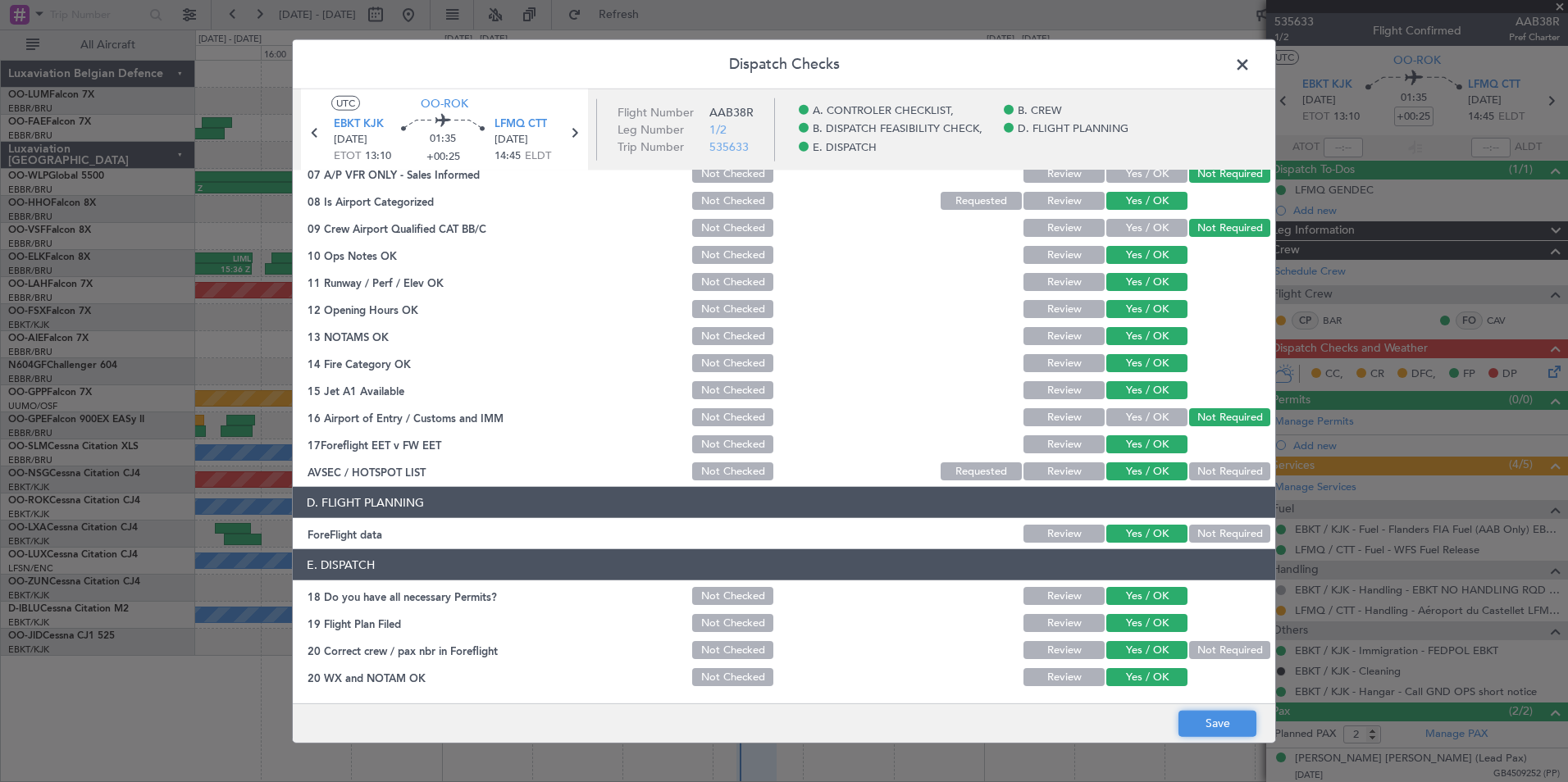
click at [1195, 714] on button "Save" at bounding box center [1217, 723] width 78 height 26
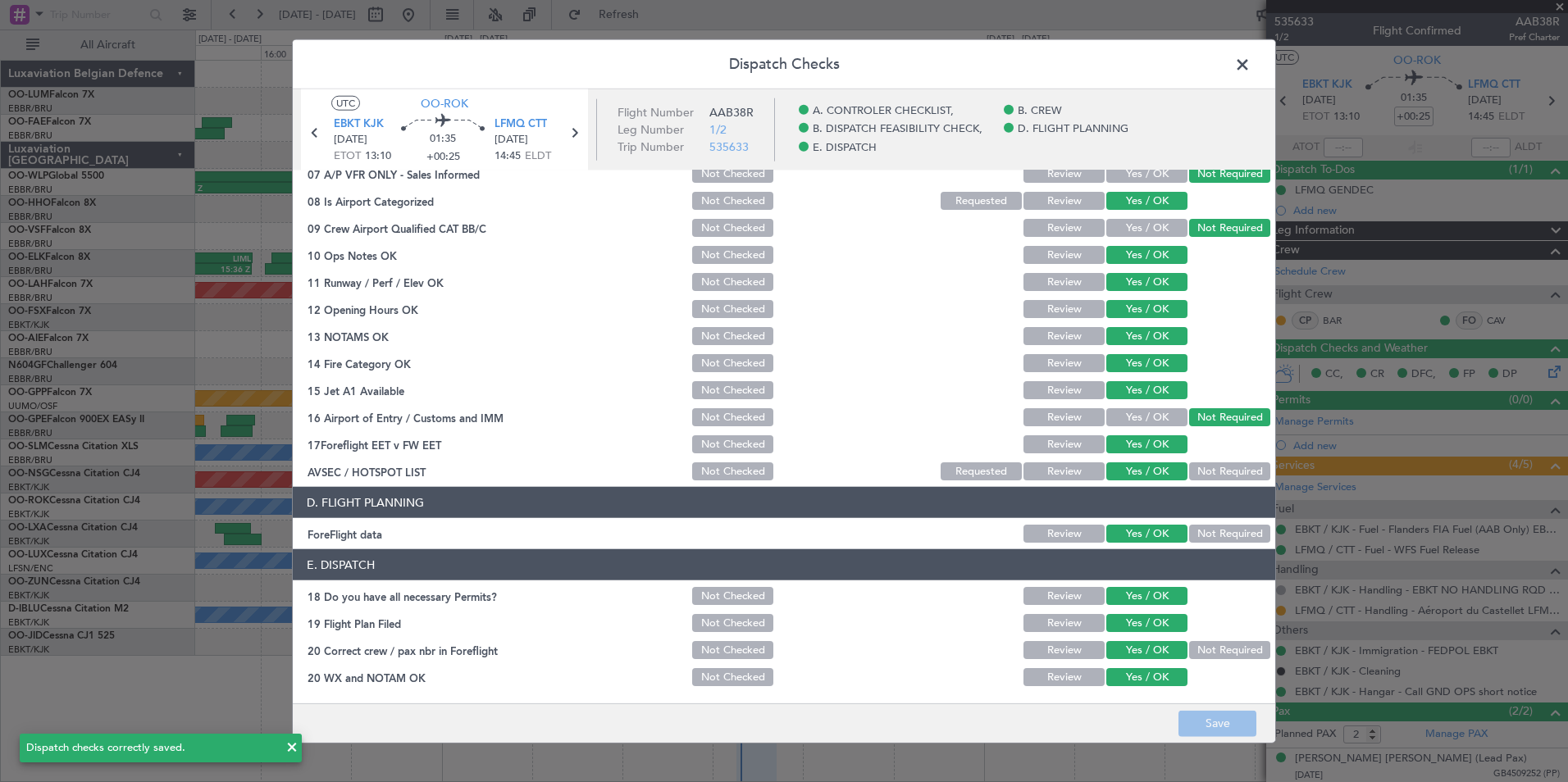
click at [1250, 65] on span at bounding box center [1250, 69] width 0 height 33
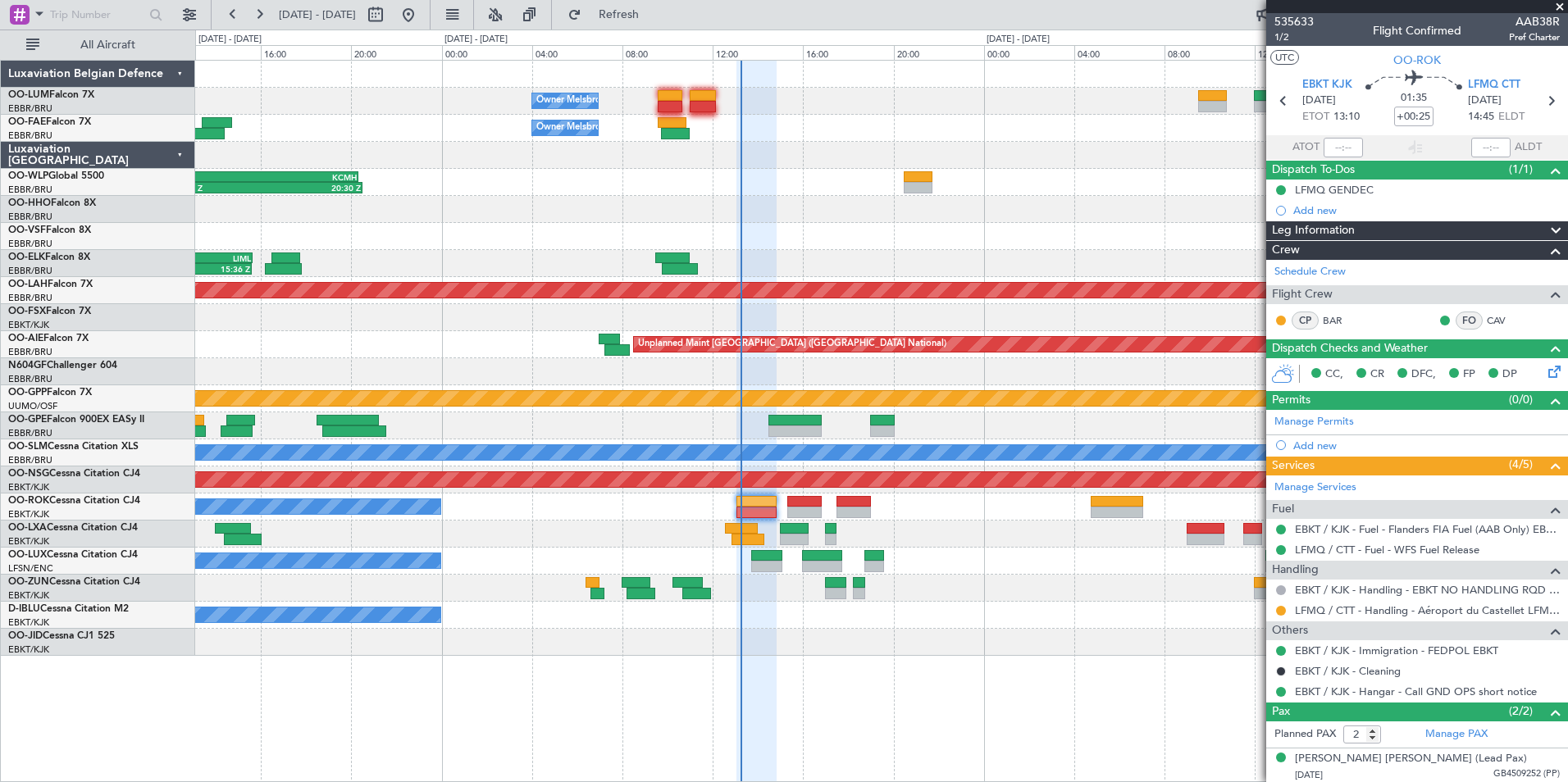
click at [843, 544] on div at bounding box center [881, 533] width 1372 height 27
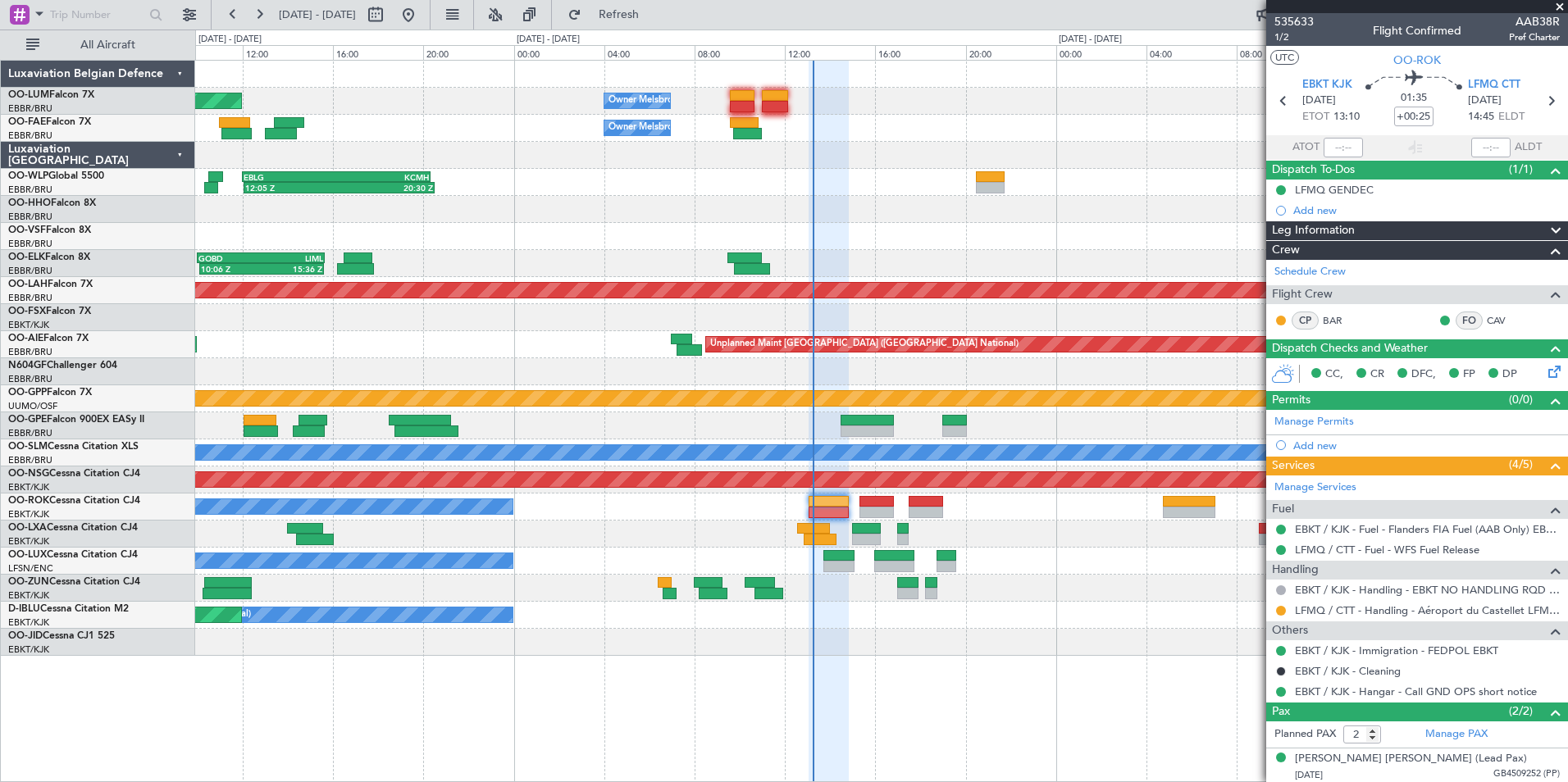
click at [1003, 585] on div "Owner Melsbroek Air Base Planned Maint Brussels (Brussels National) - - EBMB 08…" at bounding box center [881, 358] width 1372 height 595
click at [1040, 241] on div at bounding box center [881, 236] width 1372 height 27
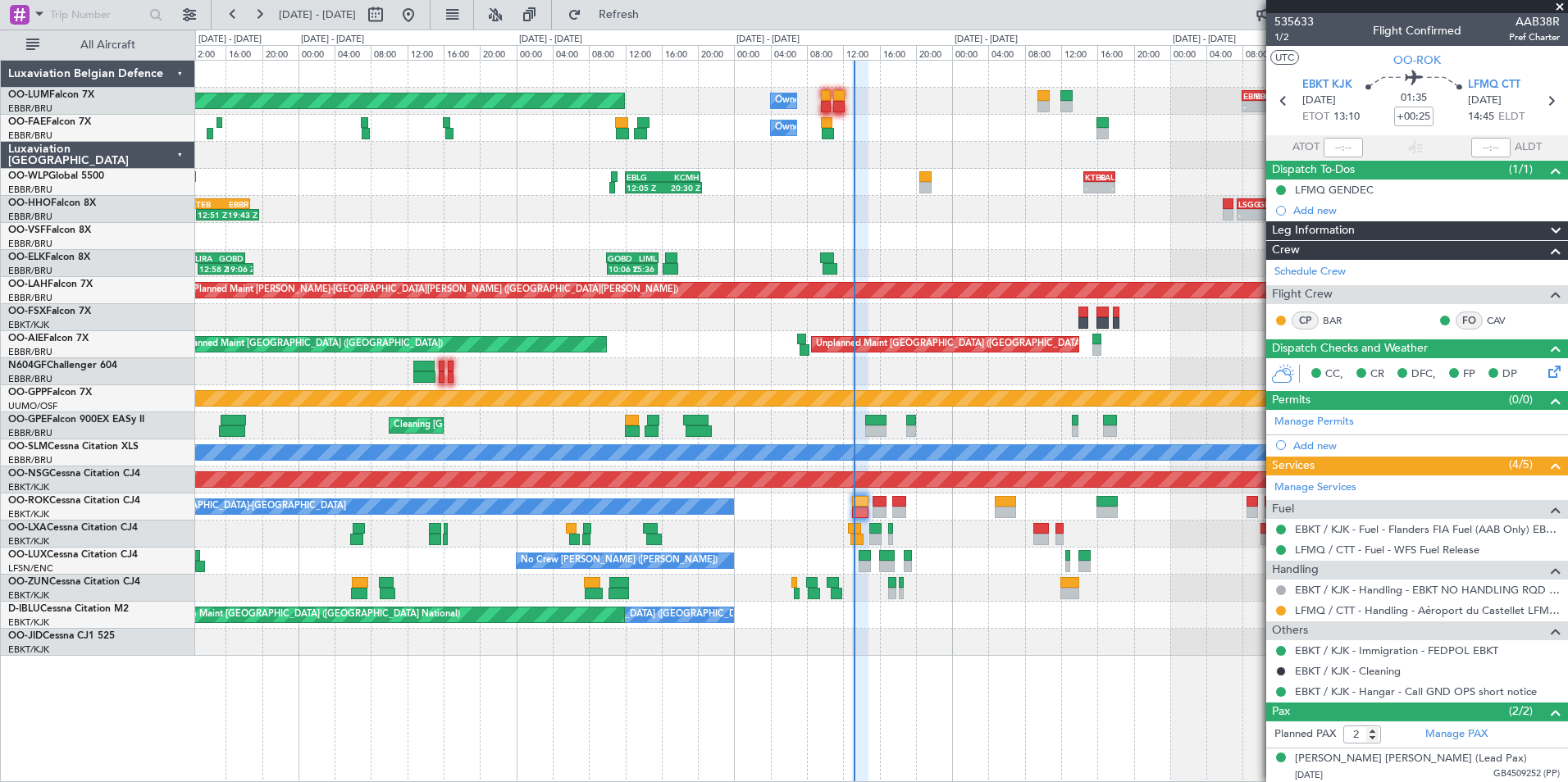
click at [872, 532] on div at bounding box center [881, 533] width 1372 height 27
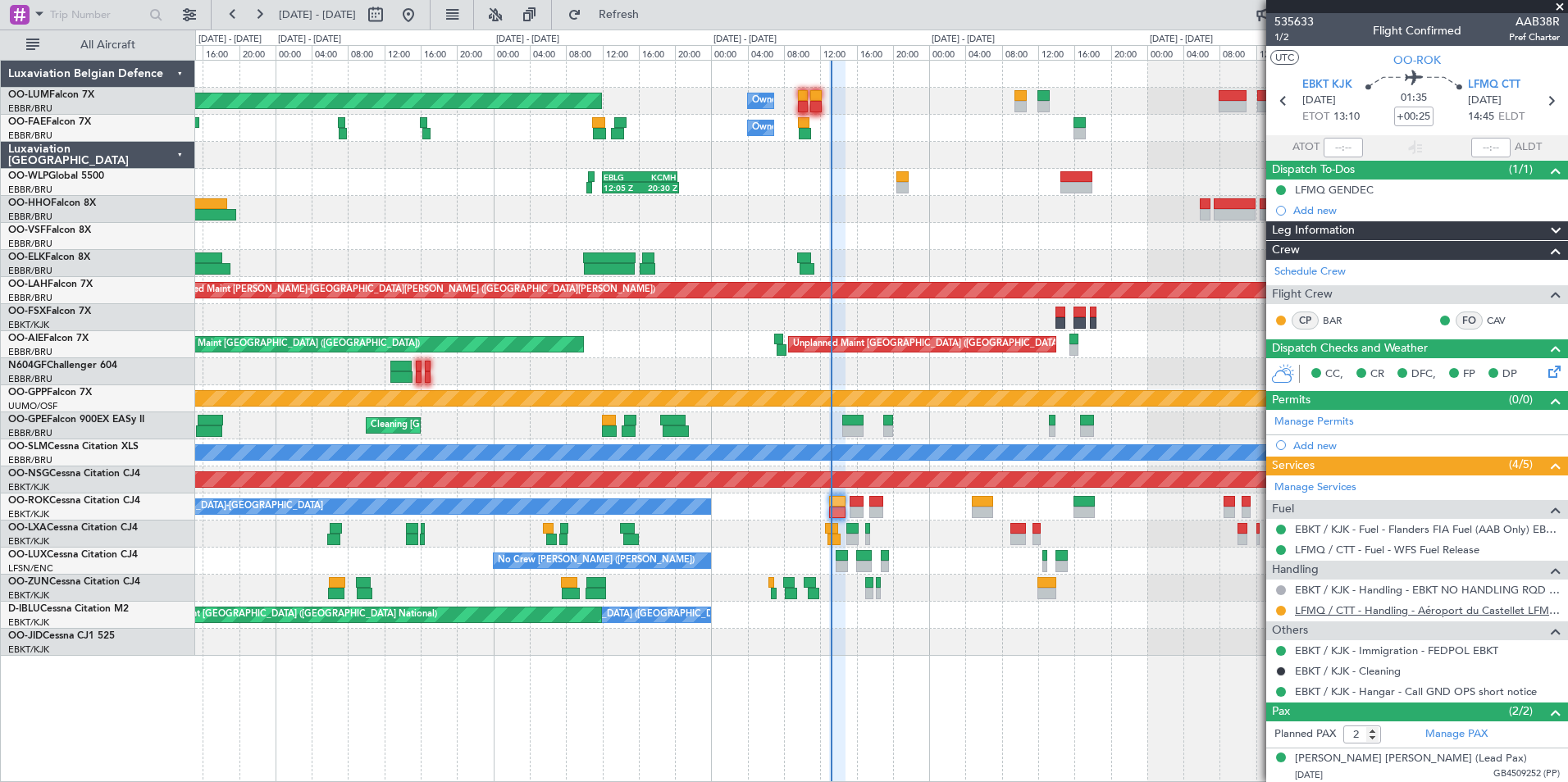
click at [1327, 614] on link "LFMQ / CTT - Handling - Aéroport du Castellet LFMQ/ CTT***MYHANDLING***" at bounding box center [1427, 610] width 265 height 14
click at [1286, 612] on div at bounding box center [1281, 611] width 13 height 13
click at [1283, 612] on button at bounding box center [1281, 611] width 10 height 10
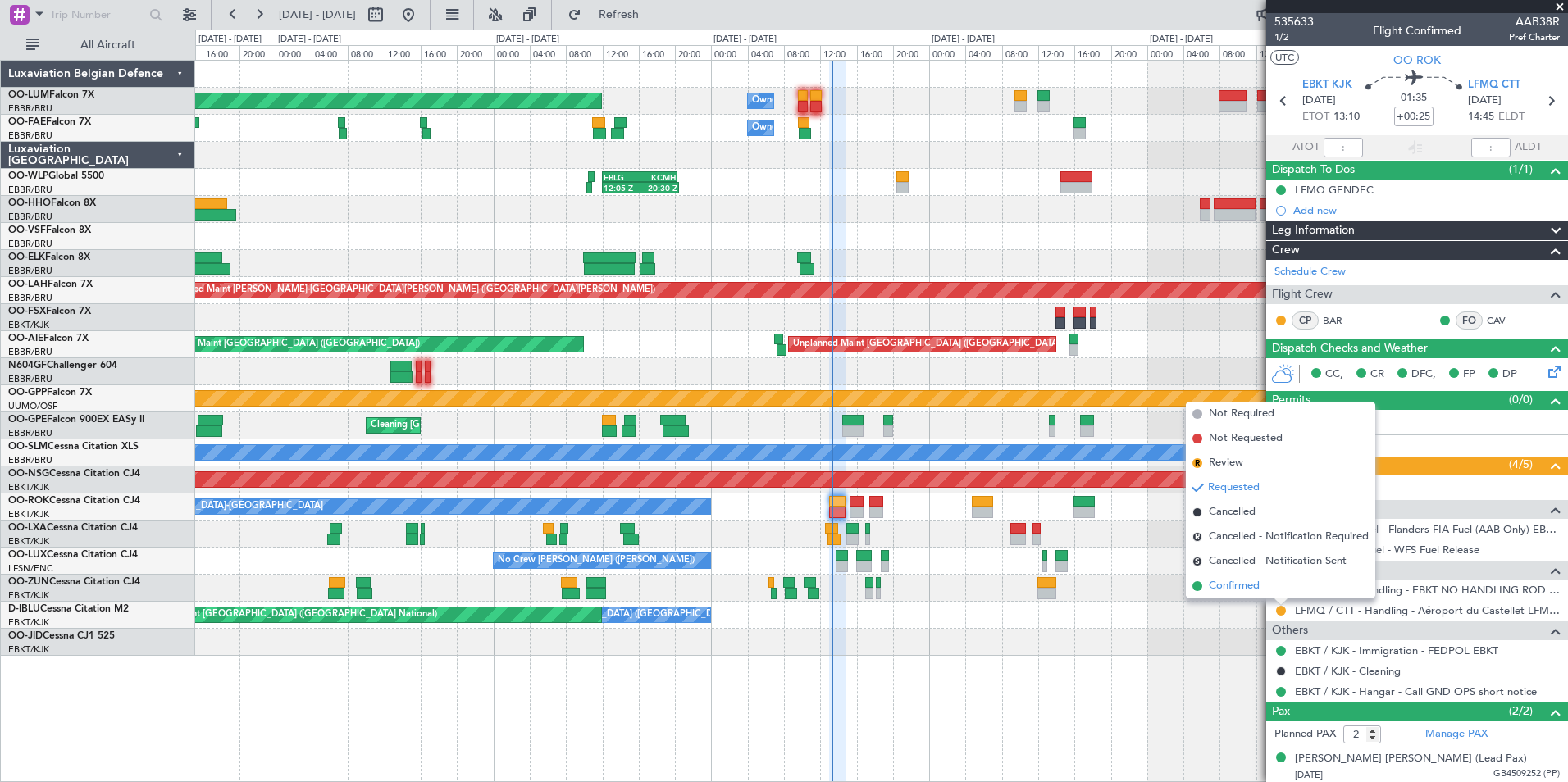
click at [1232, 592] on span "Confirmed" at bounding box center [1234, 586] width 51 height 16
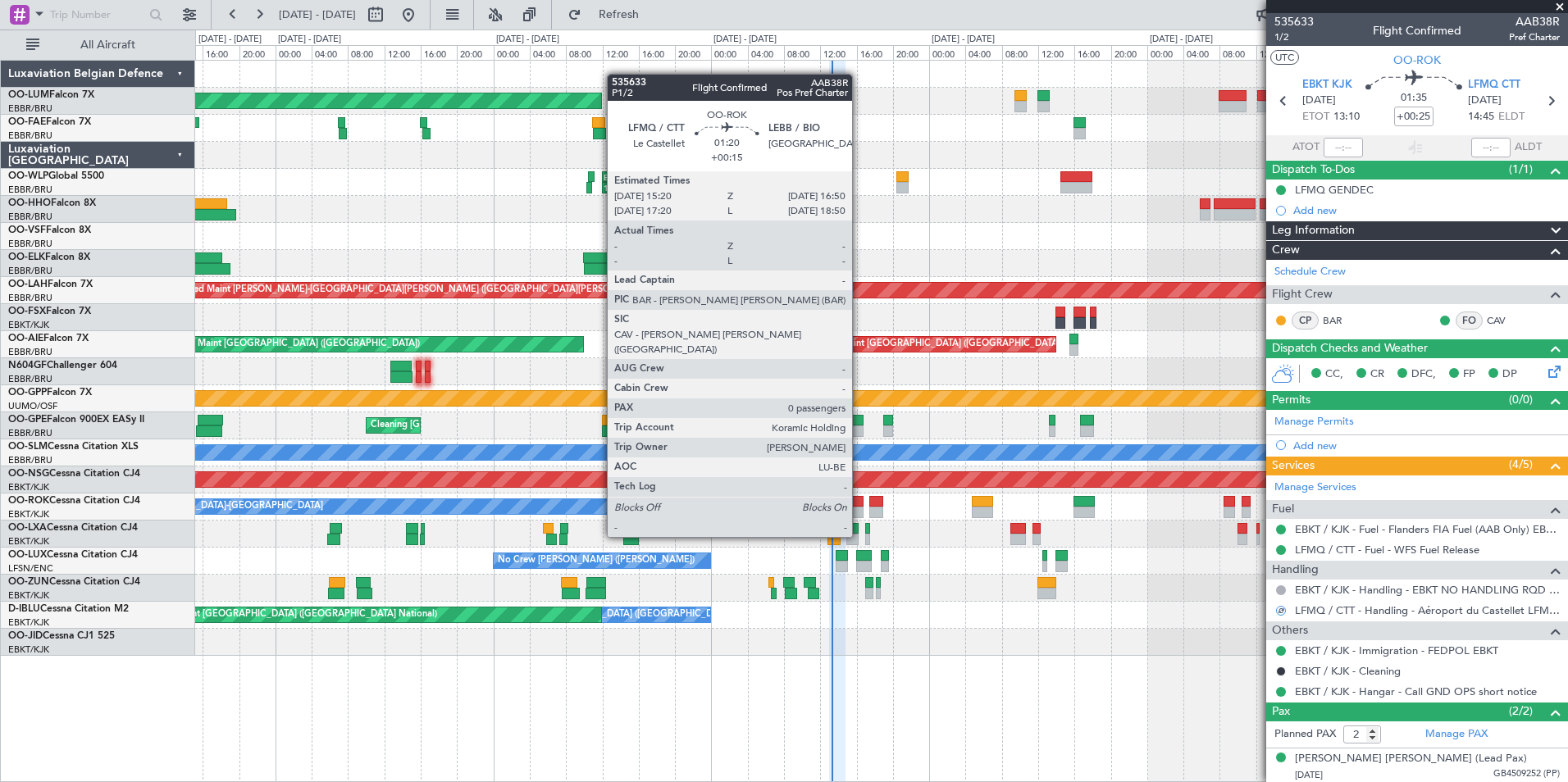
click at [860, 505] on div at bounding box center [856, 501] width 14 height 12
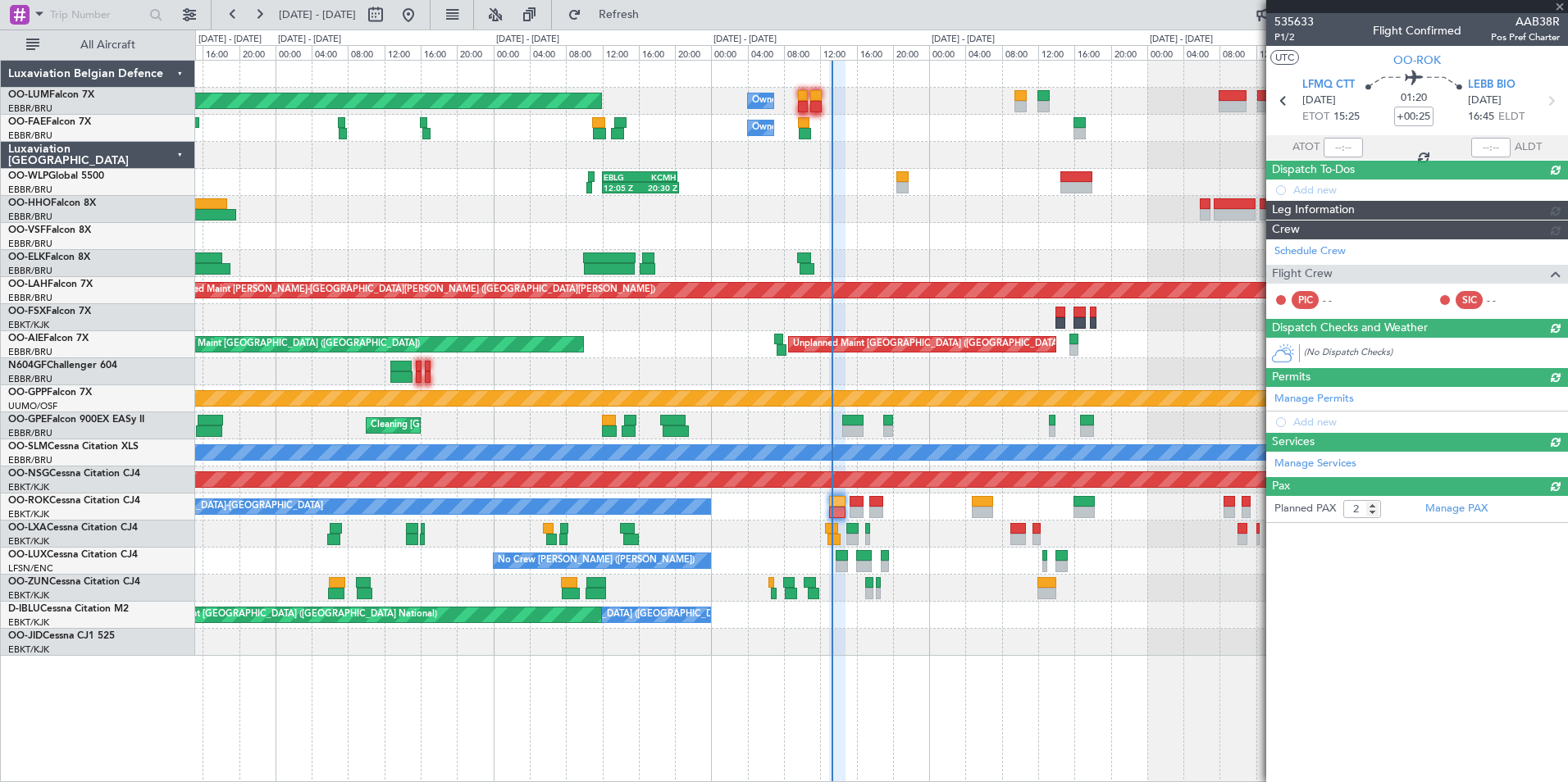
type input "+00:15"
type input "0"
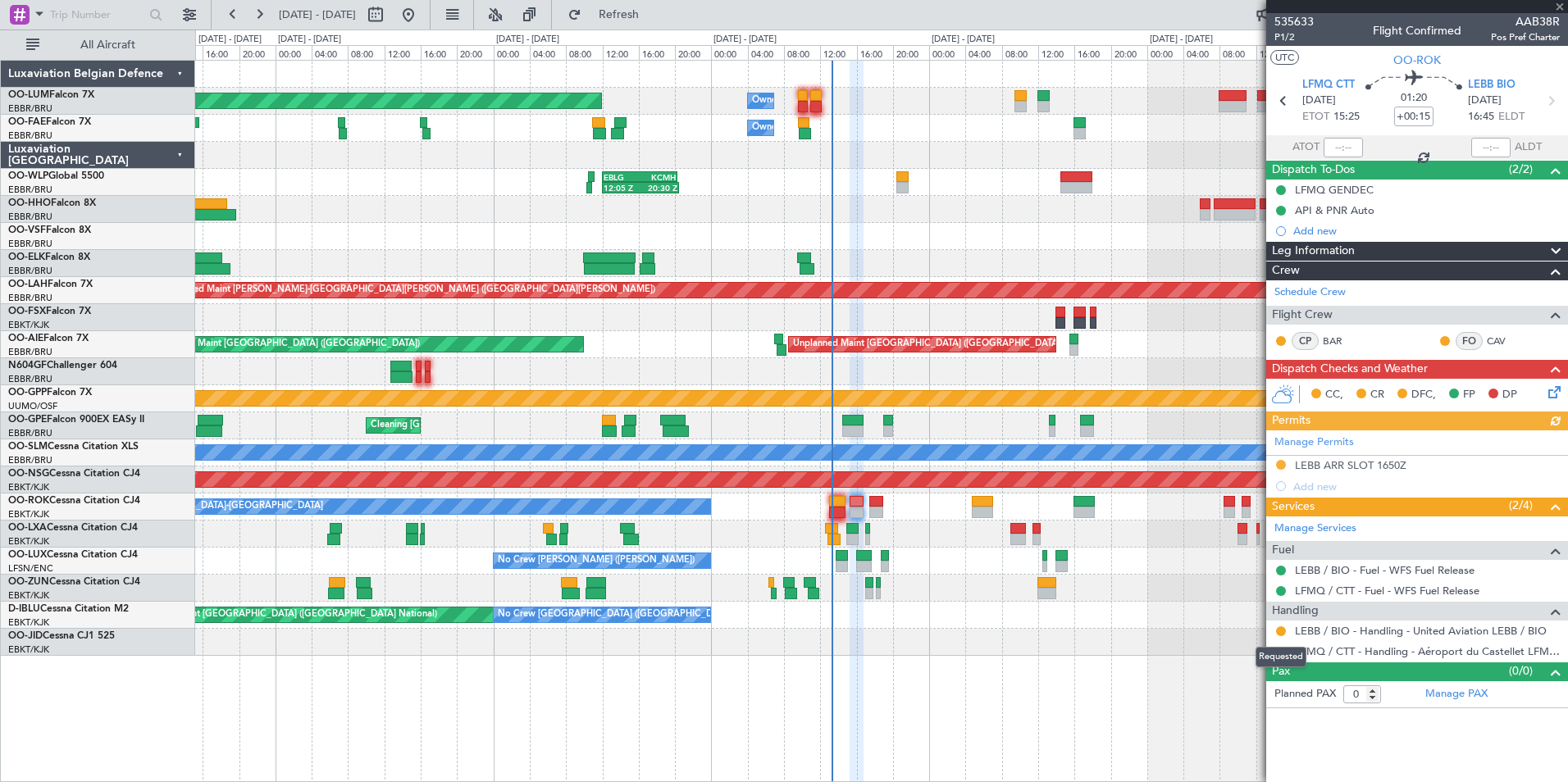
click at [1281, 654] on div "Requested" at bounding box center [1281, 657] width 51 height 21
click at [1285, 654] on button at bounding box center [1281, 652] width 10 height 10
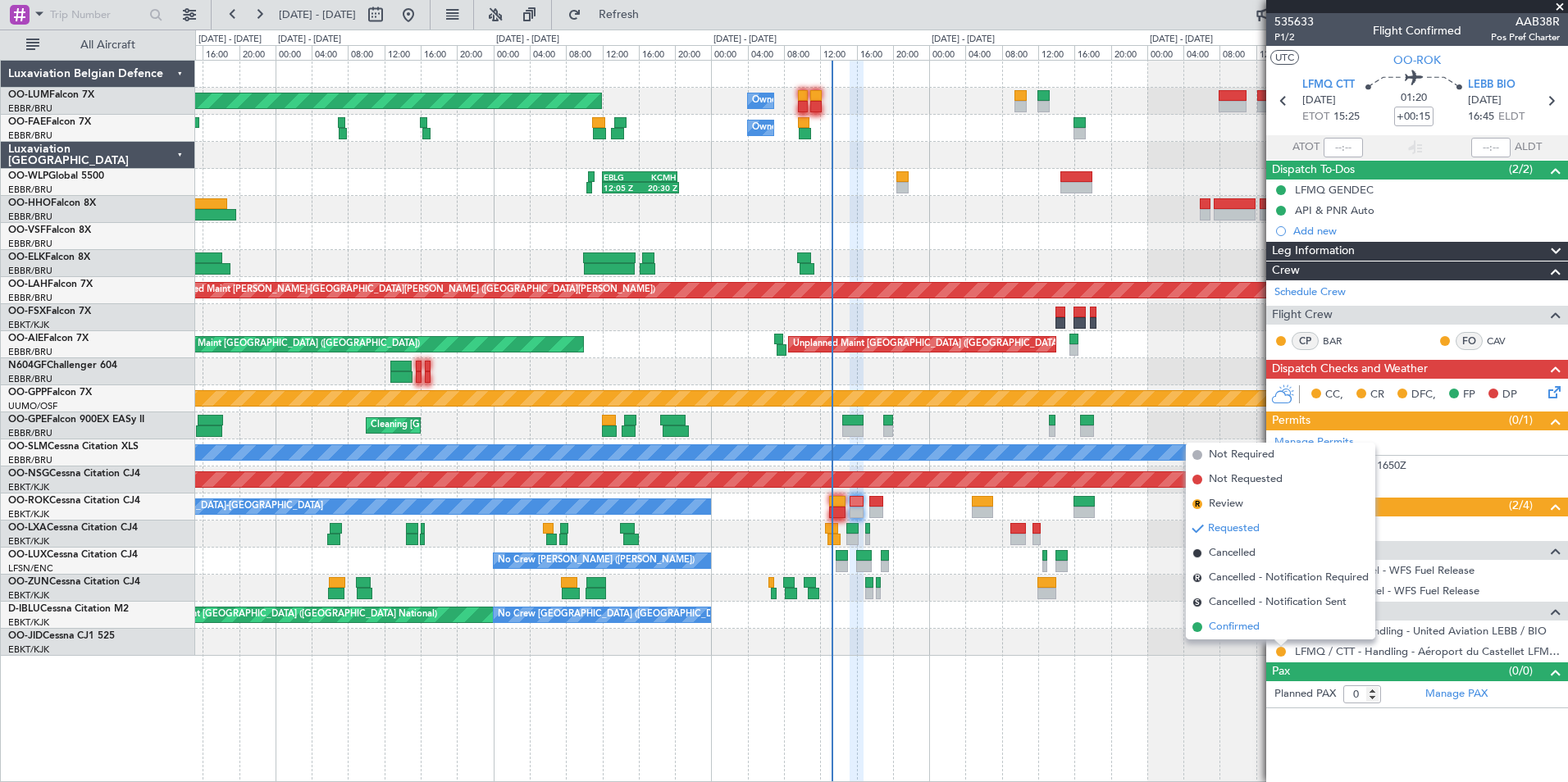
click at [1253, 633] on span "Confirmed" at bounding box center [1234, 627] width 51 height 16
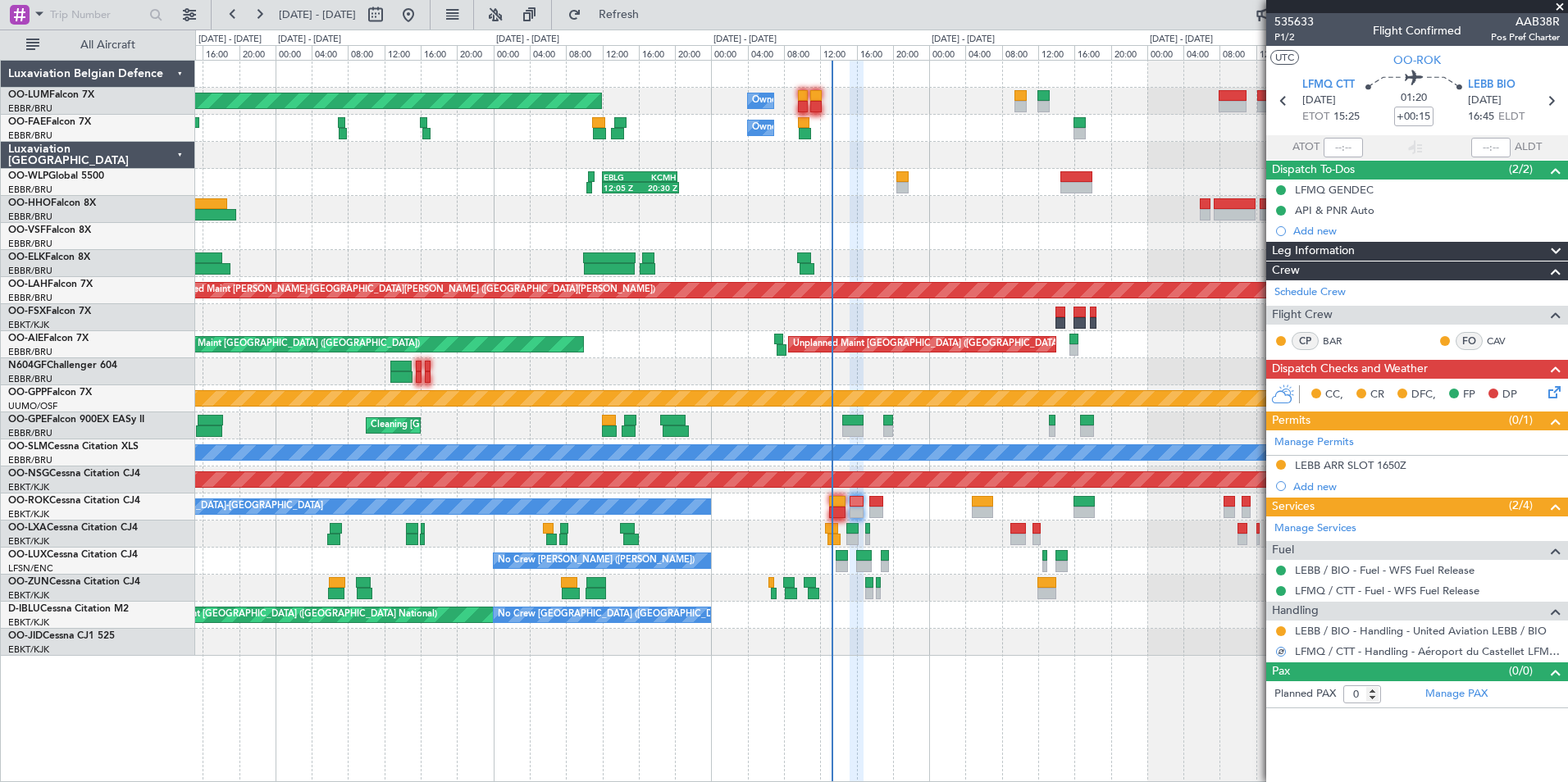
click at [981, 533] on div at bounding box center [881, 533] width 1372 height 27
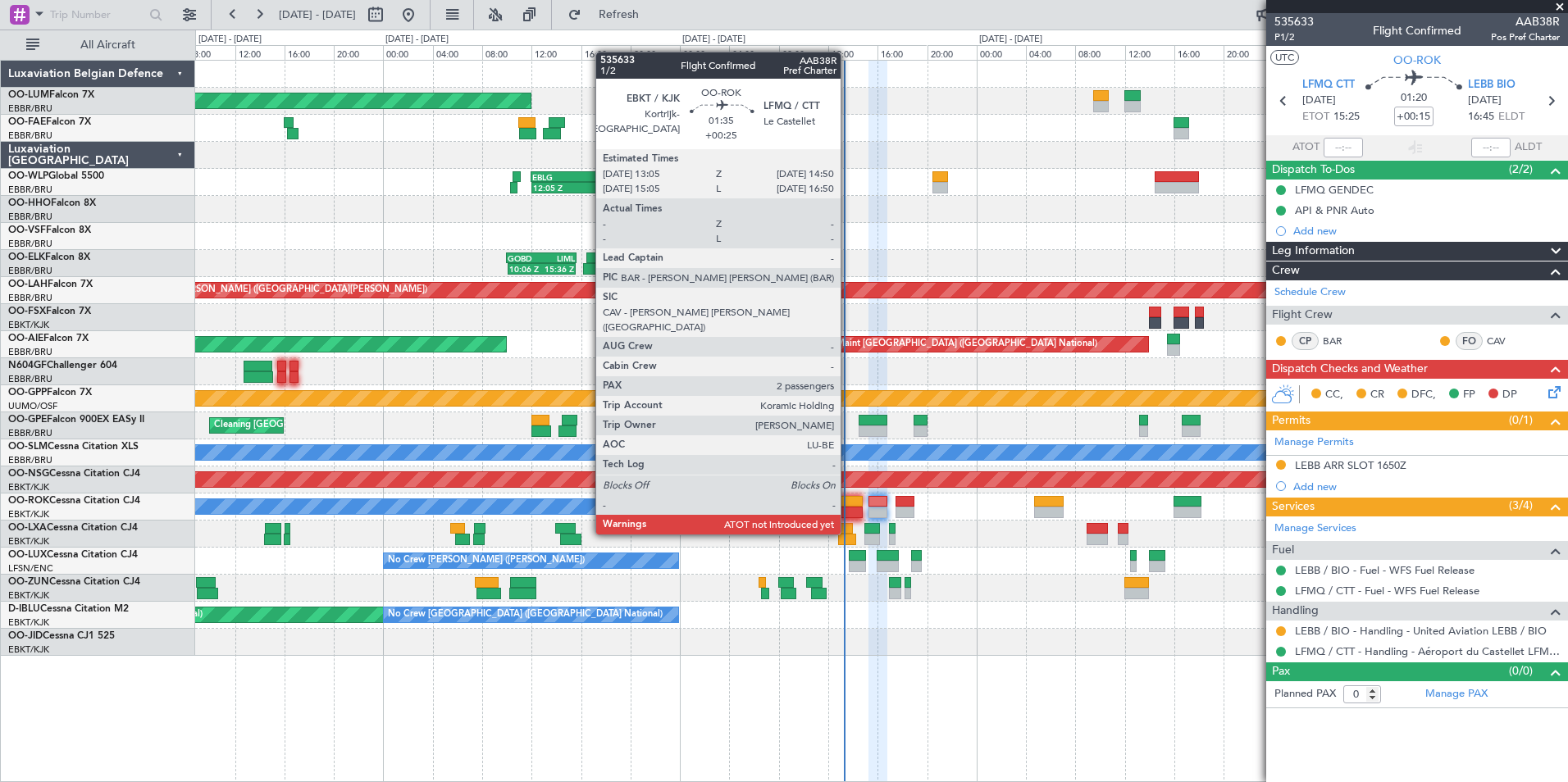
click at [848, 503] on div at bounding box center [852, 501] width 22 height 12
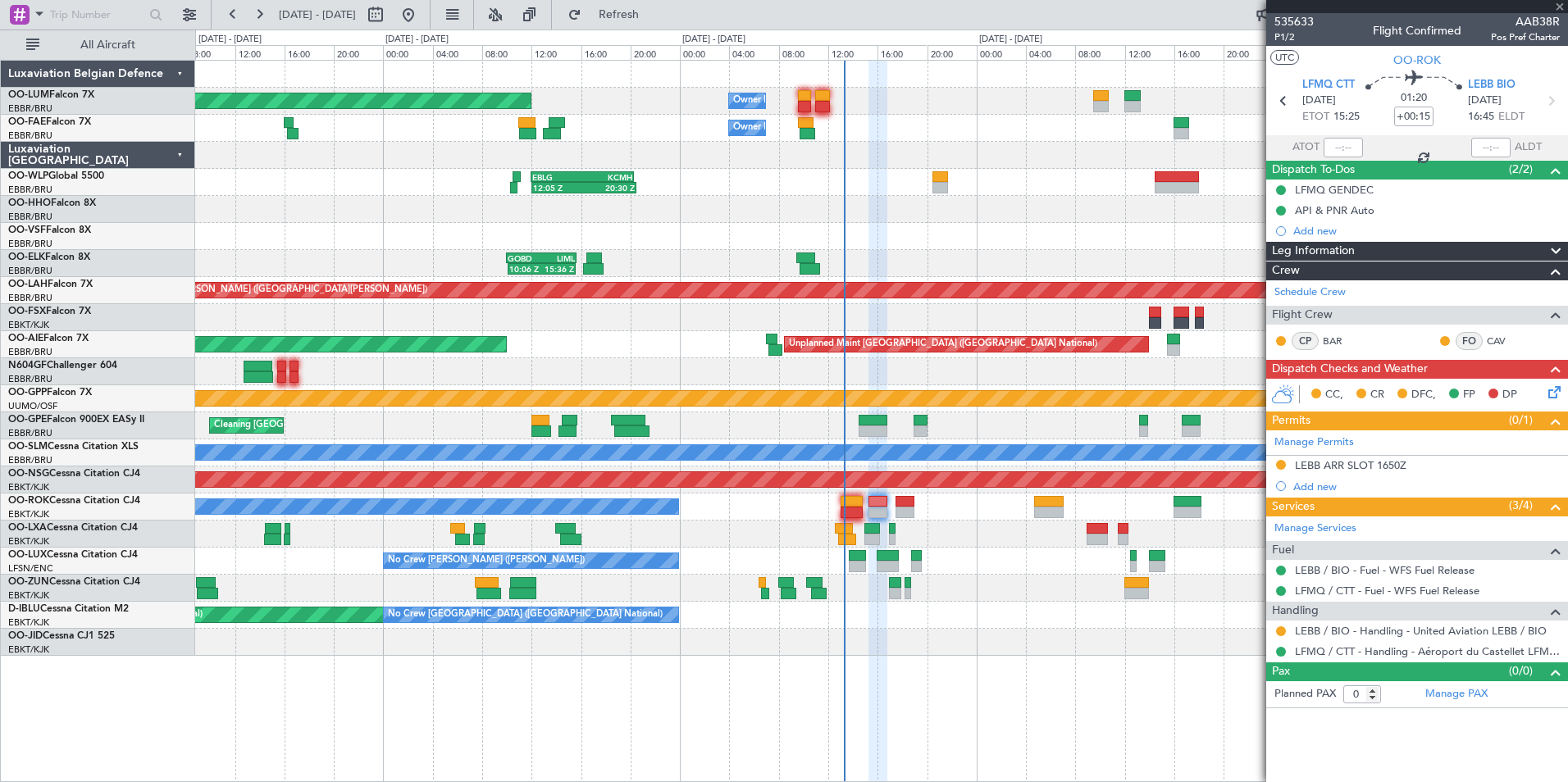
type input "+00:25"
type input "2"
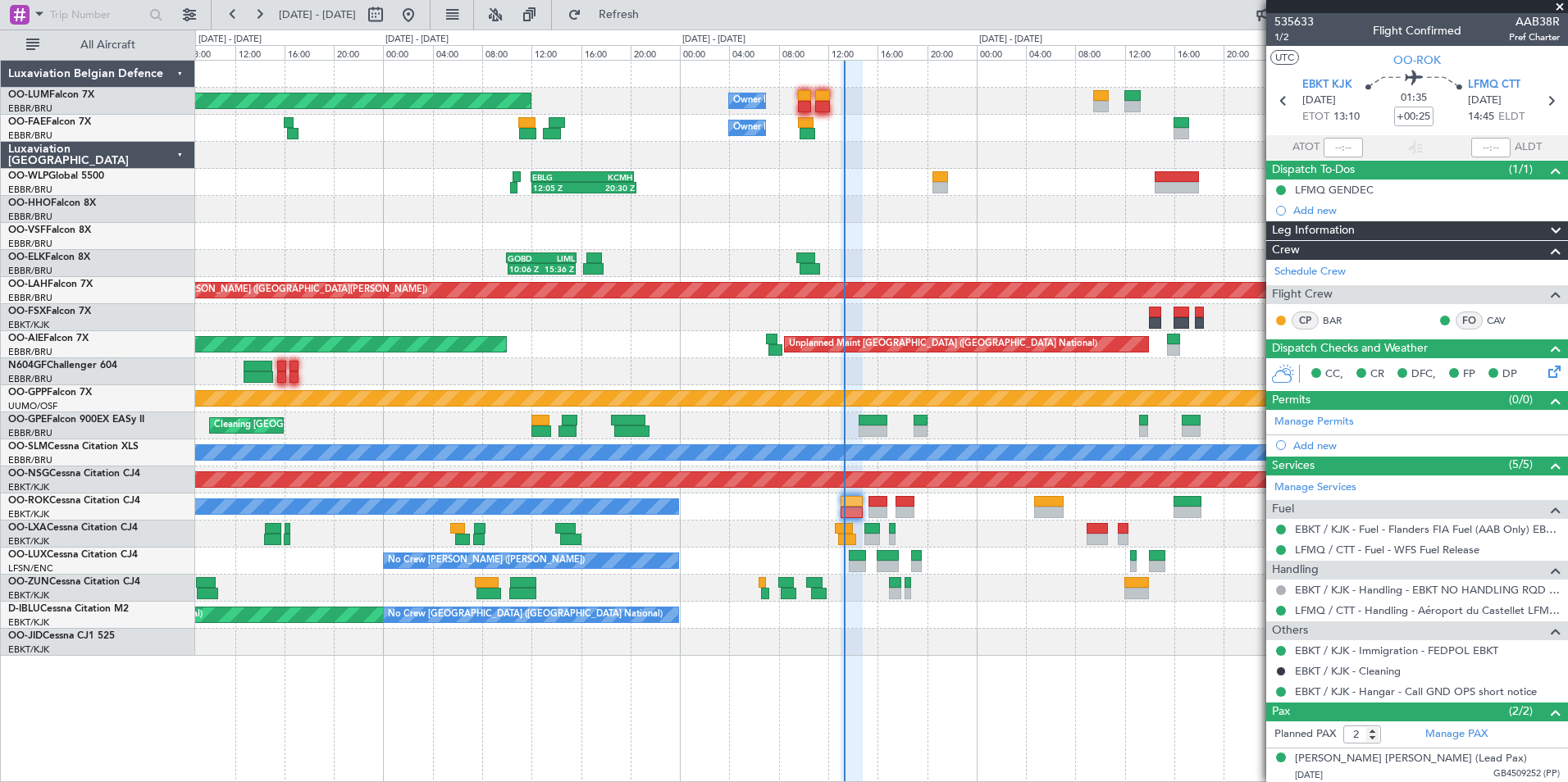
click at [842, 517] on div "A/C Unavailable [GEOGRAPHIC_DATA]-[GEOGRAPHIC_DATA]" at bounding box center [881, 506] width 1372 height 27
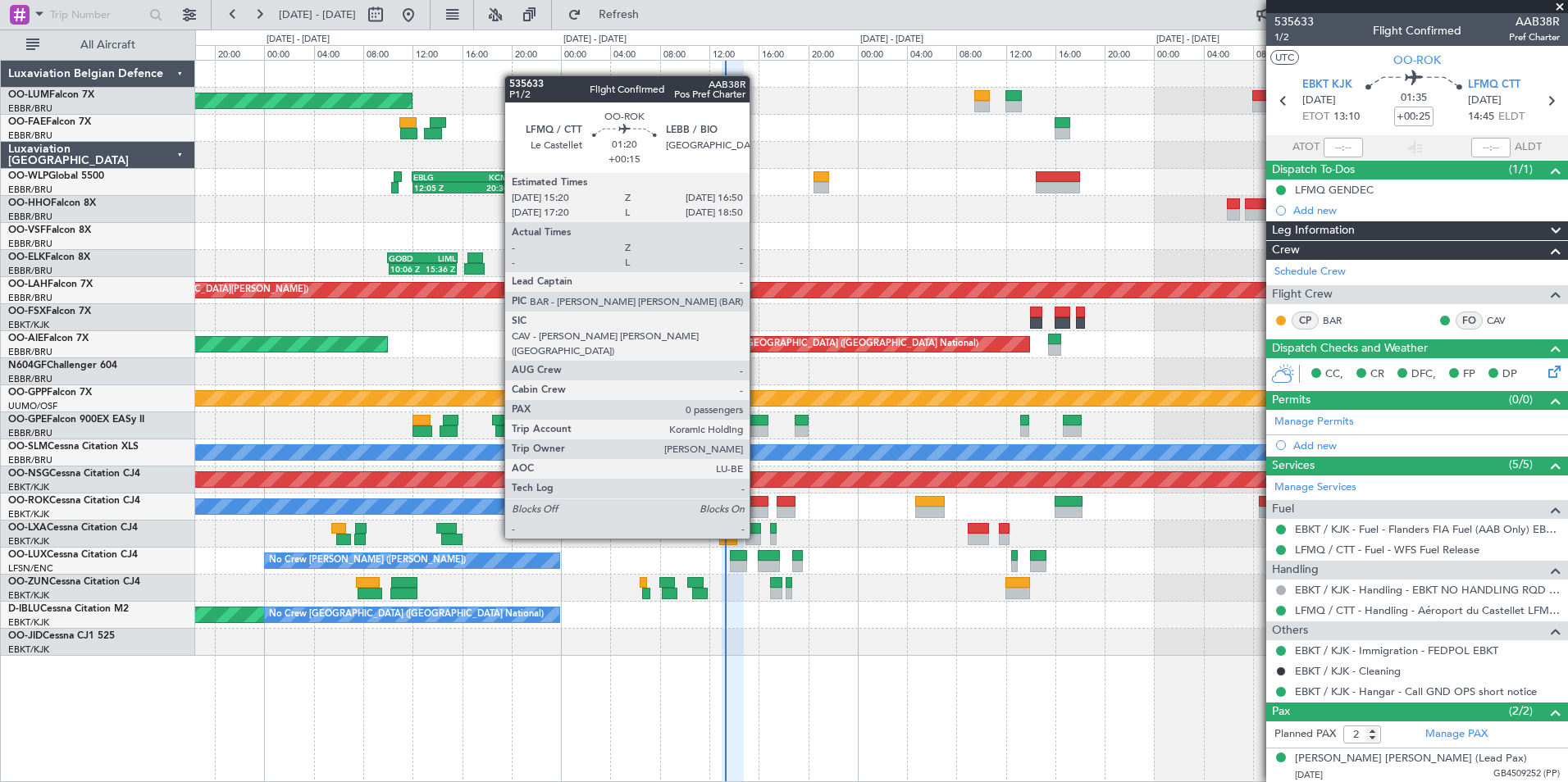
click at [757, 507] on div at bounding box center [758, 512] width 19 height 12
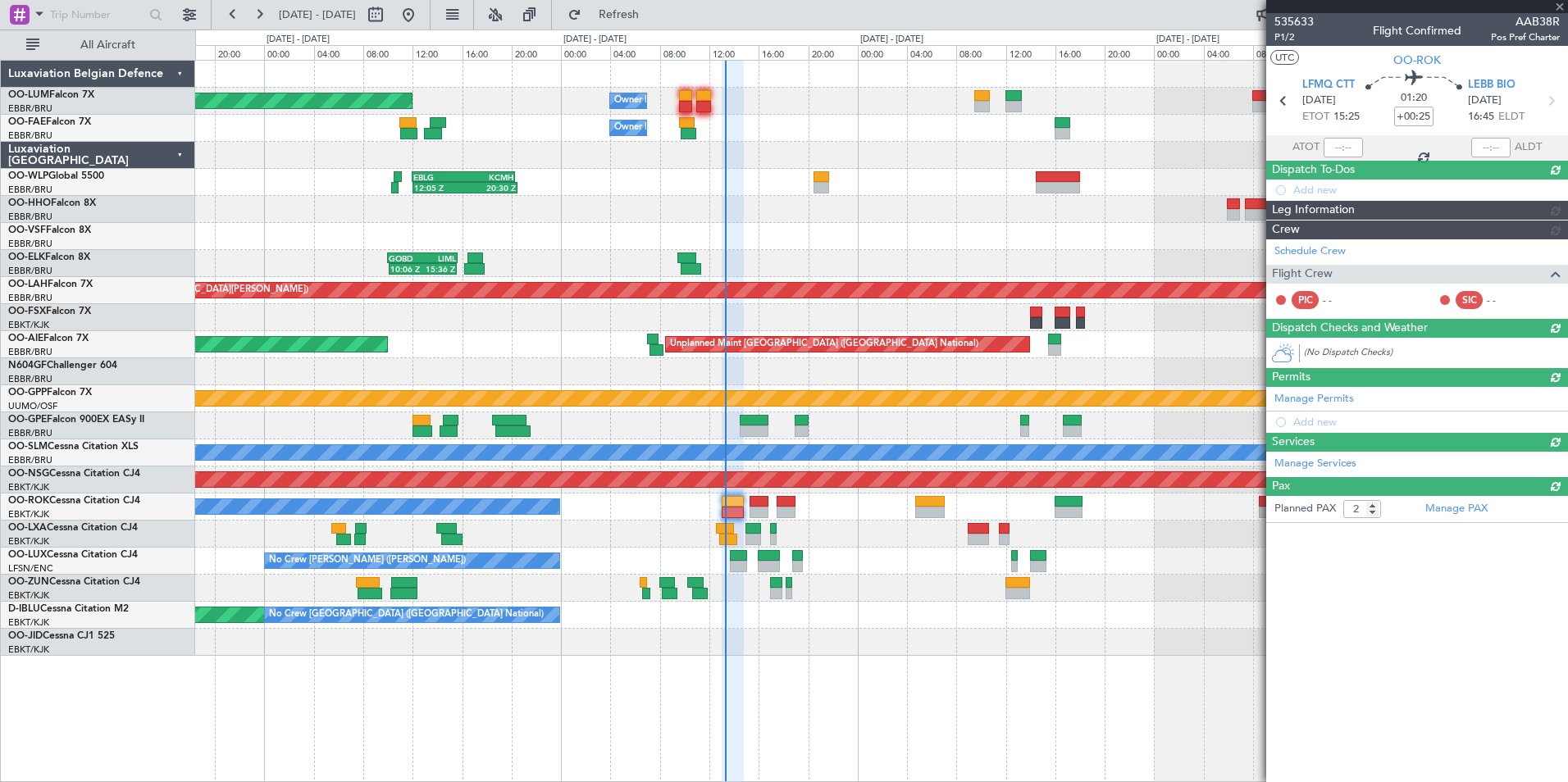
type input "+00:15"
type input "0"
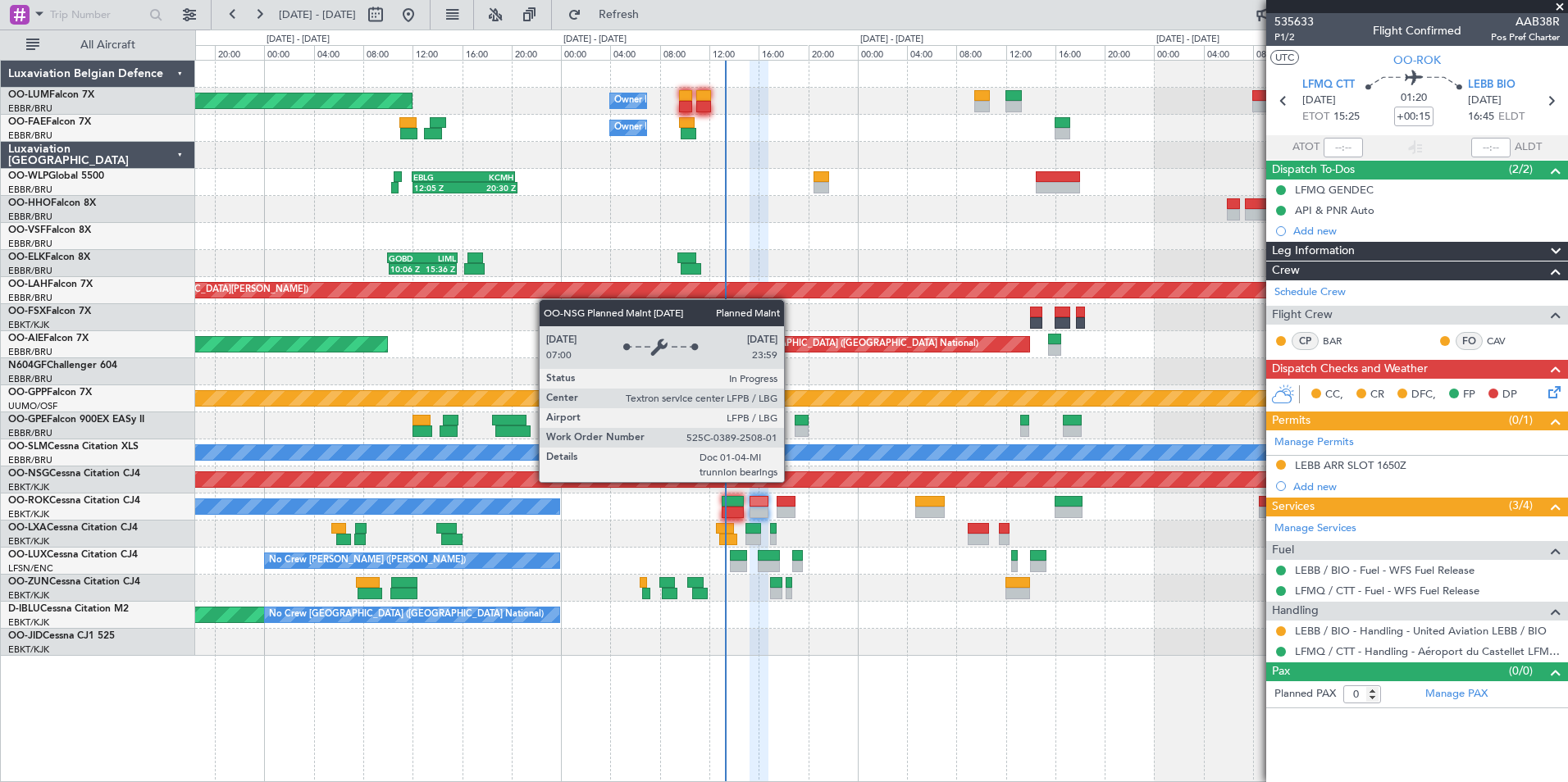
click at [755, 484] on div "Planned Maint [GEOGRAPHIC_DATA] ([GEOGRAPHIC_DATA])" at bounding box center [881, 480] width 4115 height 15
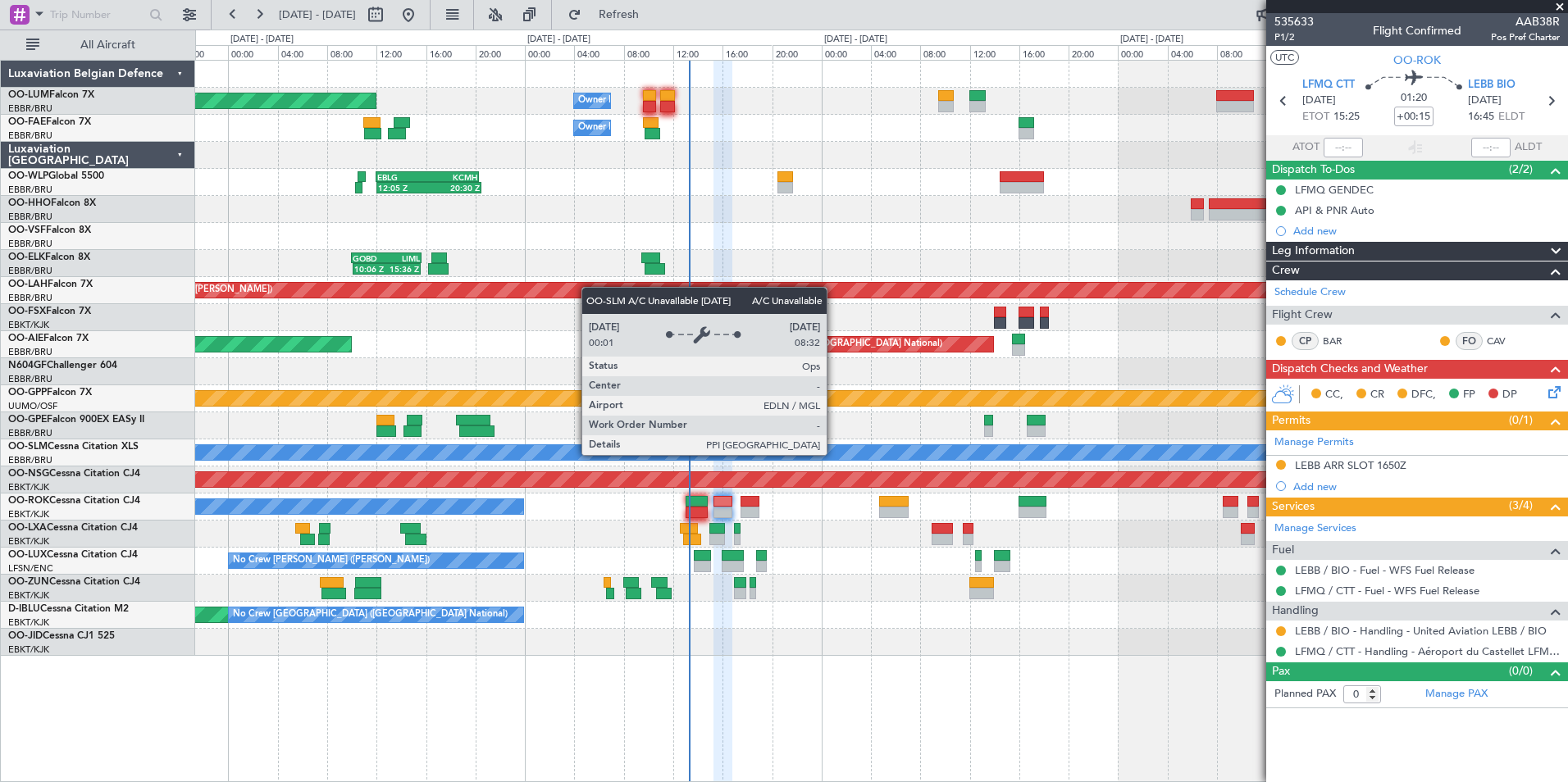
click at [1019, 496] on div at bounding box center [1033, 501] width 28 height 12
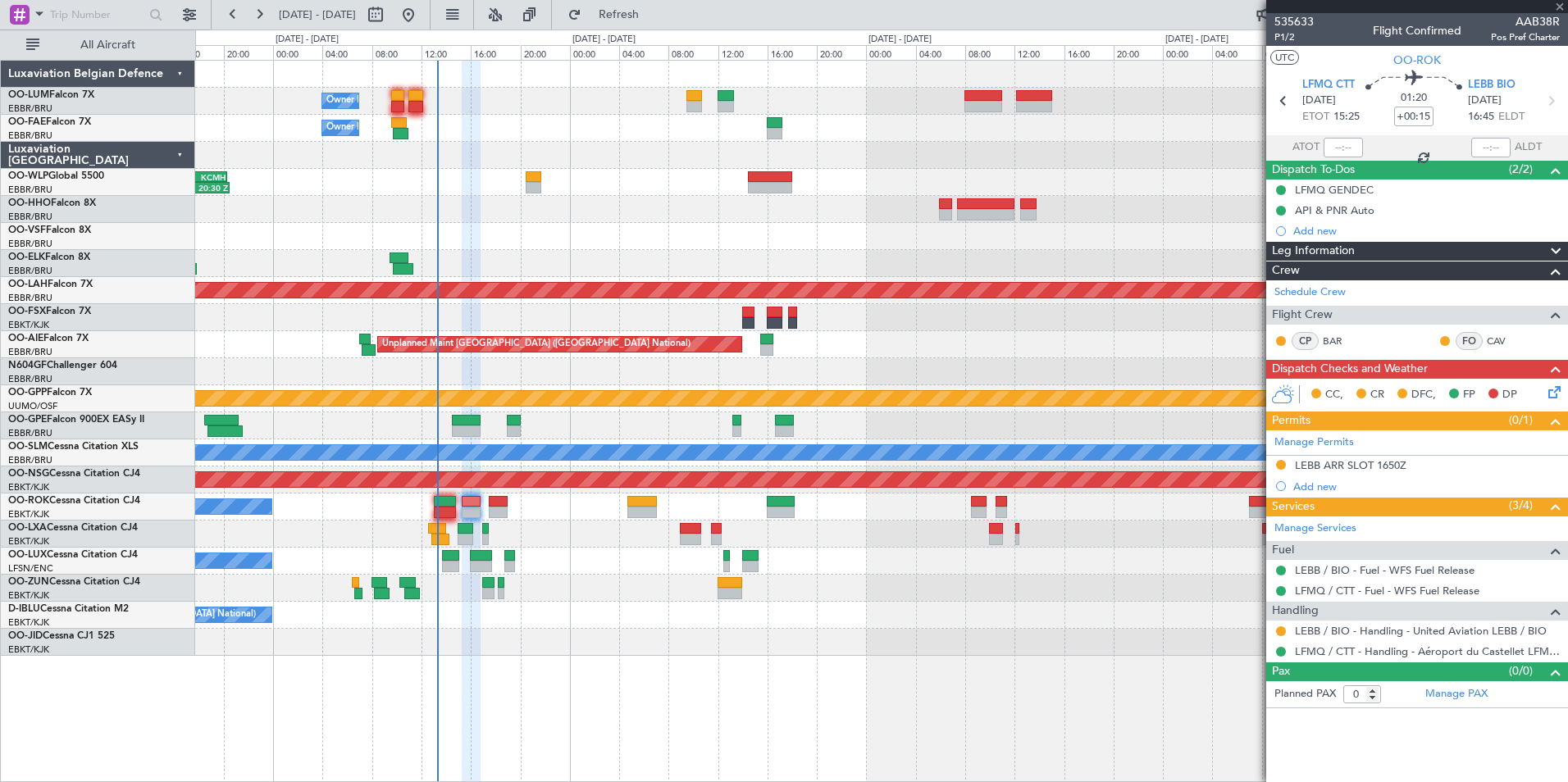
type input "-00:15"
type input "3"
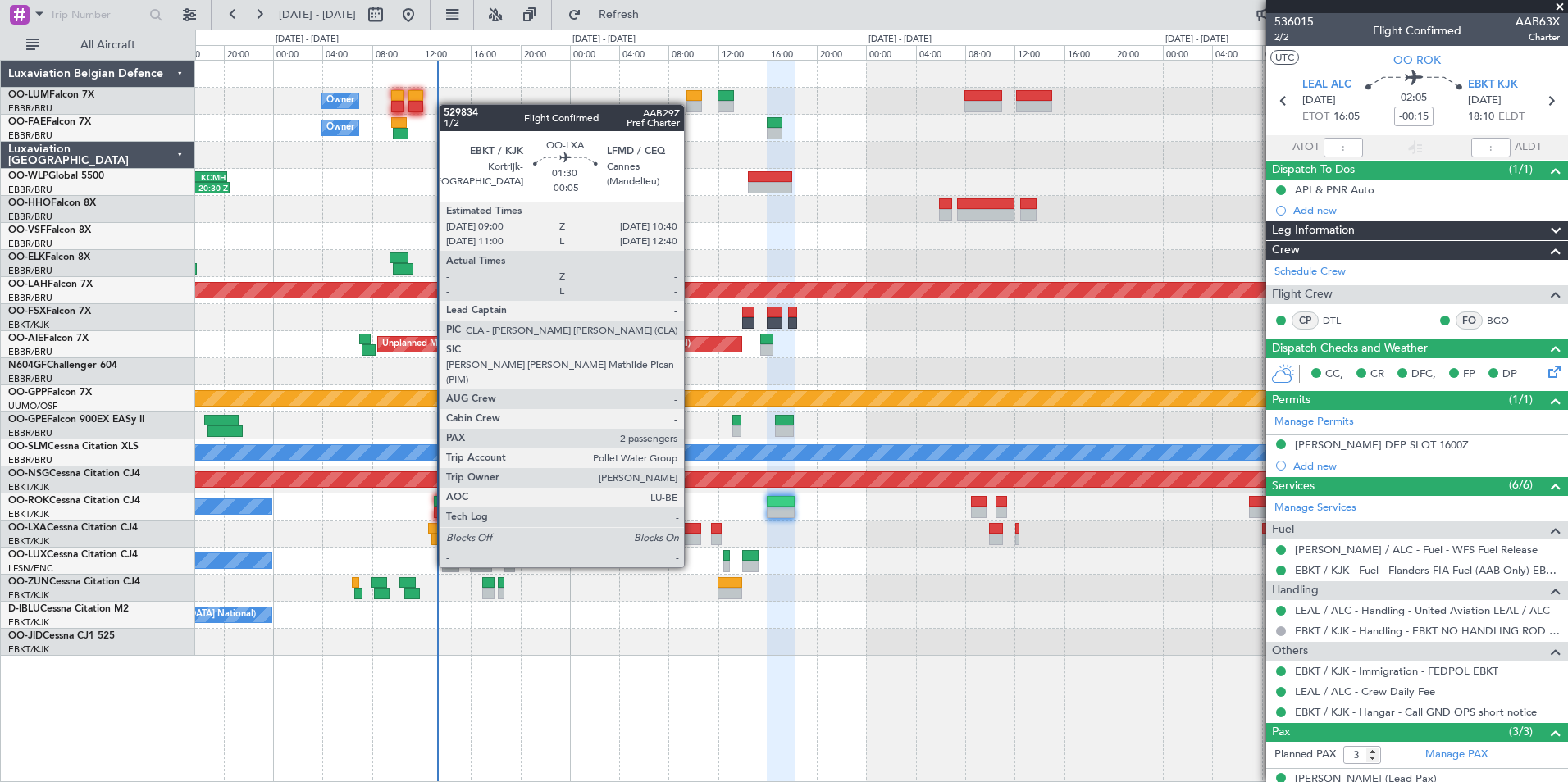
click at [691, 536] on div at bounding box center [690, 539] width 21 height 12
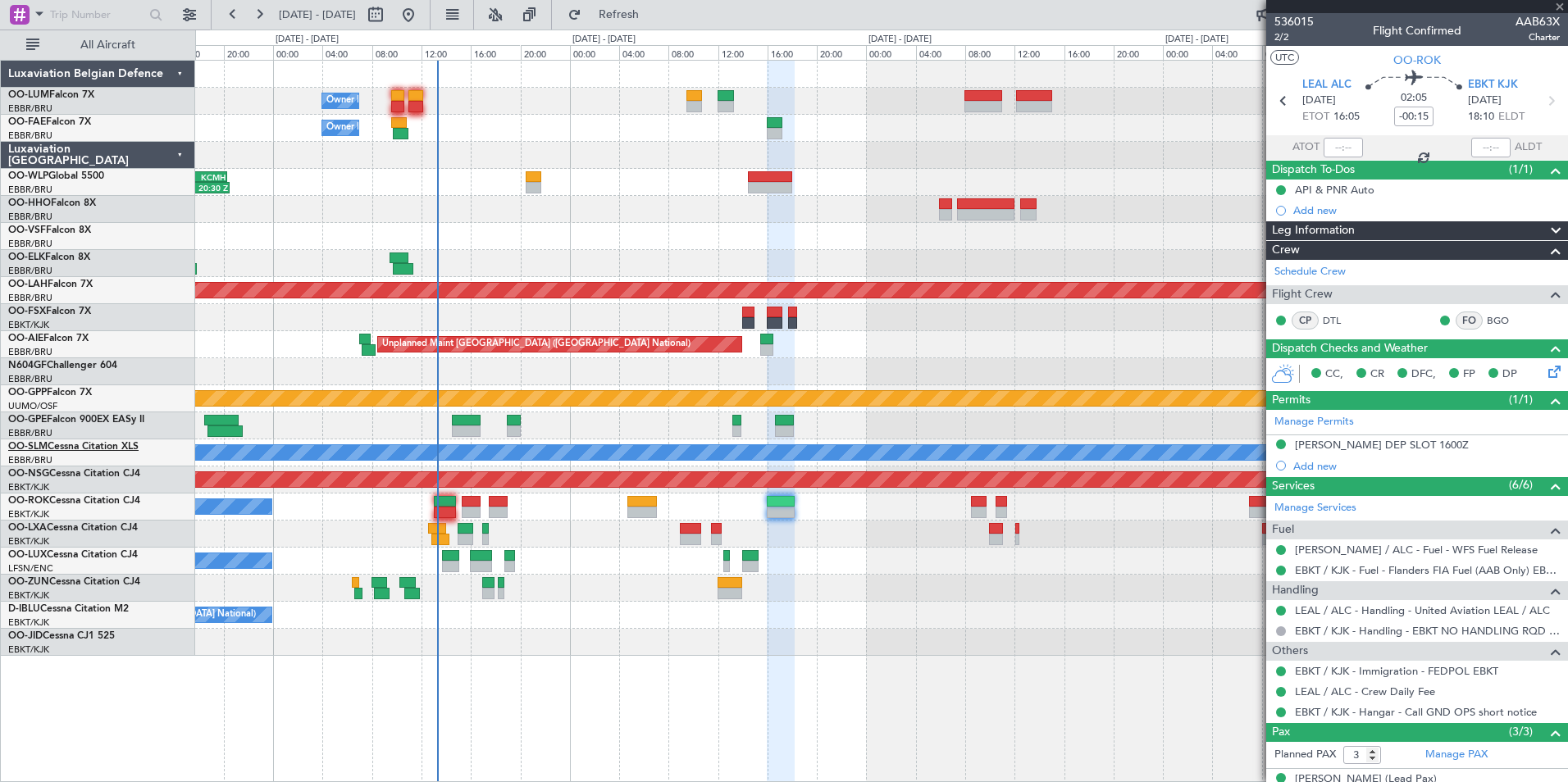
type input "-00:05"
type input "2"
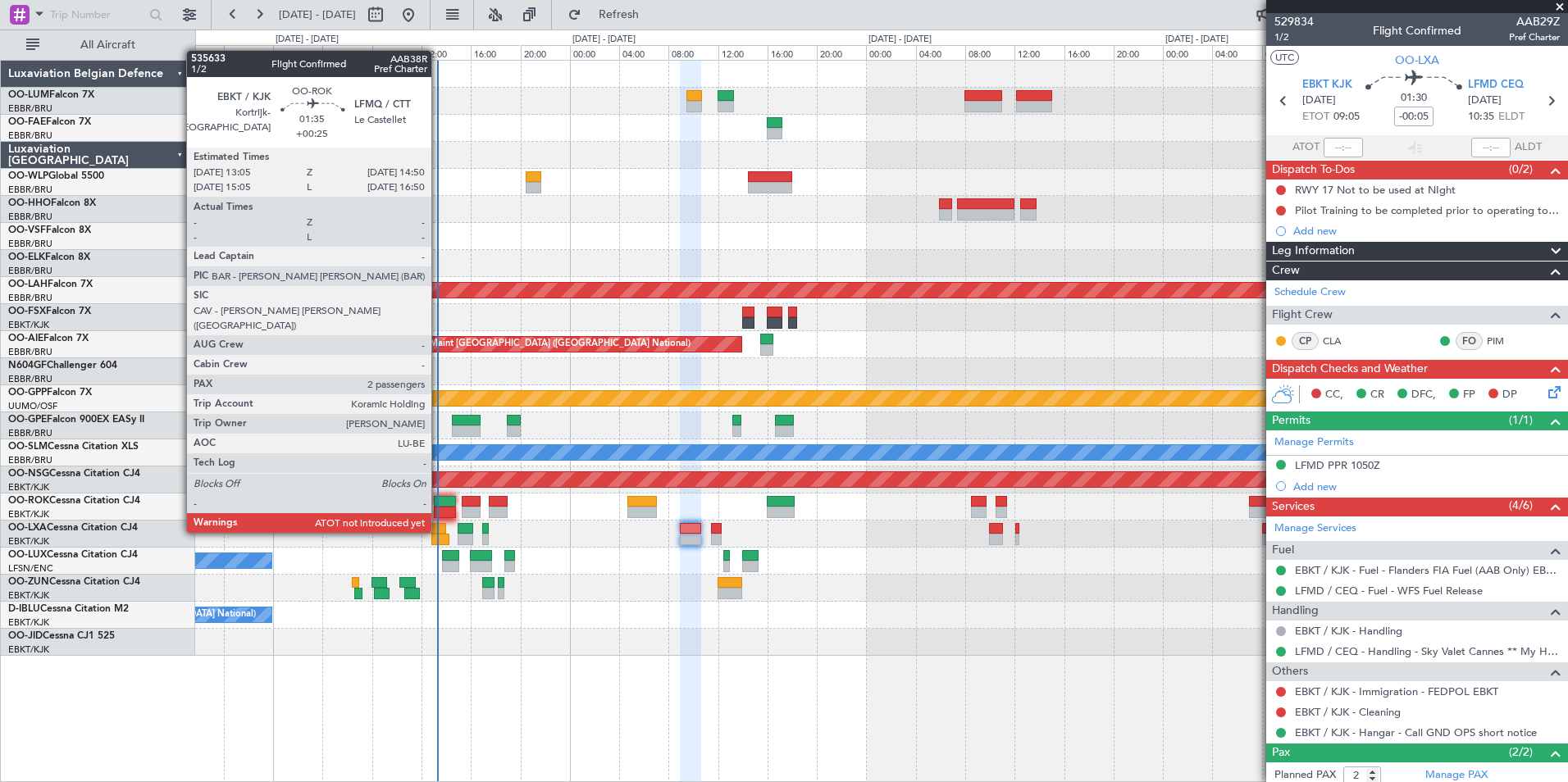
click at [439, 501] on div at bounding box center [445, 501] width 22 height 12
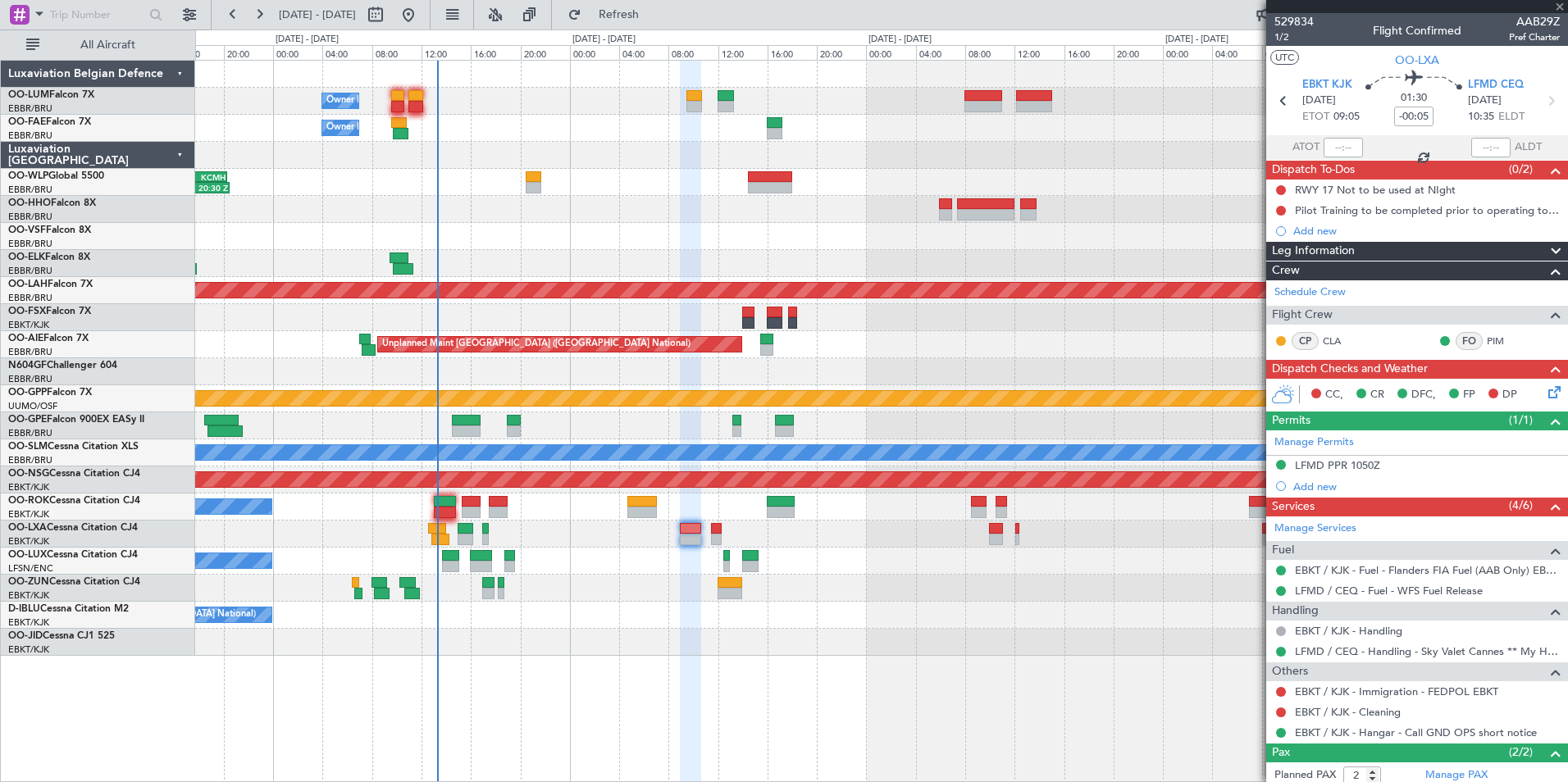
type input "+00:25"
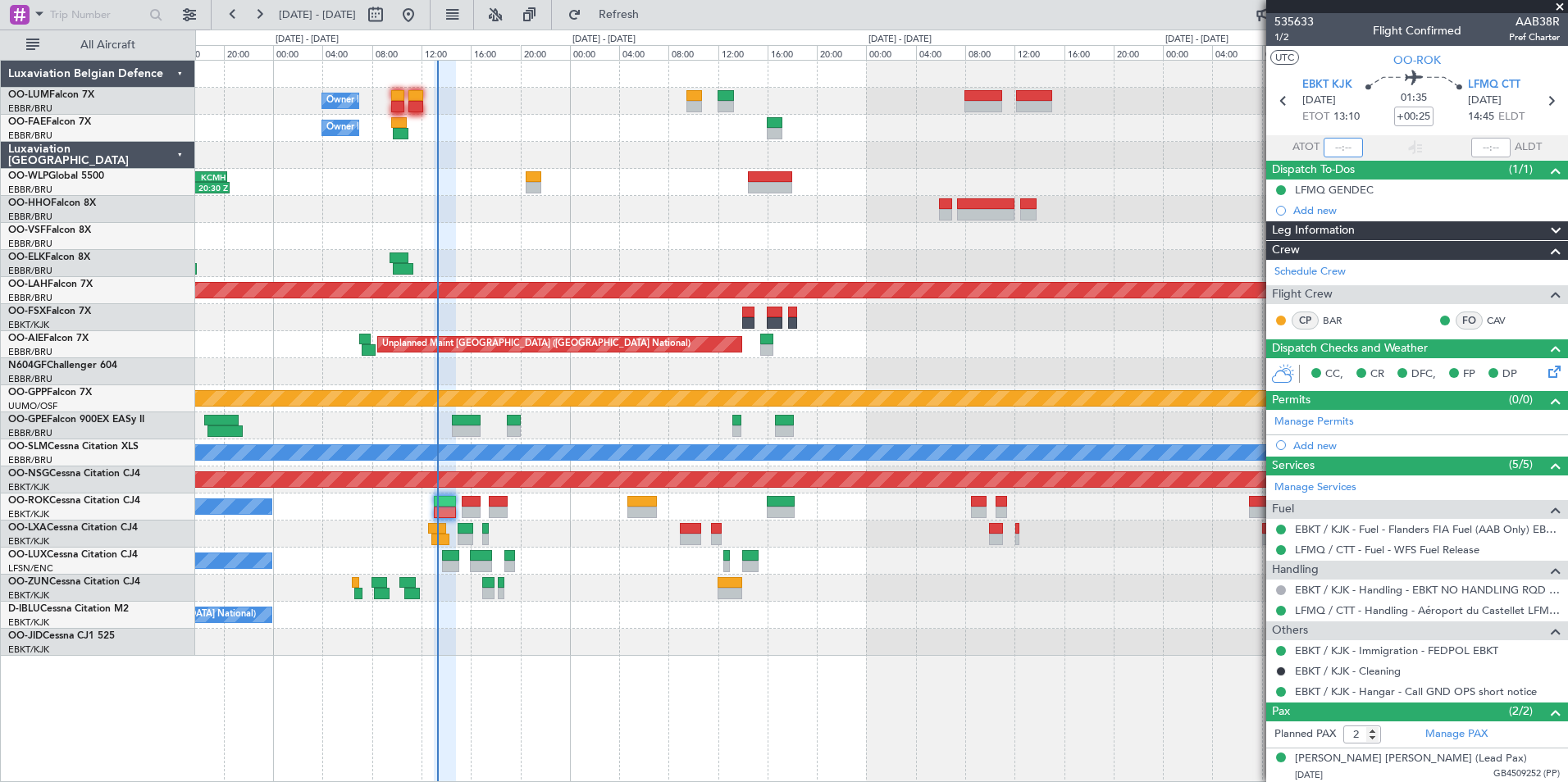
click at [1333, 154] on input "text" at bounding box center [1343, 147] width 40 height 20
type input "13:17"
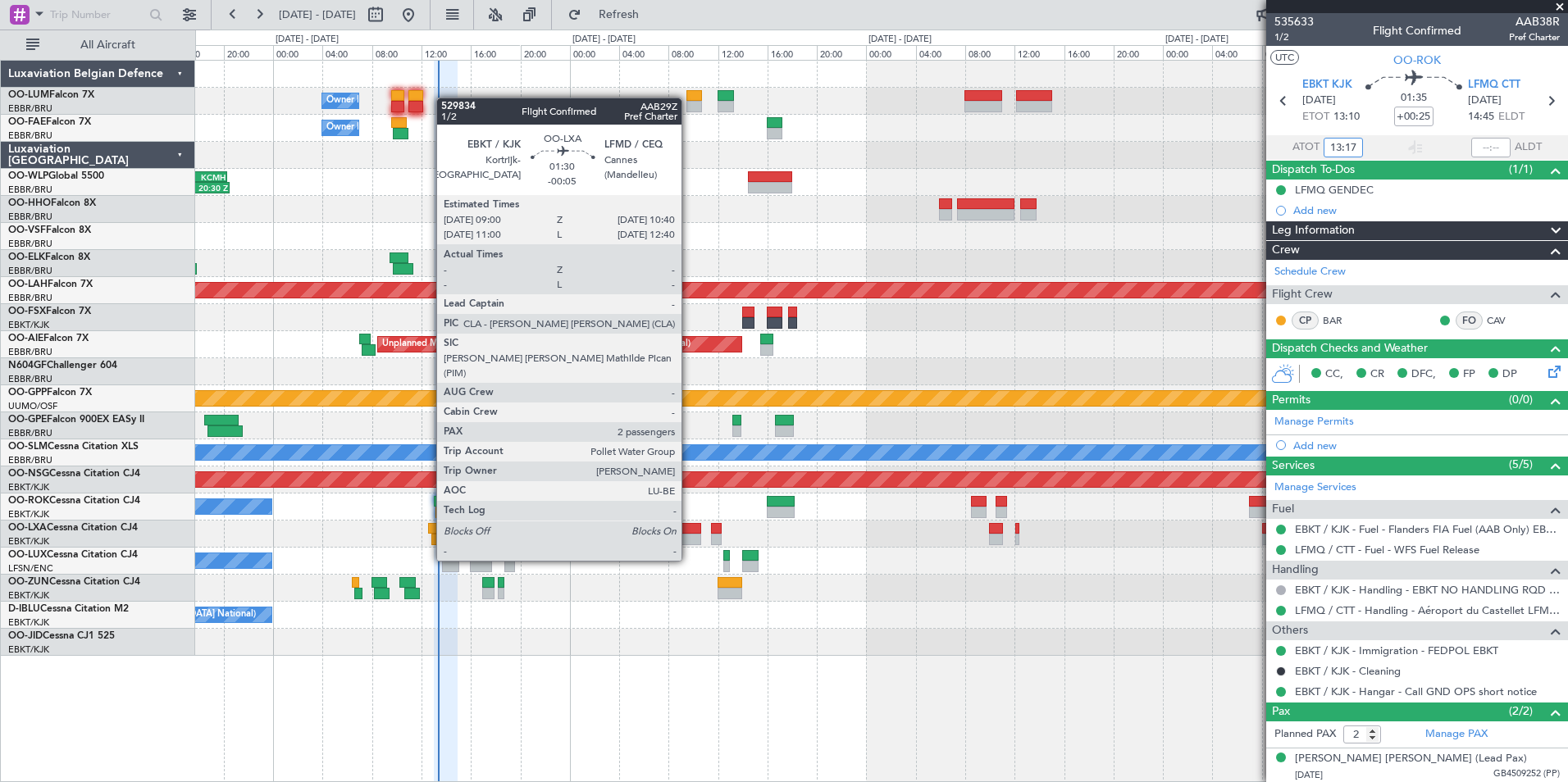
click at [689, 533] on div at bounding box center [690, 528] width 21 height 12
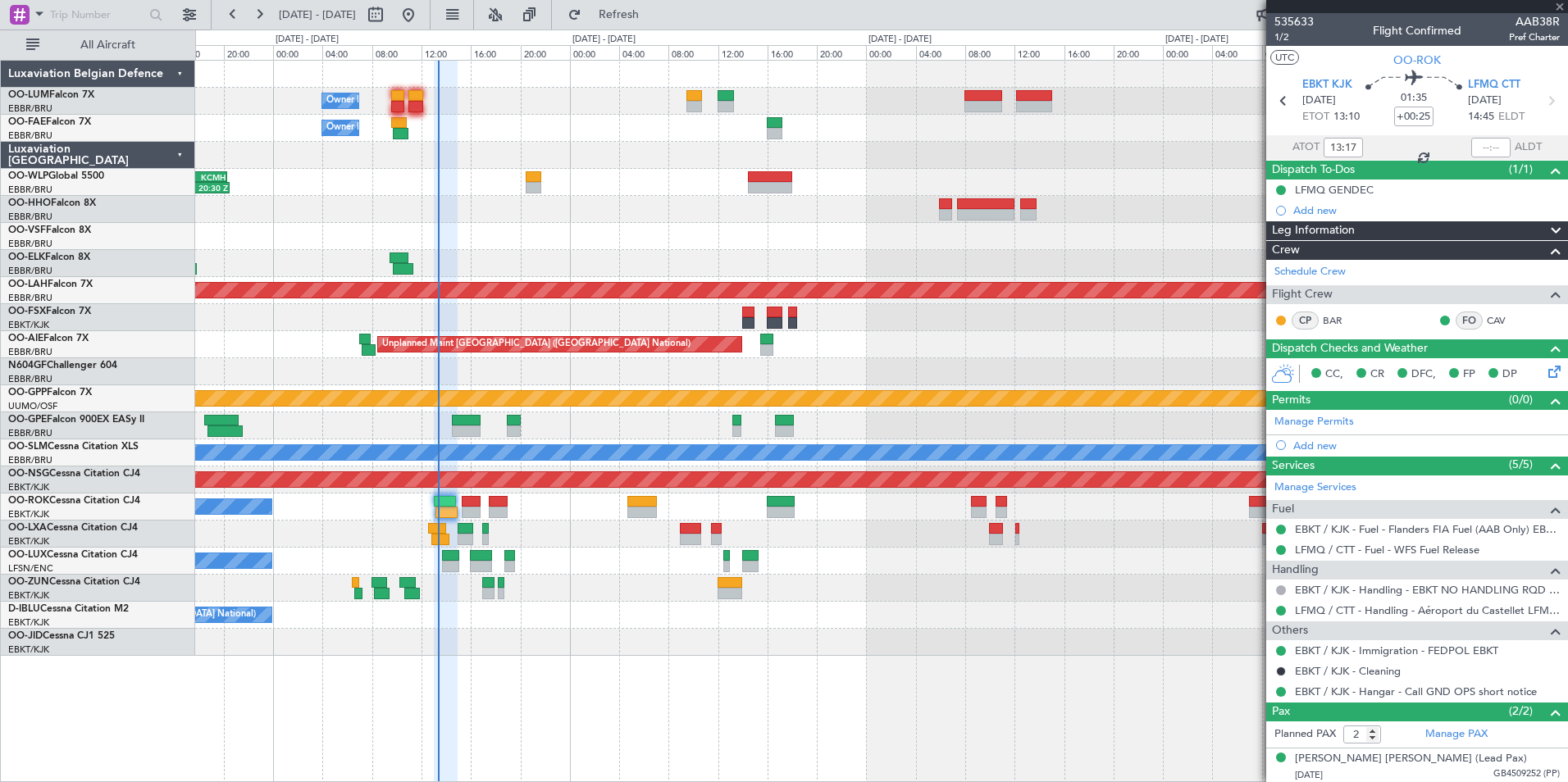
type input "-00:05"
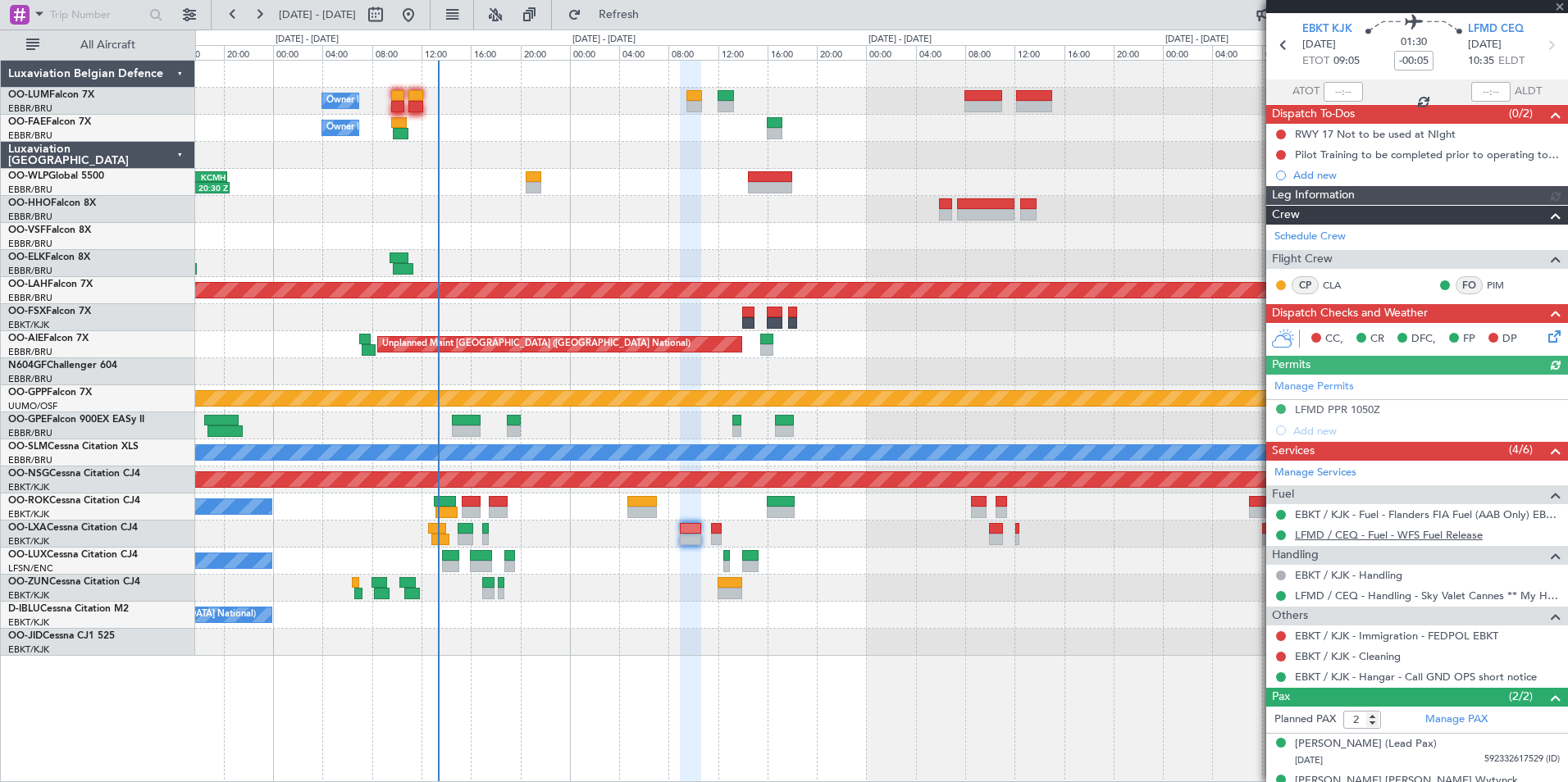
scroll to position [81, 0]
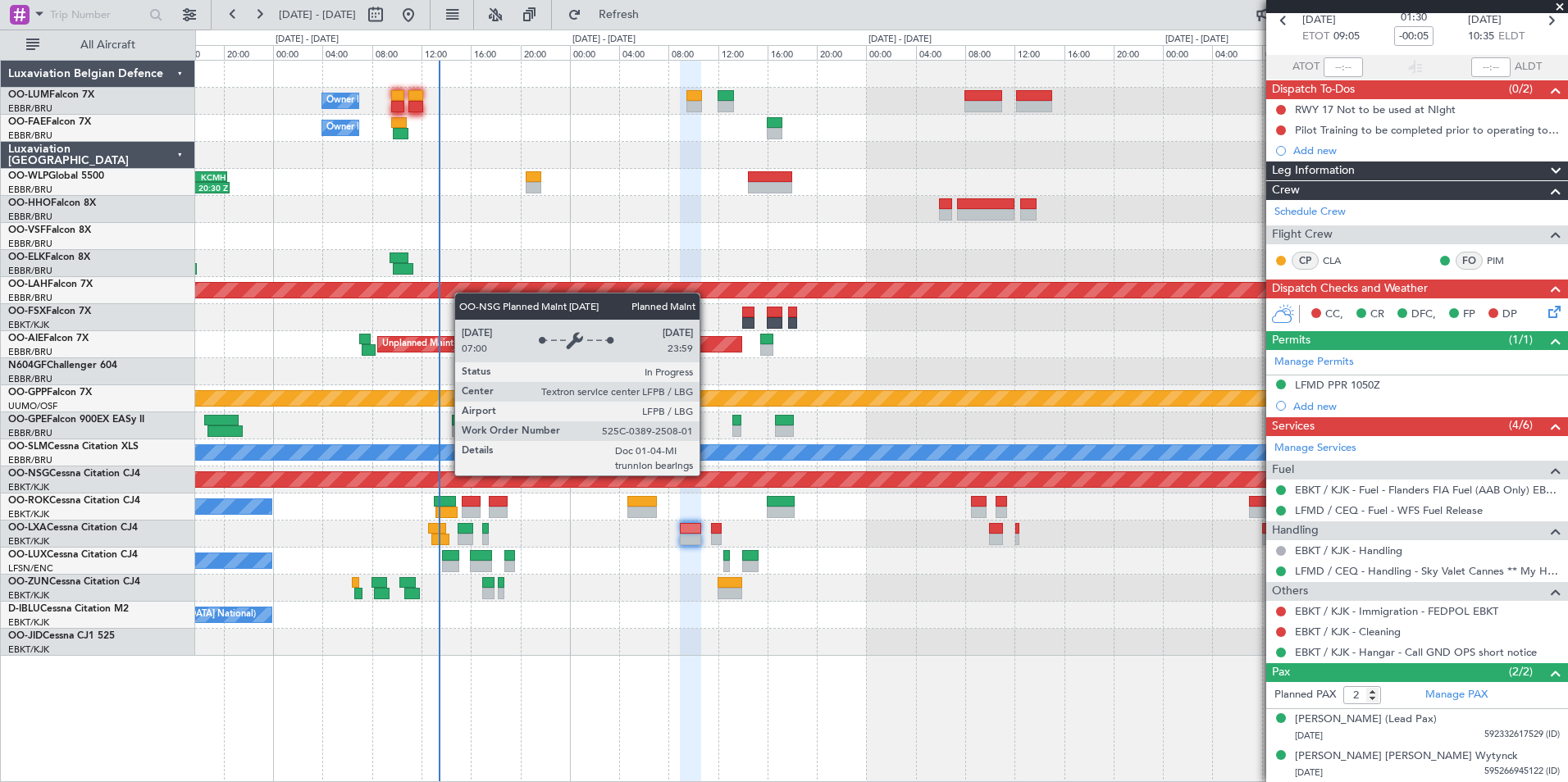
click at [779, 485] on div "Planned Maint [GEOGRAPHIC_DATA] ([GEOGRAPHIC_DATA])" at bounding box center [881, 480] width 4115 height 15
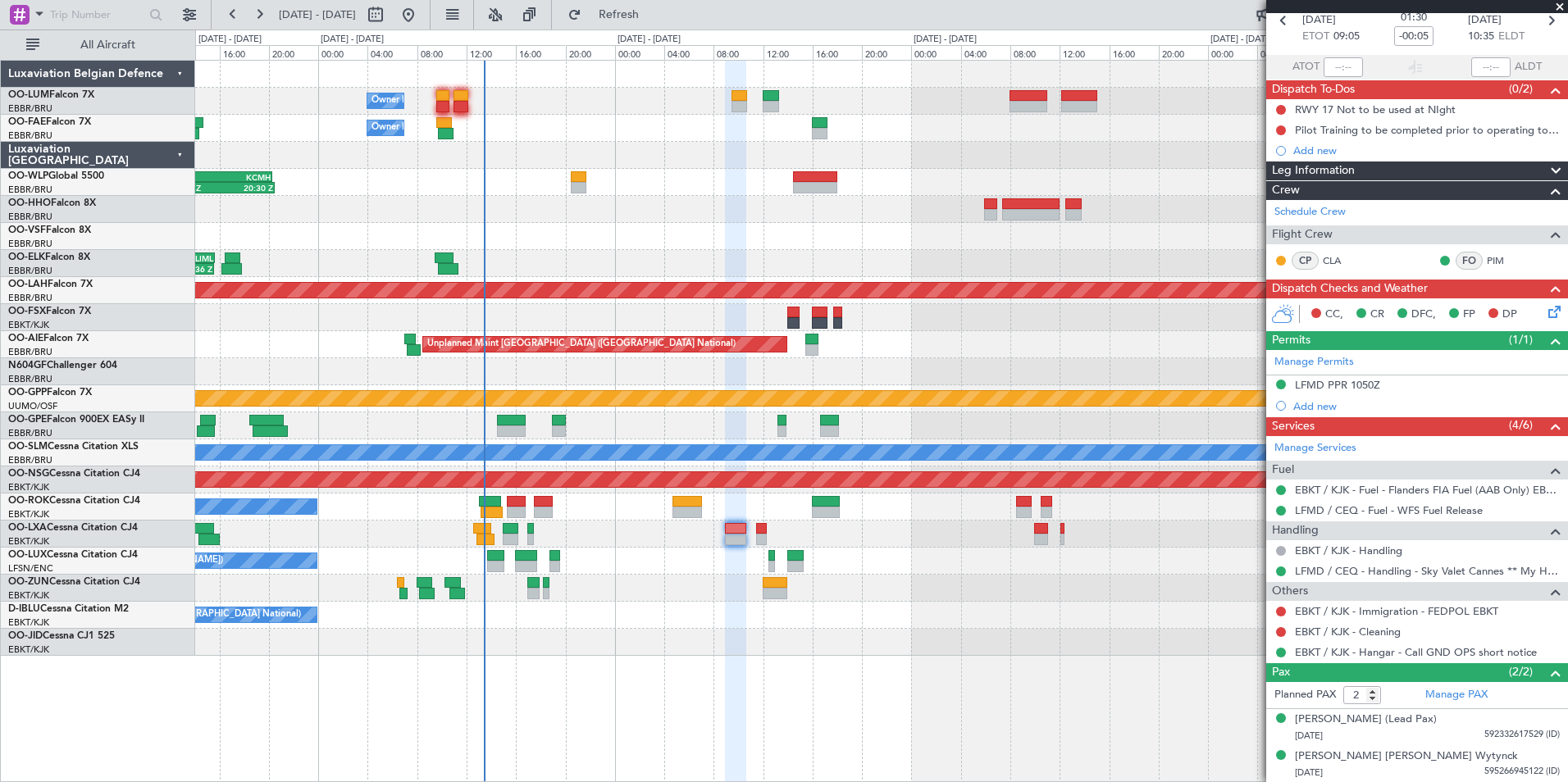
click at [909, 535] on div at bounding box center [881, 533] width 1372 height 27
click at [517, 506] on div at bounding box center [516, 512] width 19 height 12
type input "+00:15"
type input "0"
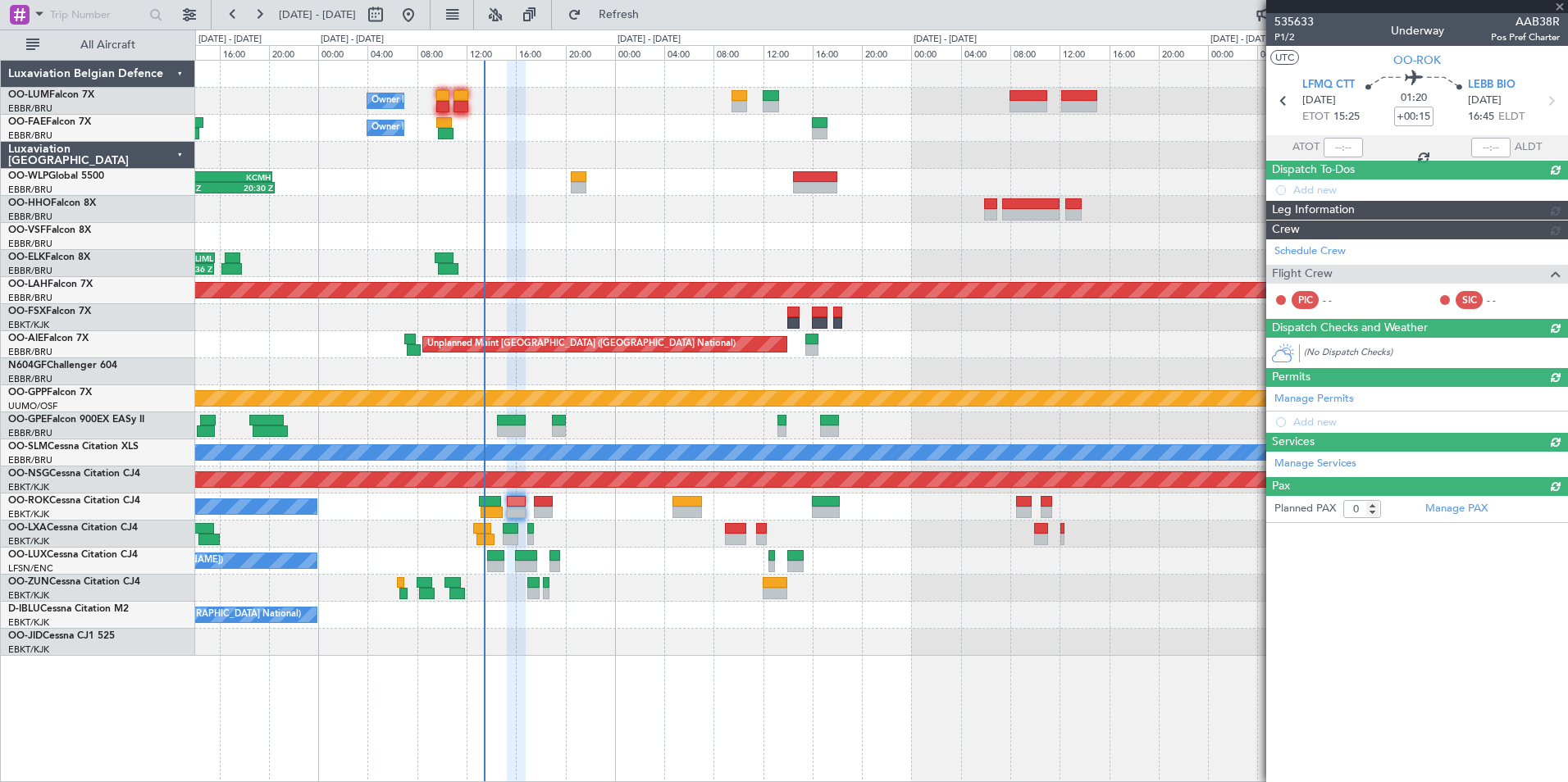
scroll to position [0, 0]
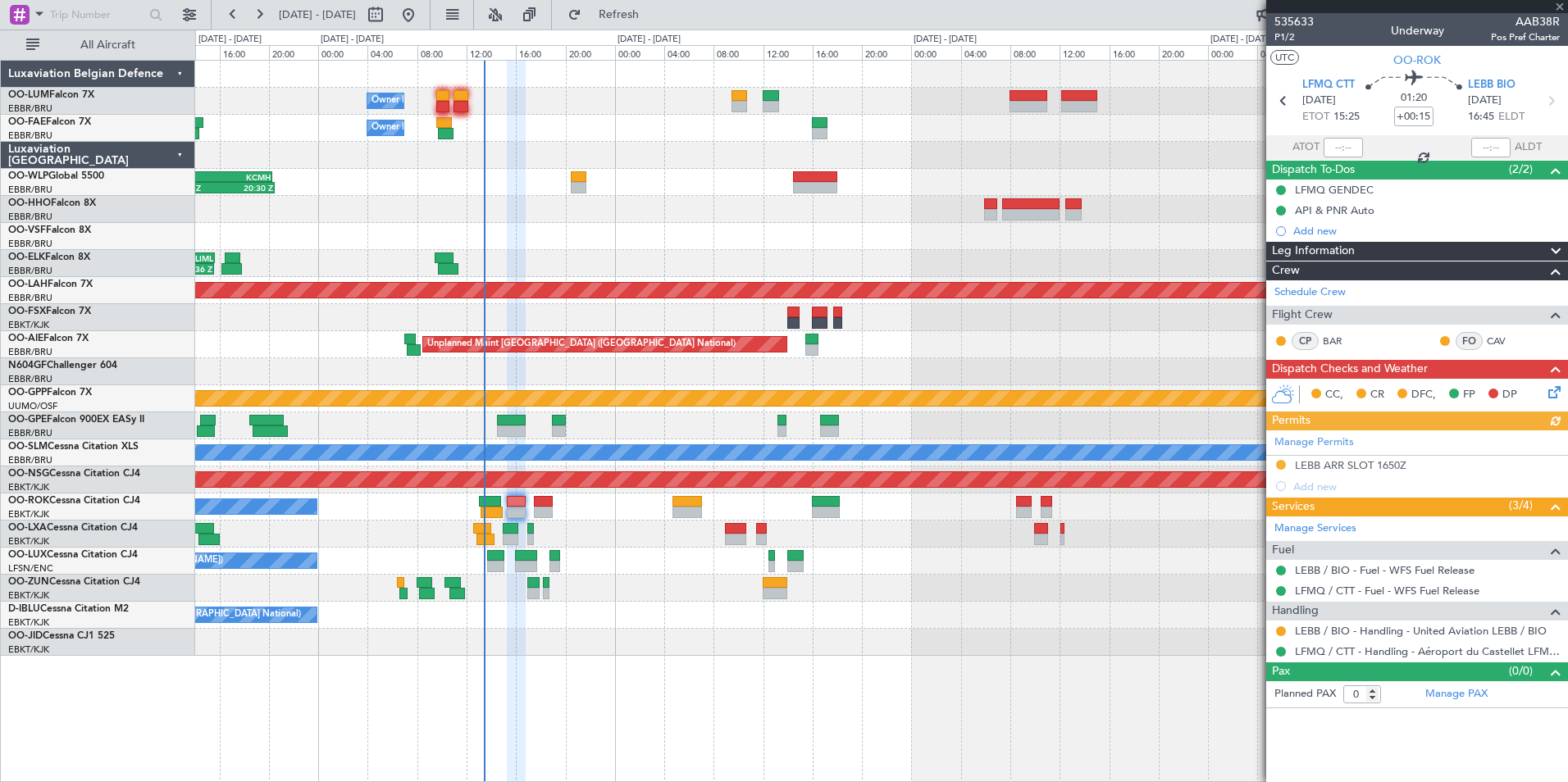
click at [1371, 456] on div "Manage Permits LEBB ARR SLOT 1650Z Add new" at bounding box center [1416, 463] width 301 height 67
click at [1277, 461] on div "Manage Permits LEBB ARR SLOT 1650Z Add new" at bounding box center [1416, 463] width 301 height 67
click at [1278, 463] on button at bounding box center [1281, 465] width 10 height 10
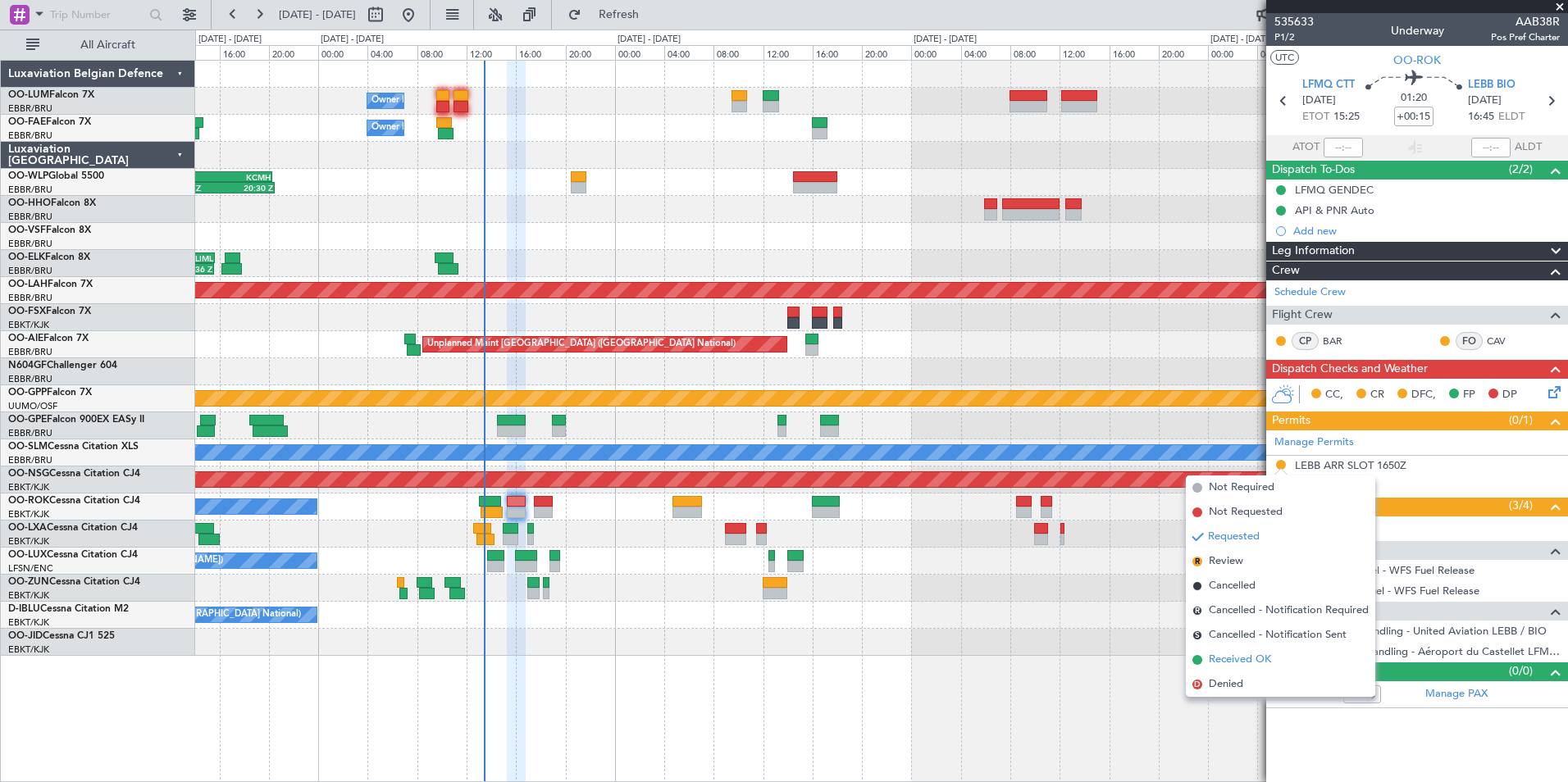
click at [1220, 663] on span "Received OK" at bounding box center [1240, 660] width 63 height 16
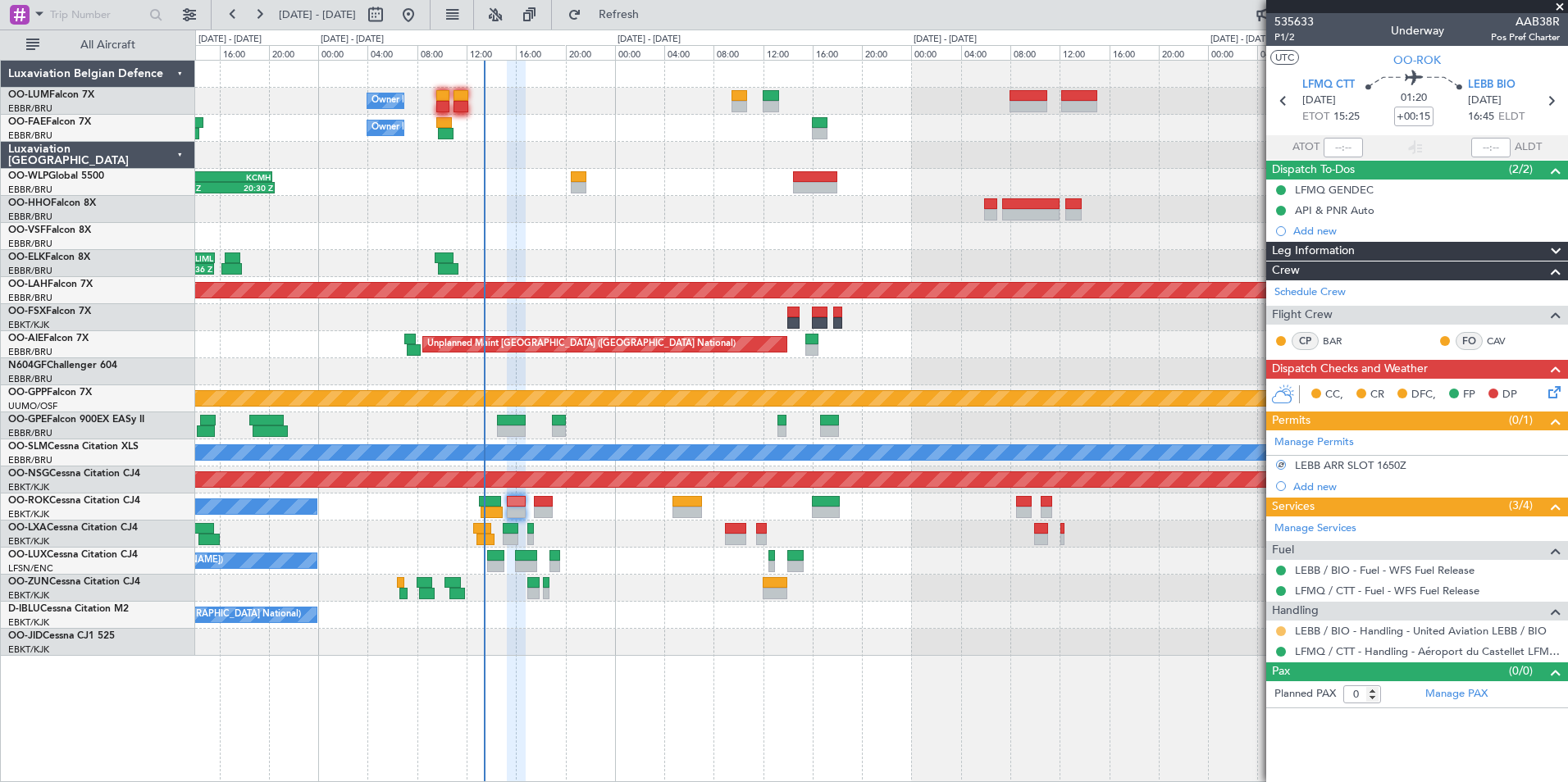
click at [1282, 631] on button at bounding box center [1281, 631] width 10 height 10
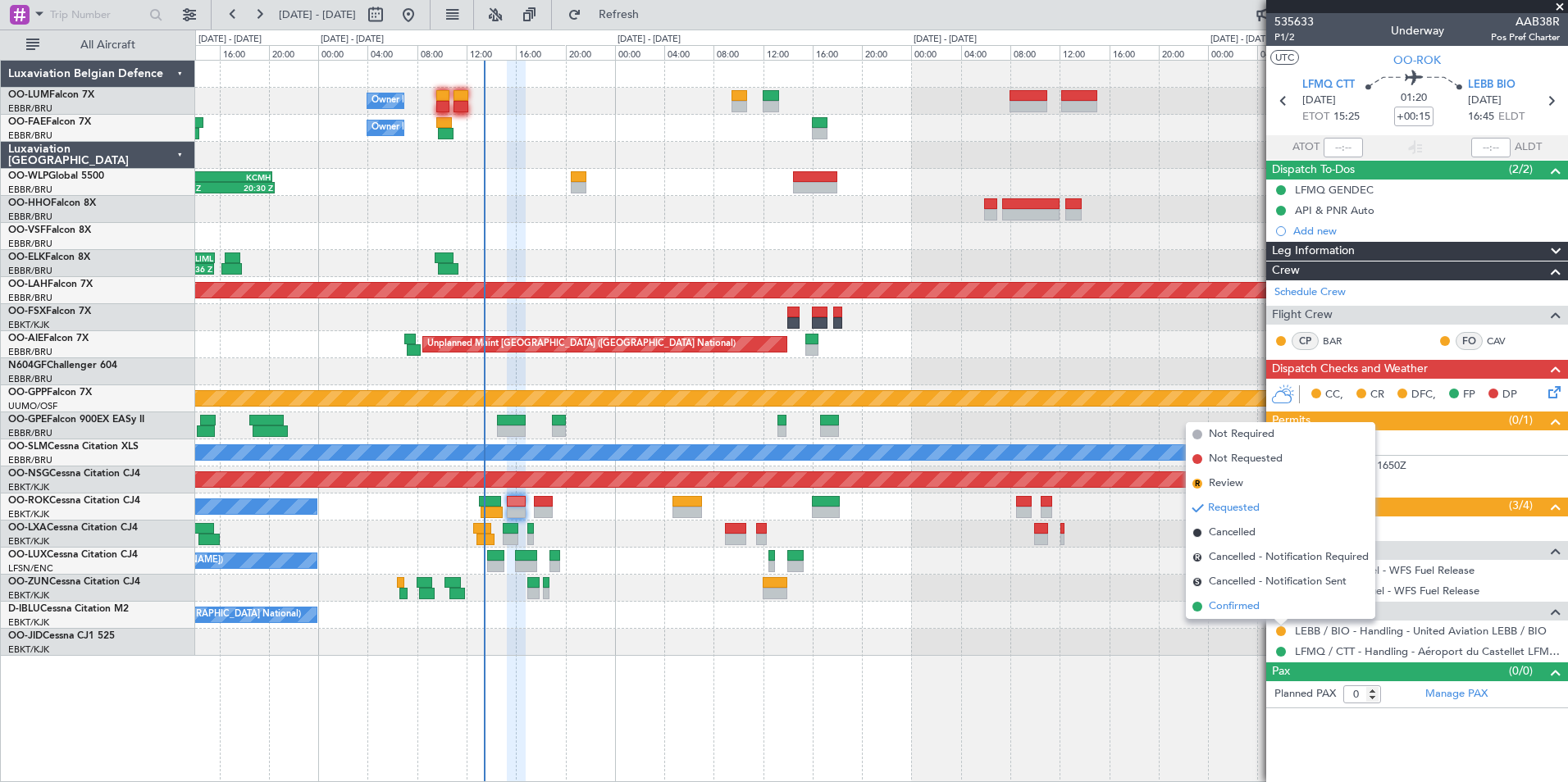
click at [1213, 614] on span "Confirmed" at bounding box center [1234, 607] width 51 height 16
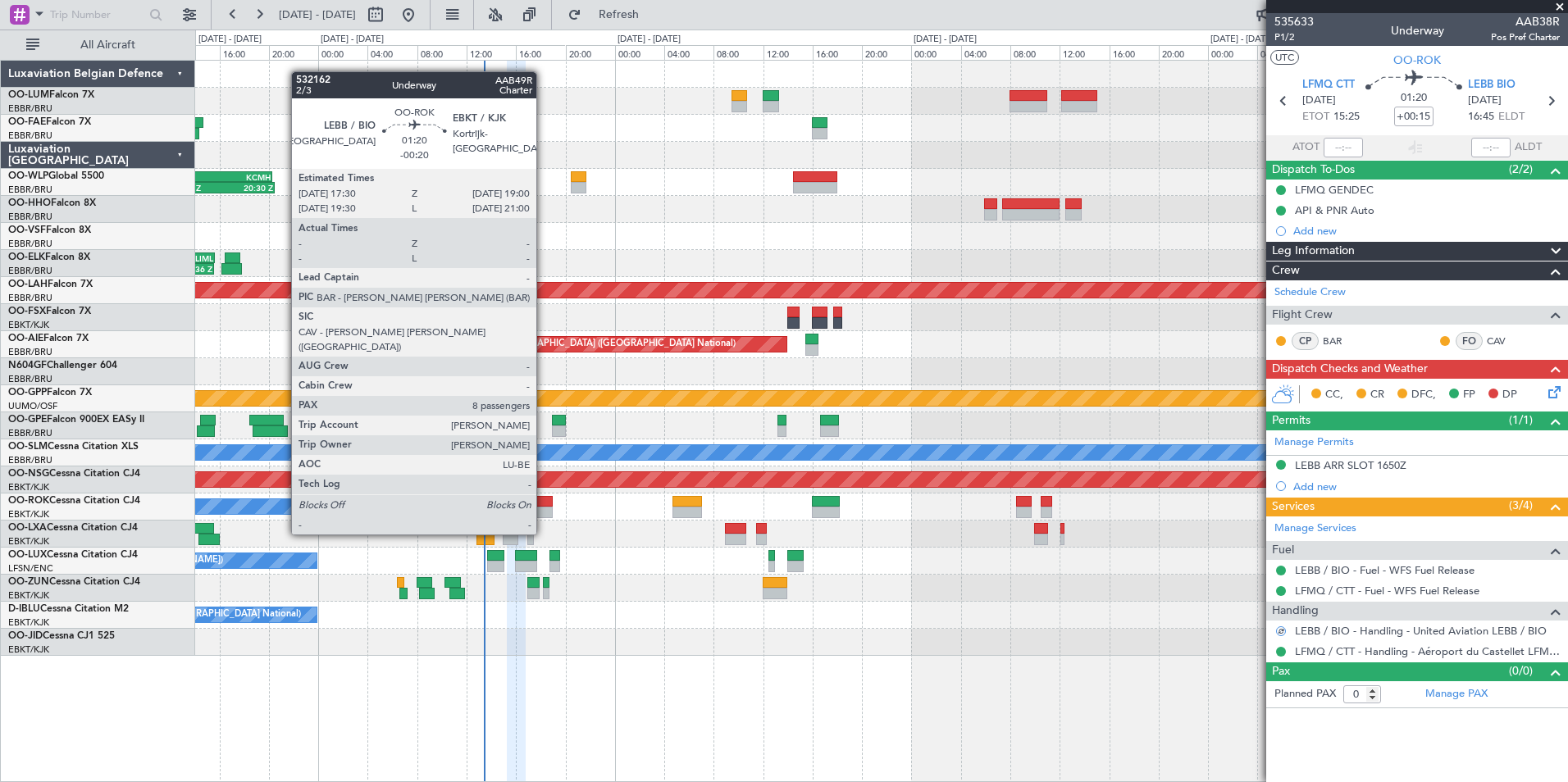
click at [544, 503] on div at bounding box center [543, 501] width 19 height 12
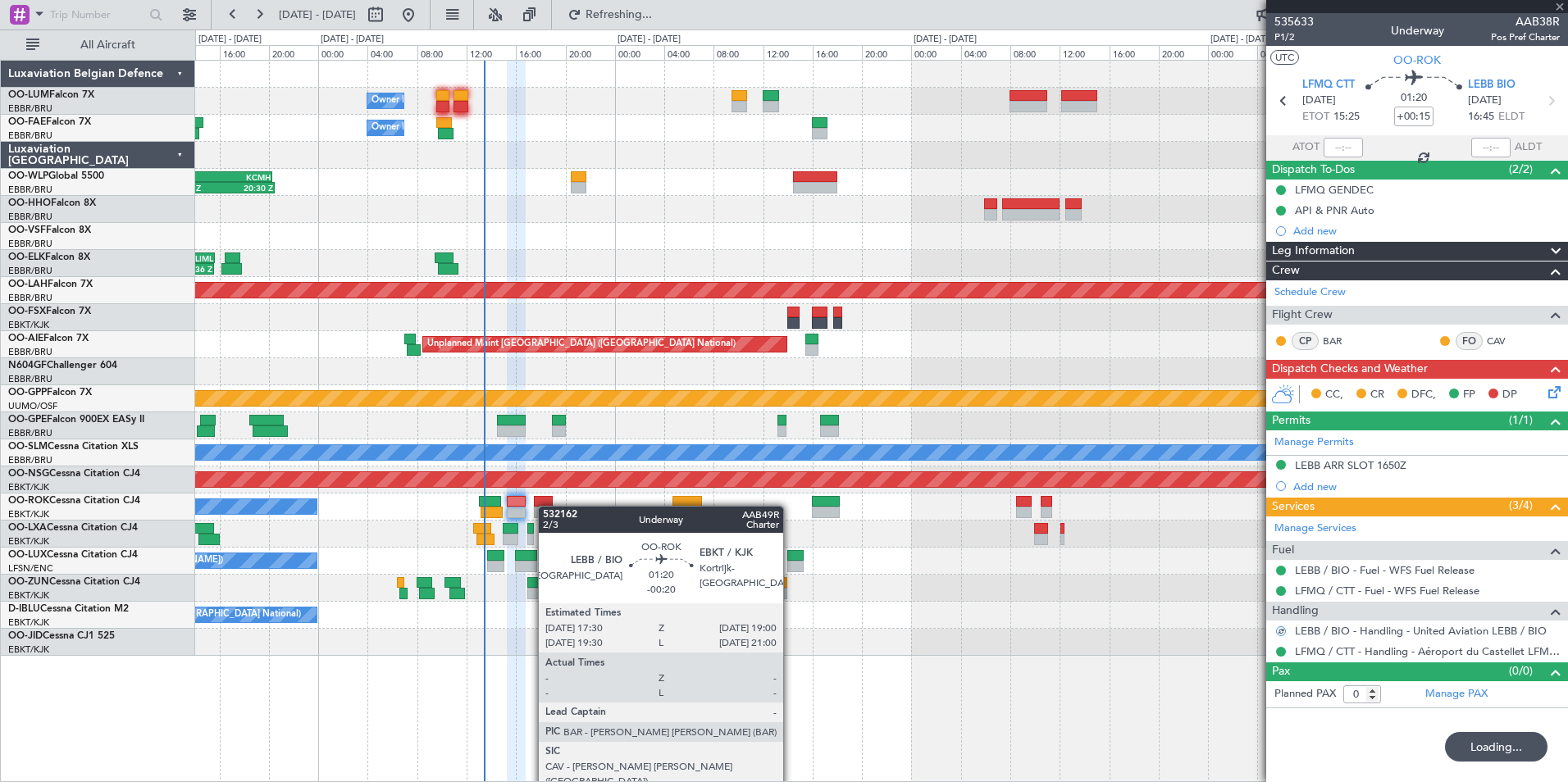
type input "-00:20"
type input "8"
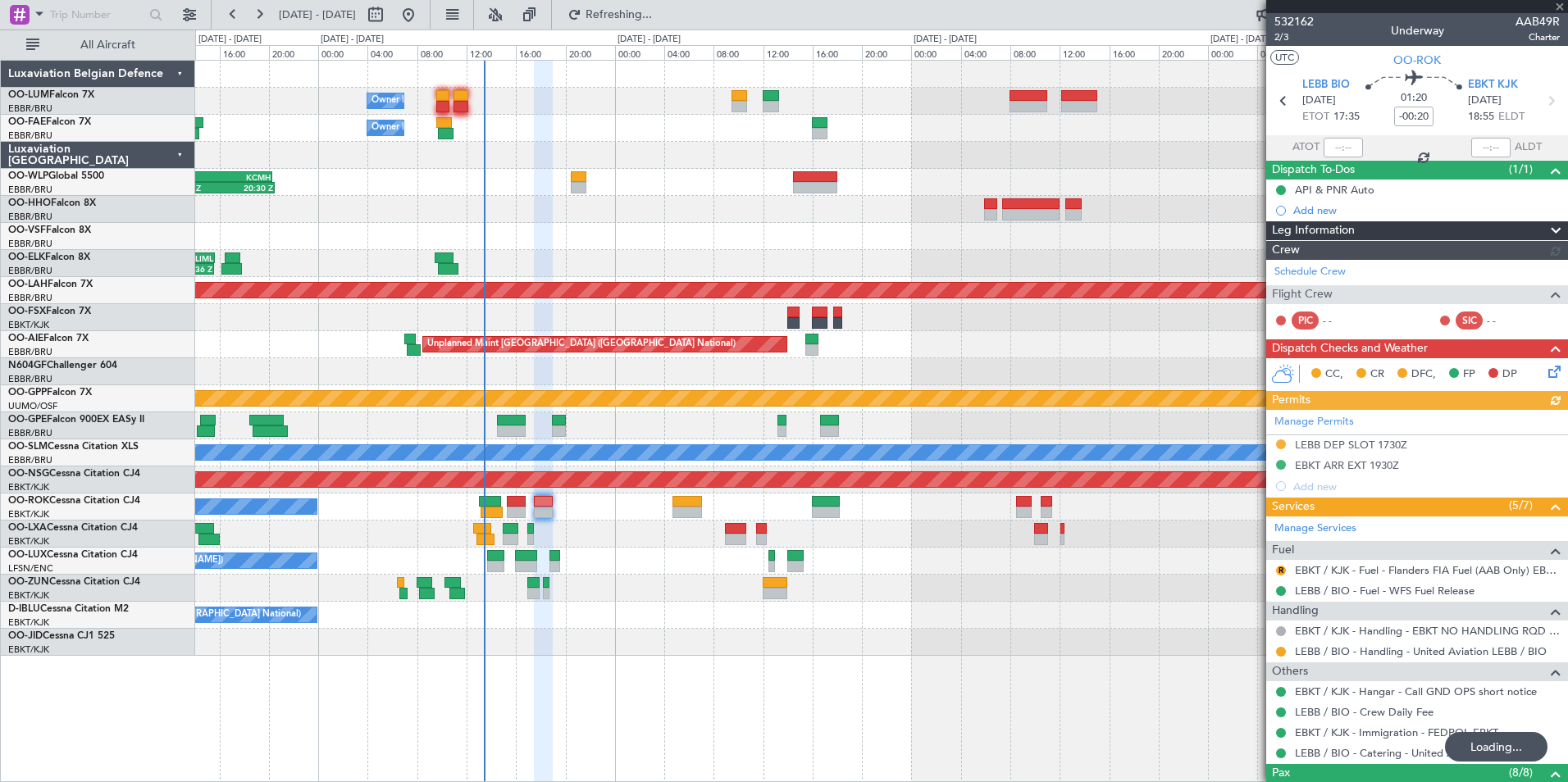
type input "+00:15"
type input "0"
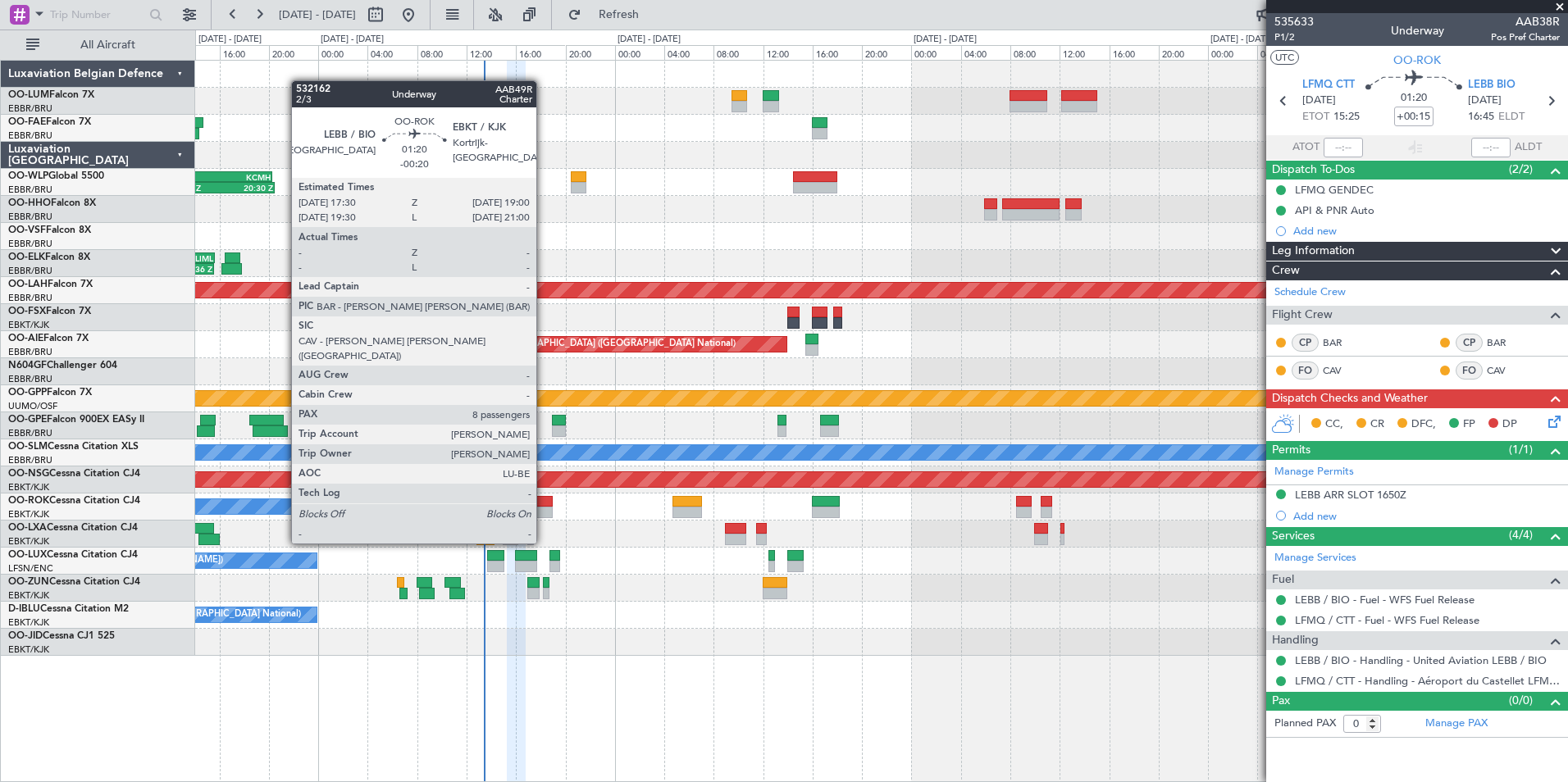
click at [544, 512] on div at bounding box center [543, 512] width 19 height 12
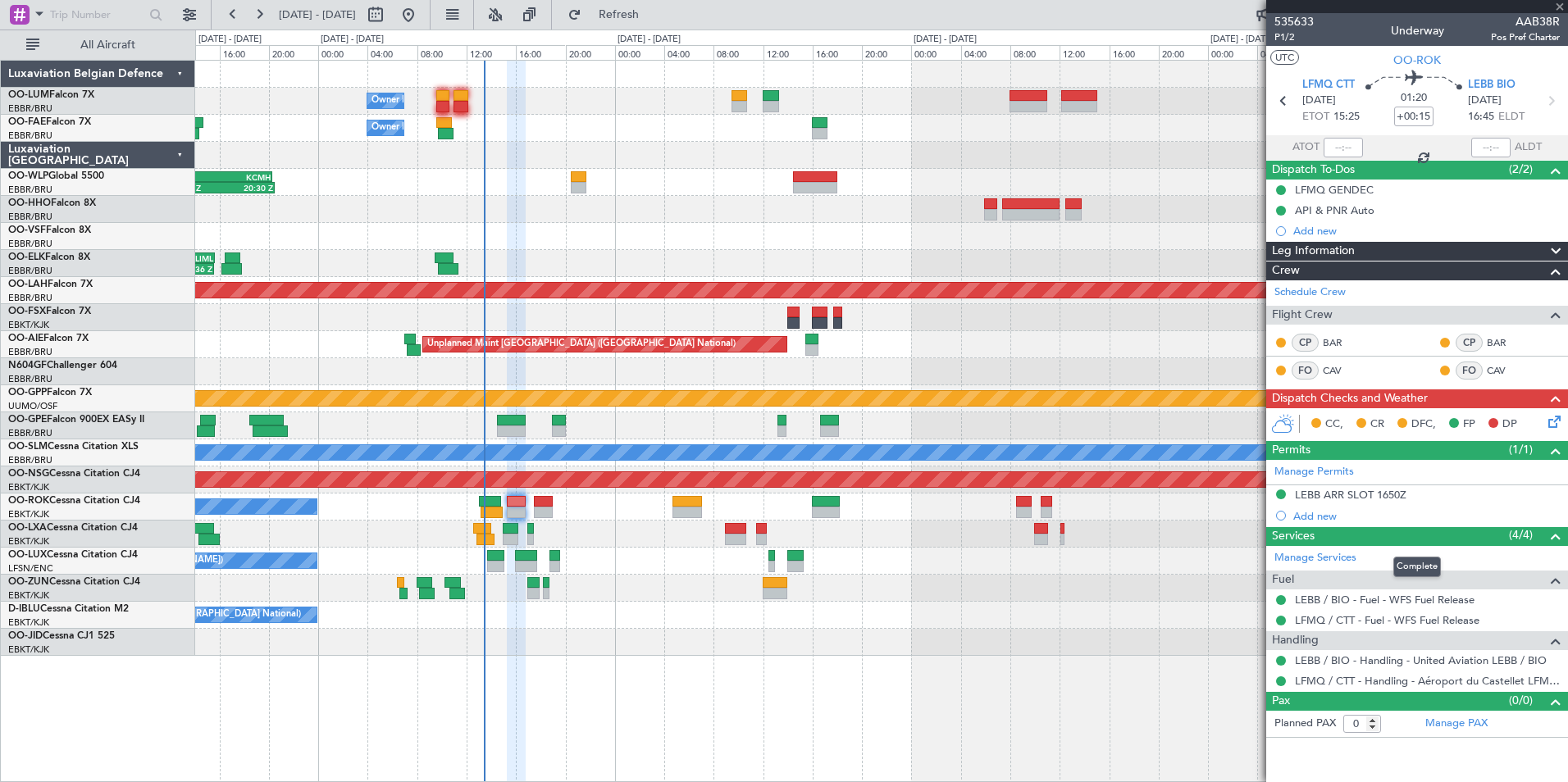
type input "-00:20"
type input "8"
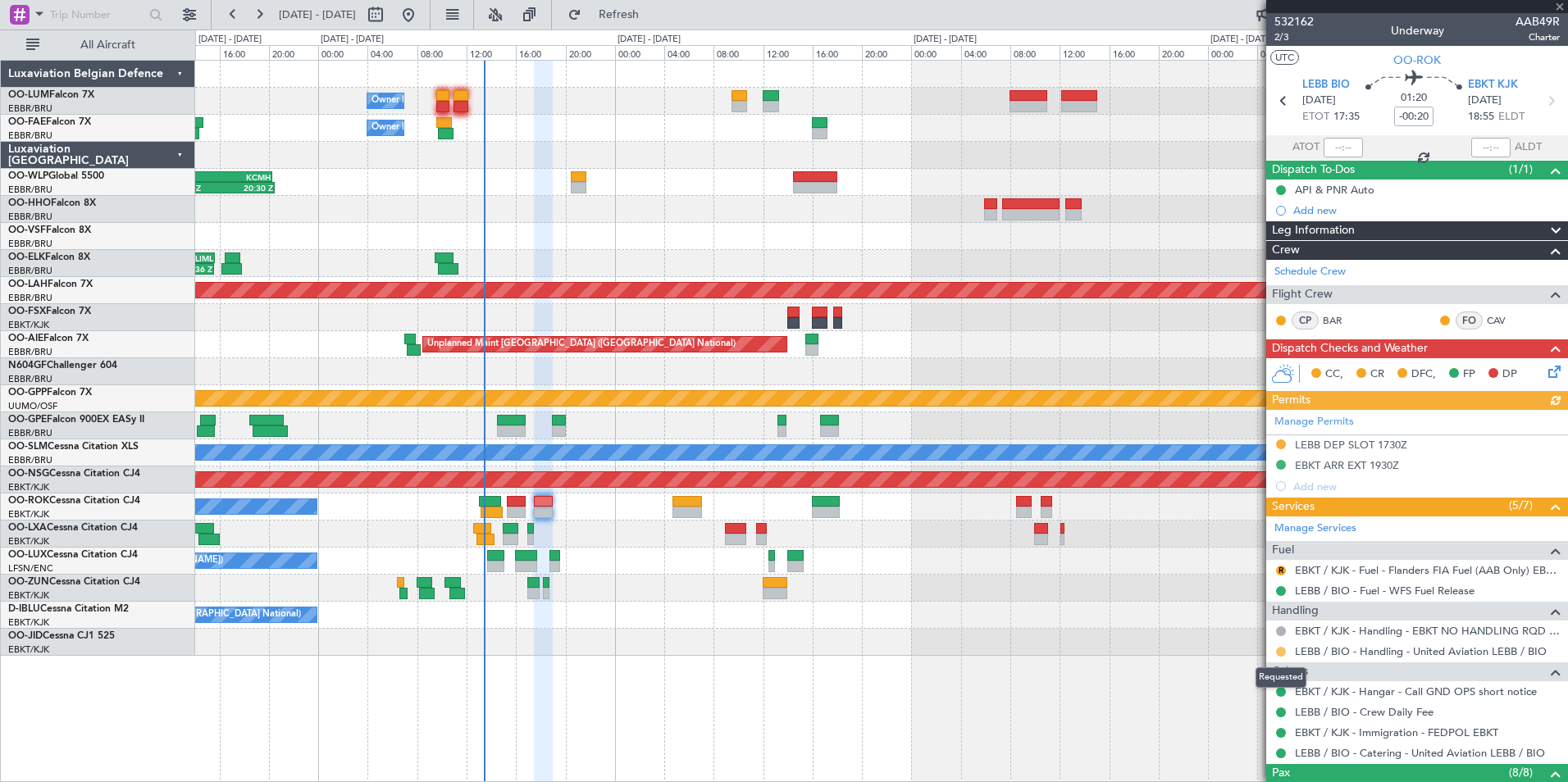
click at [1280, 650] on button at bounding box center [1281, 652] width 10 height 10
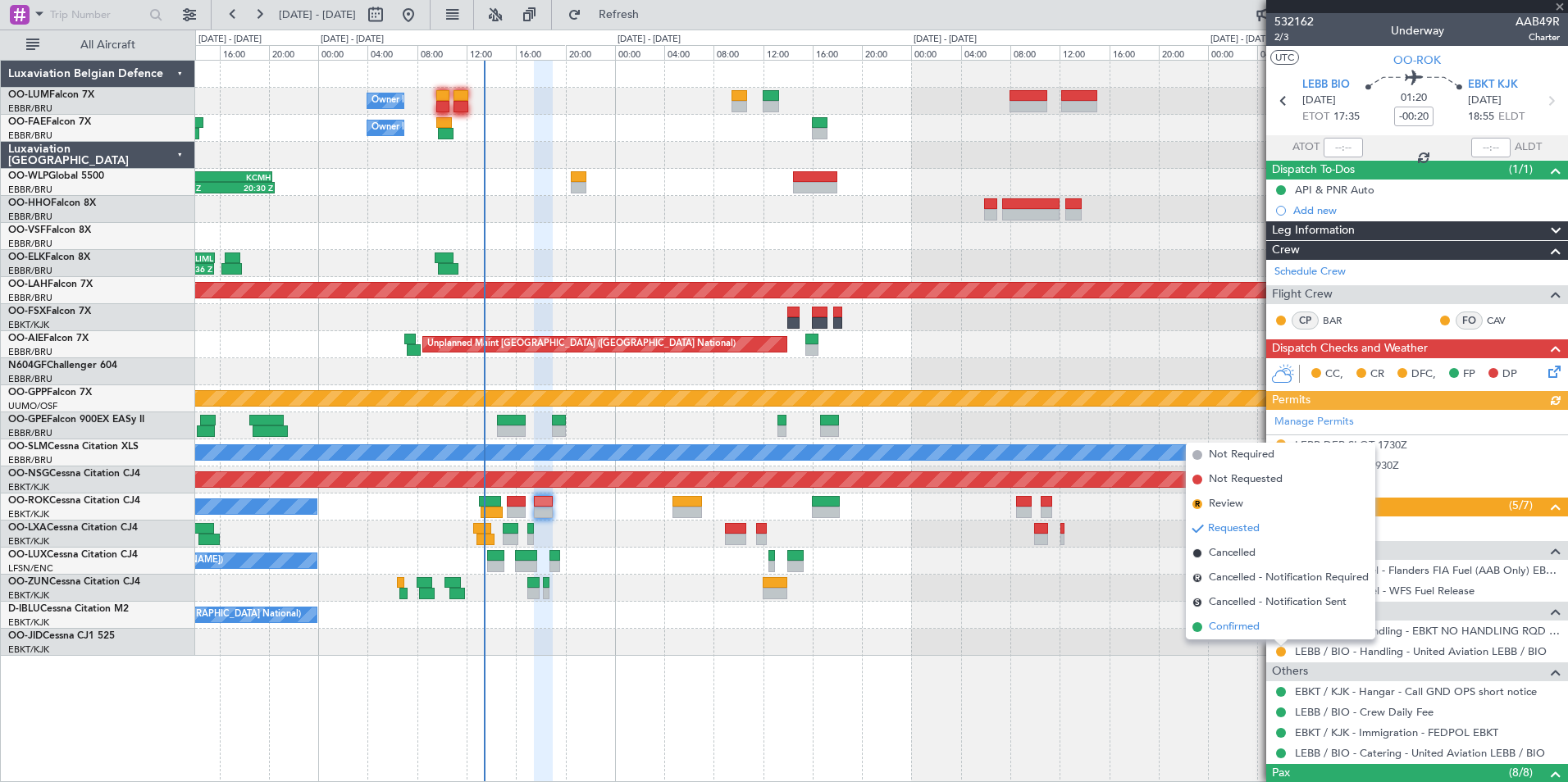
click at [1250, 631] on span "Confirmed" at bounding box center [1234, 627] width 51 height 16
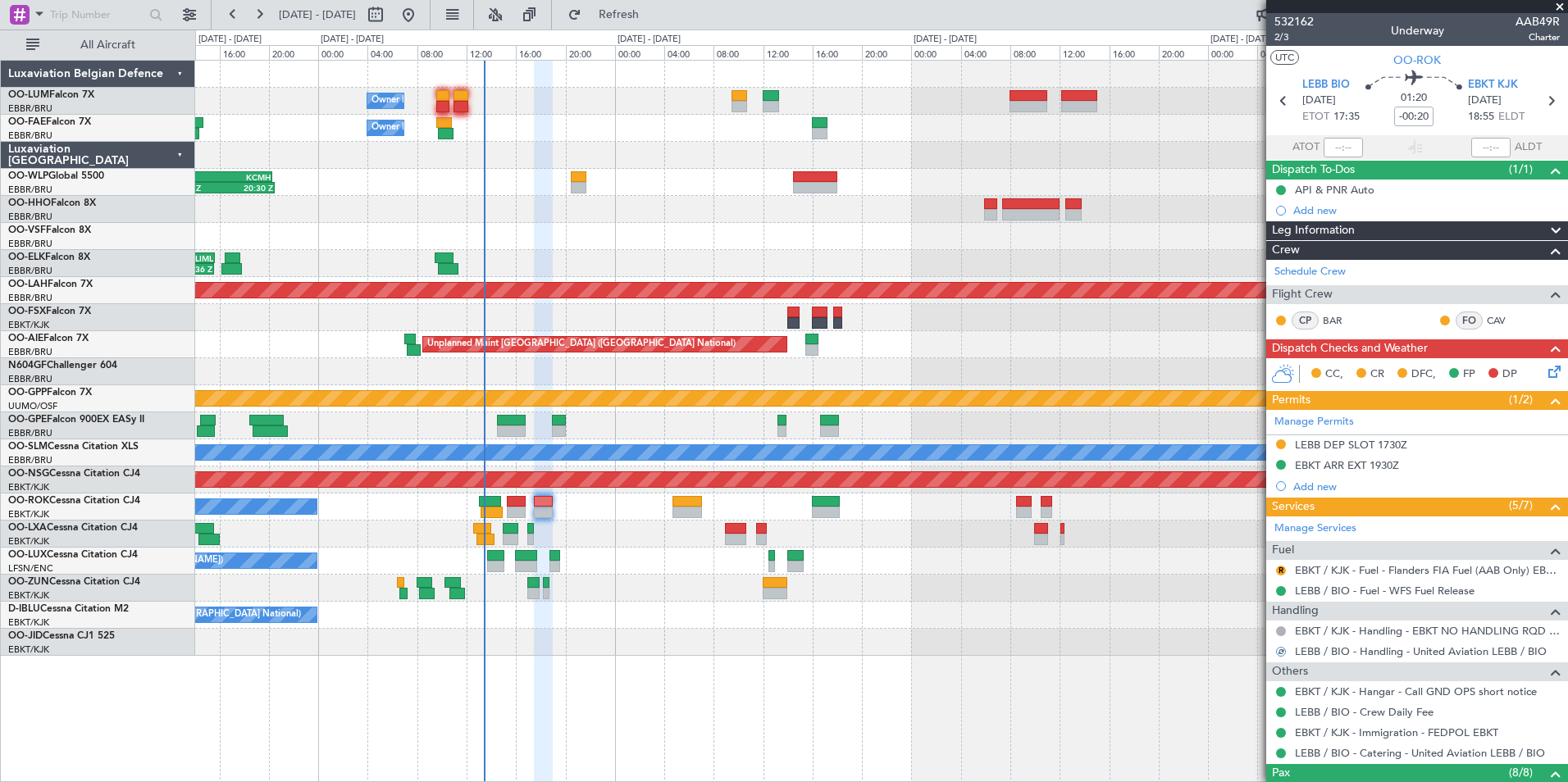
click at [1280, 445] on button at bounding box center [1281, 445] width 10 height 10
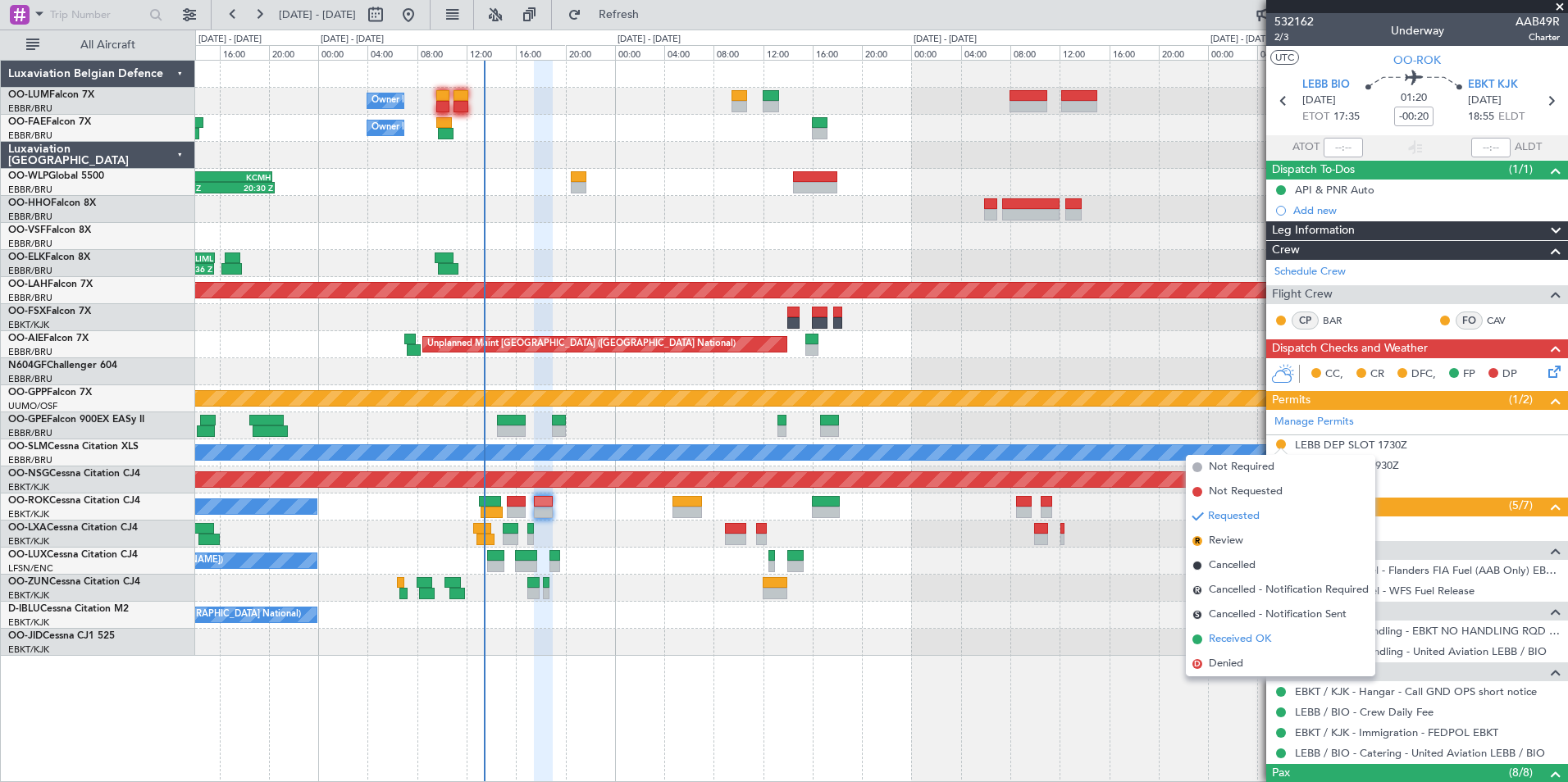
click at [1248, 632] on span "Received OK" at bounding box center [1240, 640] width 63 height 16
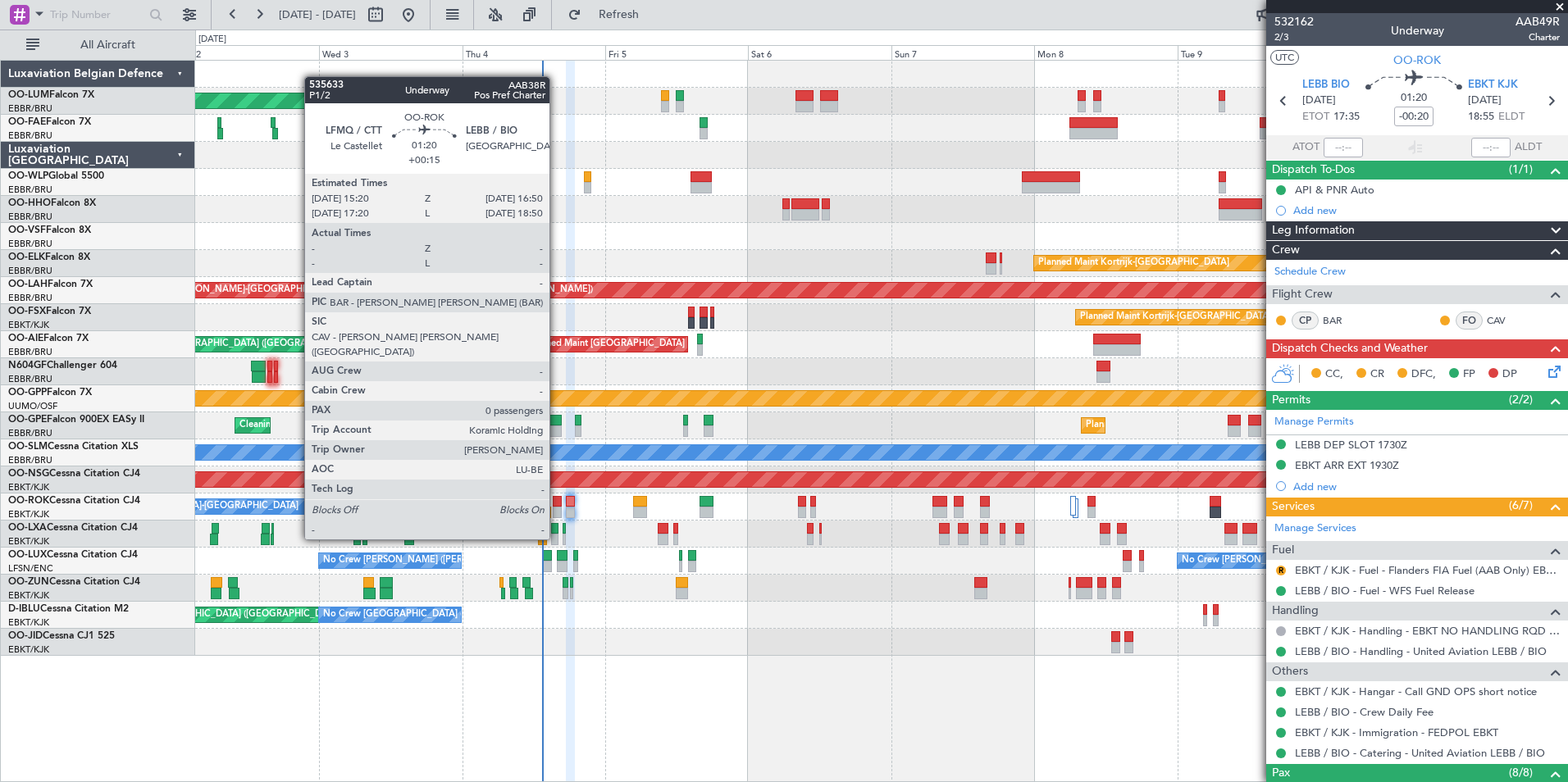
click at [557, 508] on div at bounding box center [557, 512] width 9 height 12
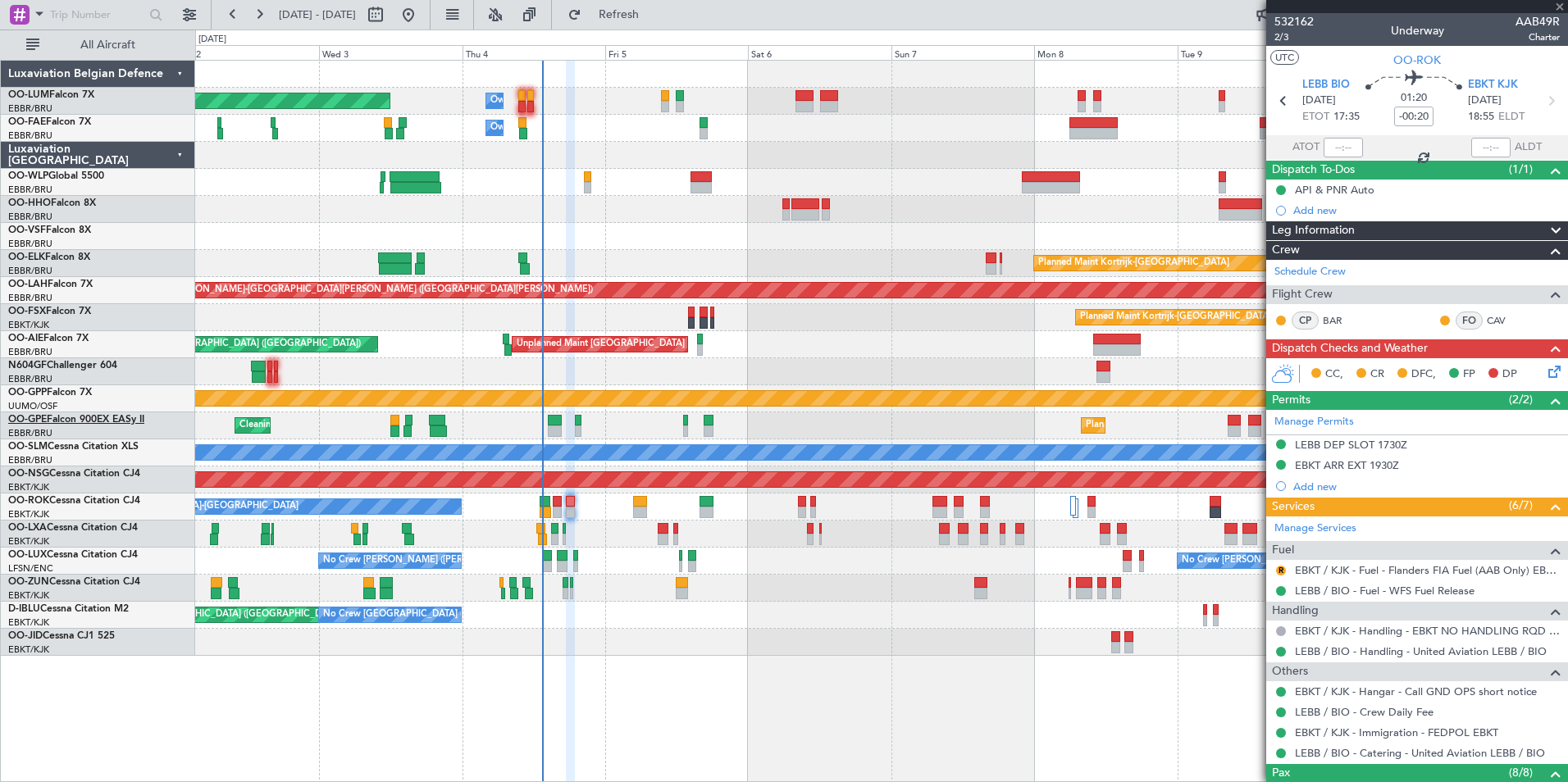
type input "+00:15"
type input "0"
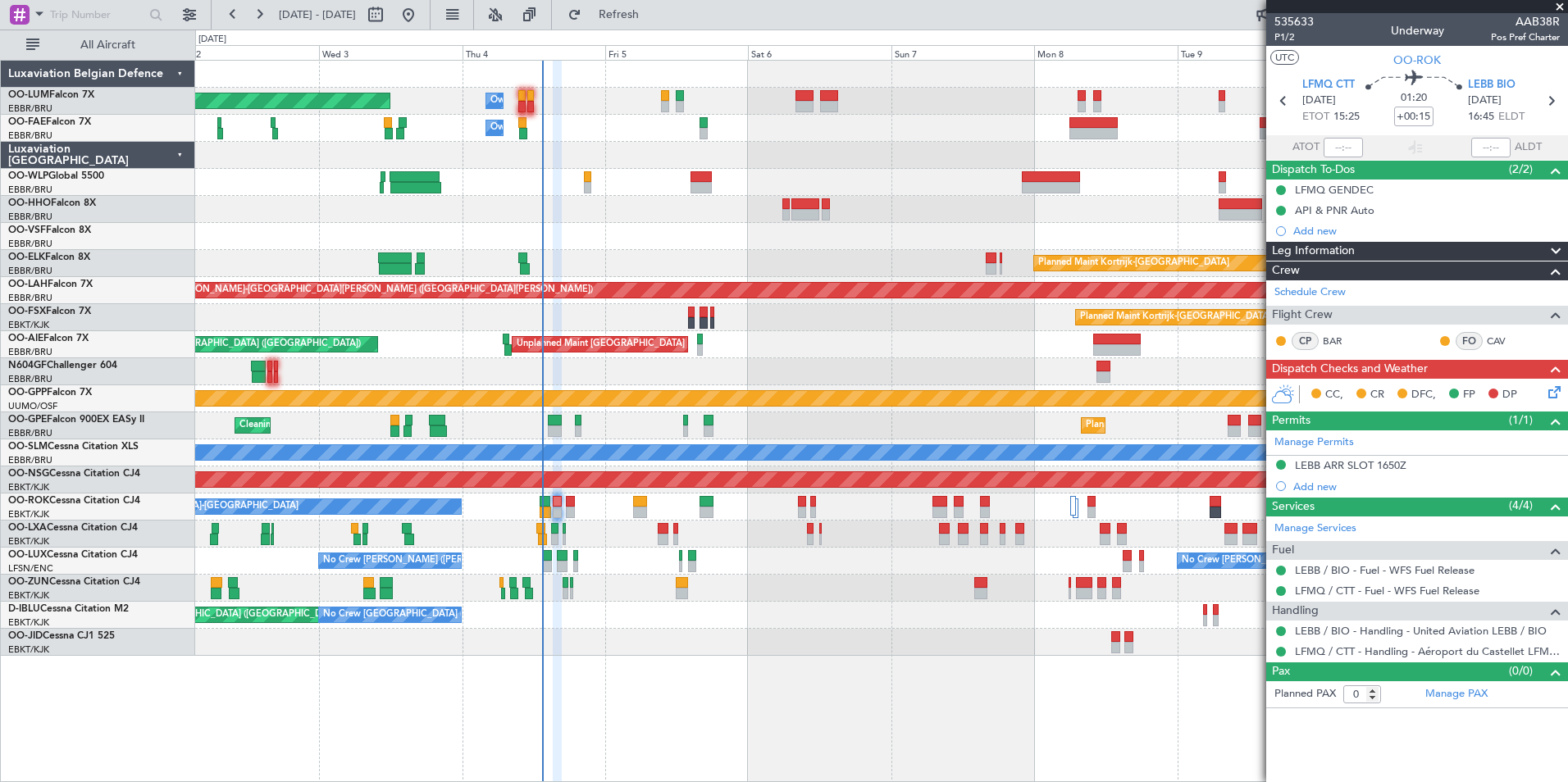
click at [506, 584] on div at bounding box center [881, 588] width 1372 height 27
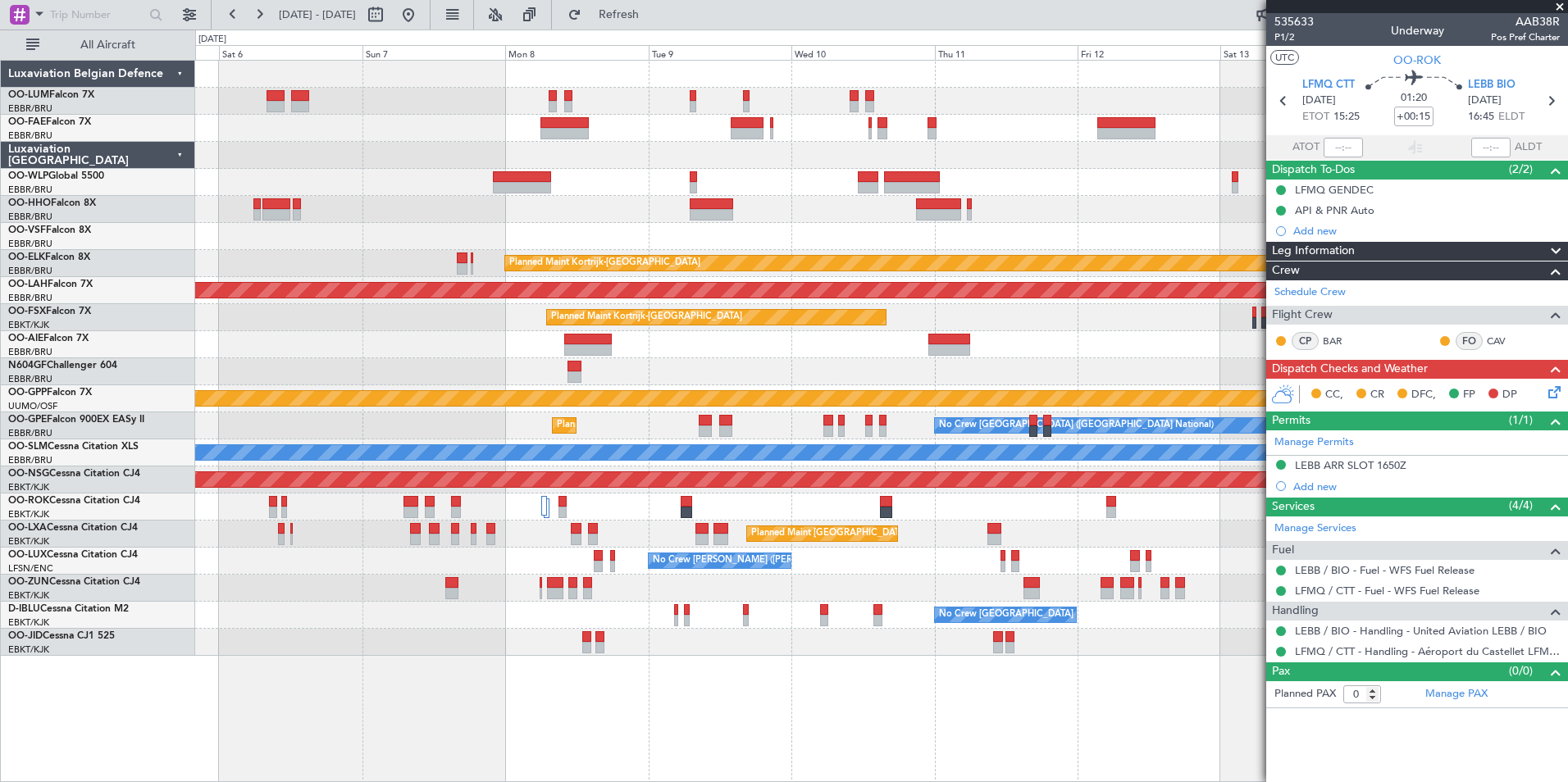
click at [829, 598] on div at bounding box center [881, 588] width 1372 height 27
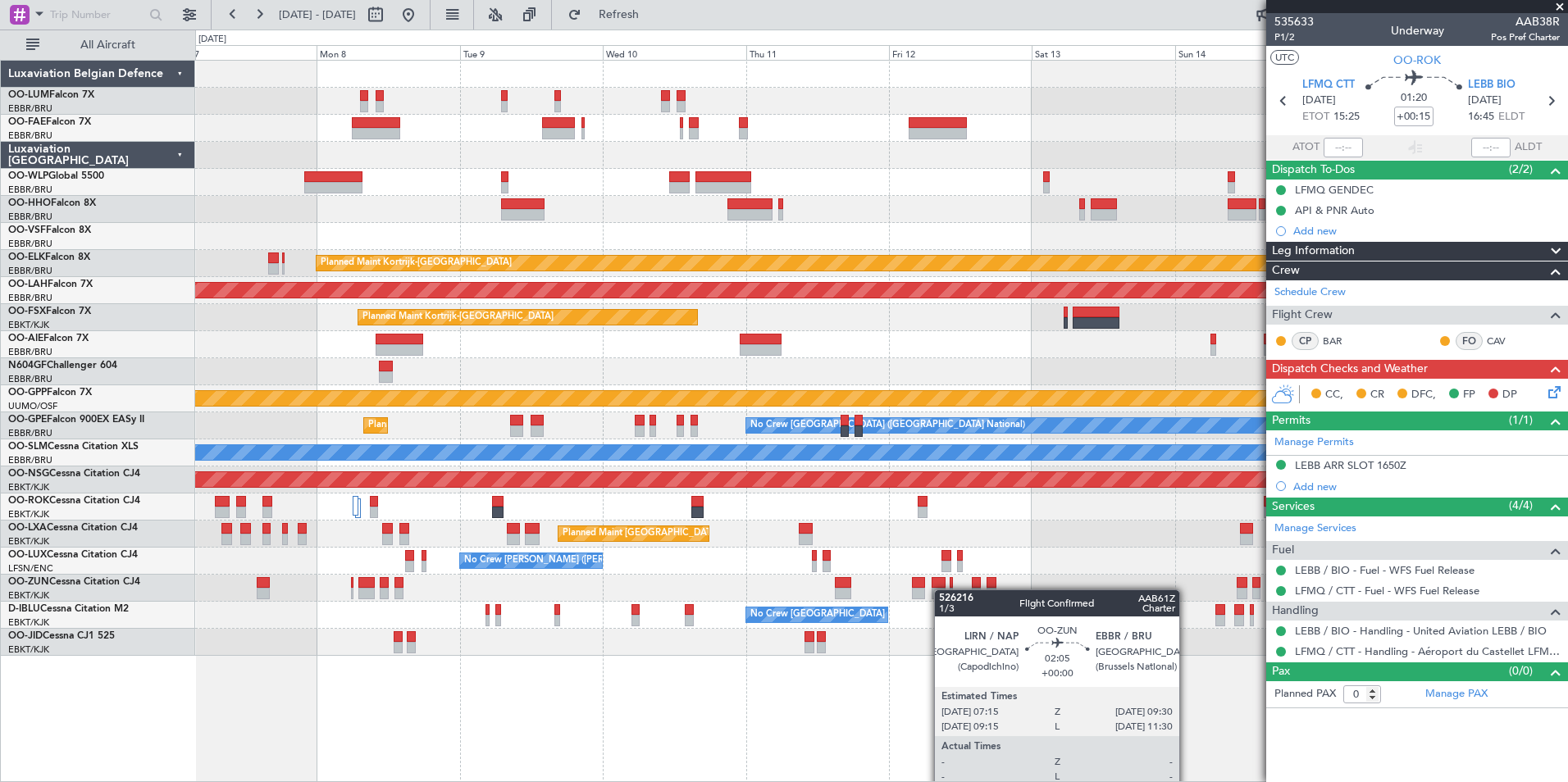
click at [925, 592] on div at bounding box center [918, 593] width 13 height 12
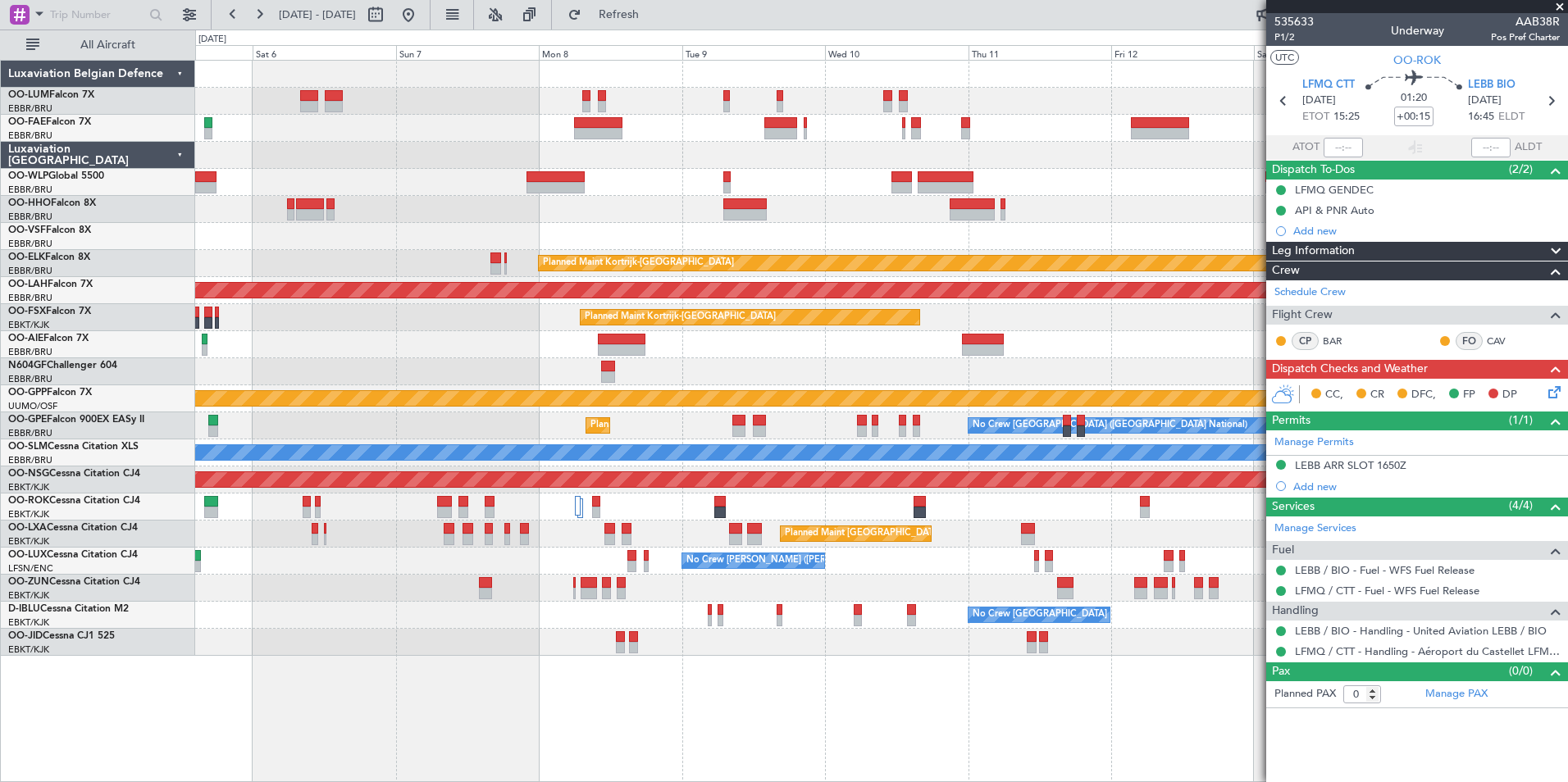
click at [889, 586] on div at bounding box center [881, 588] width 1372 height 27
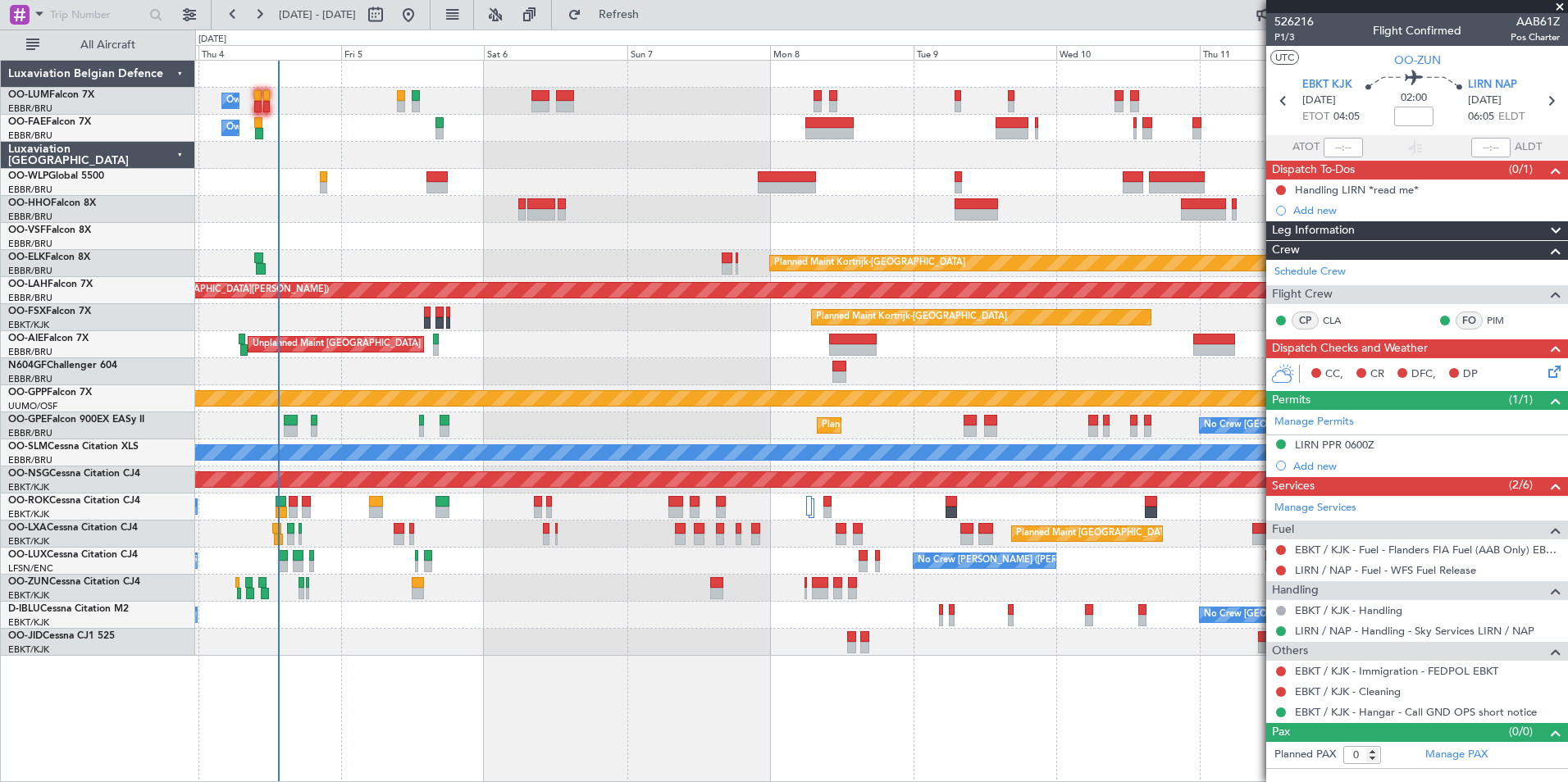
click at [488, 558] on div "Owner Melsbroek Air Base Planned Maint Brussels (Brussels National) Owner Melsb…" at bounding box center [881, 358] width 1372 height 595
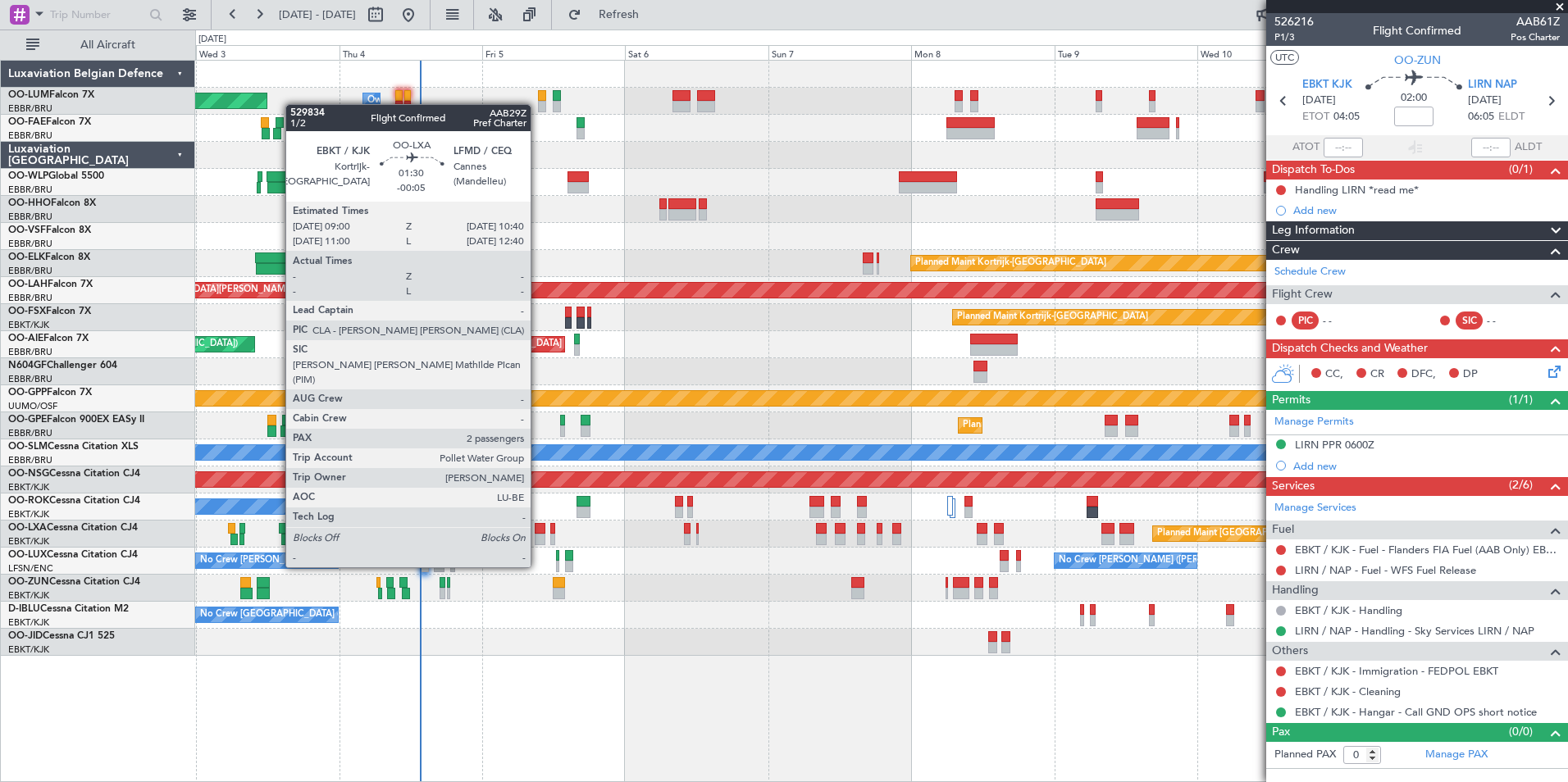
click at [538, 536] on div at bounding box center [539, 539] width 11 height 12
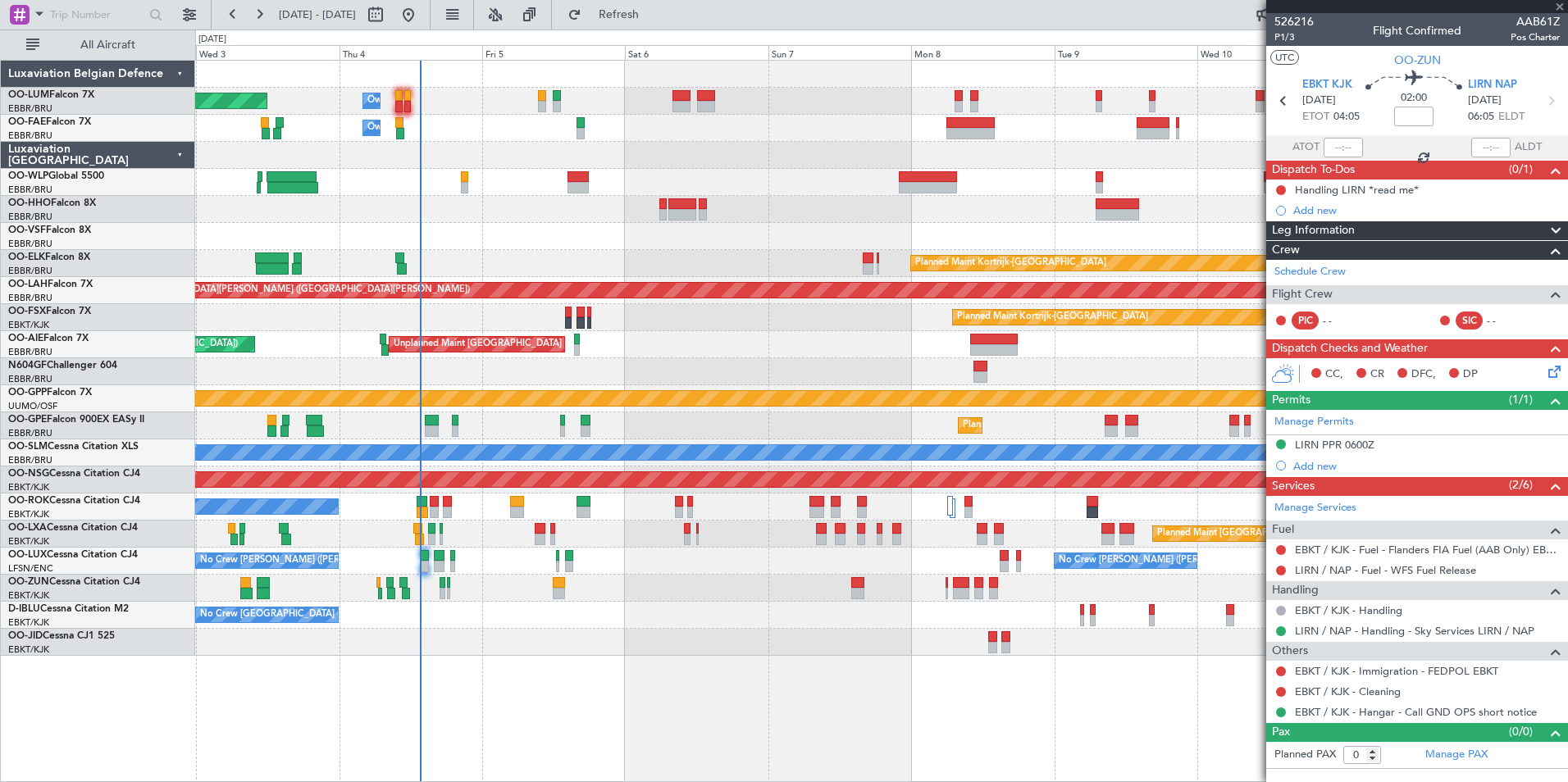
type input "-00:05"
type input "2"
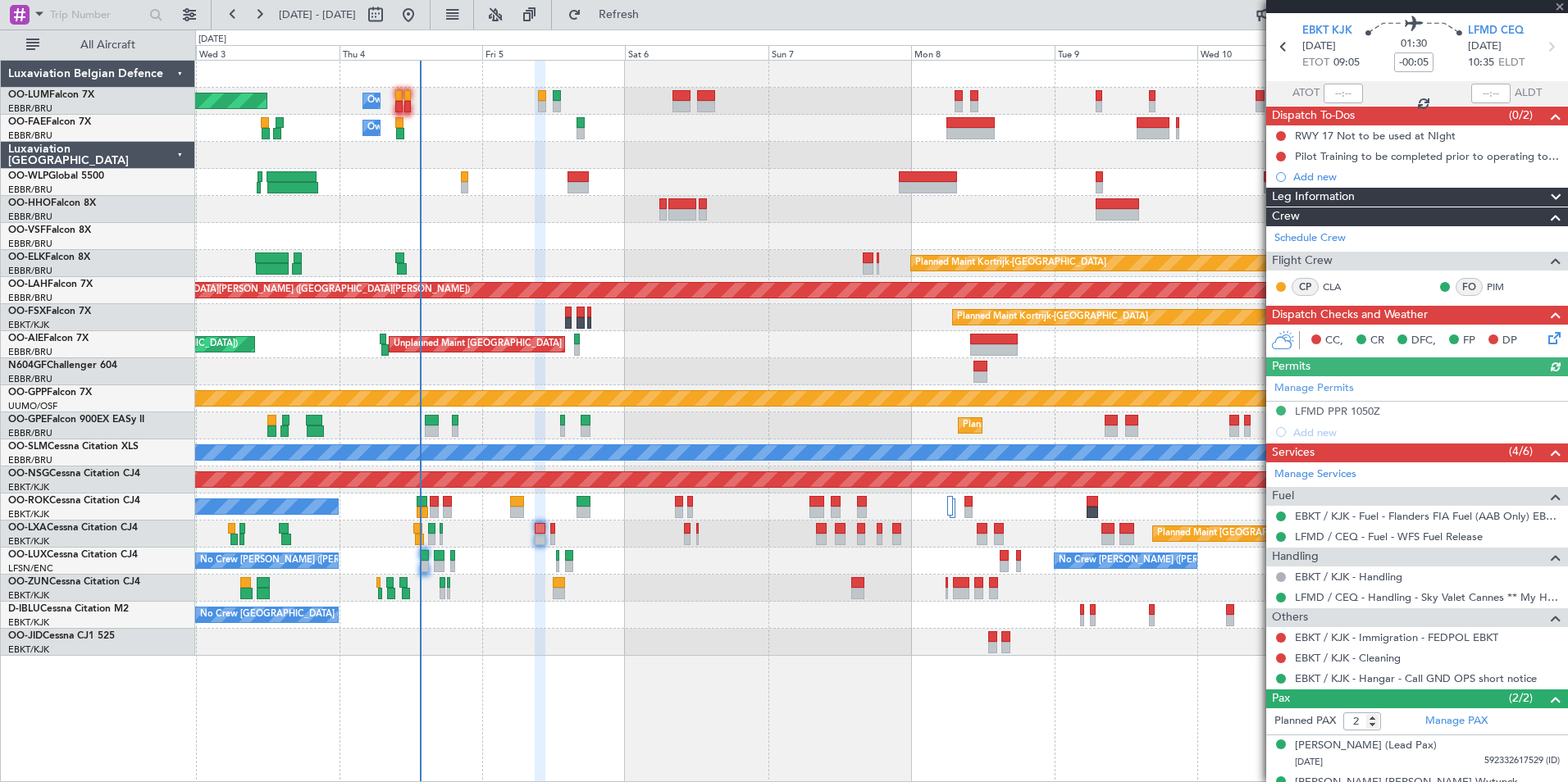
scroll to position [81, 0]
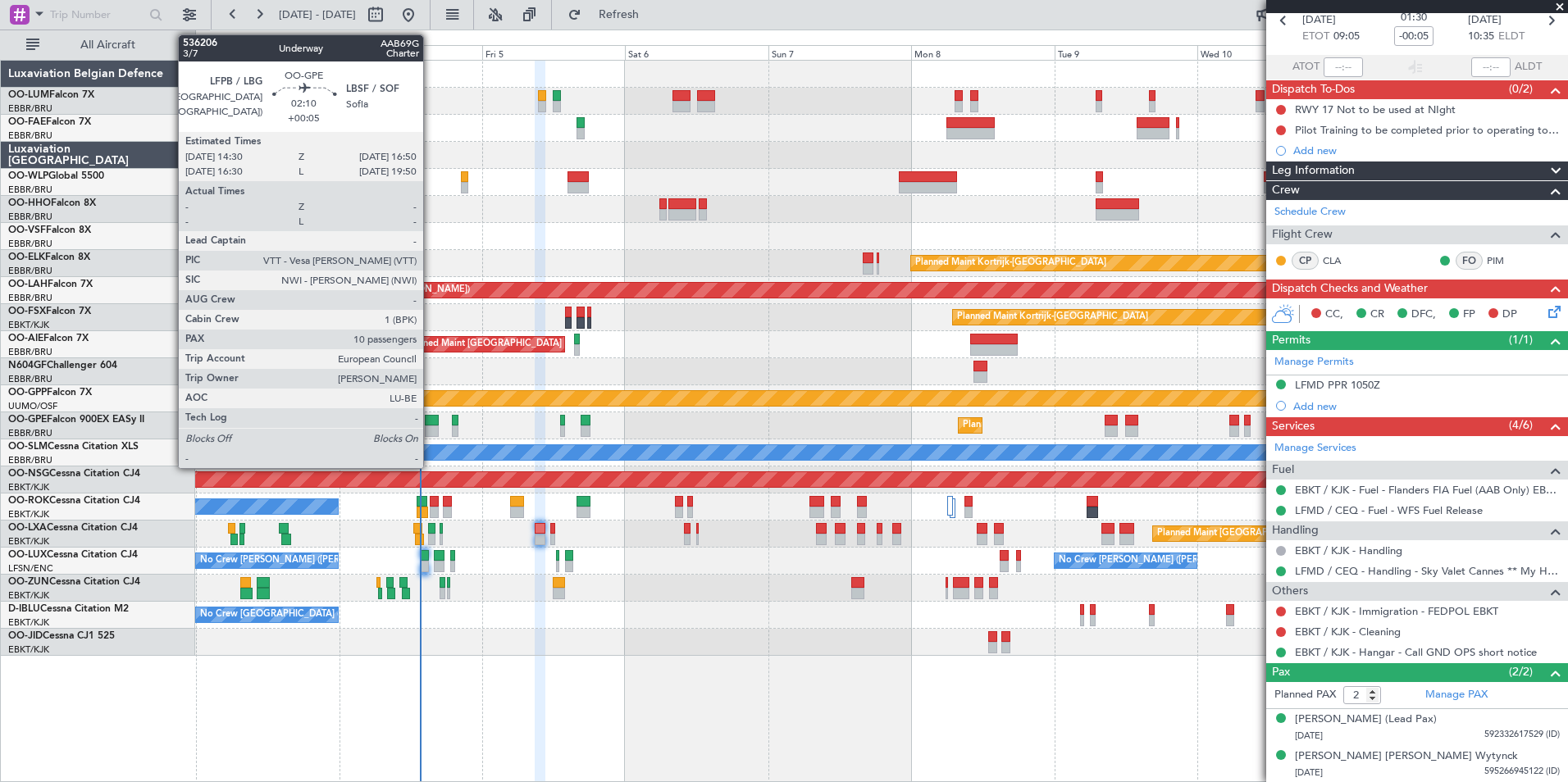
click at [431, 426] on div at bounding box center [432, 431] width 14 height 12
type input "+00:05"
type input "10"
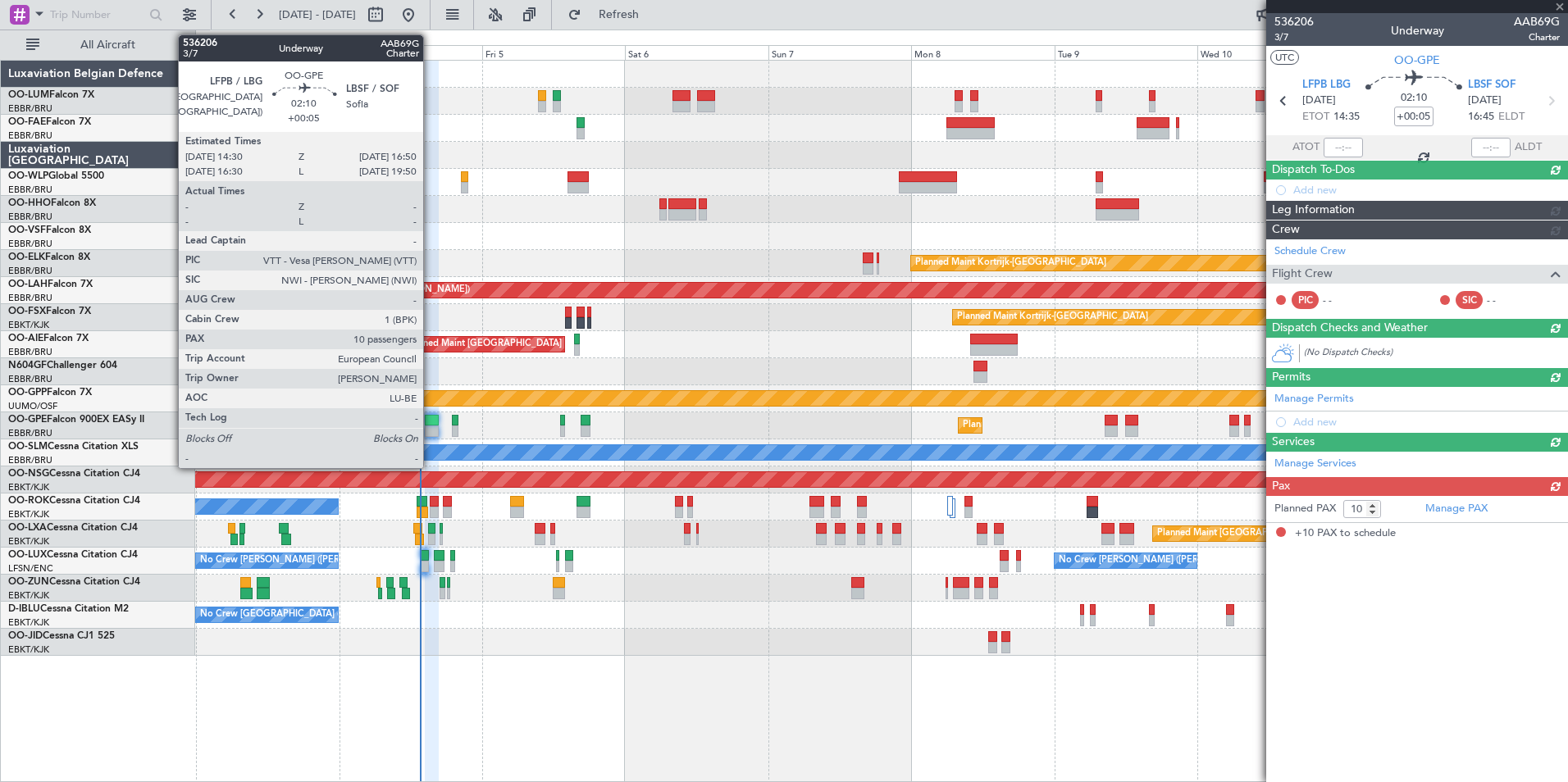
scroll to position [0, 0]
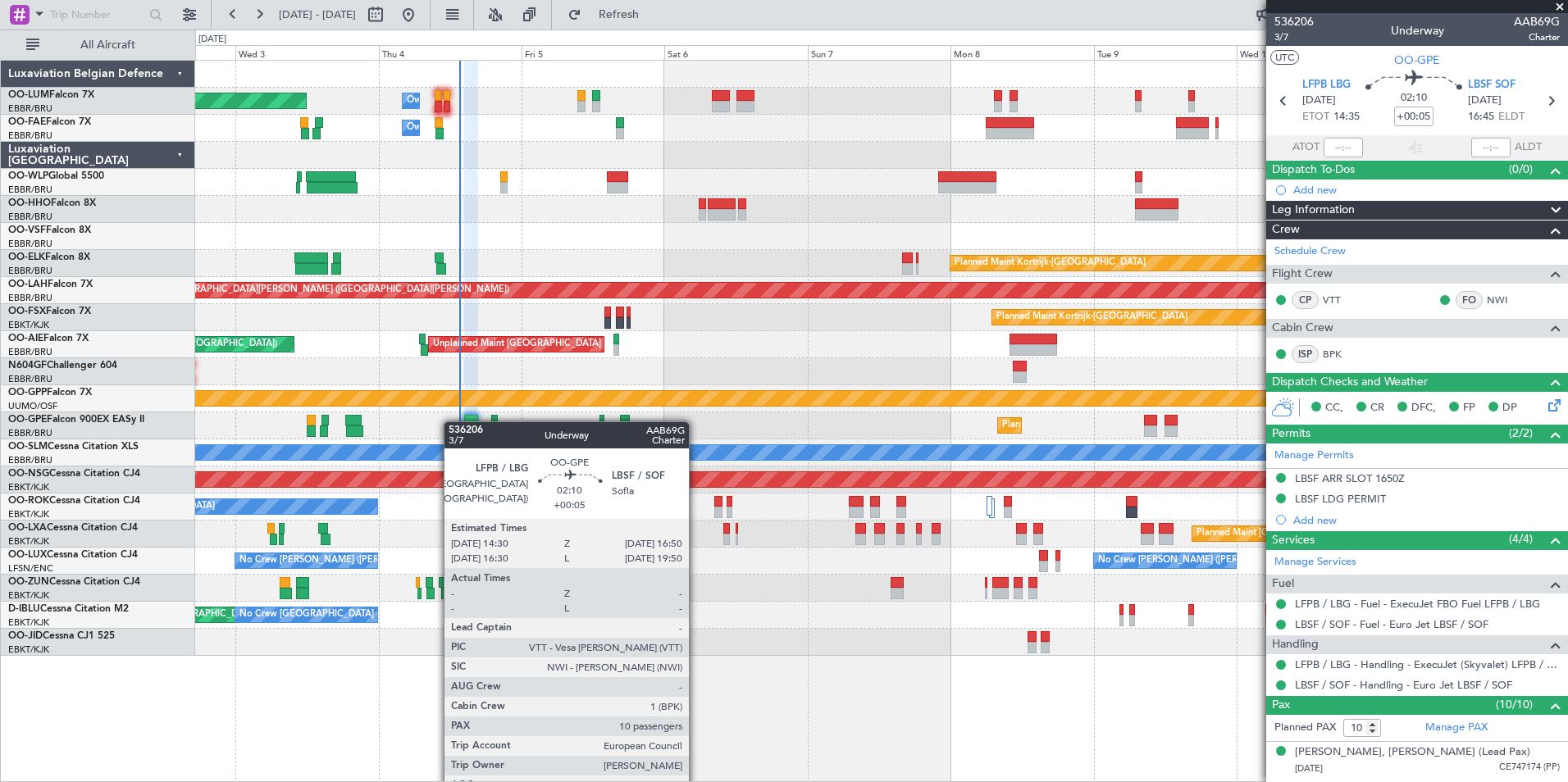
click at [474, 425] on div at bounding box center [471, 421] width 14 height 12
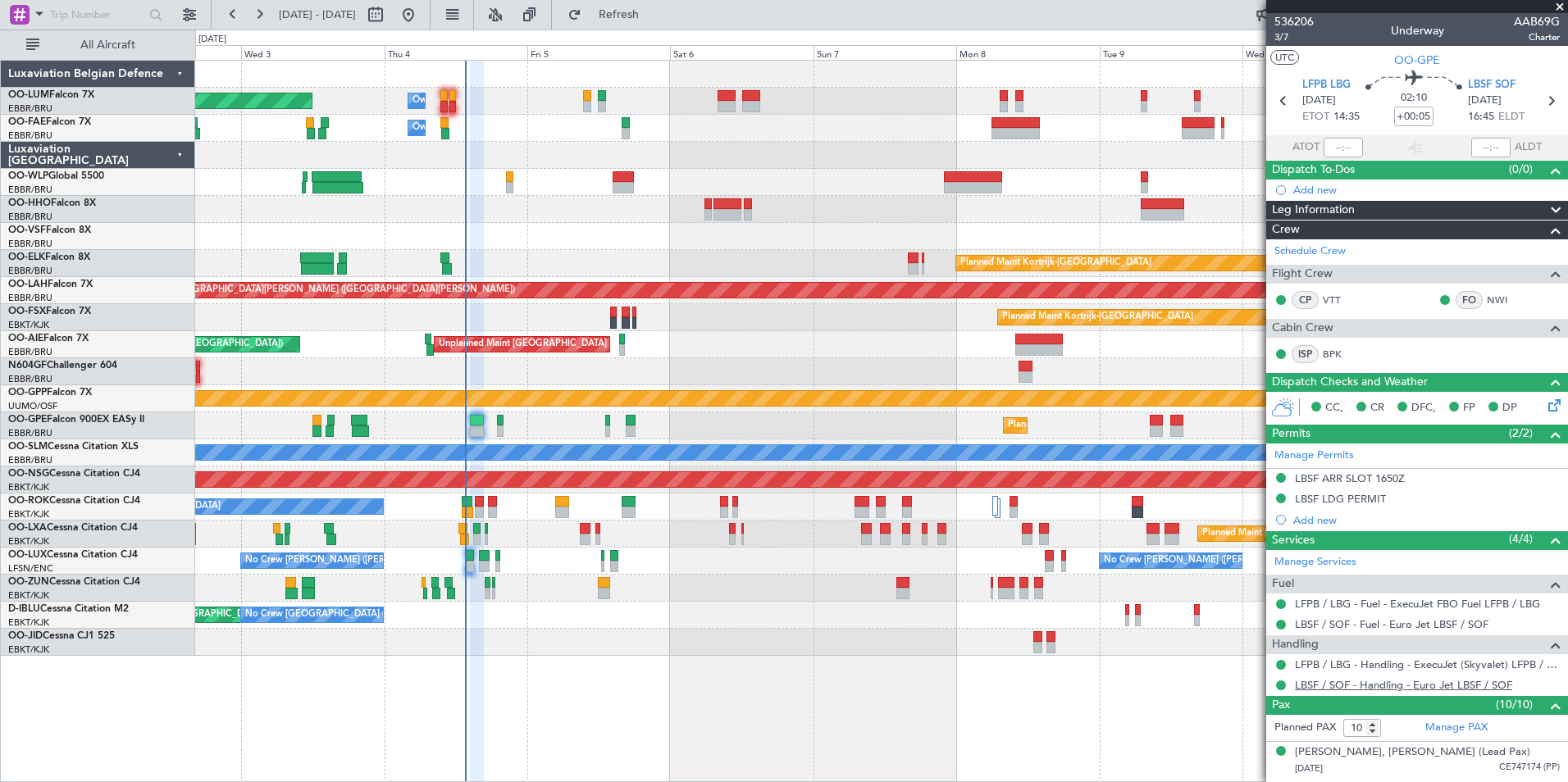
click at [1372, 679] on link "LBSF / SOF - Handling - Euro Jet LBSF / SOF" at bounding box center [1403, 684] width 217 height 14
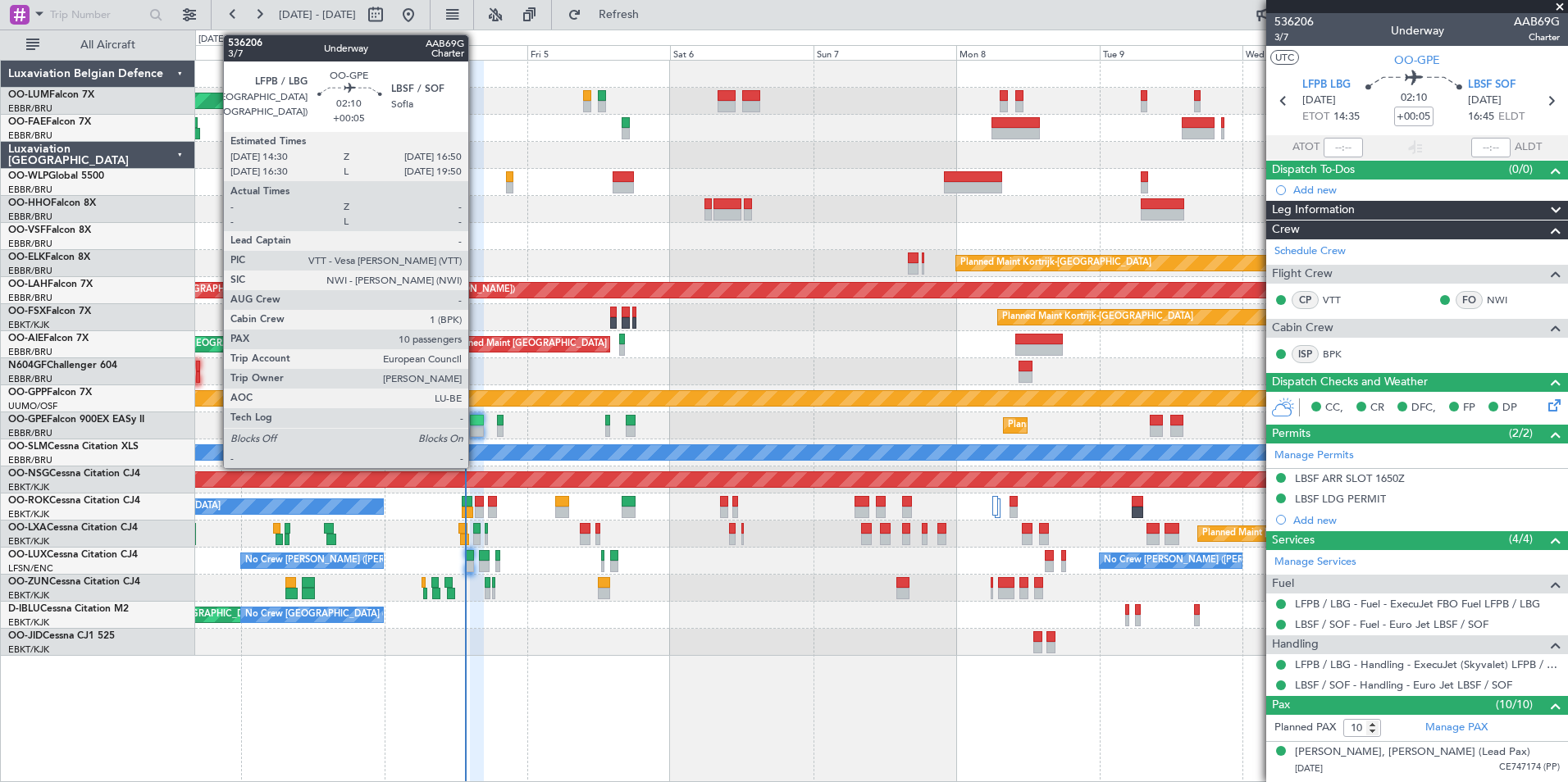
click at [476, 426] on div at bounding box center [477, 431] width 14 height 12
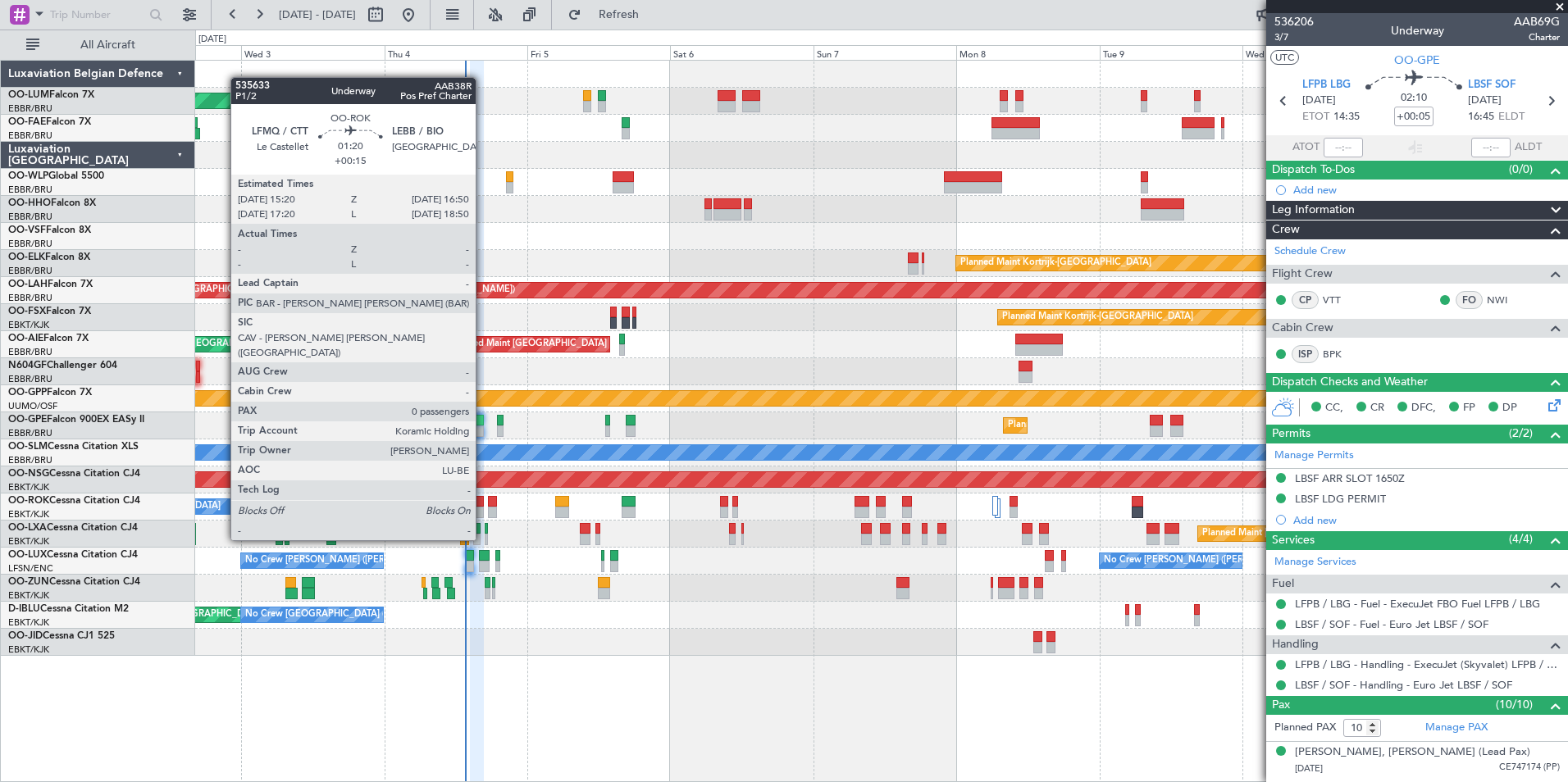
click at [483, 509] on div at bounding box center [479, 512] width 9 height 12
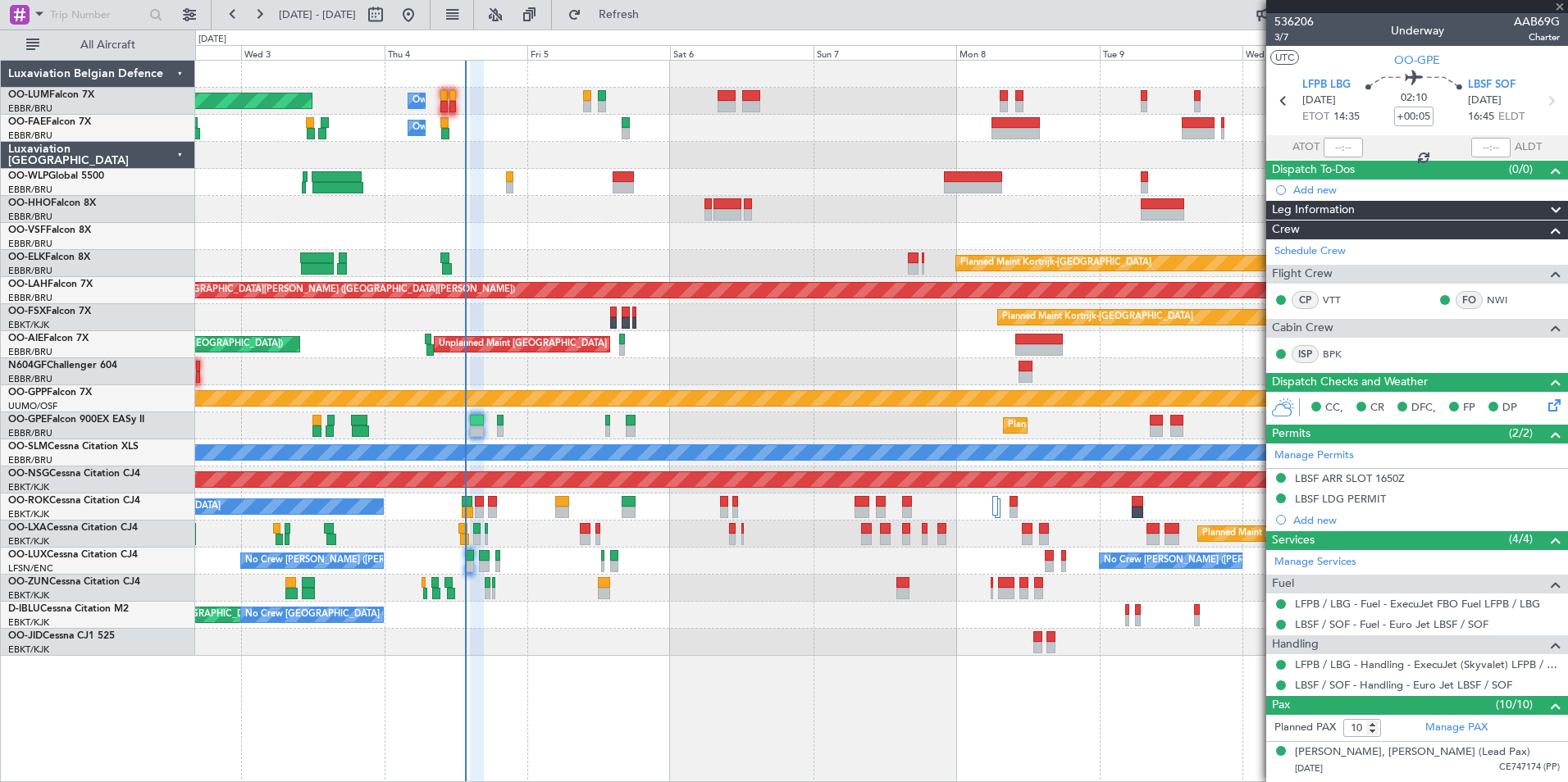
type input "+00:15"
type input "0"
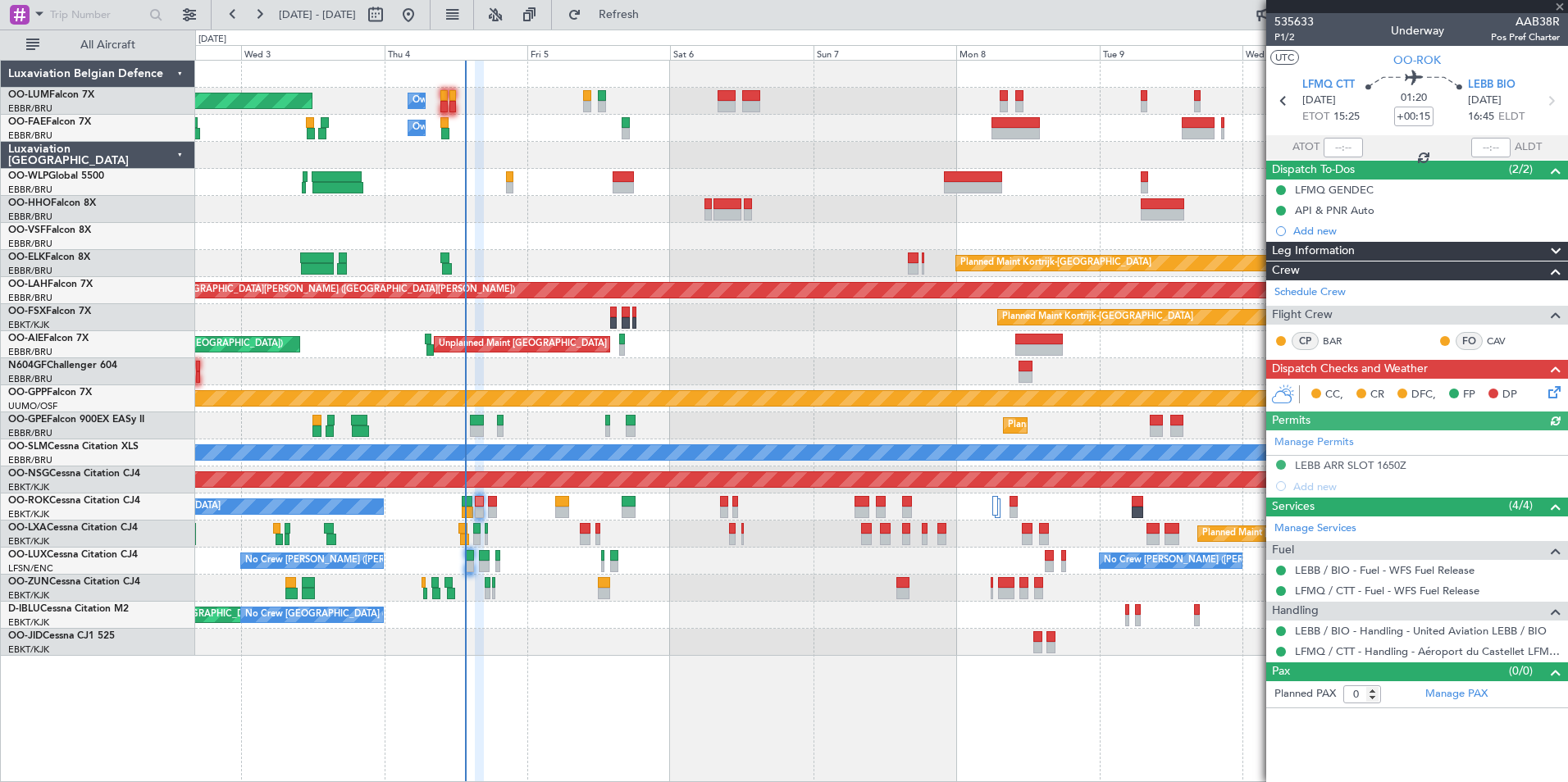
click at [1548, 391] on icon at bounding box center [1552, 389] width 13 height 13
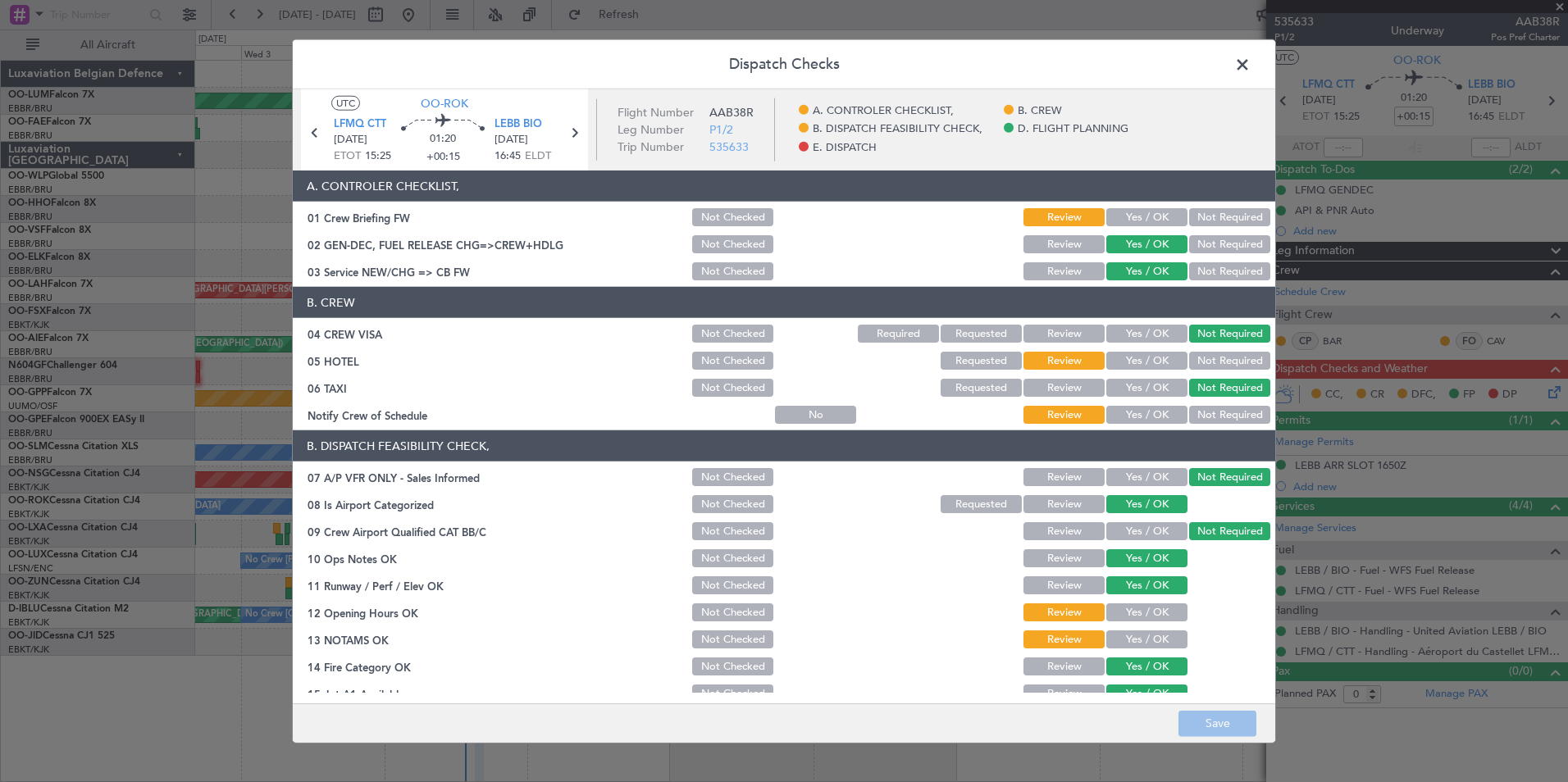
click at [1132, 216] on button "Yes / OK" at bounding box center [1146, 217] width 82 height 18
click at [1230, 363] on button "Not Required" at bounding box center [1230, 361] width 82 height 18
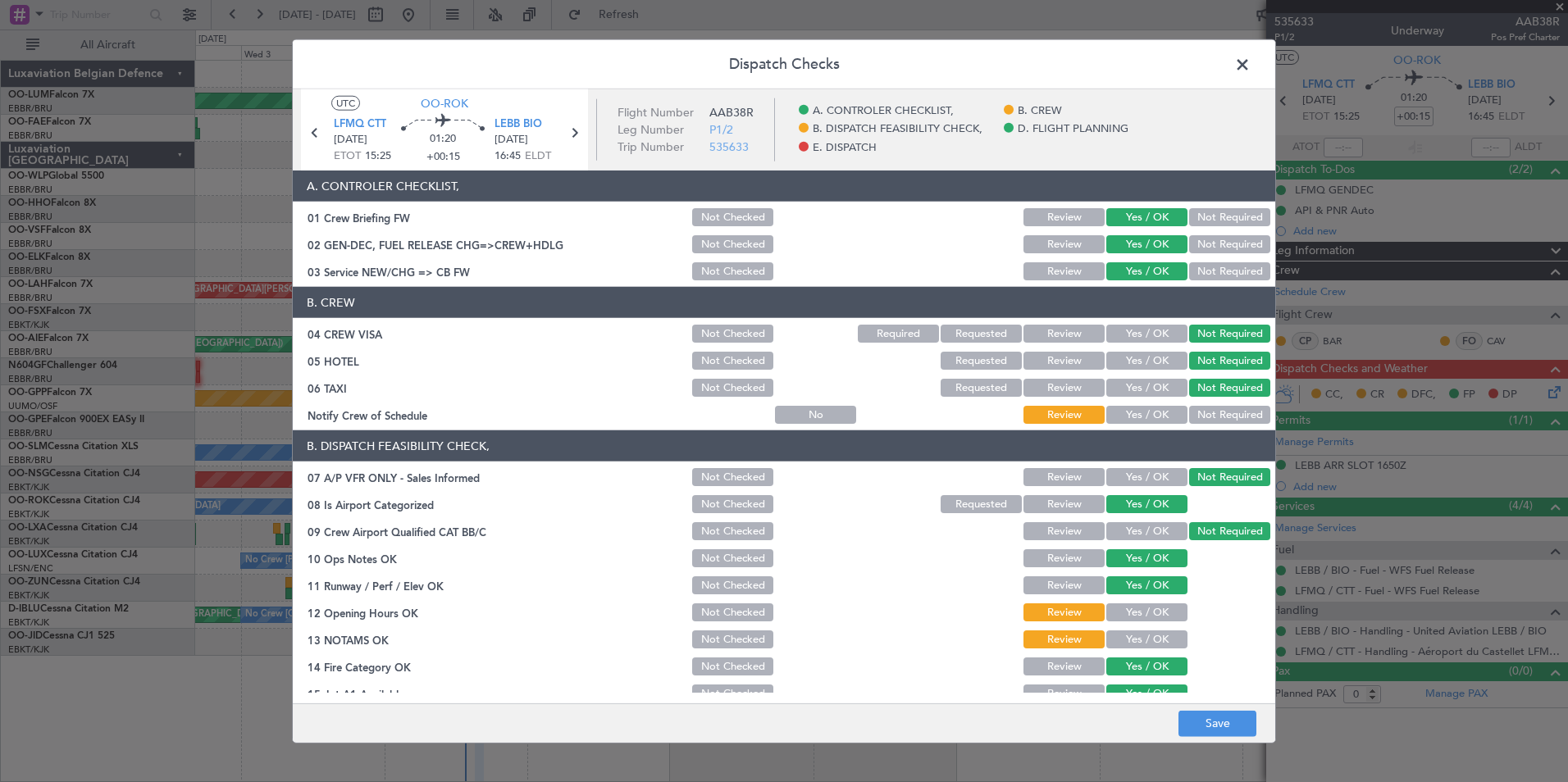
click at [1146, 417] on button "Yes / OK" at bounding box center [1146, 415] width 82 height 18
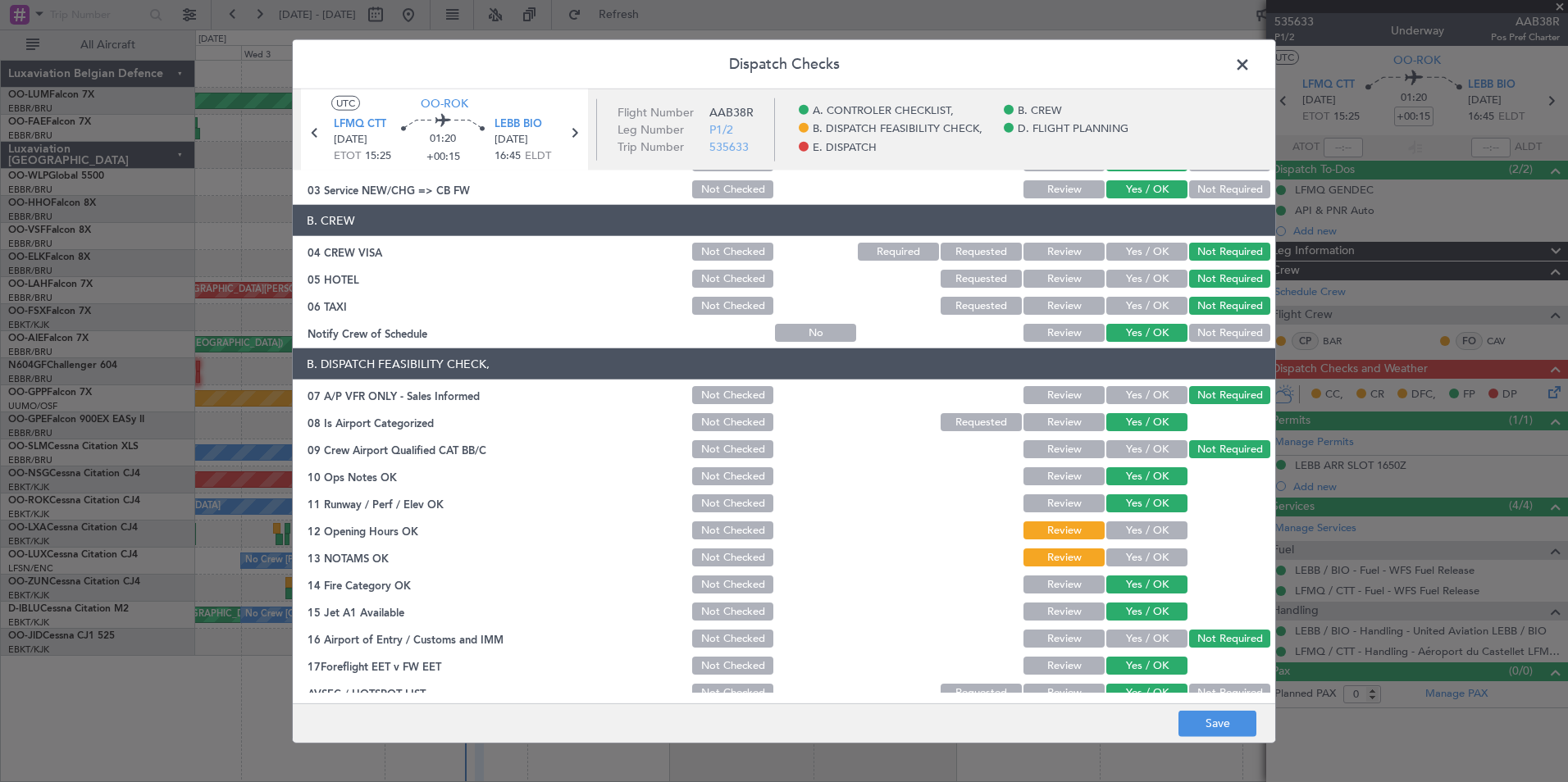
drag, startPoint x: 1141, startPoint y: 534, endPoint x: 1145, endPoint y: 555, distance: 21.4
click at [1141, 533] on button "Yes / OK" at bounding box center [1146, 530] width 82 height 18
click at [1146, 555] on button "Yes / OK" at bounding box center [1146, 557] width 82 height 18
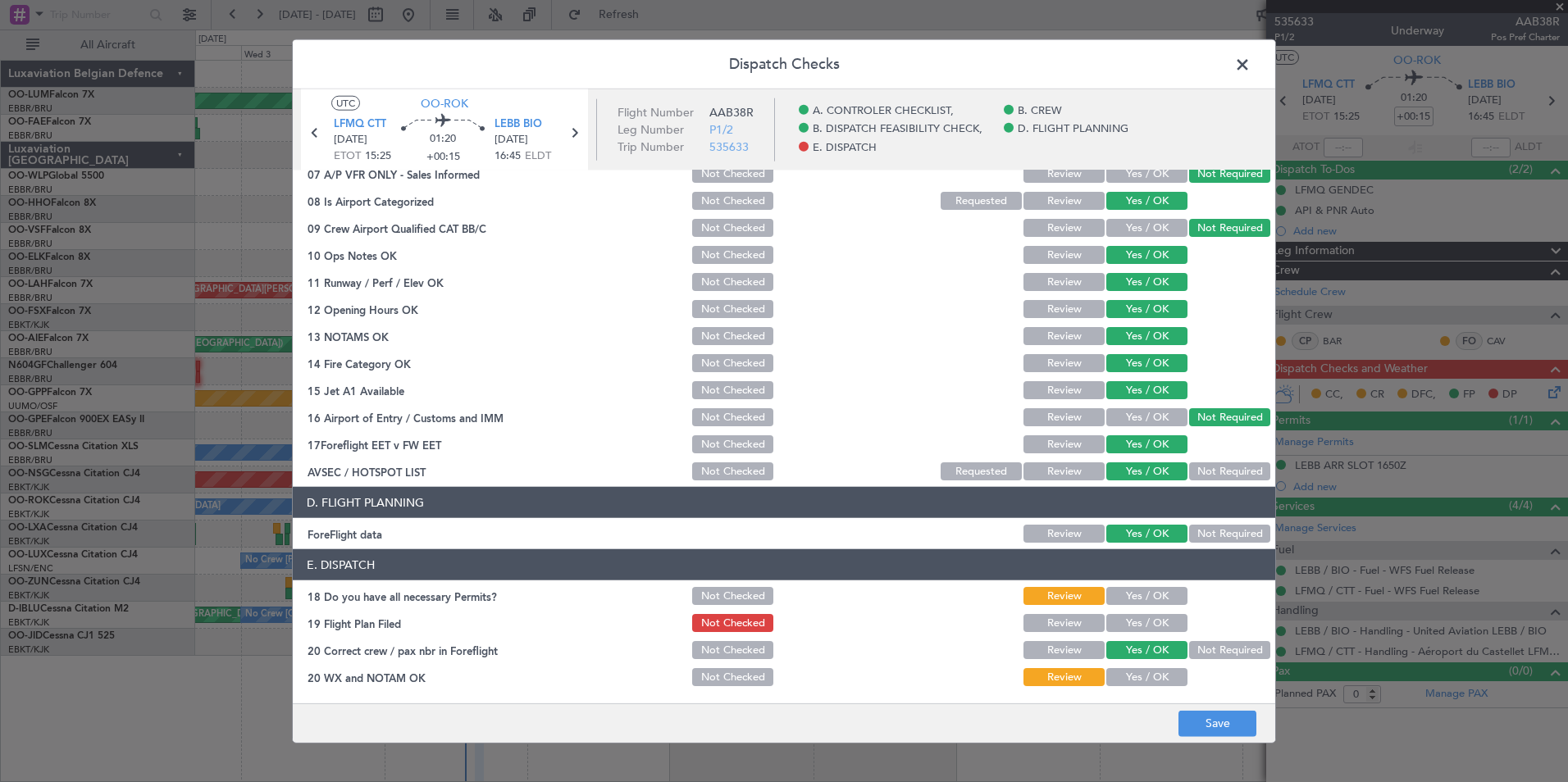
drag, startPoint x: 1141, startPoint y: 595, endPoint x: 1136, endPoint y: 621, distance: 26.5
click at [1141, 596] on button "Yes / OK" at bounding box center [1146, 596] width 82 height 18
click at [1136, 622] on button "Yes / OK" at bounding box center [1146, 623] width 82 height 18
click at [1128, 686] on div "Yes / OK" at bounding box center [1145, 677] width 83 height 23
click at [1146, 678] on button "Yes / OK" at bounding box center [1146, 677] width 82 height 18
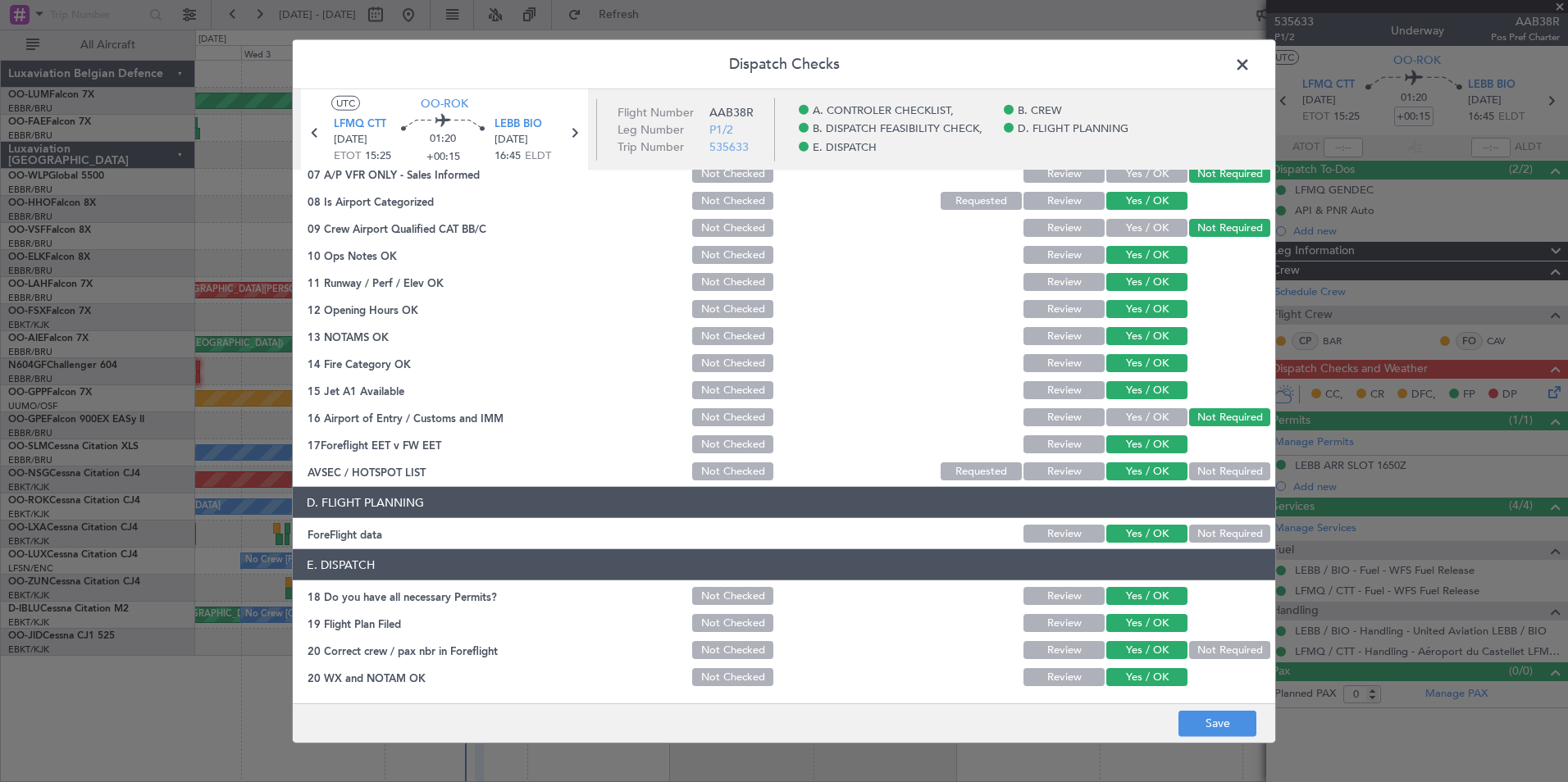
click at [1208, 739] on footer "Save" at bounding box center [783, 722] width 982 height 40
click at [1206, 730] on button "Save" at bounding box center [1217, 723] width 78 height 26
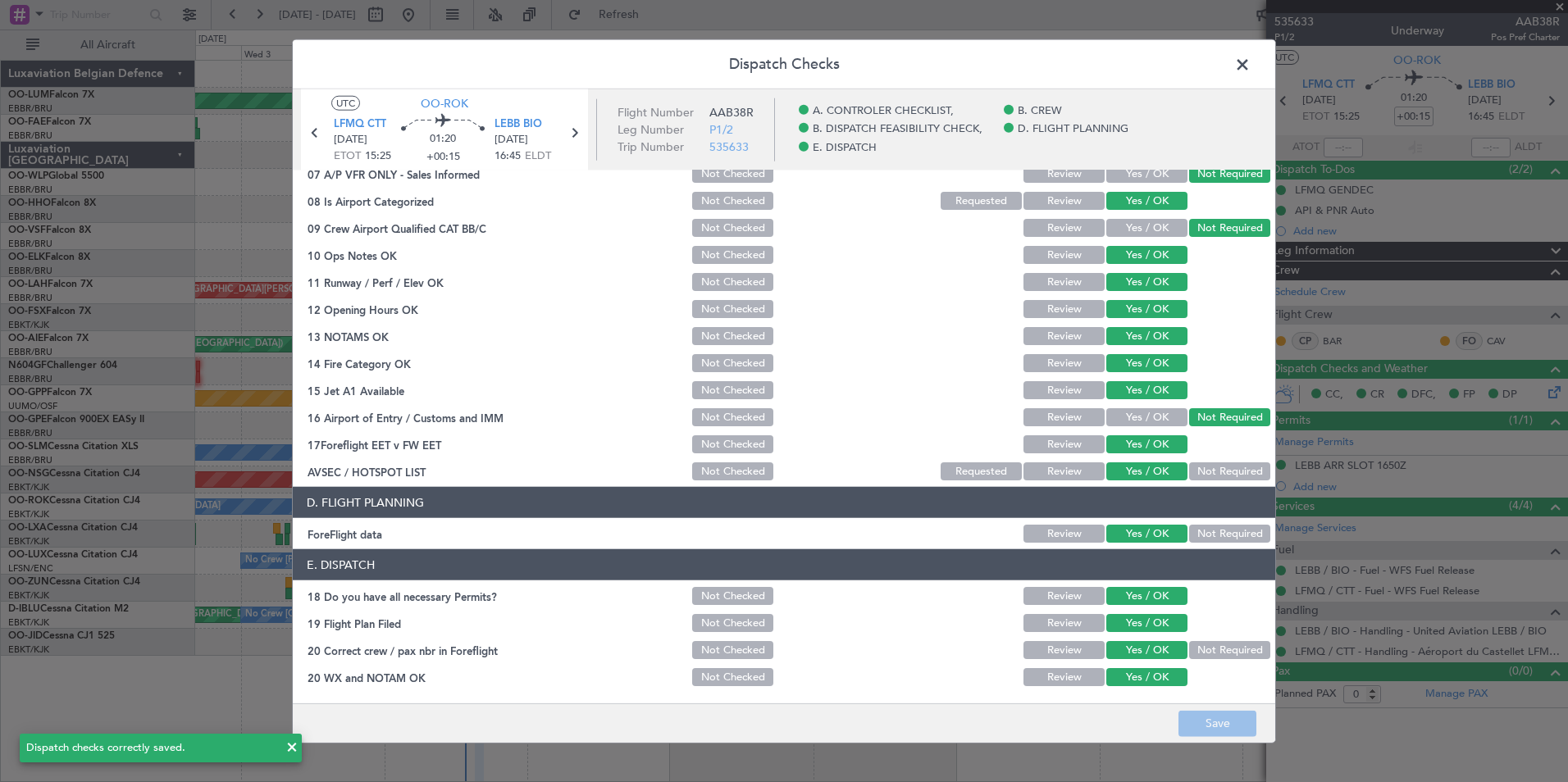
click at [1250, 73] on span at bounding box center [1250, 69] width 0 height 33
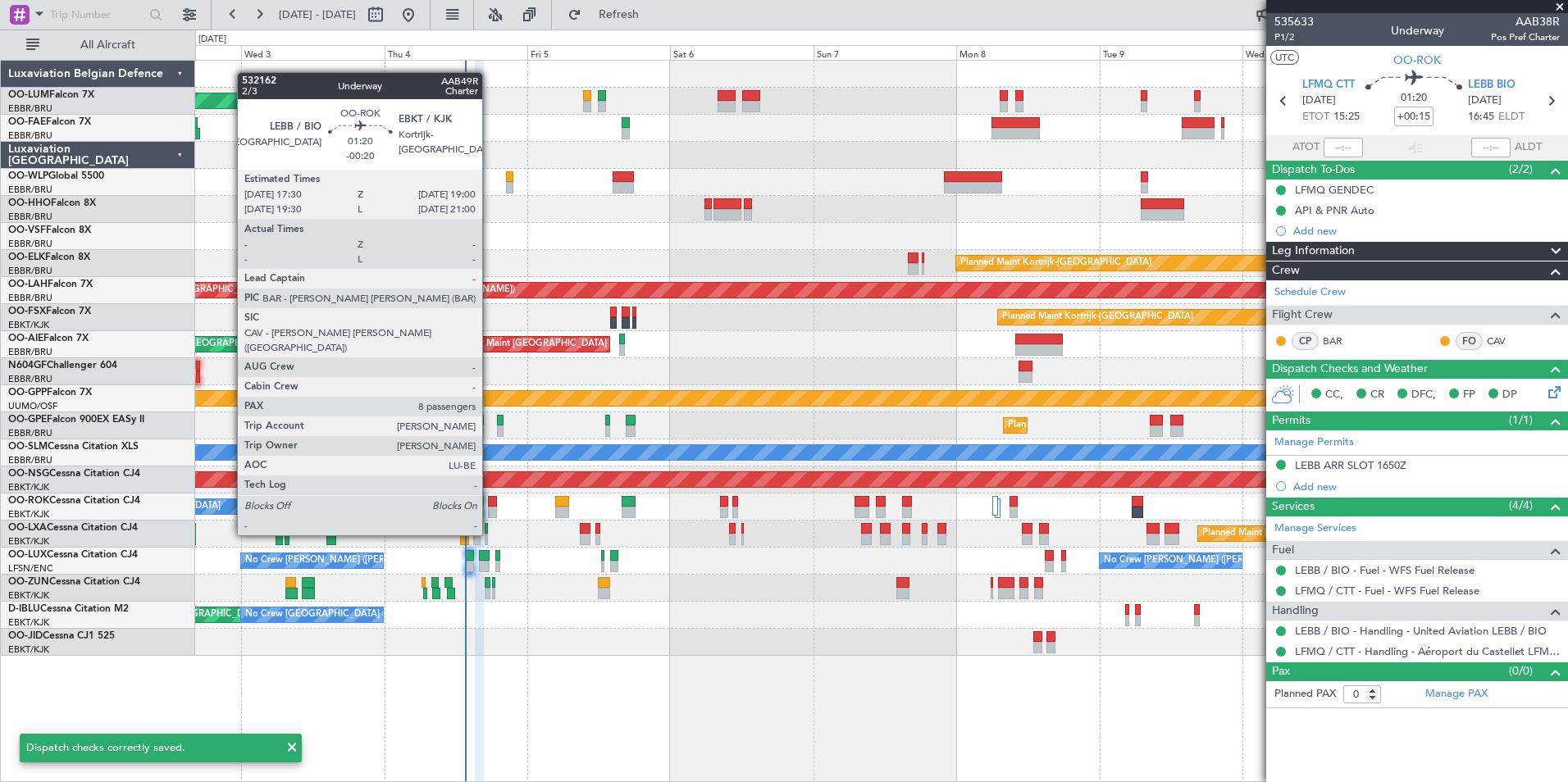
click at [488, 503] on div at bounding box center [492, 501] width 9 height 12
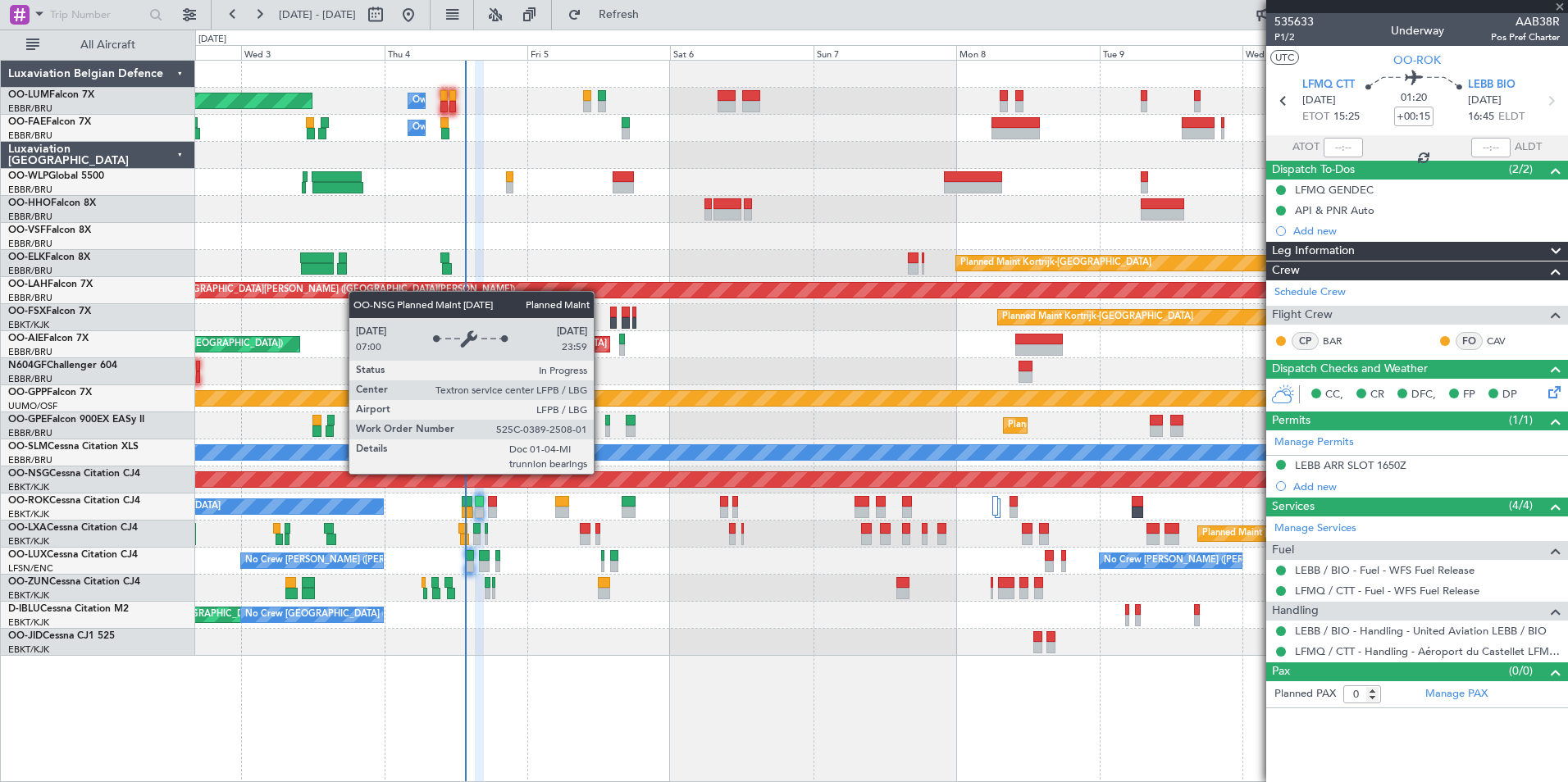
type input "-00:20"
type input "8"
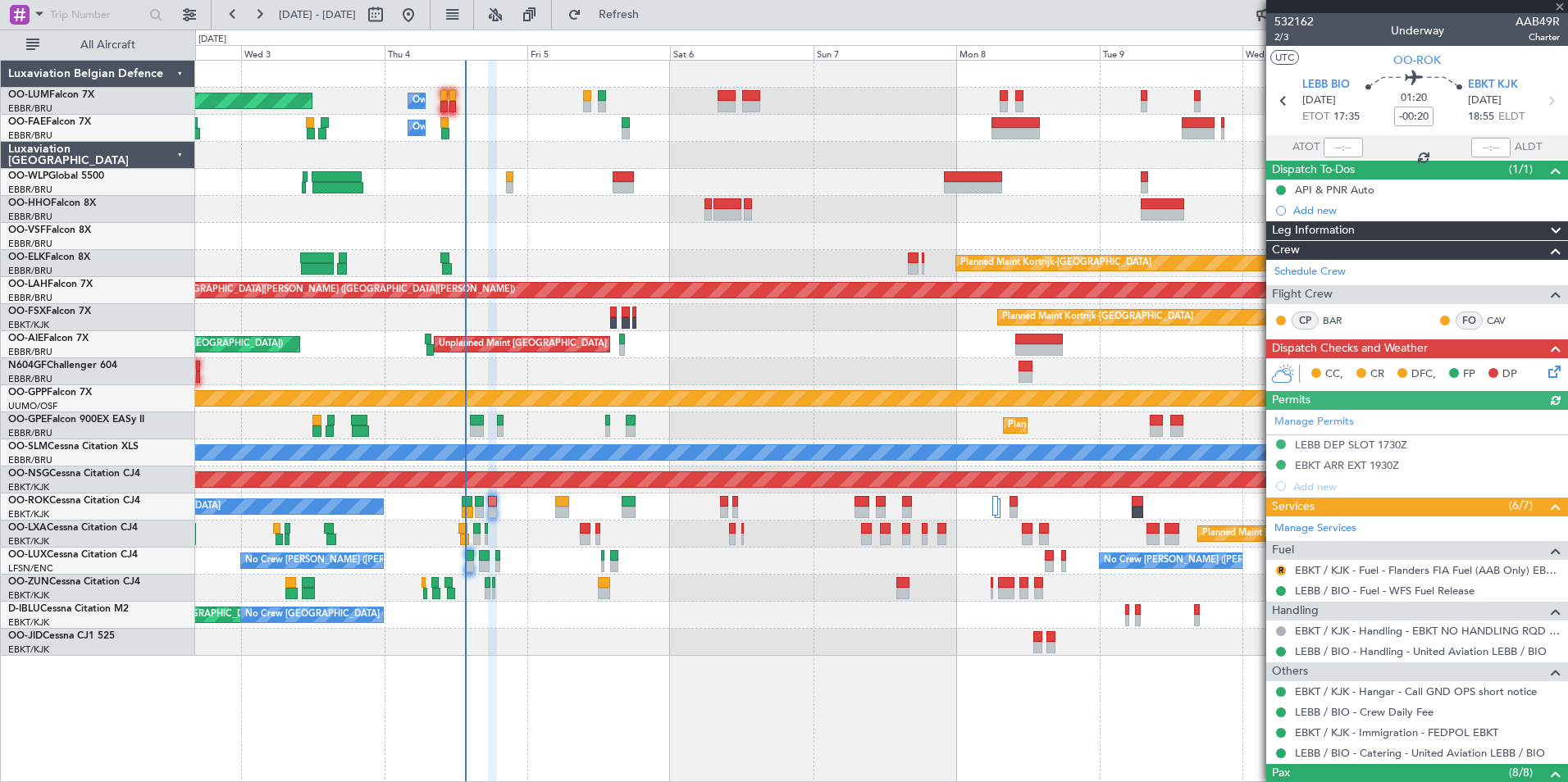
click at [1547, 366] on icon at bounding box center [1552, 369] width 13 height 13
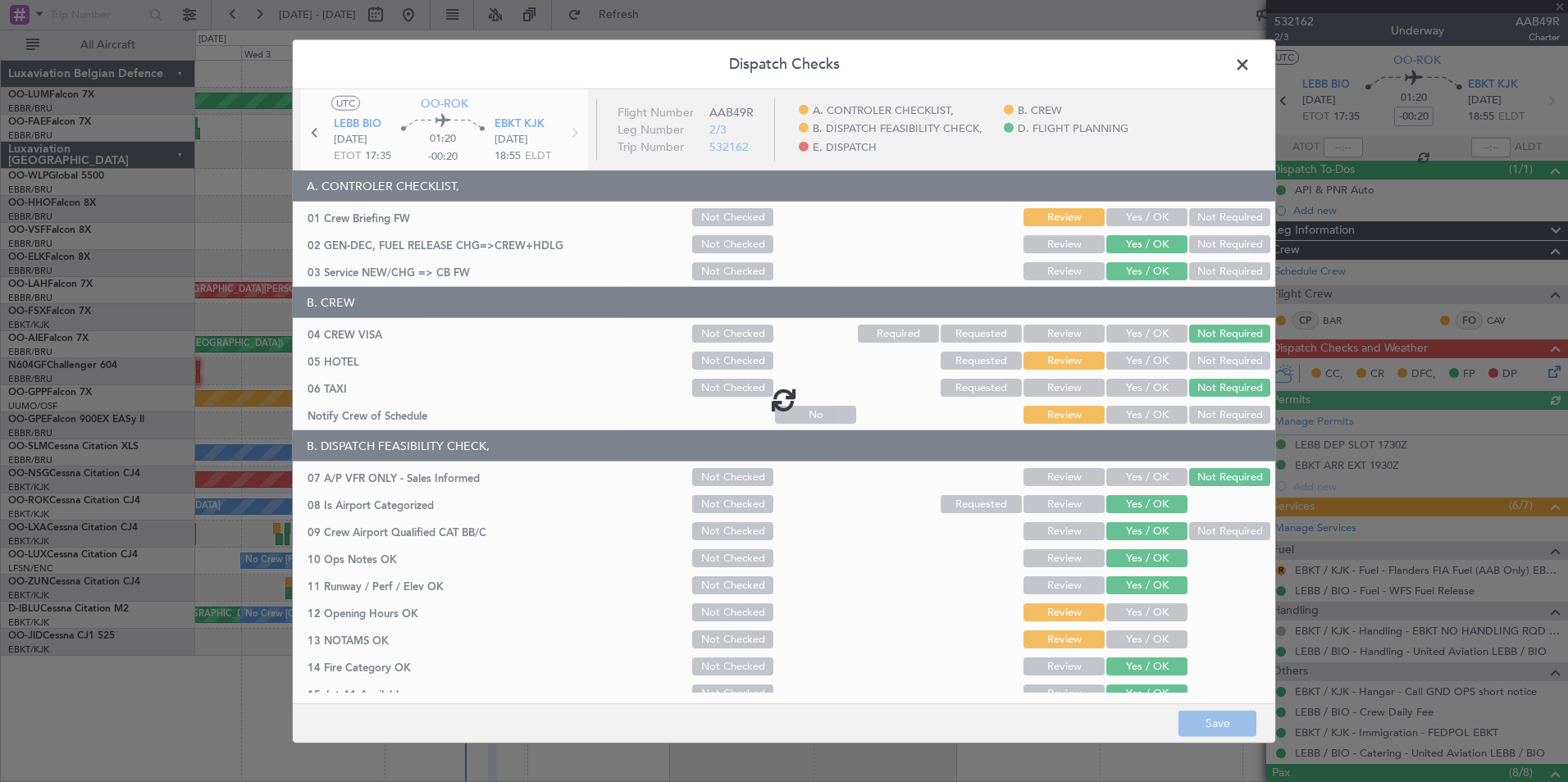
click at [1124, 216] on div at bounding box center [783, 400] width 982 height 621
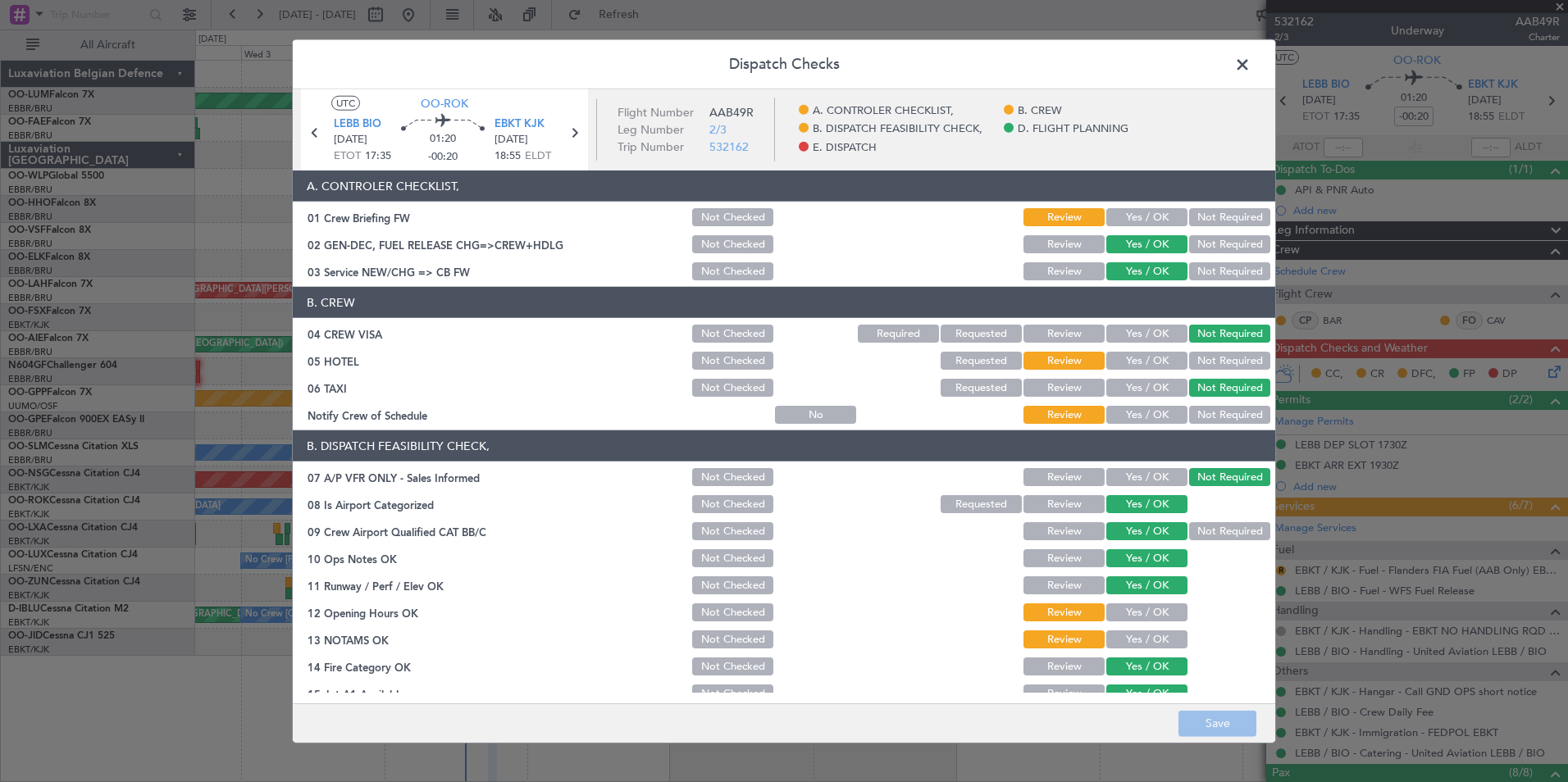
click at [1133, 215] on button "Yes / OK" at bounding box center [1146, 217] width 82 height 18
click at [1202, 365] on button "Not Required" at bounding box center [1230, 361] width 82 height 18
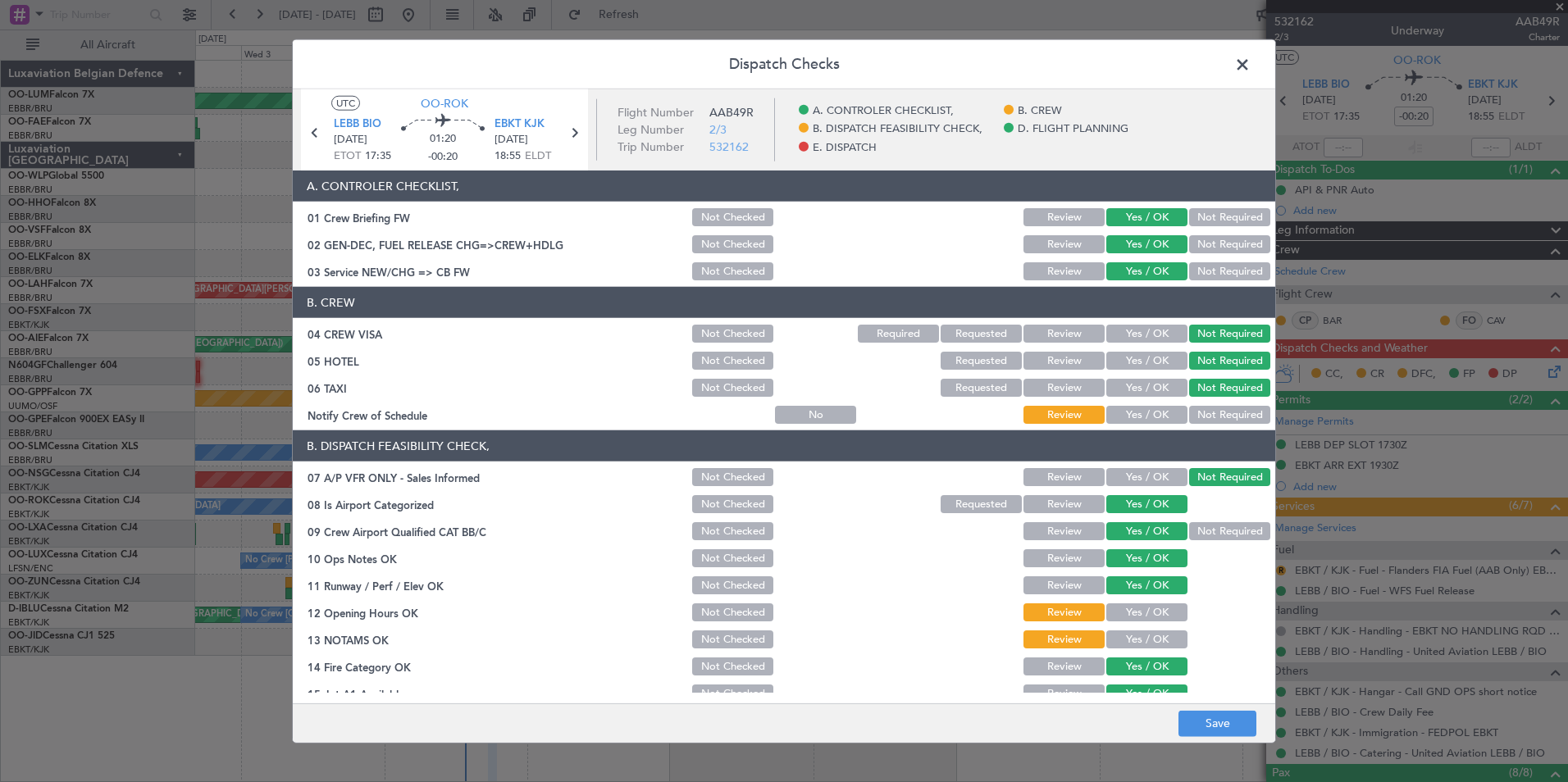
click at [1122, 426] on div "Yes / OK" at bounding box center [1145, 415] width 83 height 23
click at [1141, 406] on button "Yes / OK" at bounding box center [1146, 415] width 82 height 18
click at [1115, 612] on button "Yes / OK" at bounding box center [1146, 612] width 82 height 18
click at [1125, 643] on button "Yes / OK" at bounding box center [1146, 640] width 82 height 18
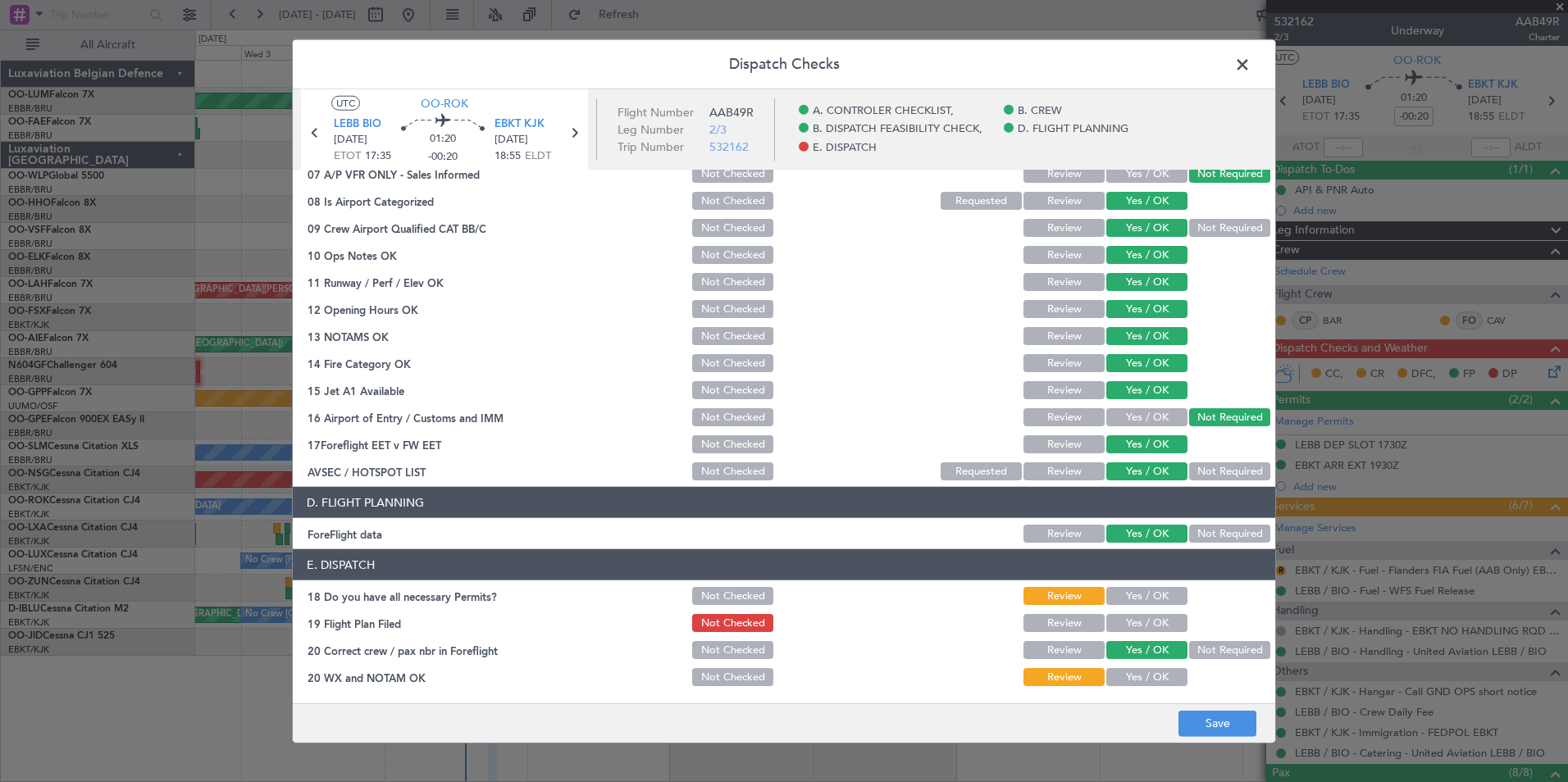
click at [1141, 593] on button "Yes / OK" at bounding box center [1146, 596] width 82 height 18
click at [1140, 622] on button "Yes / OK" at bounding box center [1146, 623] width 82 height 18
click at [1136, 677] on button "Yes / OK" at bounding box center [1146, 677] width 82 height 18
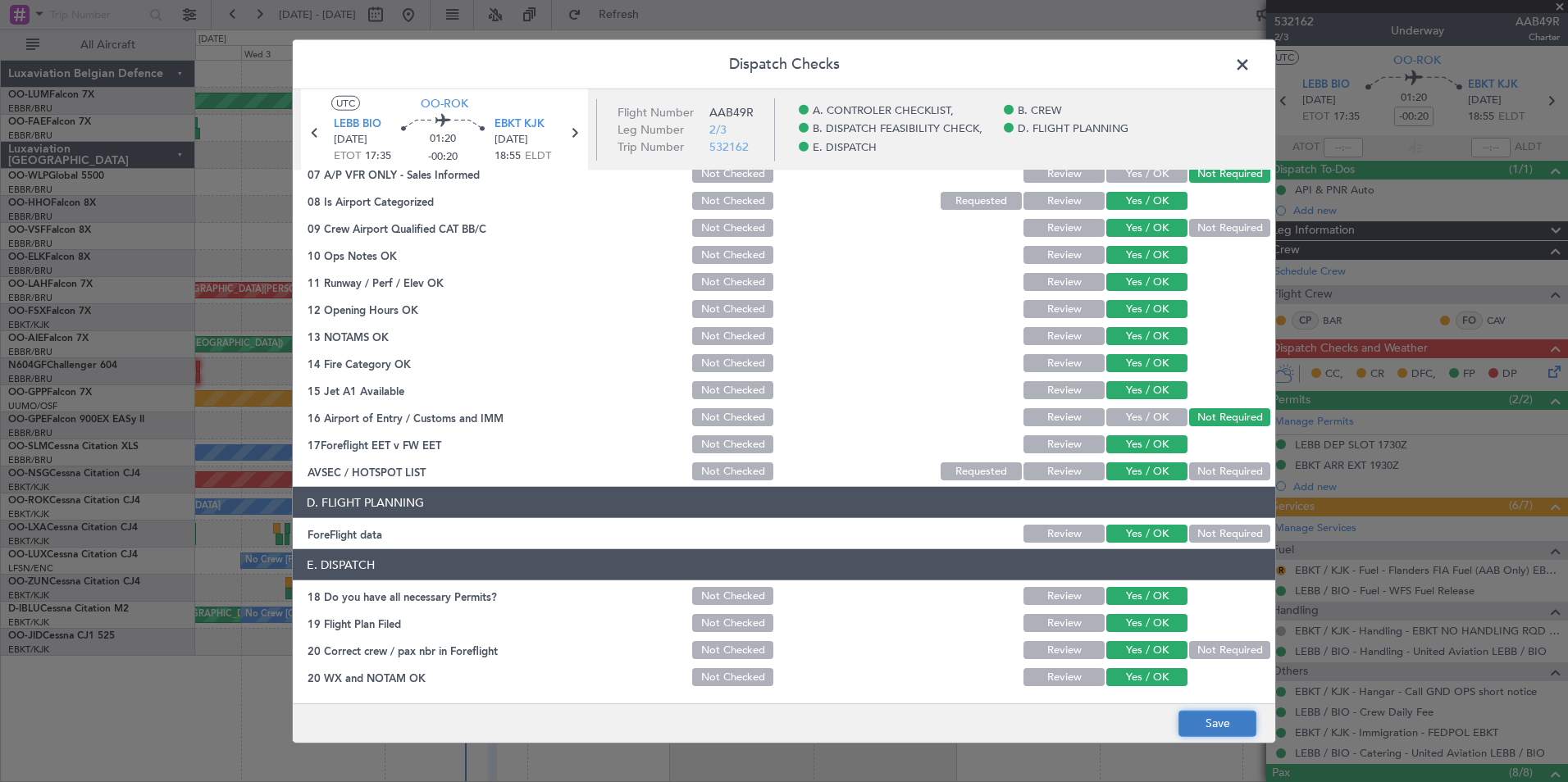
click at [1202, 724] on button "Save" at bounding box center [1217, 723] width 78 height 26
click at [1250, 58] on span at bounding box center [1250, 69] width 0 height 33
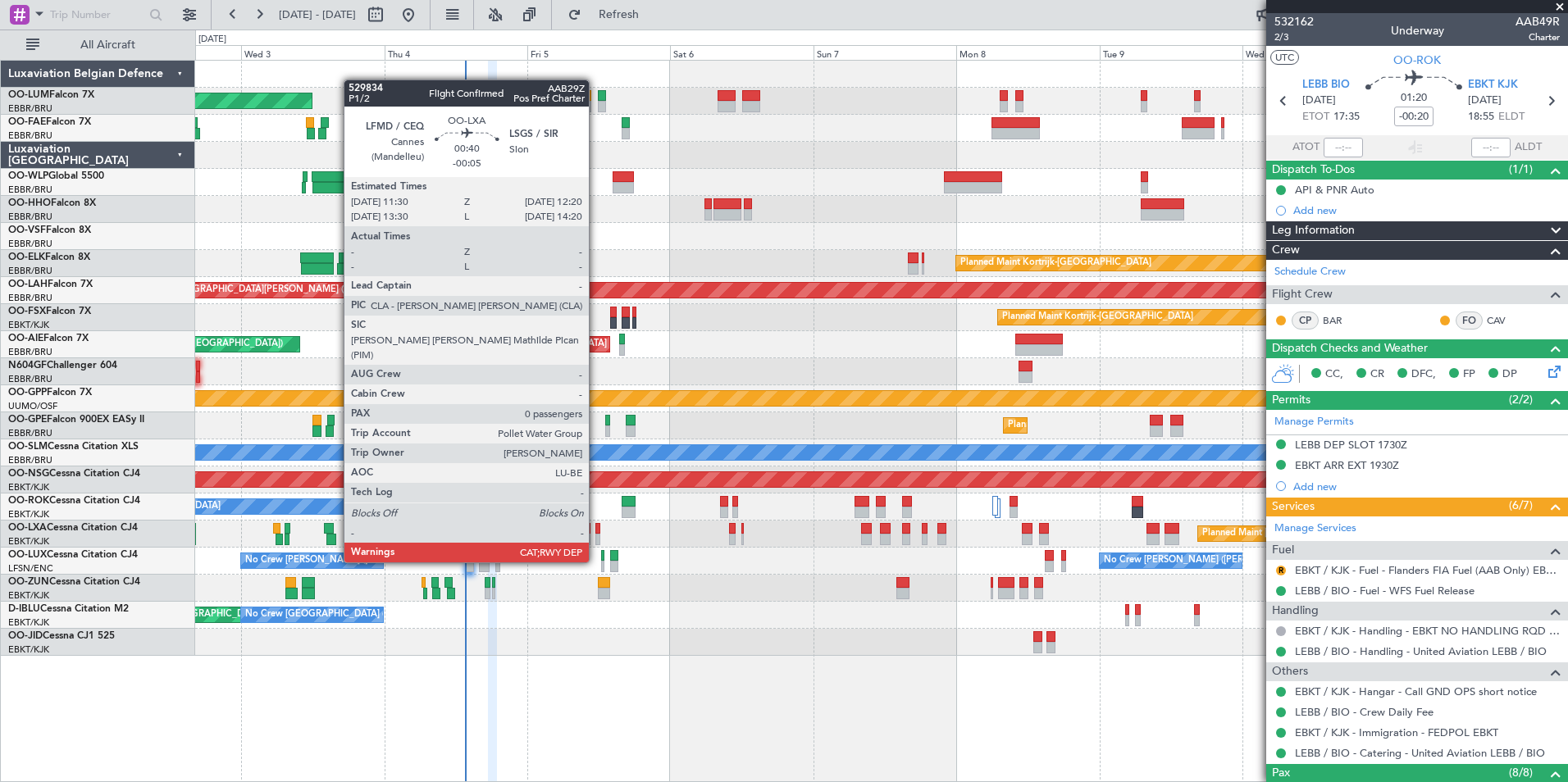
click at [596, 531] on div at bounding box center [598, 528] width 6 height 12
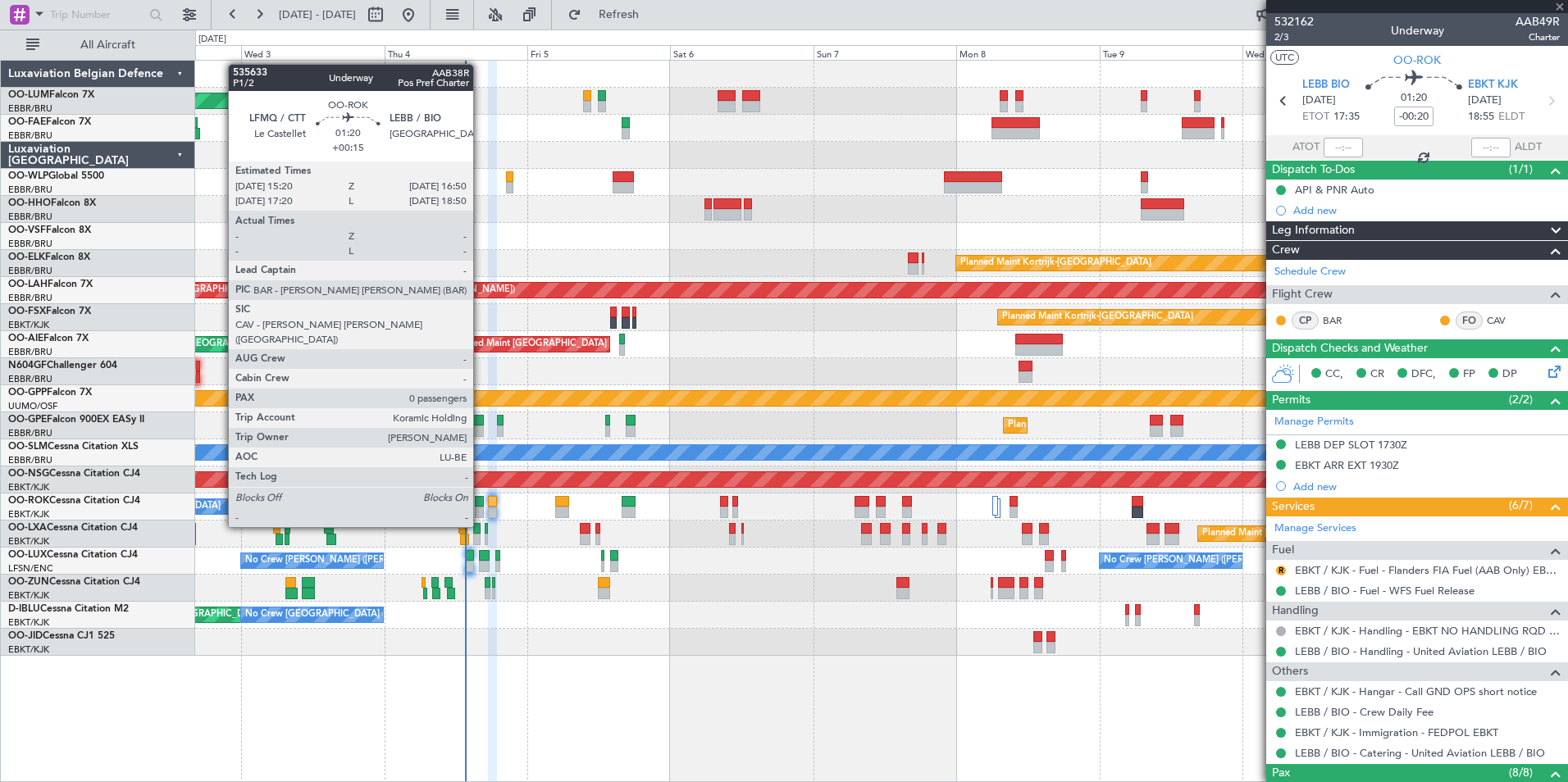
type input "-00:05"
type input "0"
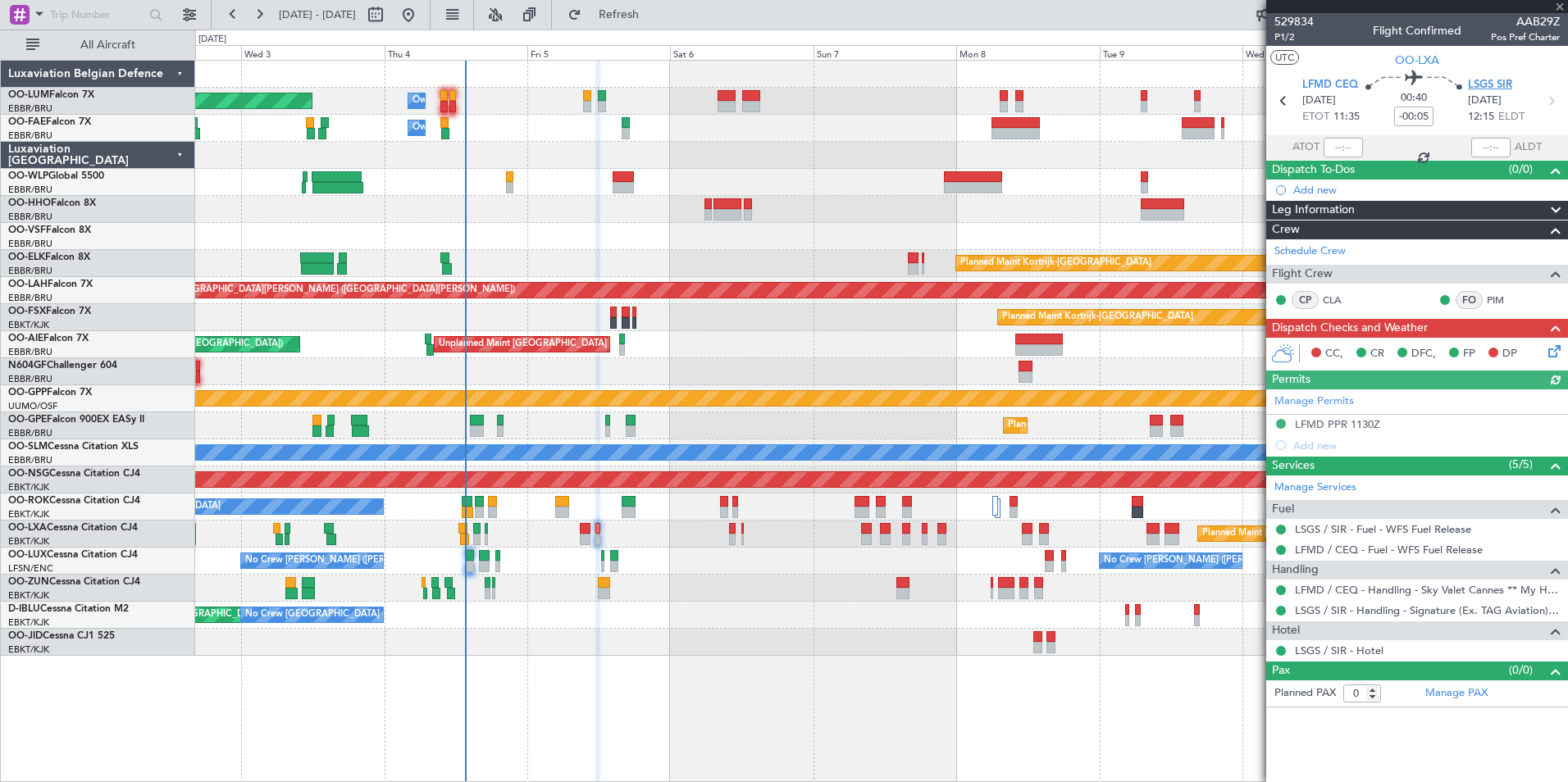
click at [1490, 84] on span "LSGS SIR" at bounding box center [1490, 86] width 44 height 16
click at [1318, 410] on div "Manage Permits" at bounding box center [1416, 402] width 301 height 25
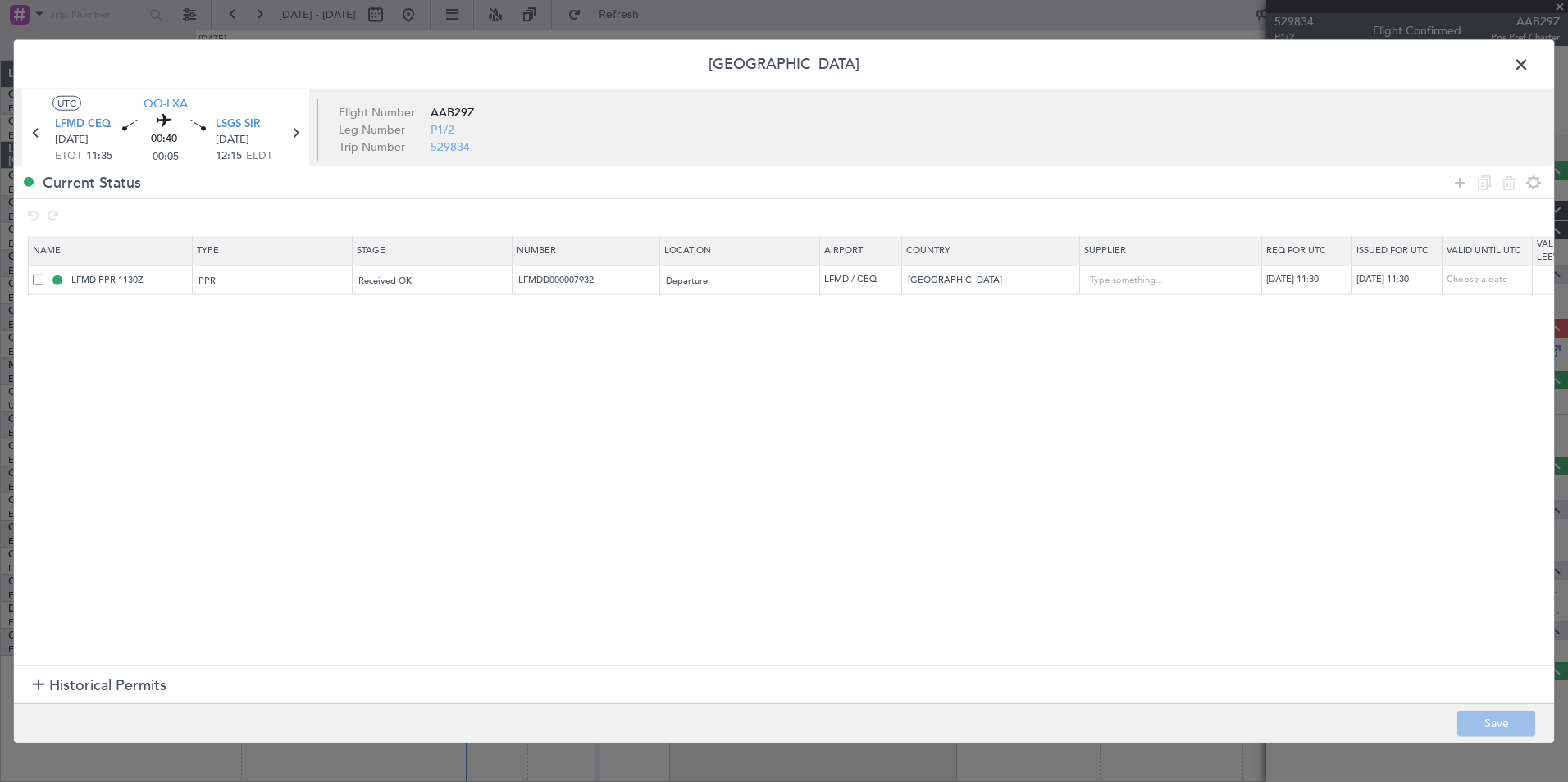
click at [1529, 62] on span at bounding box center [1529, 69] width 0 height 33
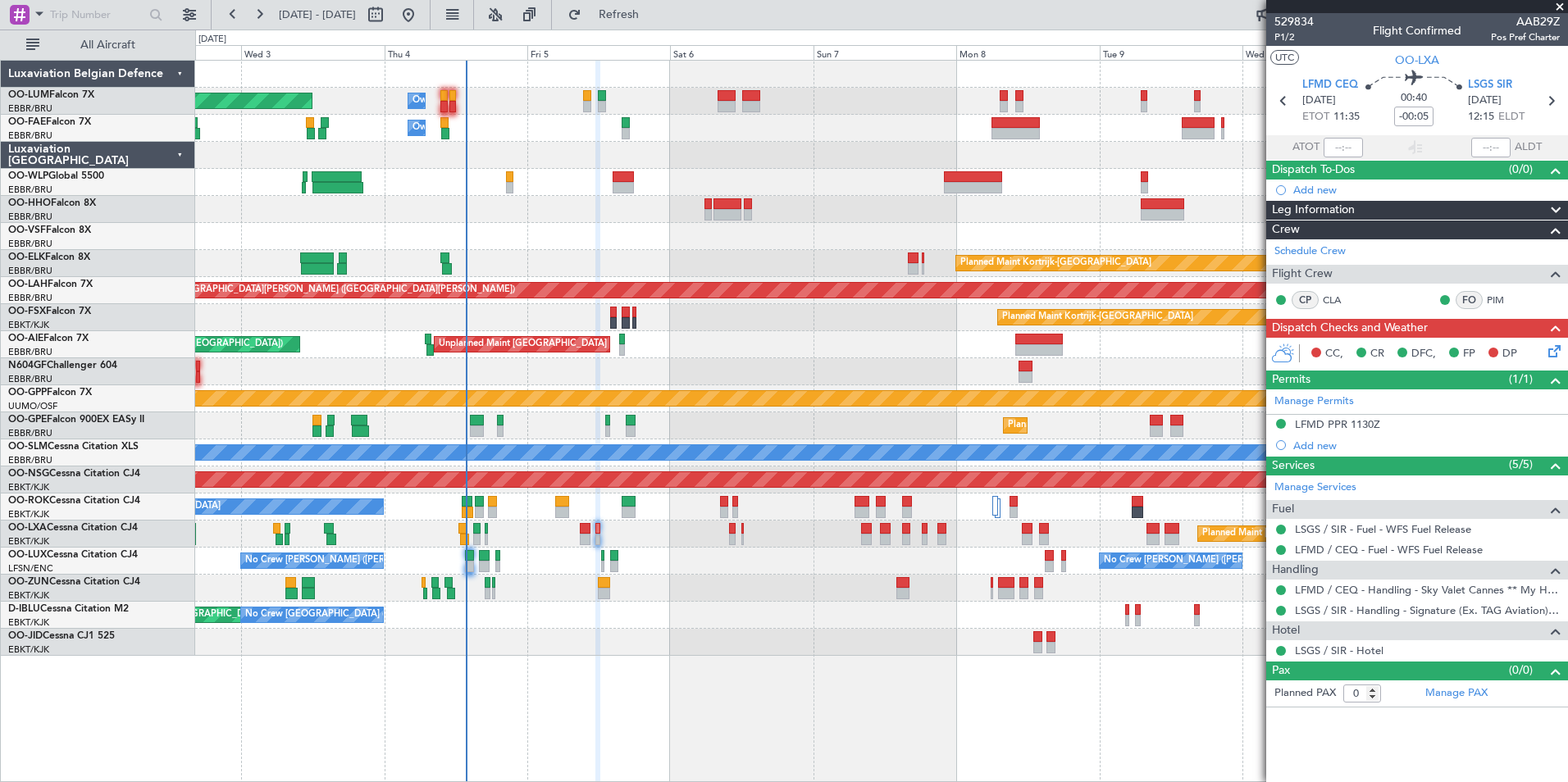
click at [1318, 431] on mat-tooltip-component "LFMD PPR 1130Z" at bounding box center [1337, 452] width 101 height 44
click at [1328, 423] on div "LFMD PPR 1130Z" at bounding box center [1337, 424] width 86 height 14
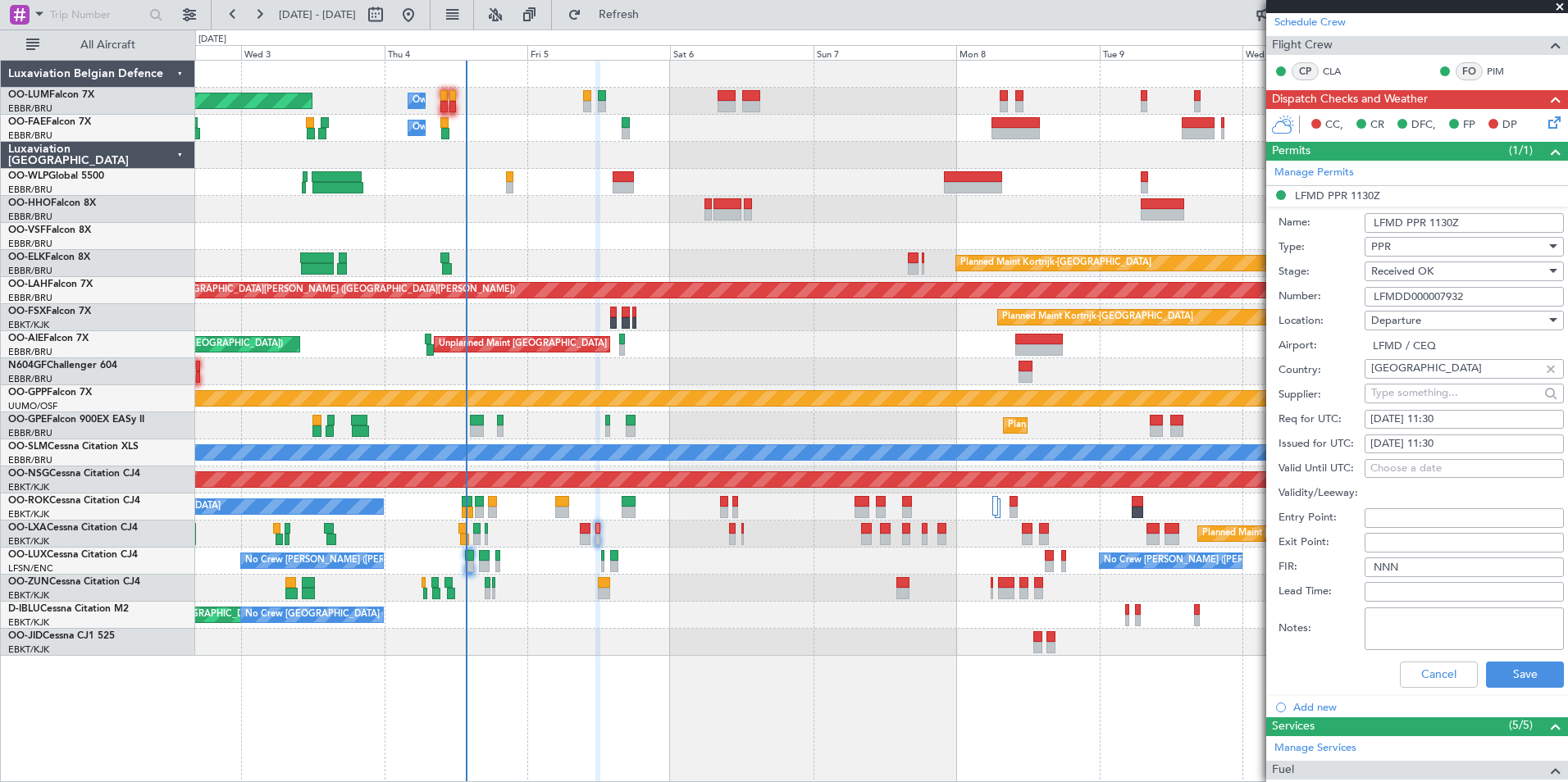
scroll to position [246, 0]
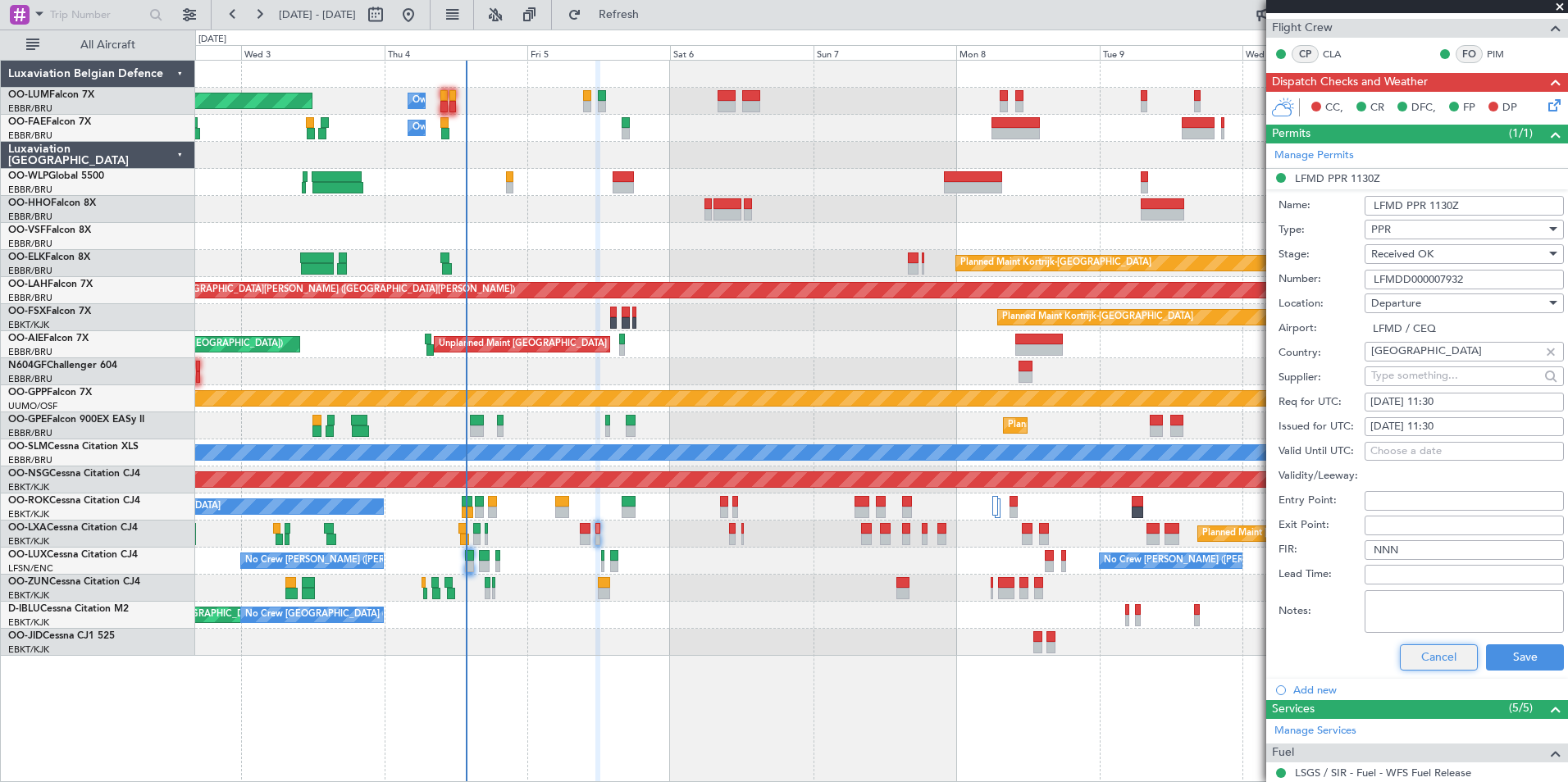
click at [1405, 653] on button "Cancel" at bounding box center [1439, 658] width 78 height 26
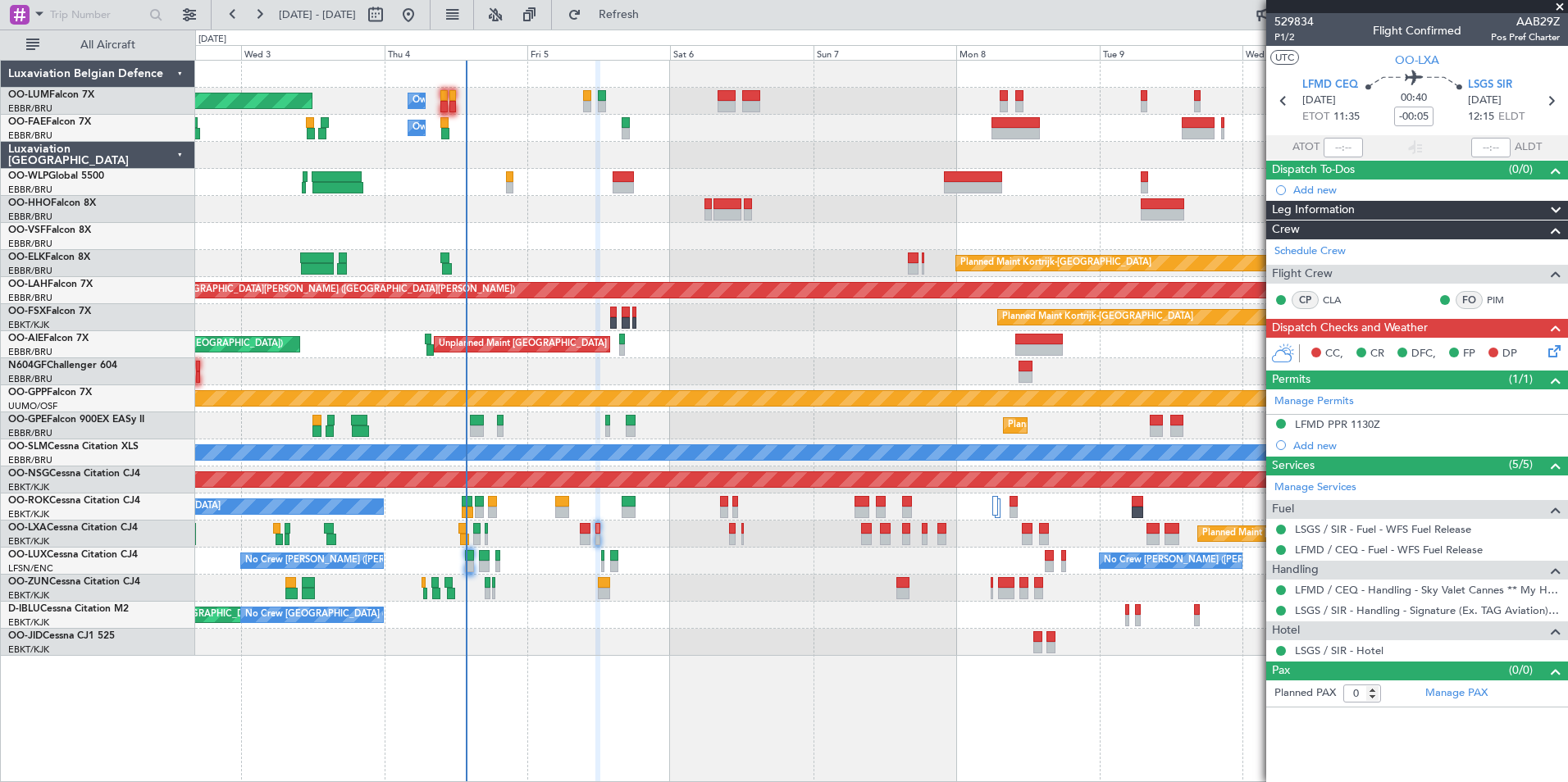
scroll to position [0, 0]
click at [651, 612] on div "AOG Maint Brussels (Brussels National) No Crew Brussels (Brussels National) No …" at bounding box center [881, 615] width 1372 height 27
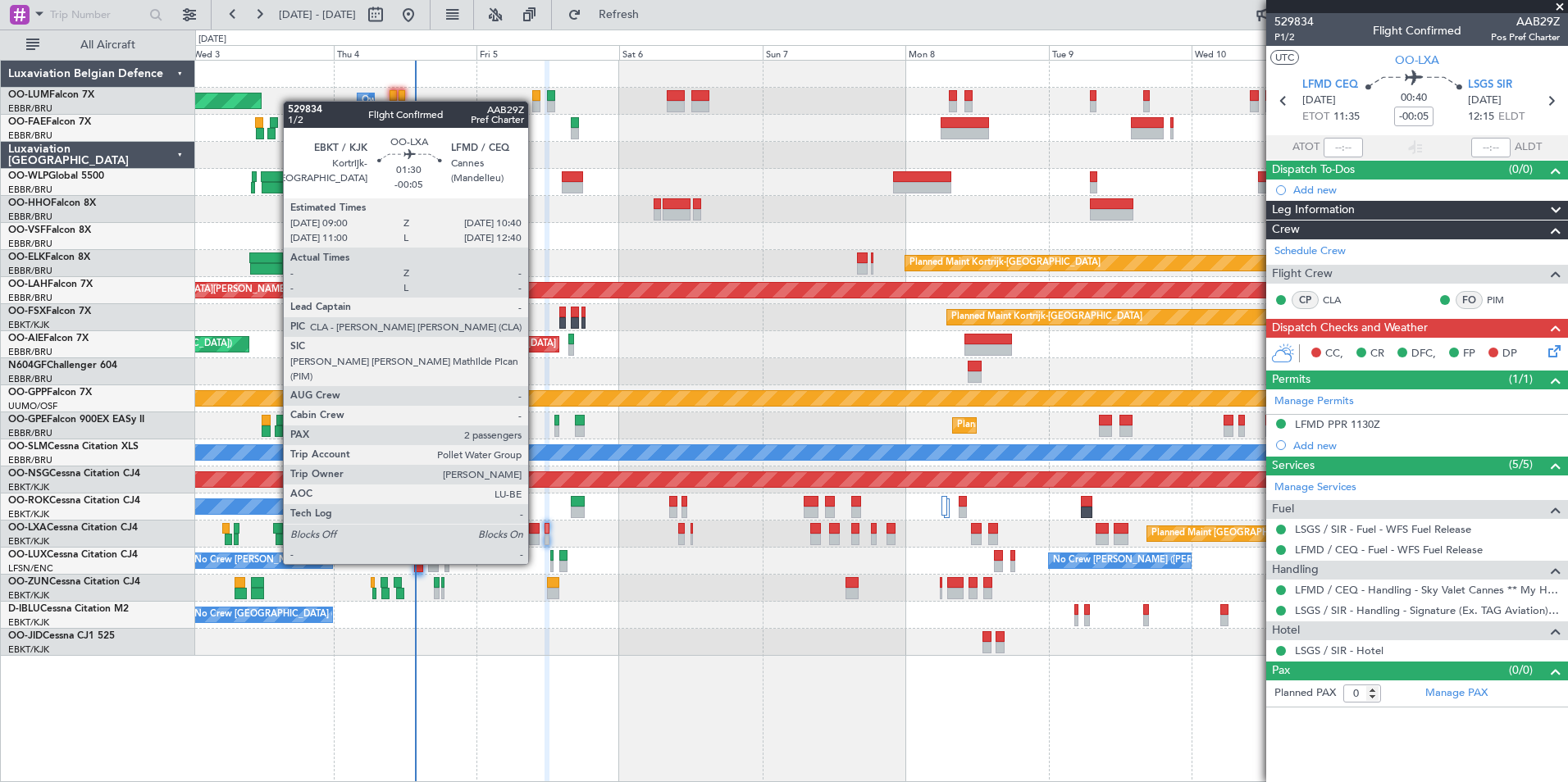
click at [535, 533] on div at bounding box center [534, 528] width 11 height 12
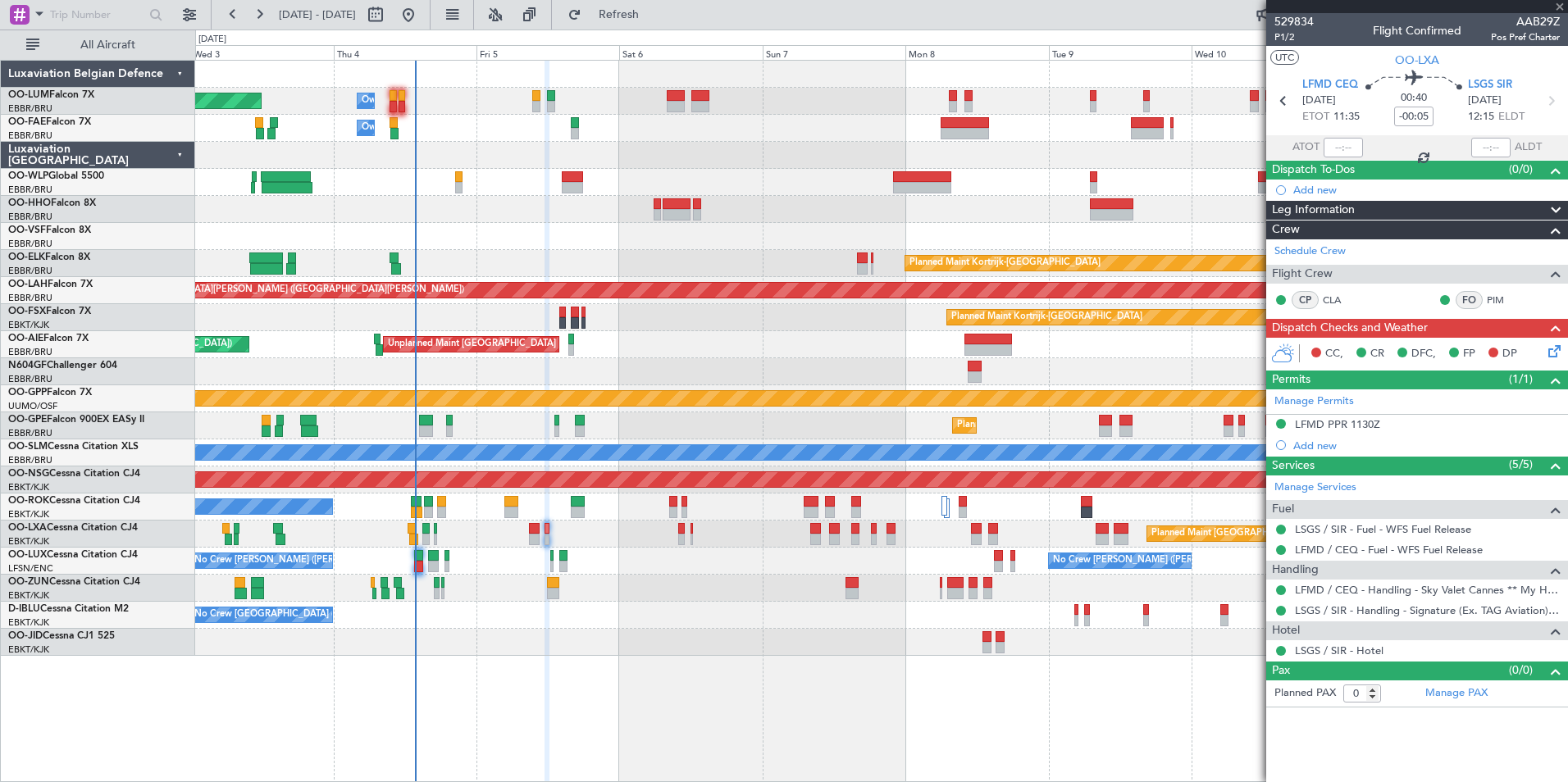
type input "2"
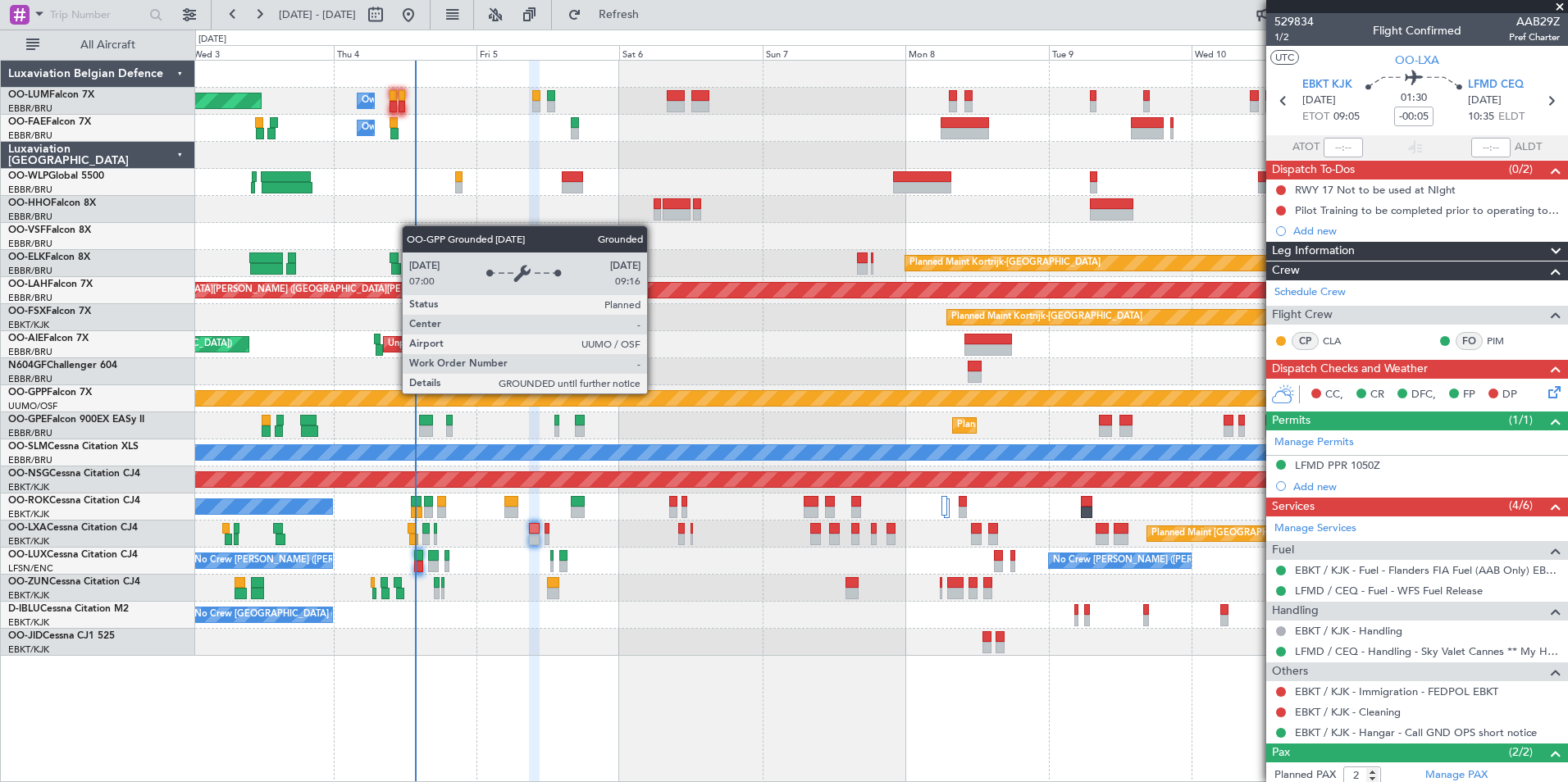
click at [595, 396] on div "Grounded [PERSON_NAME]" at bounding box center [881, 398] width 4115 height 15
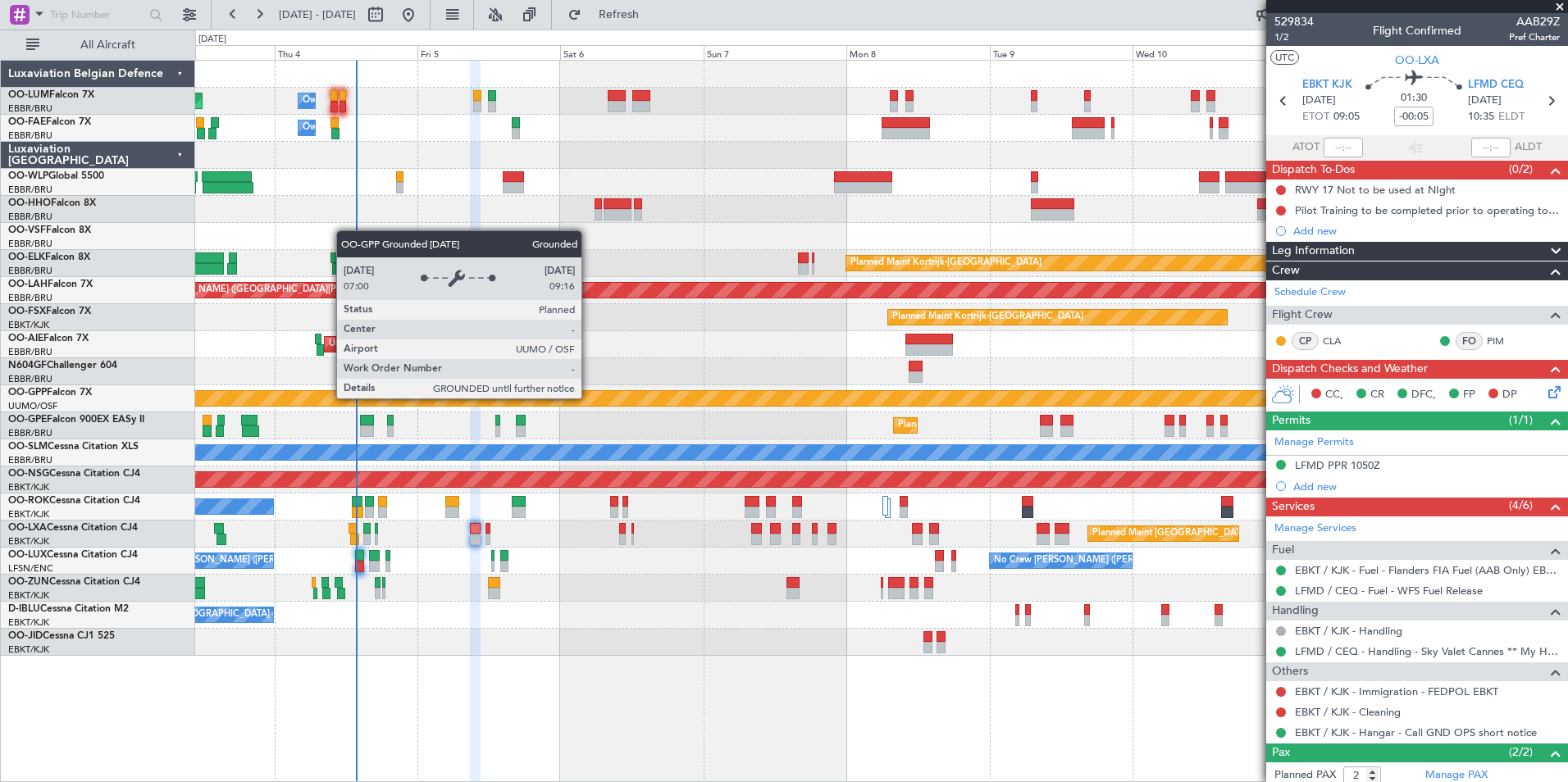
click at [630, 398] on div "Grounded [PERSON_NAME]" at bounding box center [881, 398] width 4115 height 15
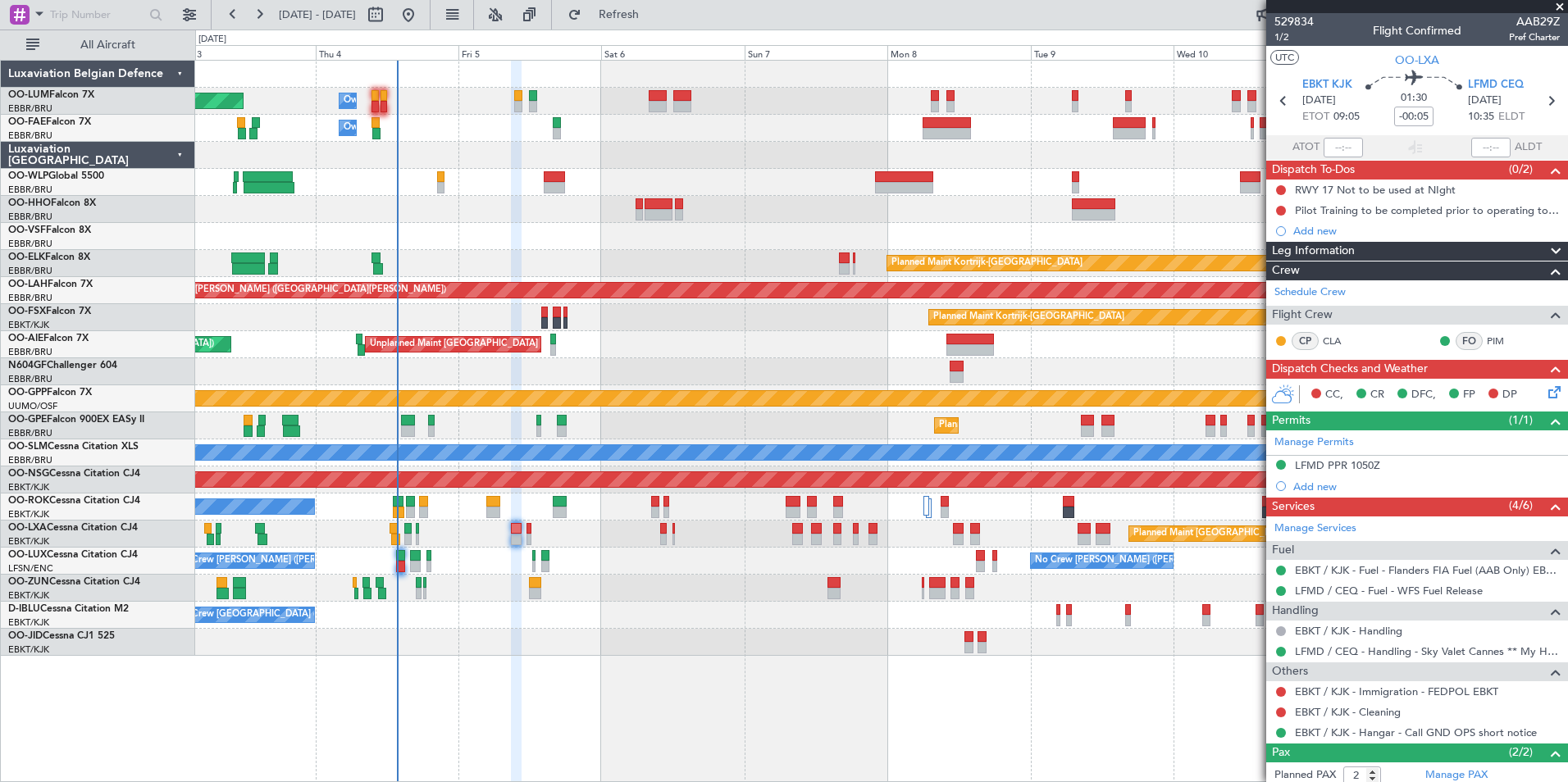
click at [483, 528] on div "Planned Maint [GEOGRAPHIC_DATA] ([GEOGRAPHIC_DATA] National)" at bounding box center [881, 533] width 1372 height 27
